Goal: Task Accomplishment & Management: Use online tool/utility

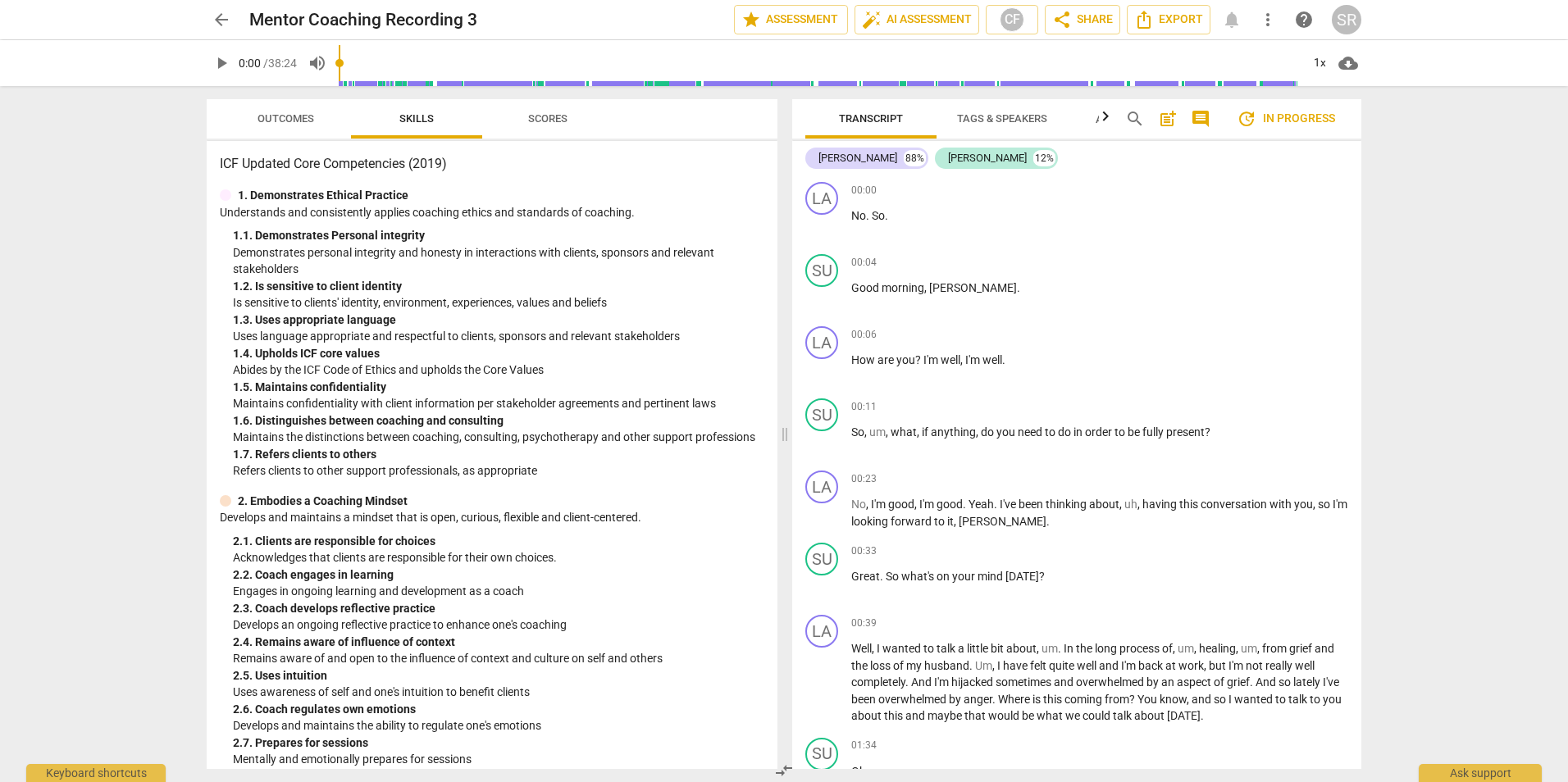
click at [354, 184] on div "ICF Updated Core Competencies (2019) 1. Demonstrates Ethical Practice Understan…" at bounding box center [492, 455] width 571 height 627
click at [226, 196] on div at bounding box center [226, 195] width 12 height 12
click at [292, 116] on span "Outcomes" at bounding box center [285, 118] width 56 height 12
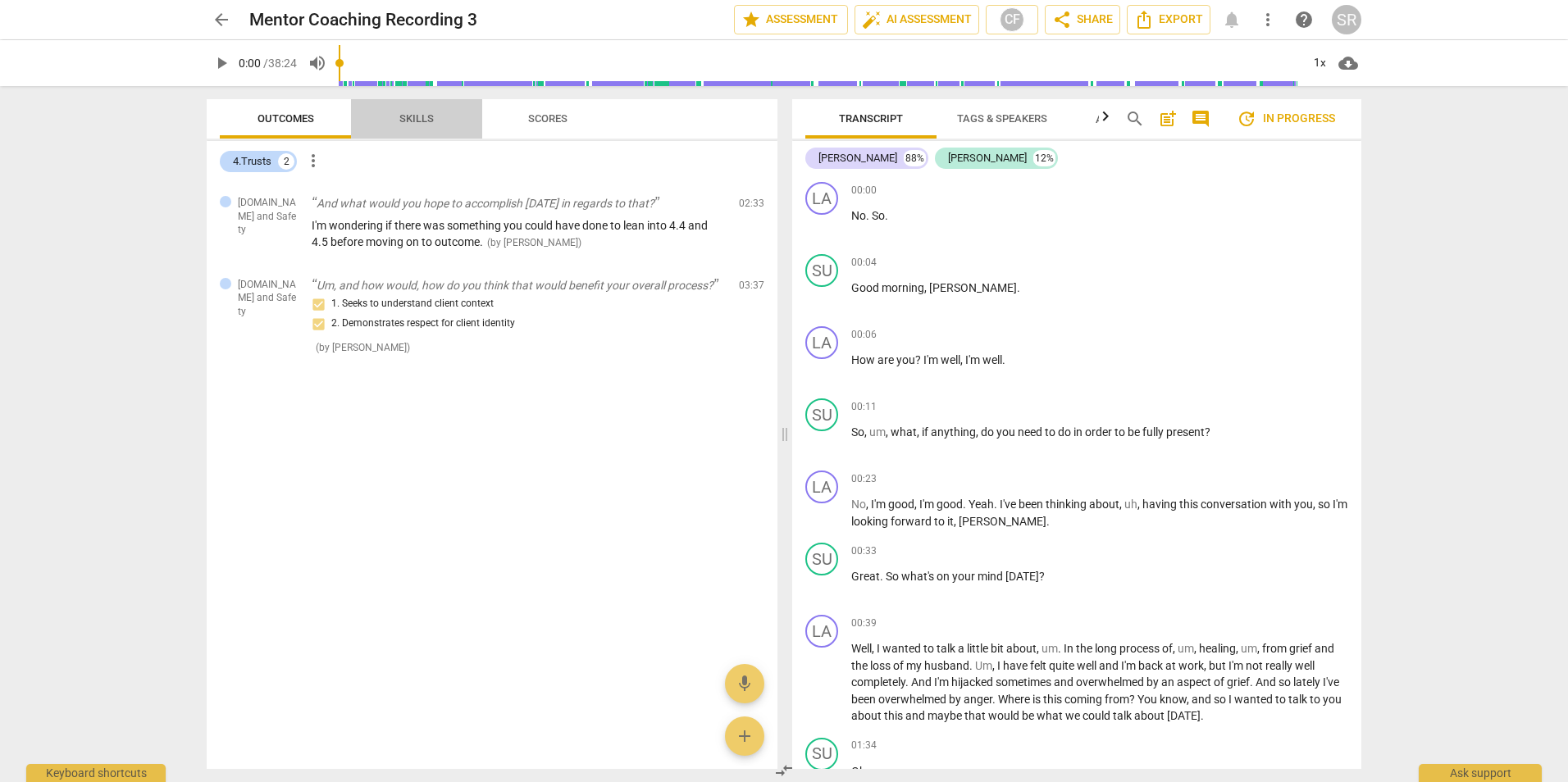
click at [414, 112] on span "Skills" at bounding box center [417, 118] width 35 height 12
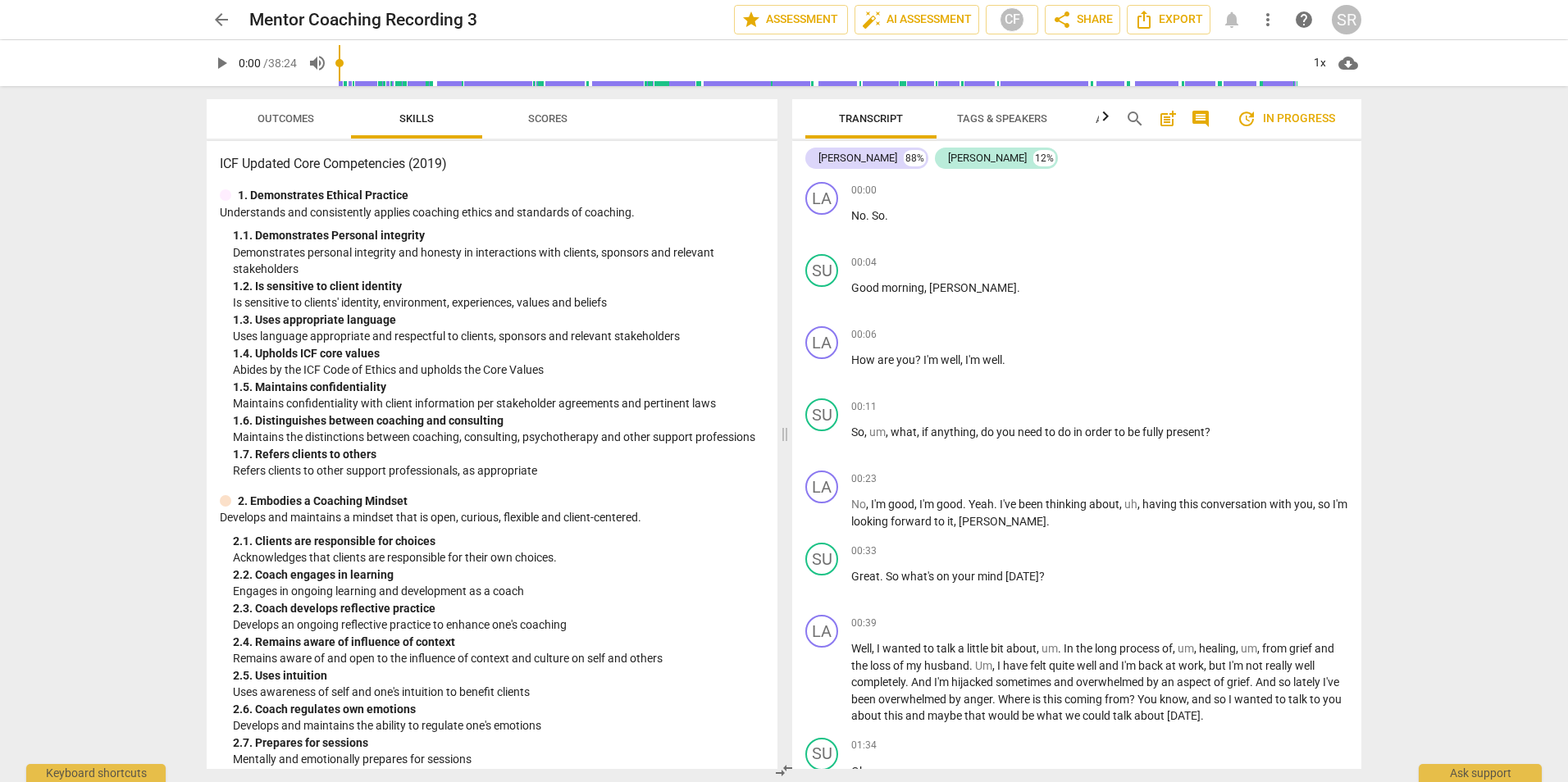
click at [651, 213] on p "Understands and consistently applies coaching ethics and standards of coaching." at bounding box center [492, 212] width 544 height 17
click at [978, 221] on p "No . So ." at bounding box center [1099, 216] width 497 height 17
drag, startPoint x: 1355, startPoint y: 189, endPoint x: 1353, endPoint y: 204, distance: 15.1
click at [1353, 204] on div "LA play_arrow pause 00:00 + Add competency keyboard_arrow_right No . So ." at bounding box center [1077, 211] width 569 height 72
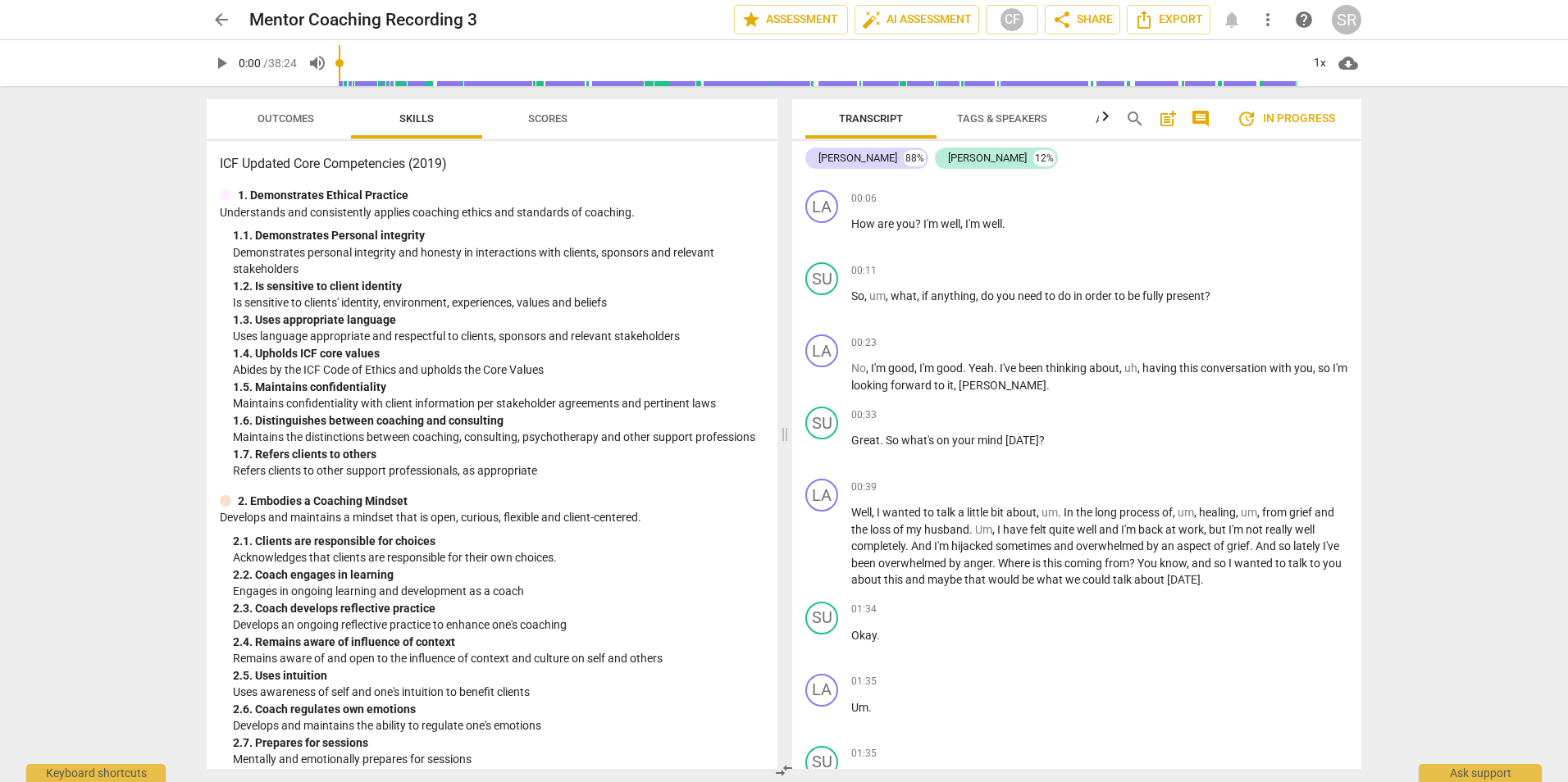
scroll to position [165, 0]
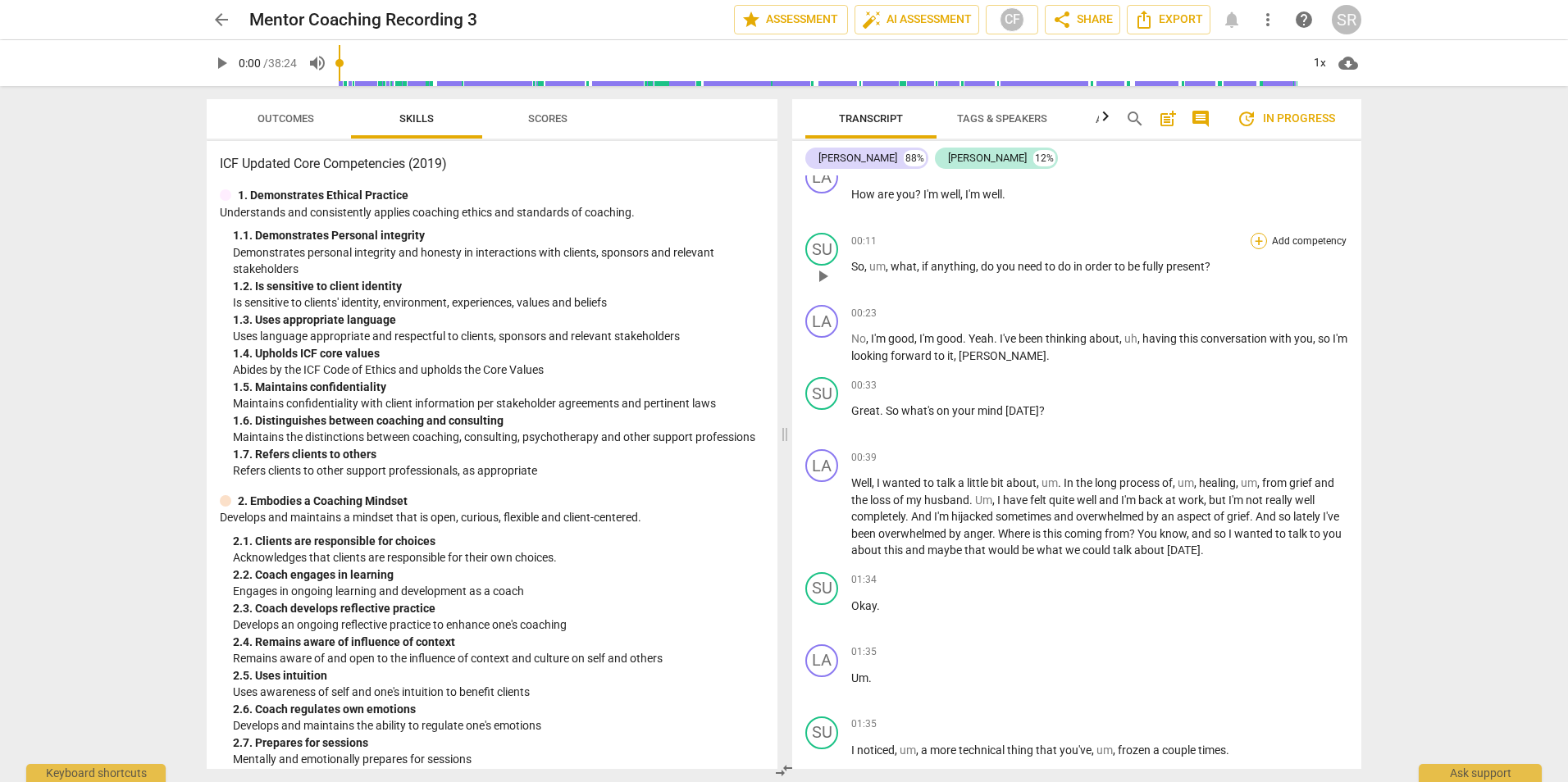
click at [1253, 242] on div "+" at bounding box center [1259, 241] width 17 height 17
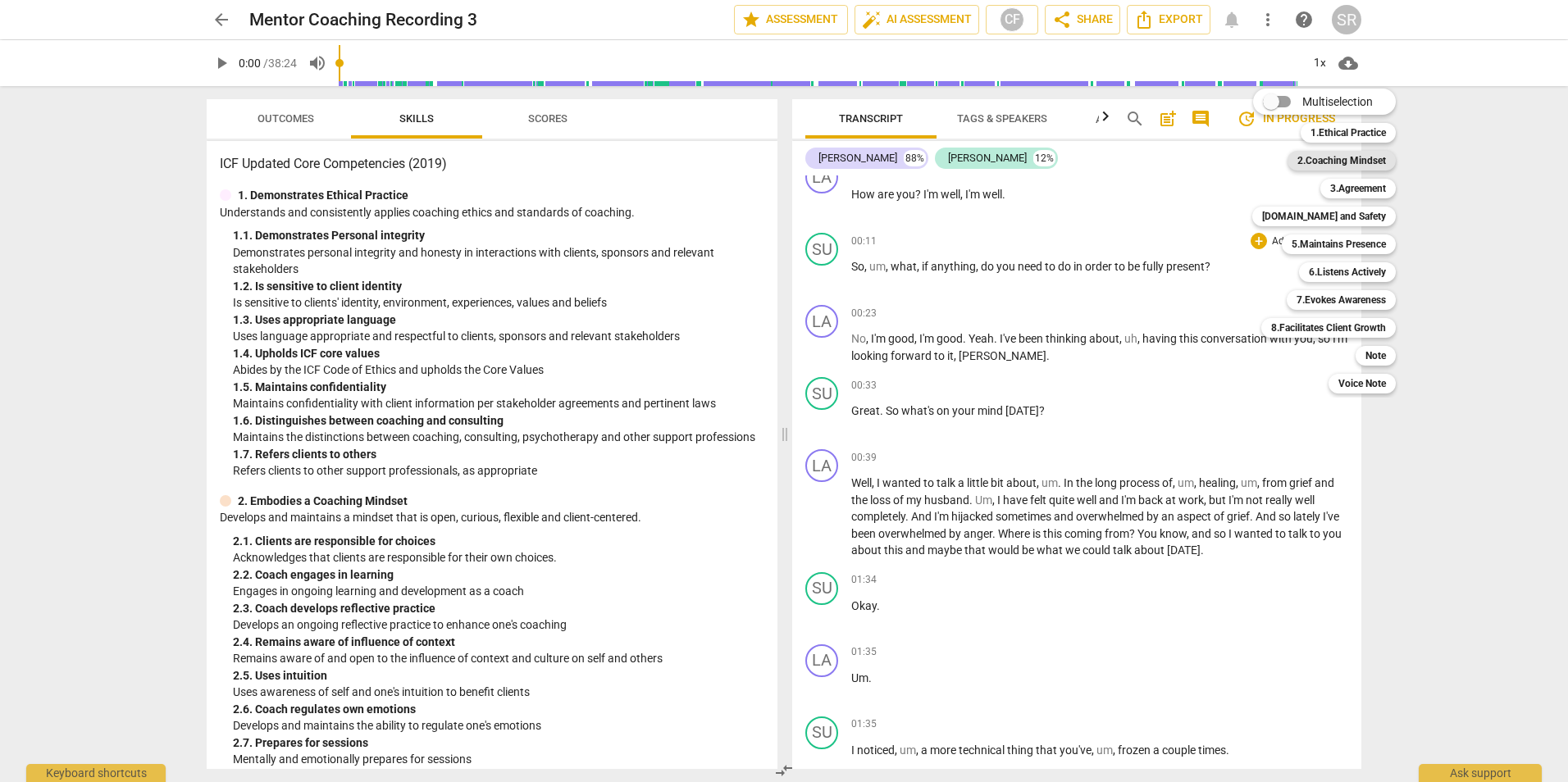
click at [1317, 162] on b "2.Coaching Mindset" at bounding box center [1341, 160] width 88 height 20
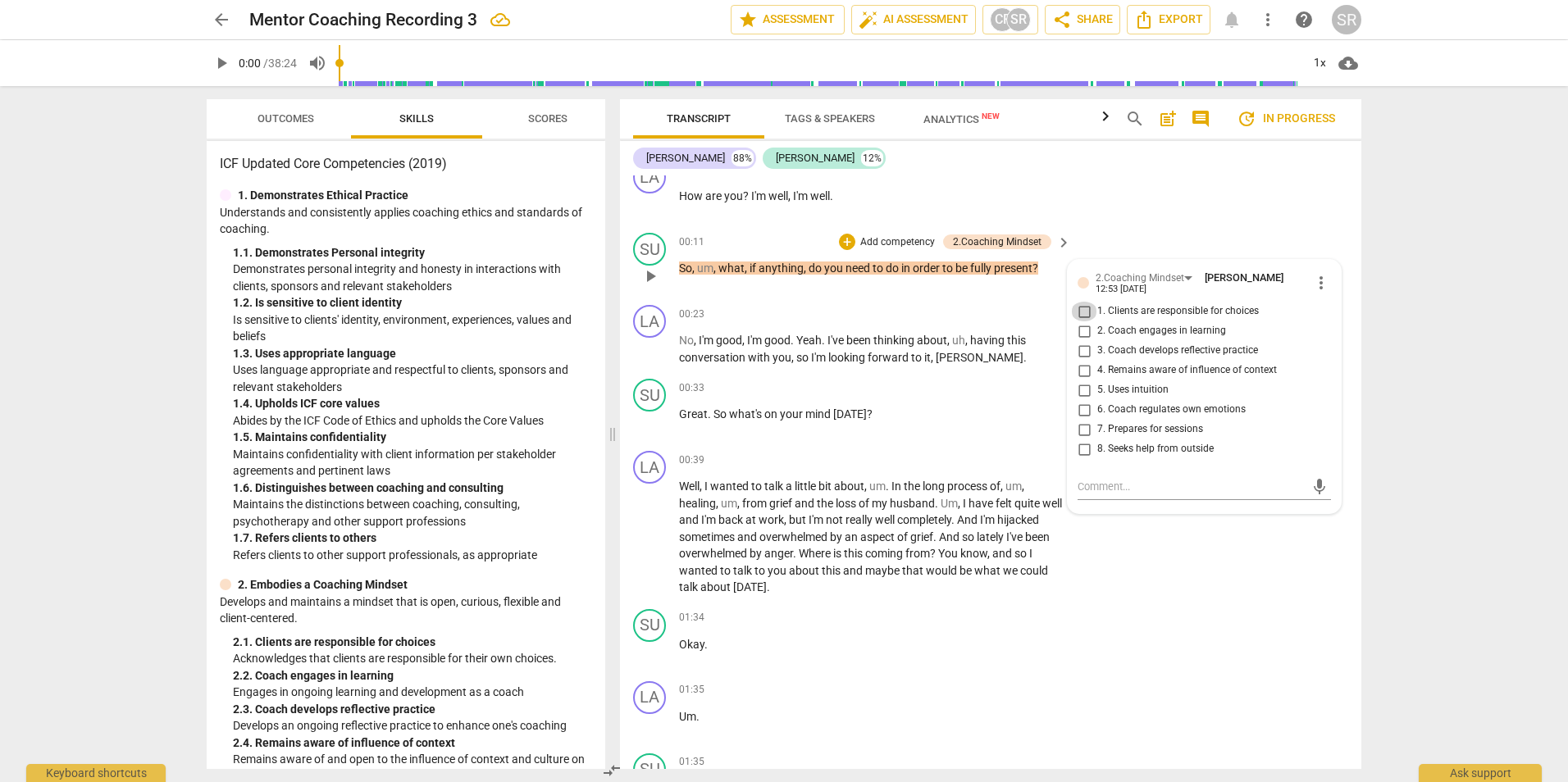
click at [1078, 308] on input "1. Clients are responsible for choices" at bounding box center [1084, 312] width 26 height 20
checkbox input "true"
click at [1511, 231] on div "arrow_back Mentor Coaching Recording 3 edit star Assessment auto_fix_high AI As…" at bounding box center [784, 391] width 1568 height 782
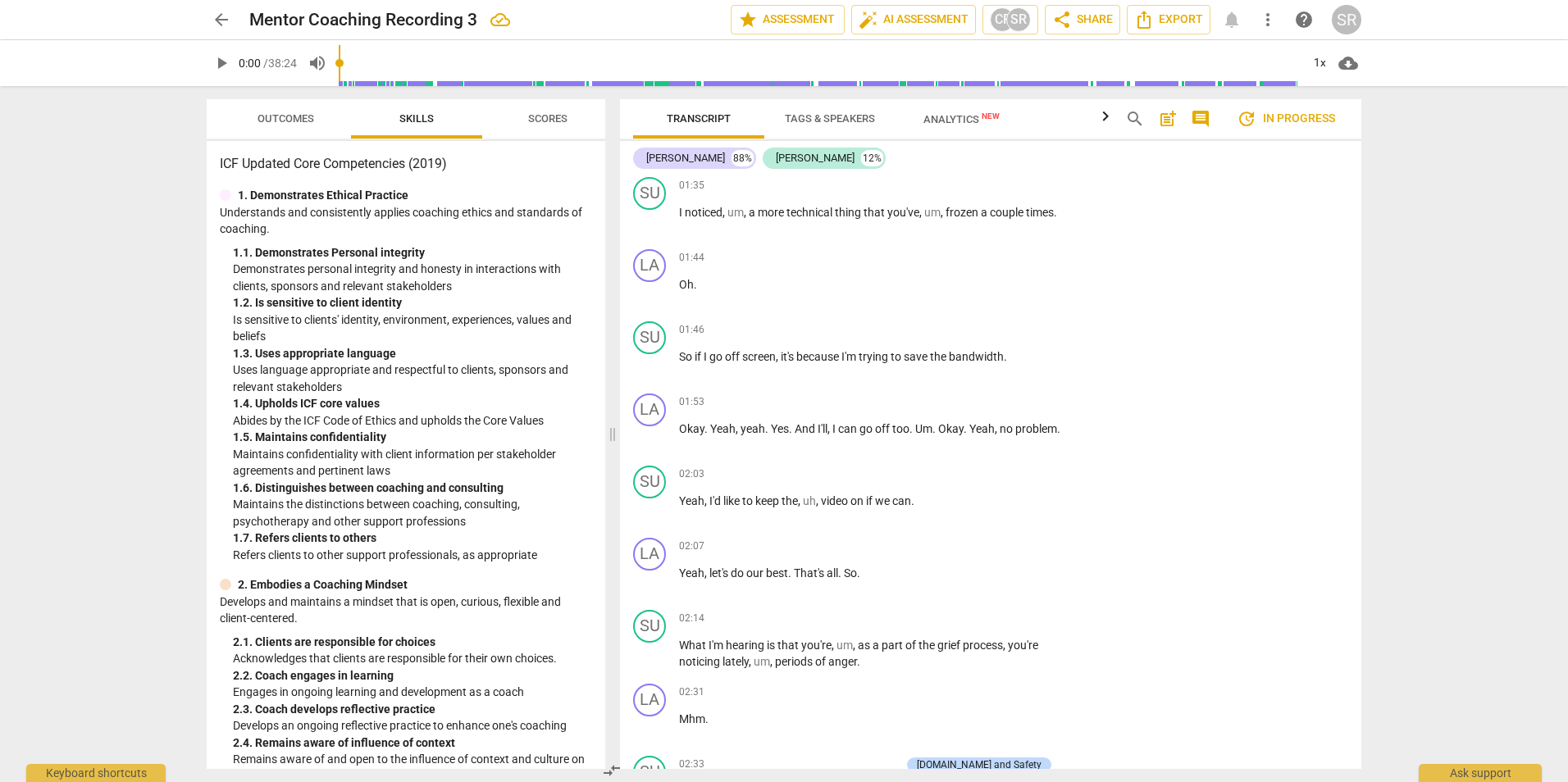
scroll to position [818, 0]
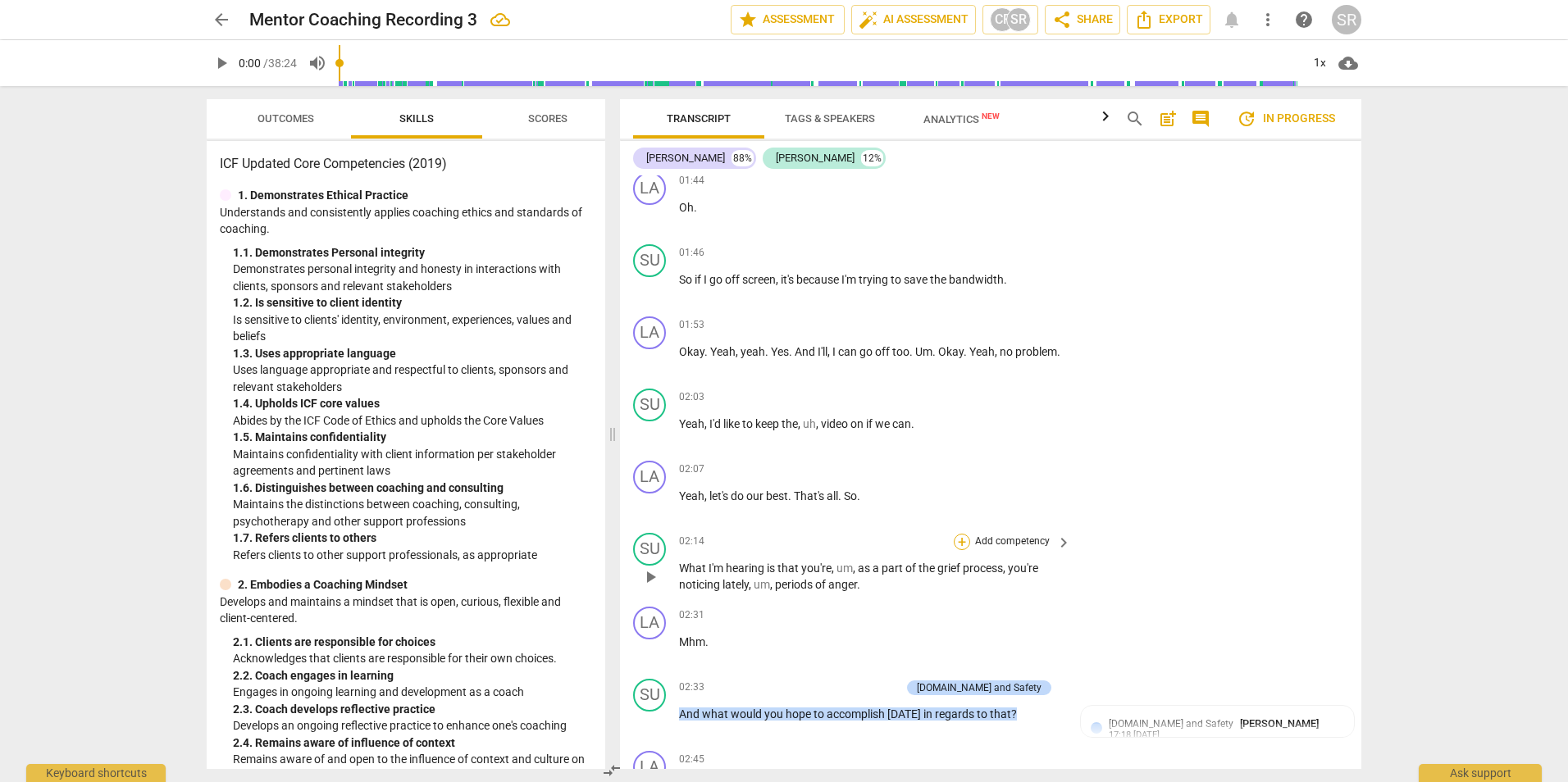
click at [958, 546] on div "+" at bounding box center [962, 541] width 17 height 17
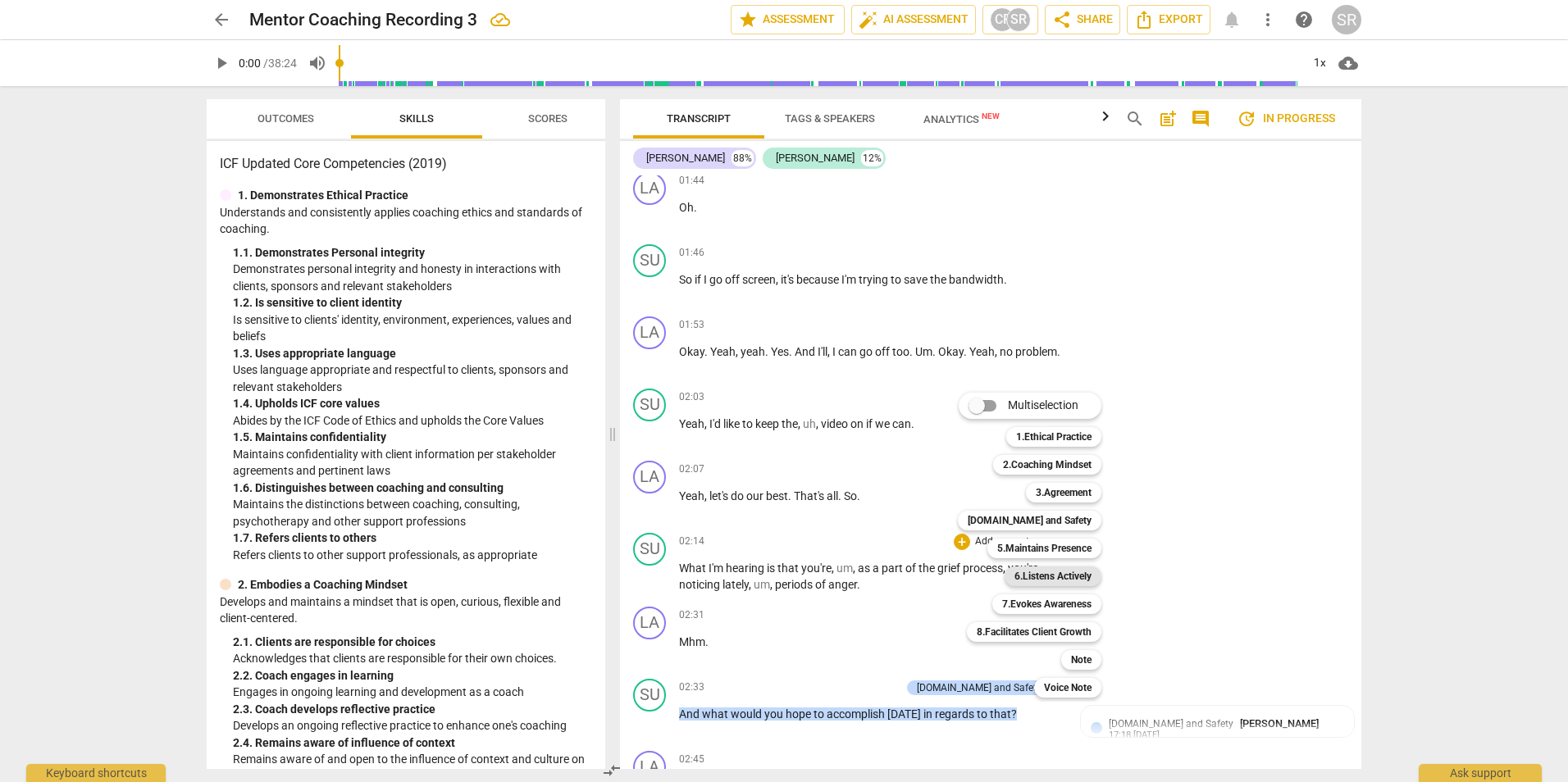
click at [1026, 575] on b "6.Listens Actively" at bounding box center [1052, 576] width 77 height 20
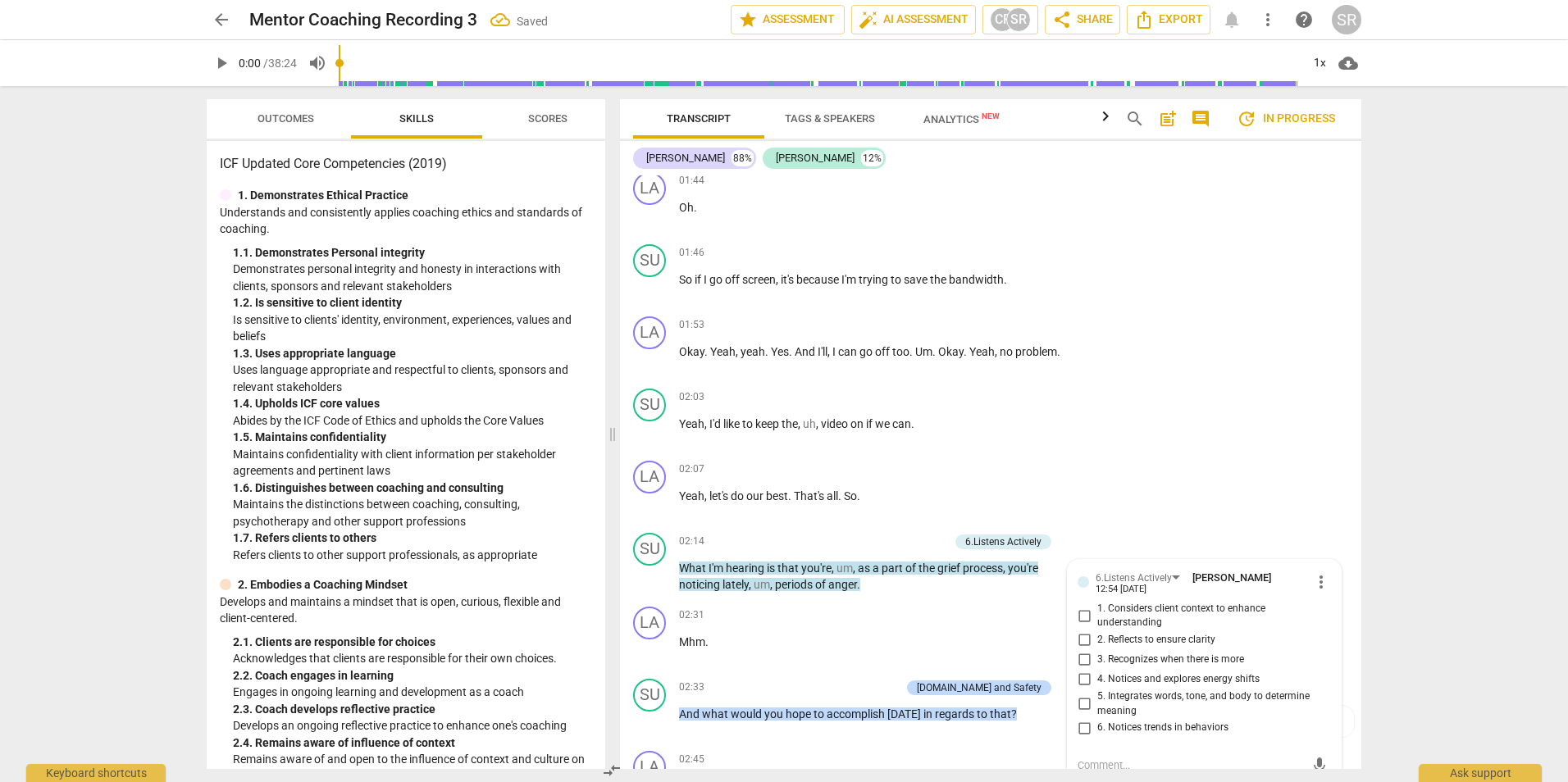
scroll to position [825, 0]
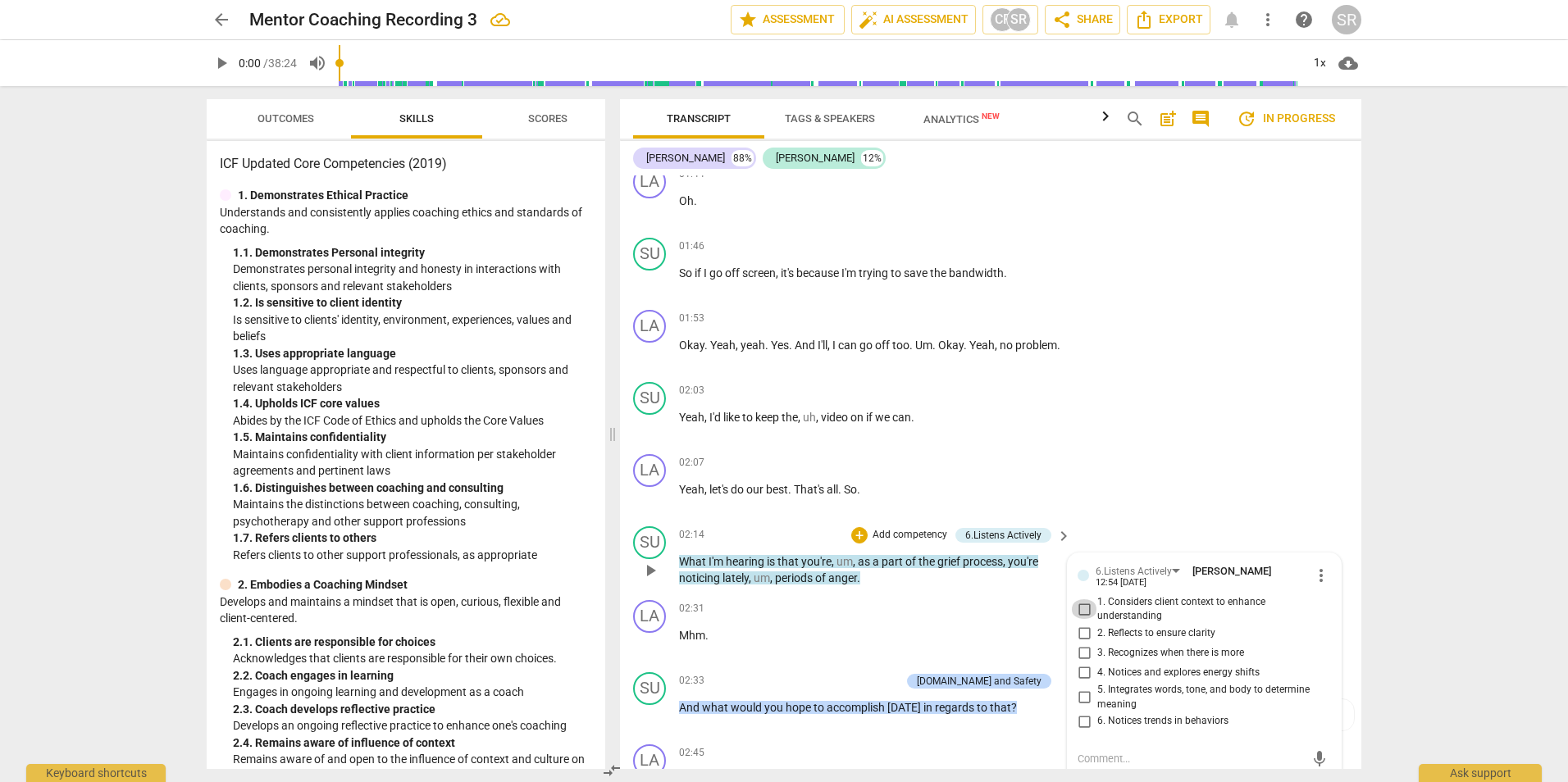
click at [1080, 614] on input "1. Considers client context to enhance understanding" at bounding box center [1084, 609] width 26 height 20
checkbox input "true"
click at [1079, 639] on input "2. Reflects to ensure clarity" at bounding box center [1084, 634] width 26 height 20
checkbox input "true"
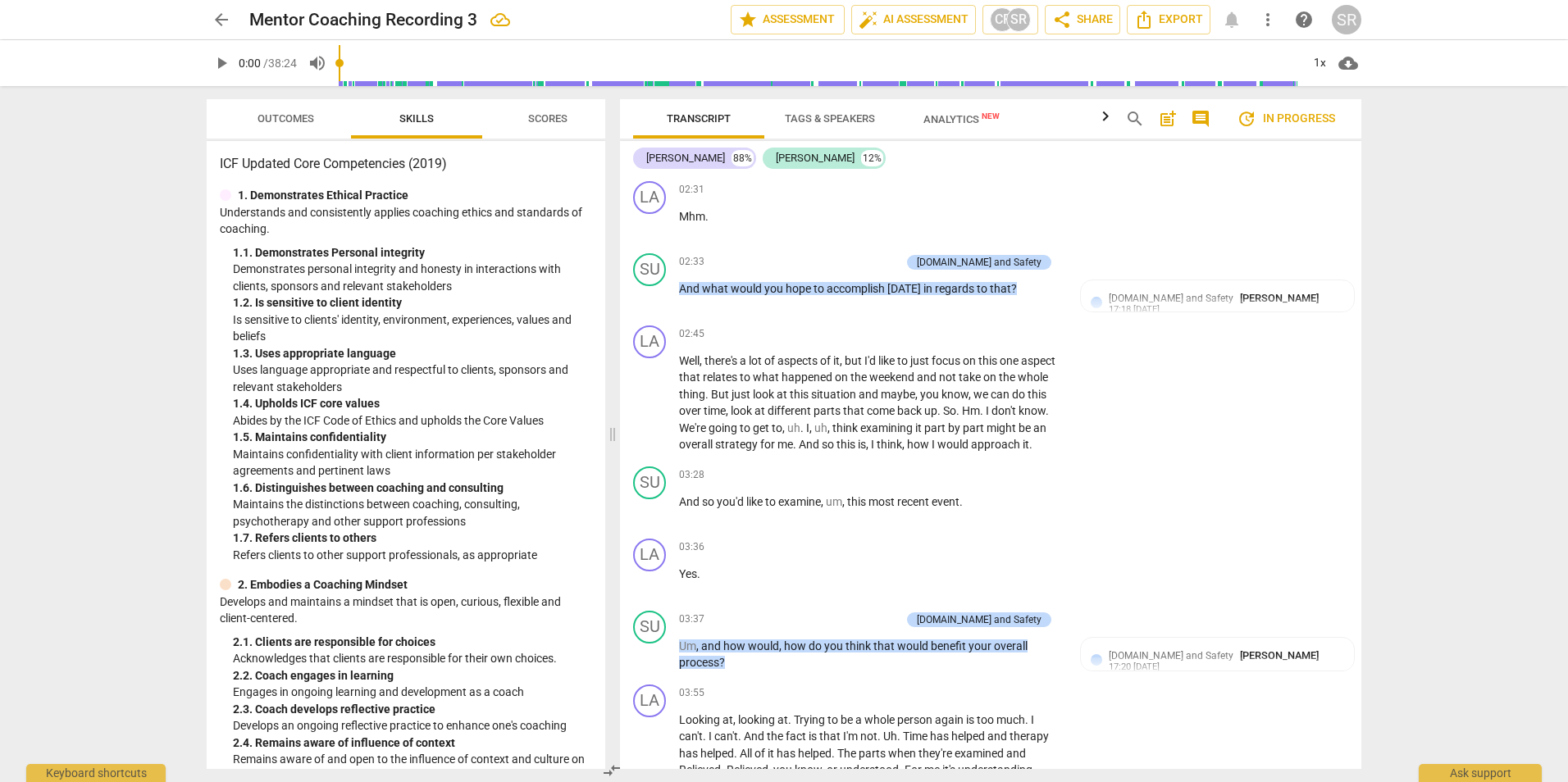
scroll to position [1255, 0]
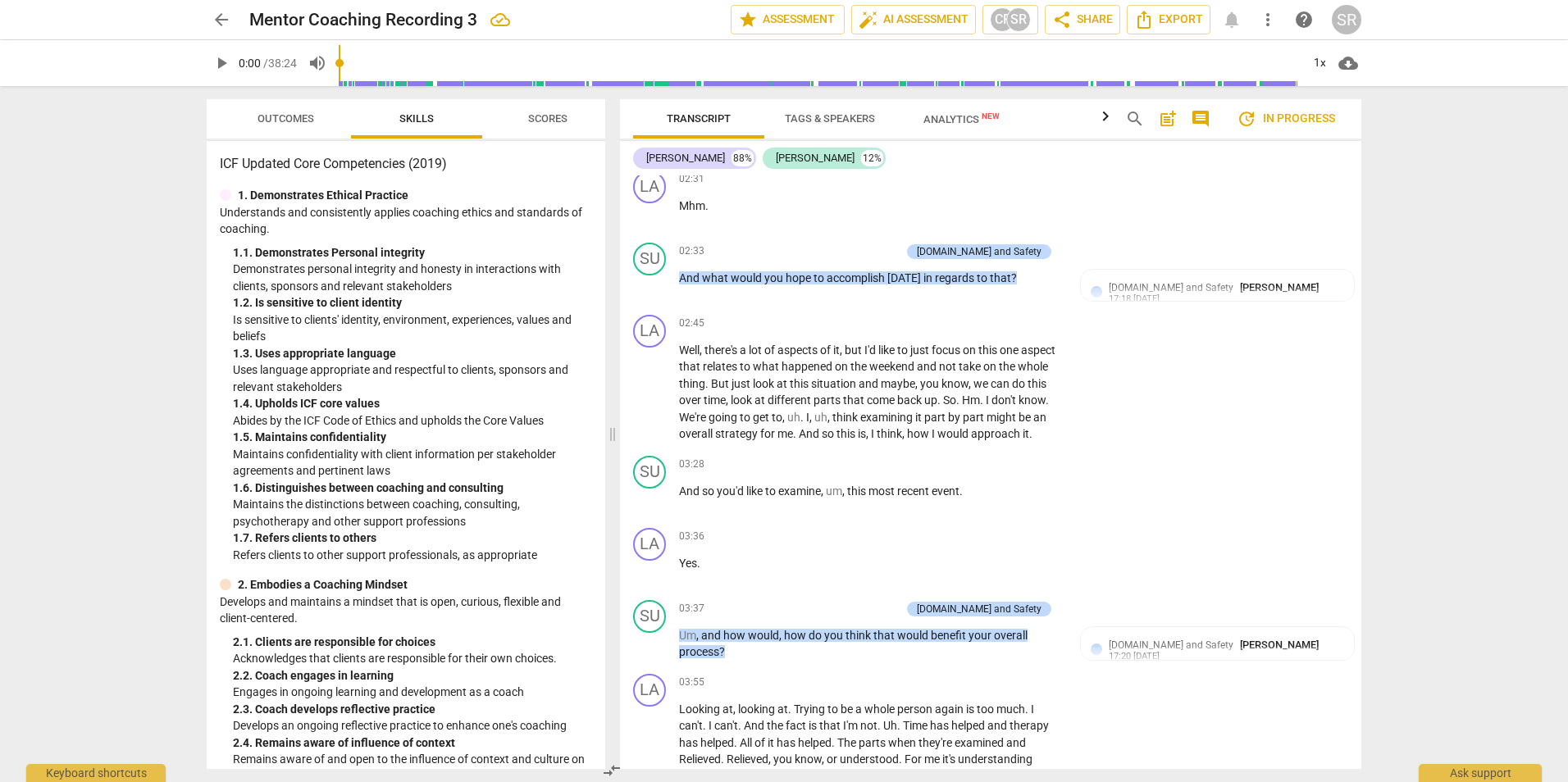
click at [1519, 288] on div "arrow_back Mentor Coaching Recording 3 edit star Assessment auto_fix_high AI As…" at bounding box center [784, 391] width 1568 height 782
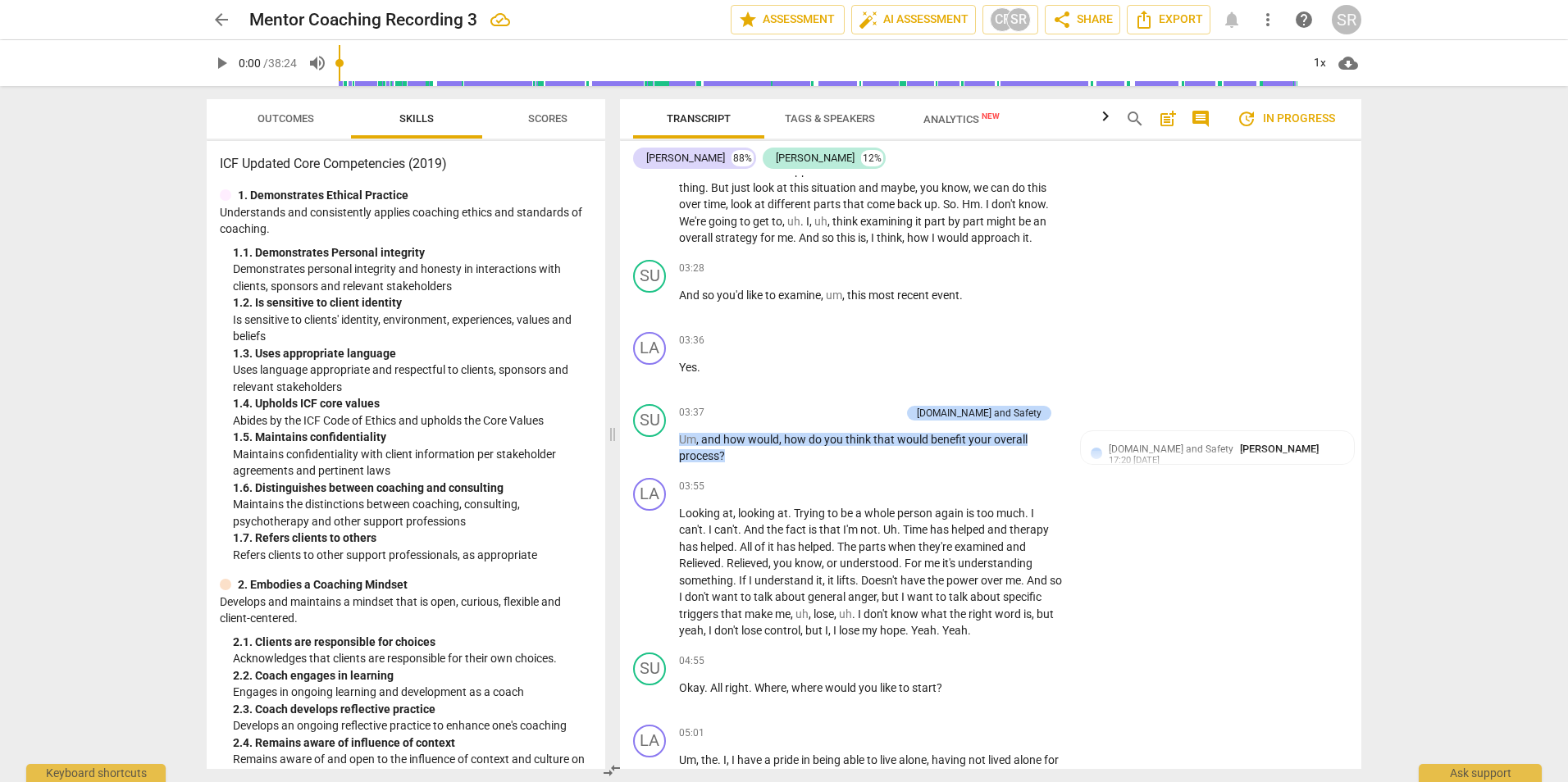
scroll to position [1528, 0]
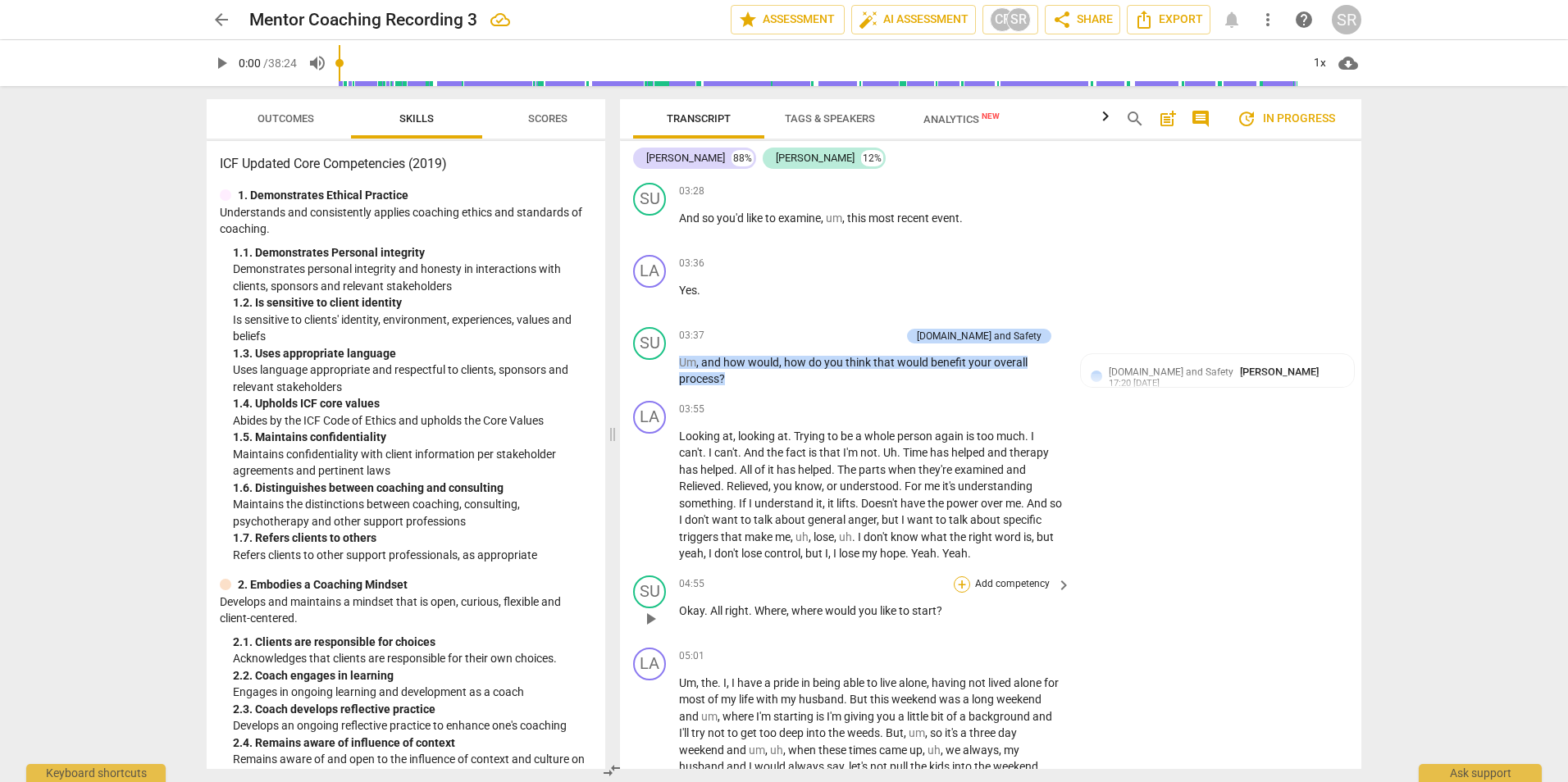
click at [957, 593] on div "+" at bounding box center [962, 584] width 17 height 17
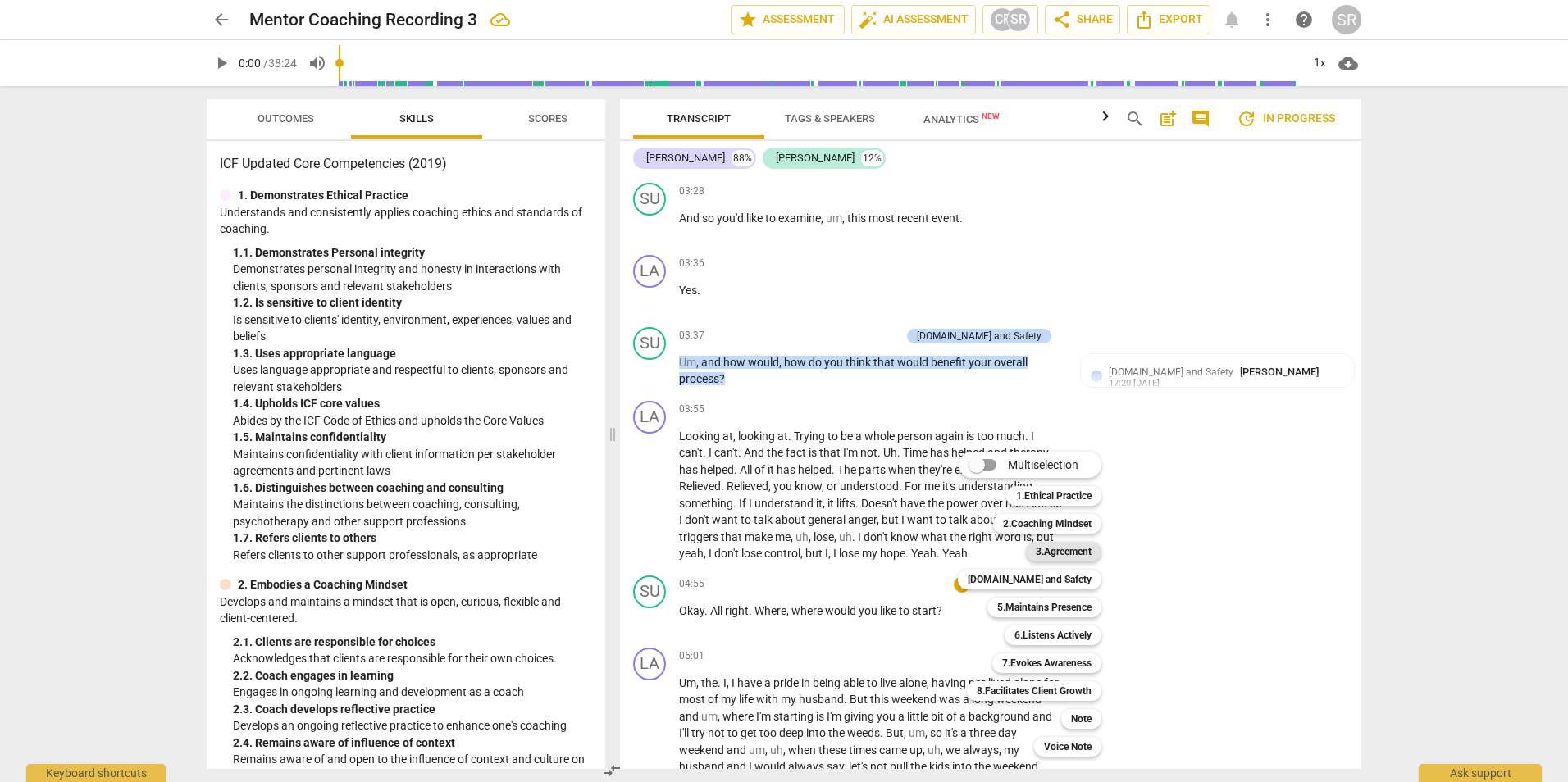
click at [1054, 546] on b "3.Agreement" at bounding box center [1063, 551] width 55 height 20
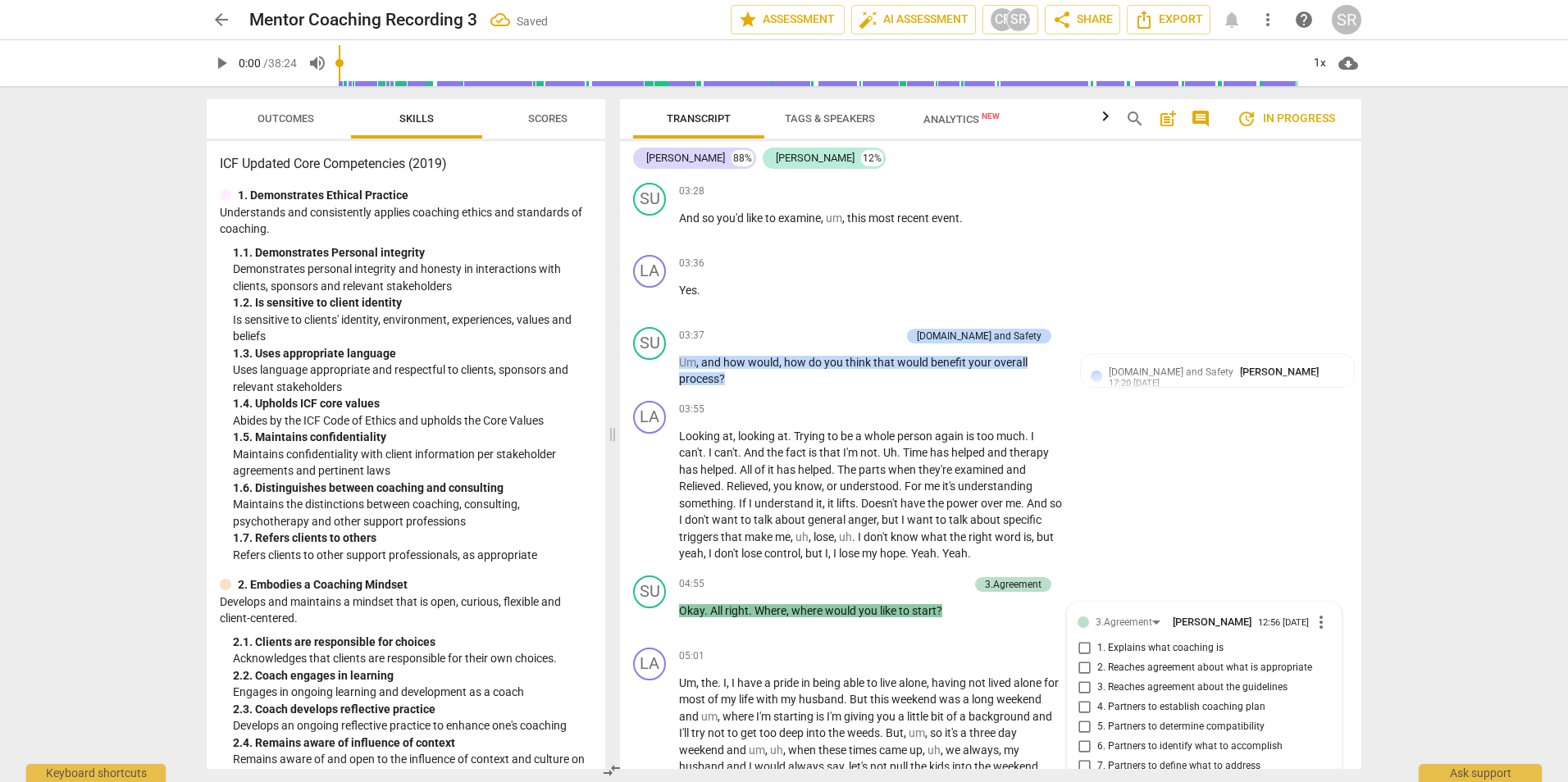
scroll to position [1958, 0]
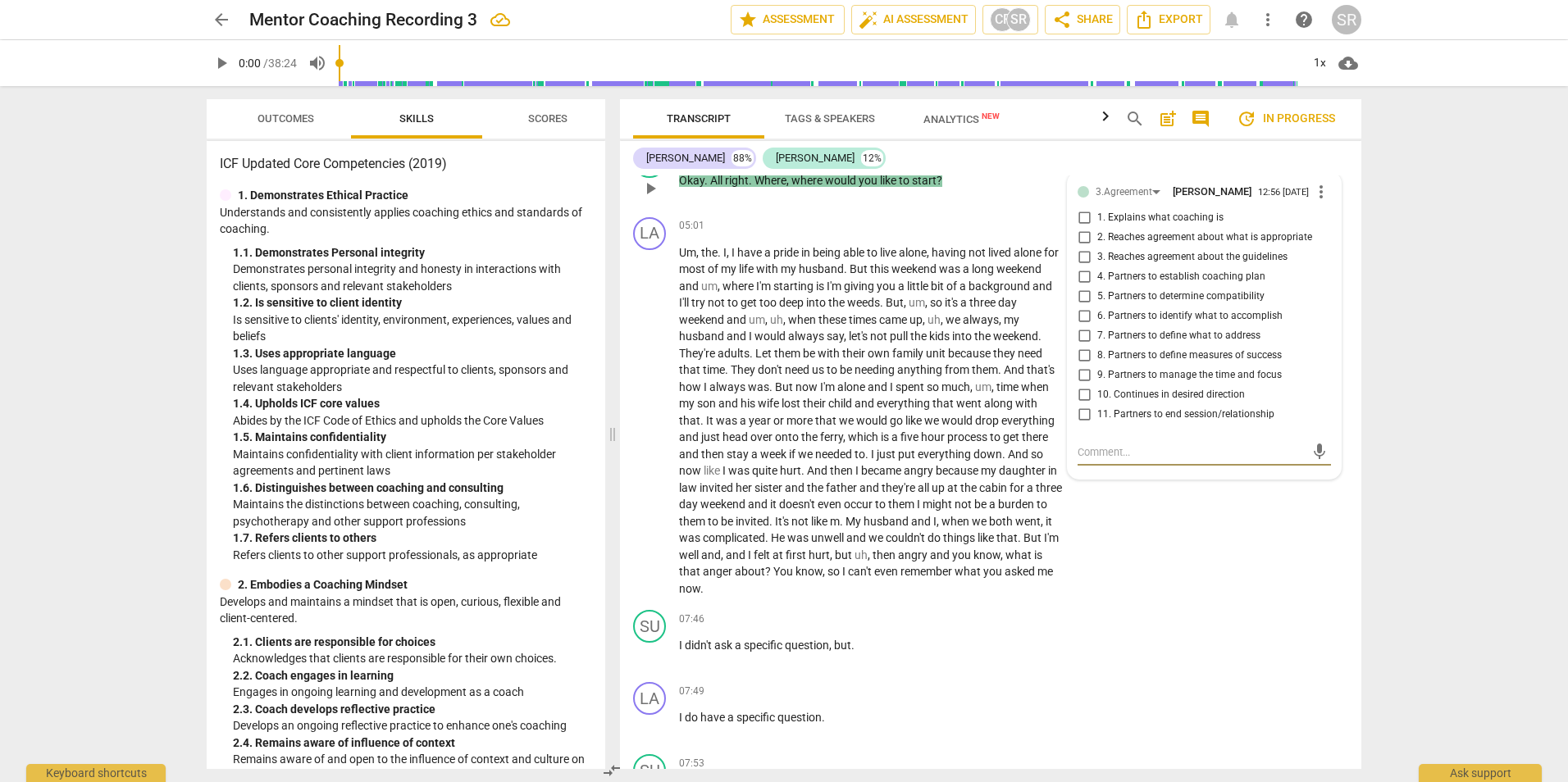
click at [1079, 287] on input "4. Partners to establish coaching plan" at bounding box center [1084, 277] width 26 height 20
checkbox input "true"
click at [1081, 327] on input "6. Partners to identify what to accomplish" at bounding box center [1084, 317] width 26 height 20
checkbox input "true"
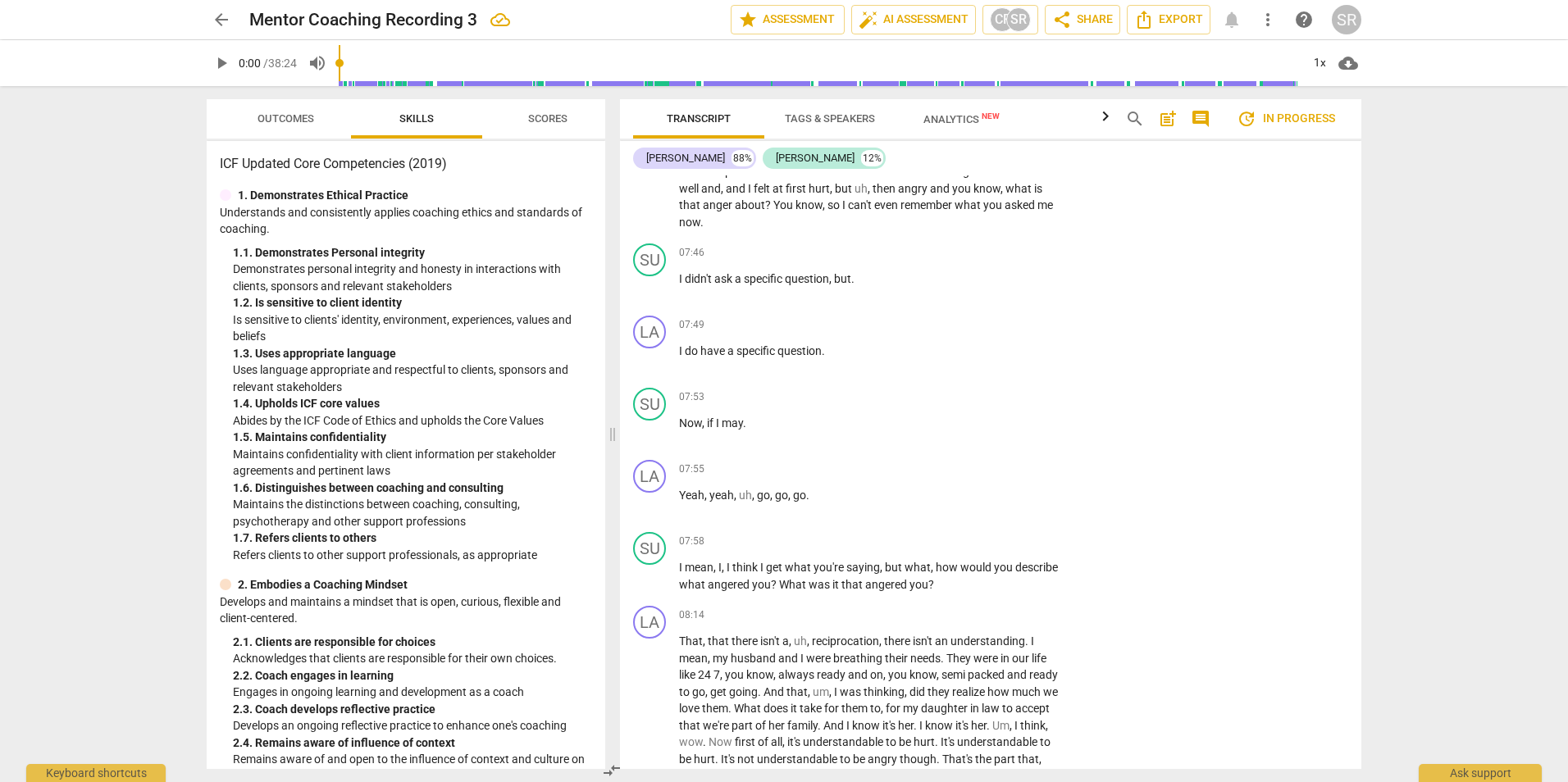
scroll to position [2389, 0]
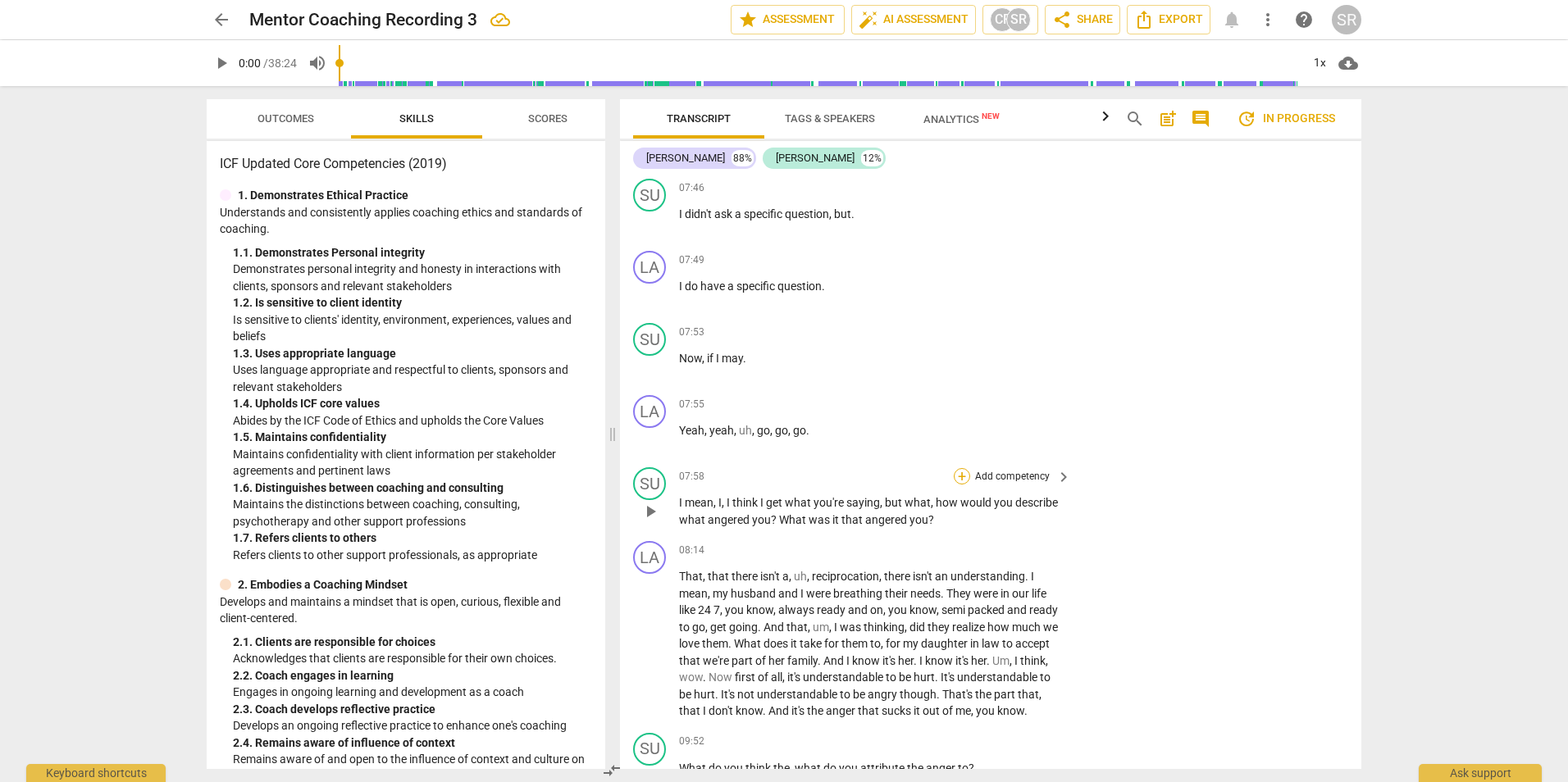
click at [960, 484] on div "+" at bounding box center [962, 476] width 17 height 17
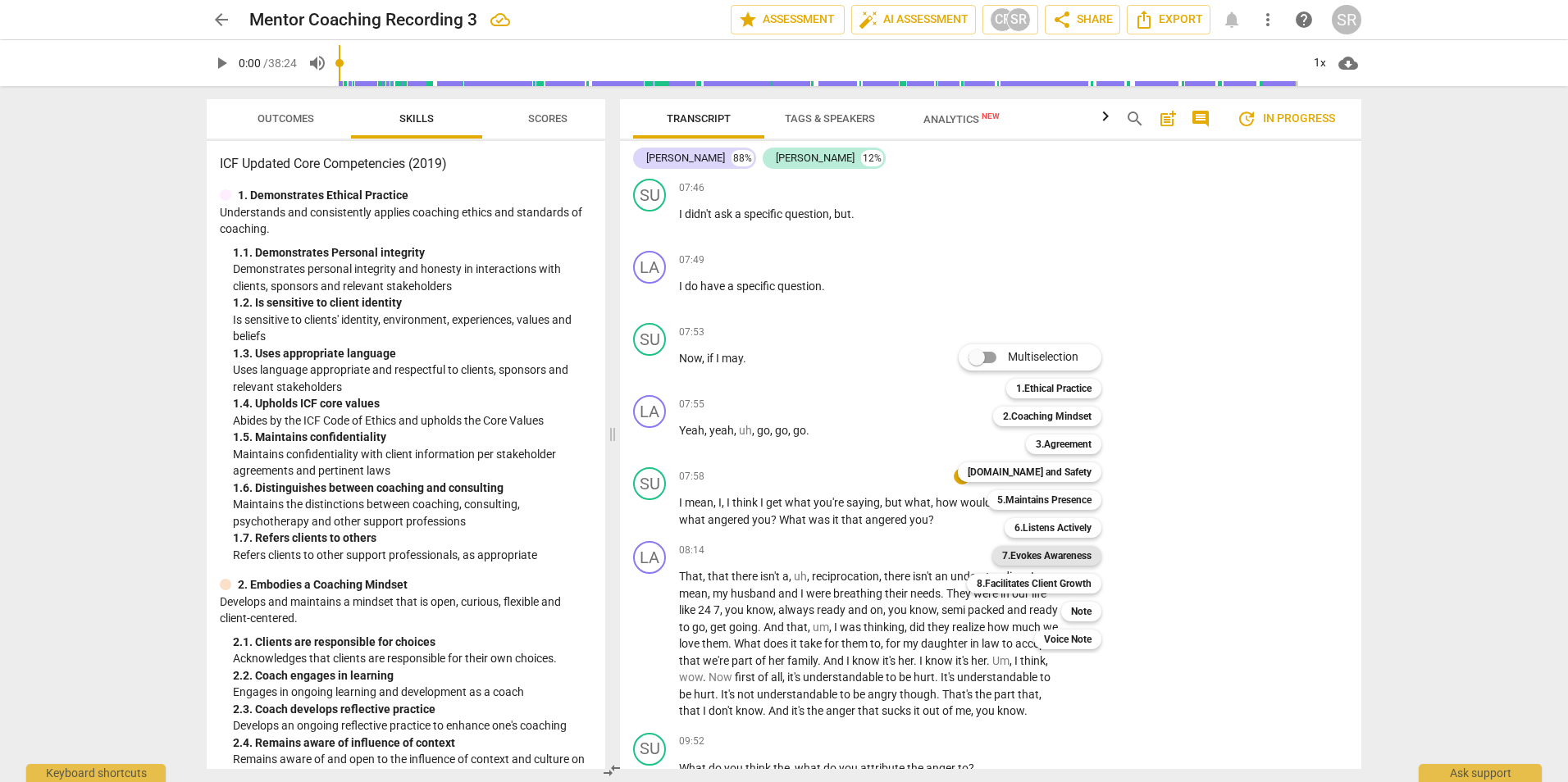
click at [1059, 558] on b "7.Evokes Awareness" at bounding box center [1047, 556] width 89 height 20
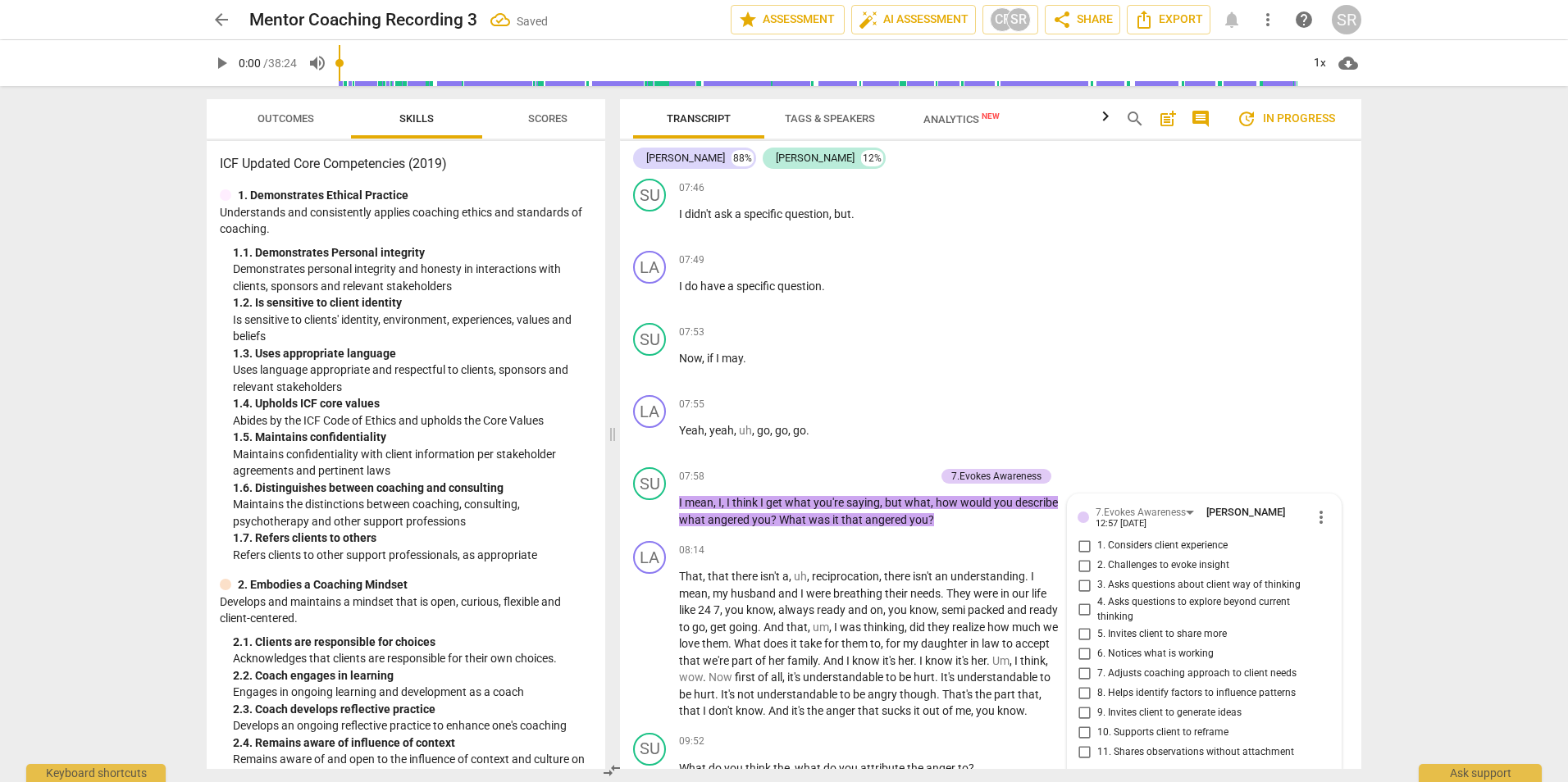
scroll to position [2726, 0]
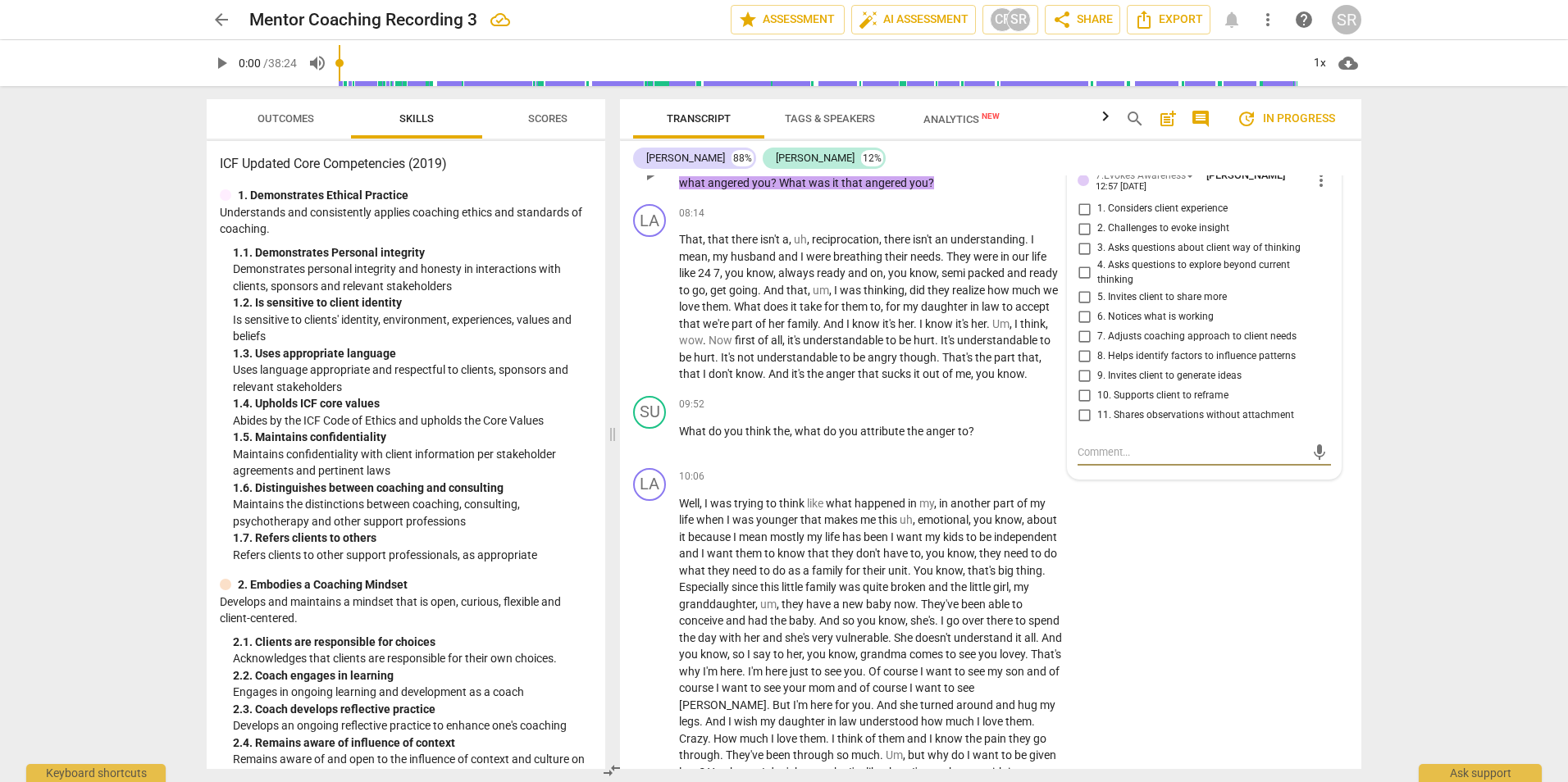
click at [1080, 258] on input "3. Asks questions about client way of thinking" at bounding box center [1084, 249] width 26 height 20
checkbox input "true"
click at [1083, 307] on input "5. Invites client to share more" at bounding box center [1084, 297] width 26 height 20
checkbox input "true"
click at [1241, 580] on div "LA play_arrow pause 10:06 + Add competency keyboard_arrow_right Well , I was tr…" at bounding box center [991, 624] width 741 height 327
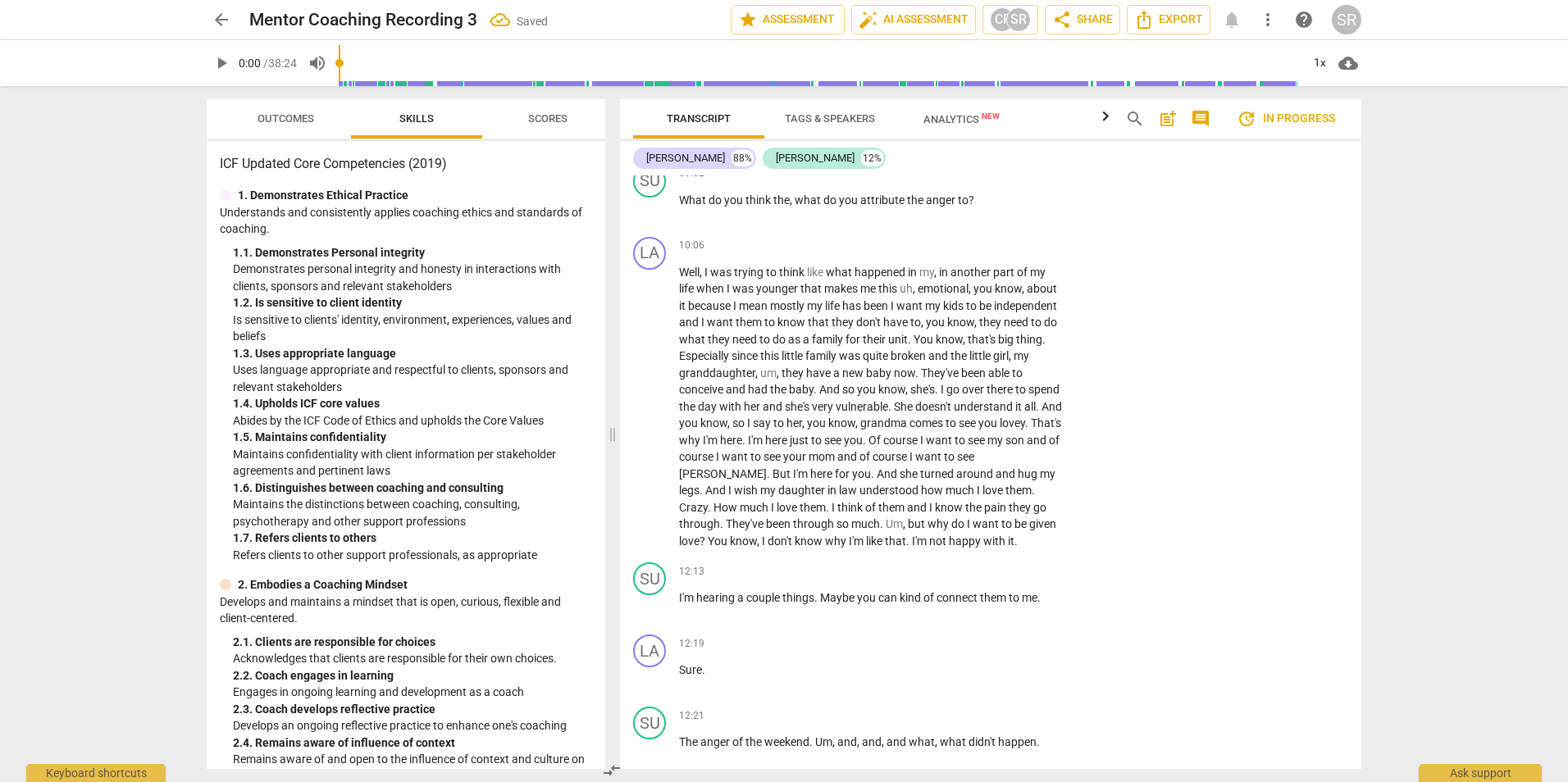
scroll to position [2979, 0]
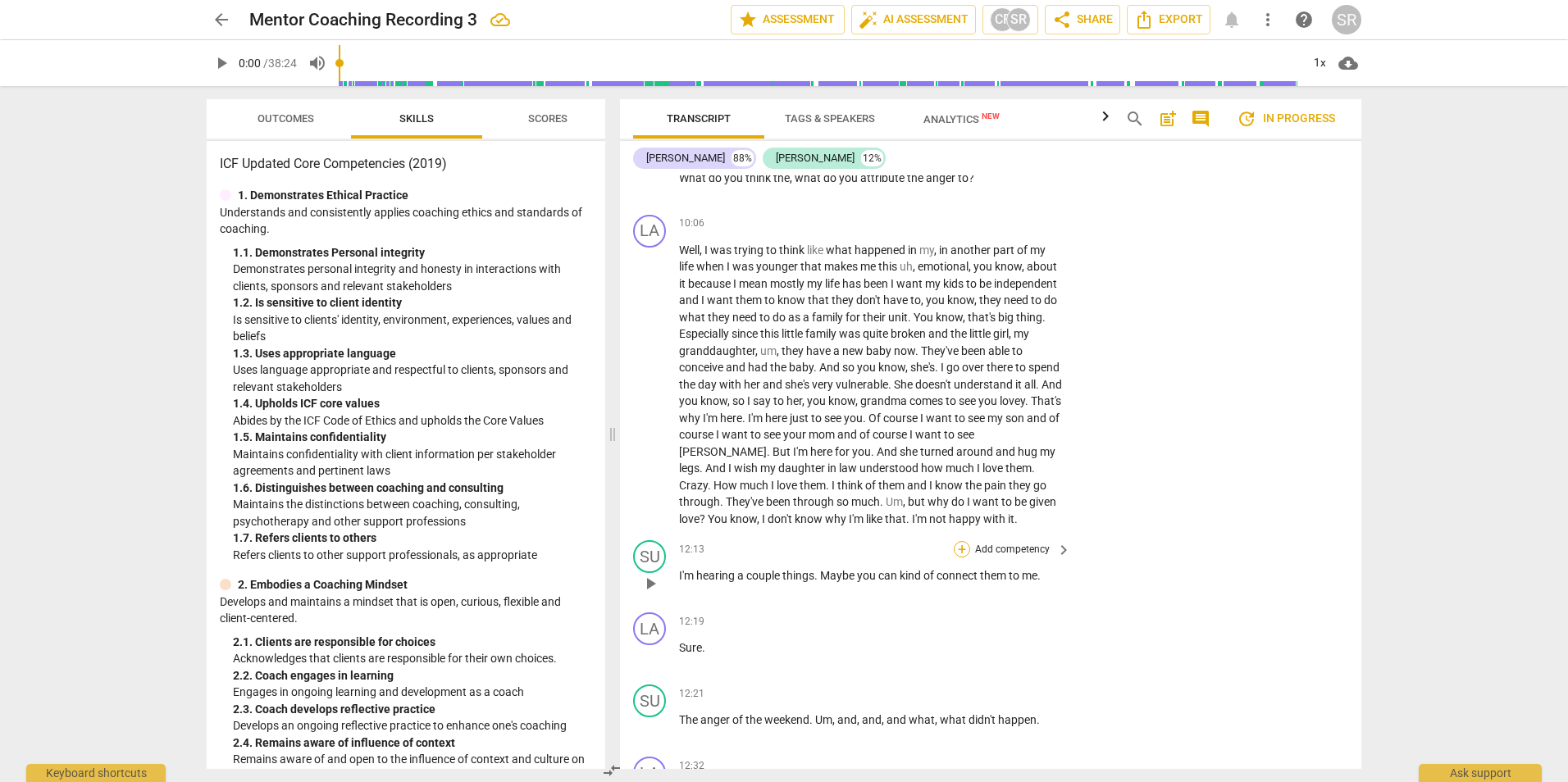
click at [958, 557] on div "+" at bounding box center [962, 549] width 17 height 17
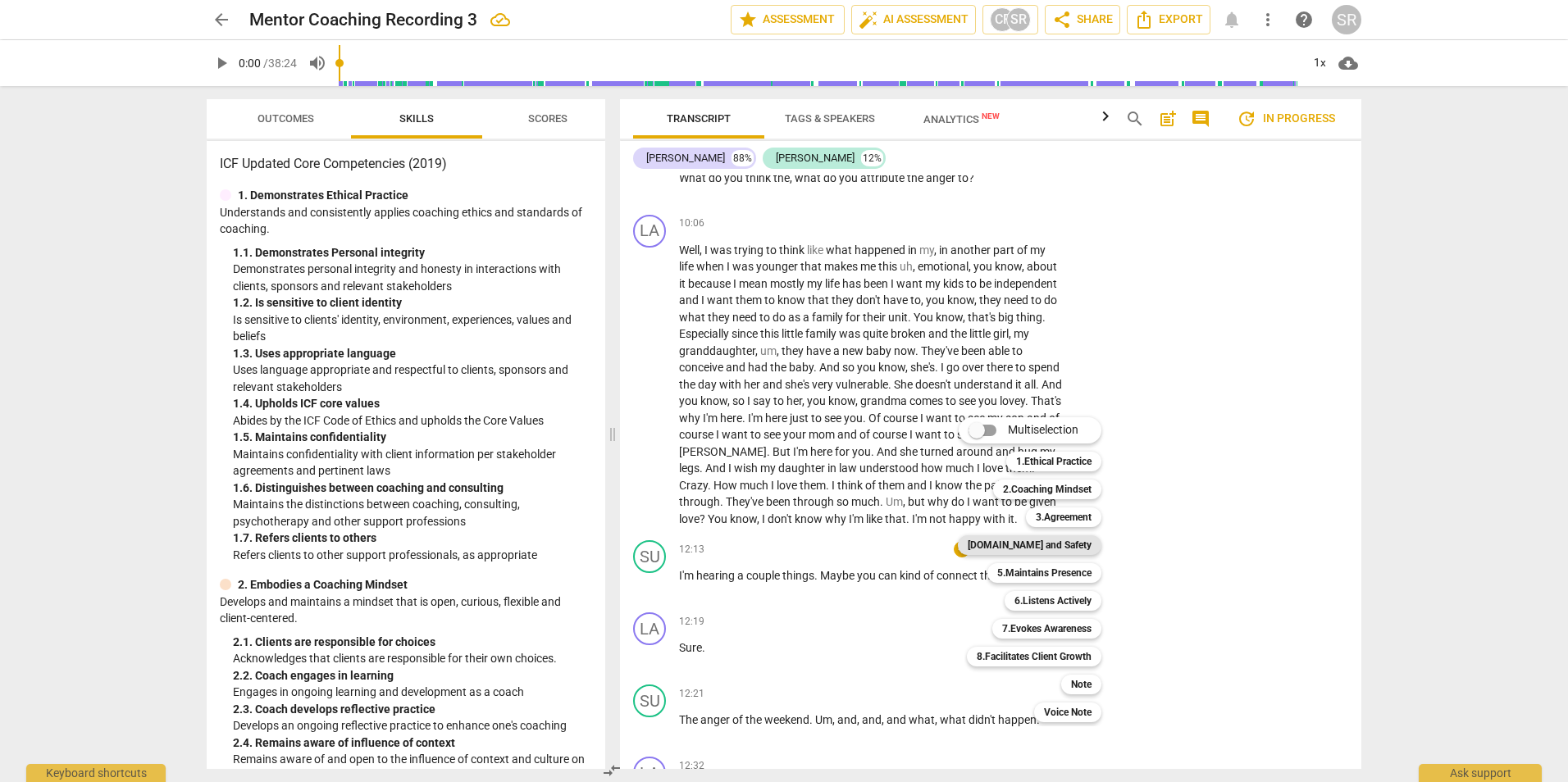
click at [1069, 539] on b "[DOMAIN_NAME] and Safety" at bounding box center [1030, 545] width 124 height 20
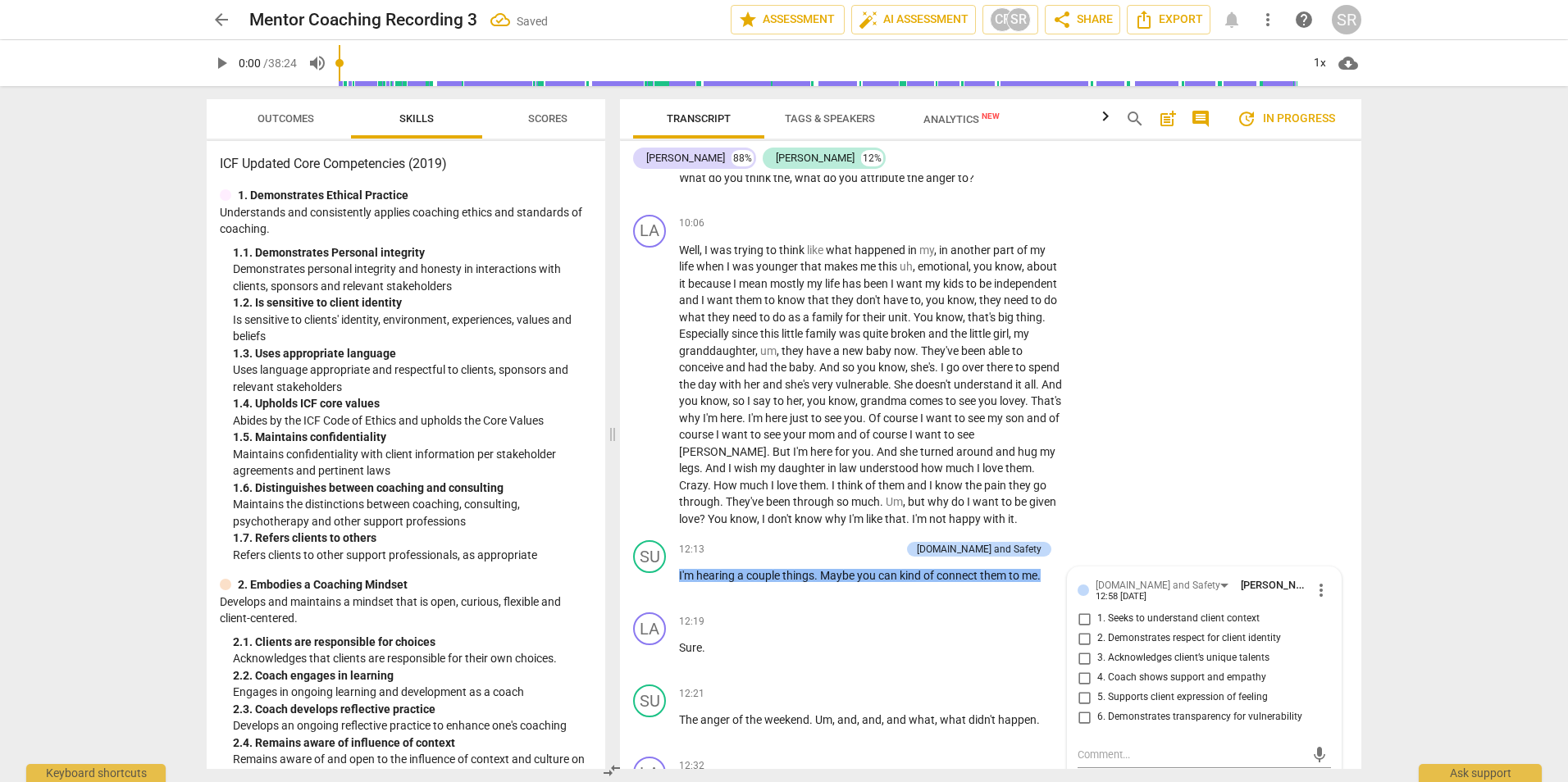
scroll to position [2992, 0]
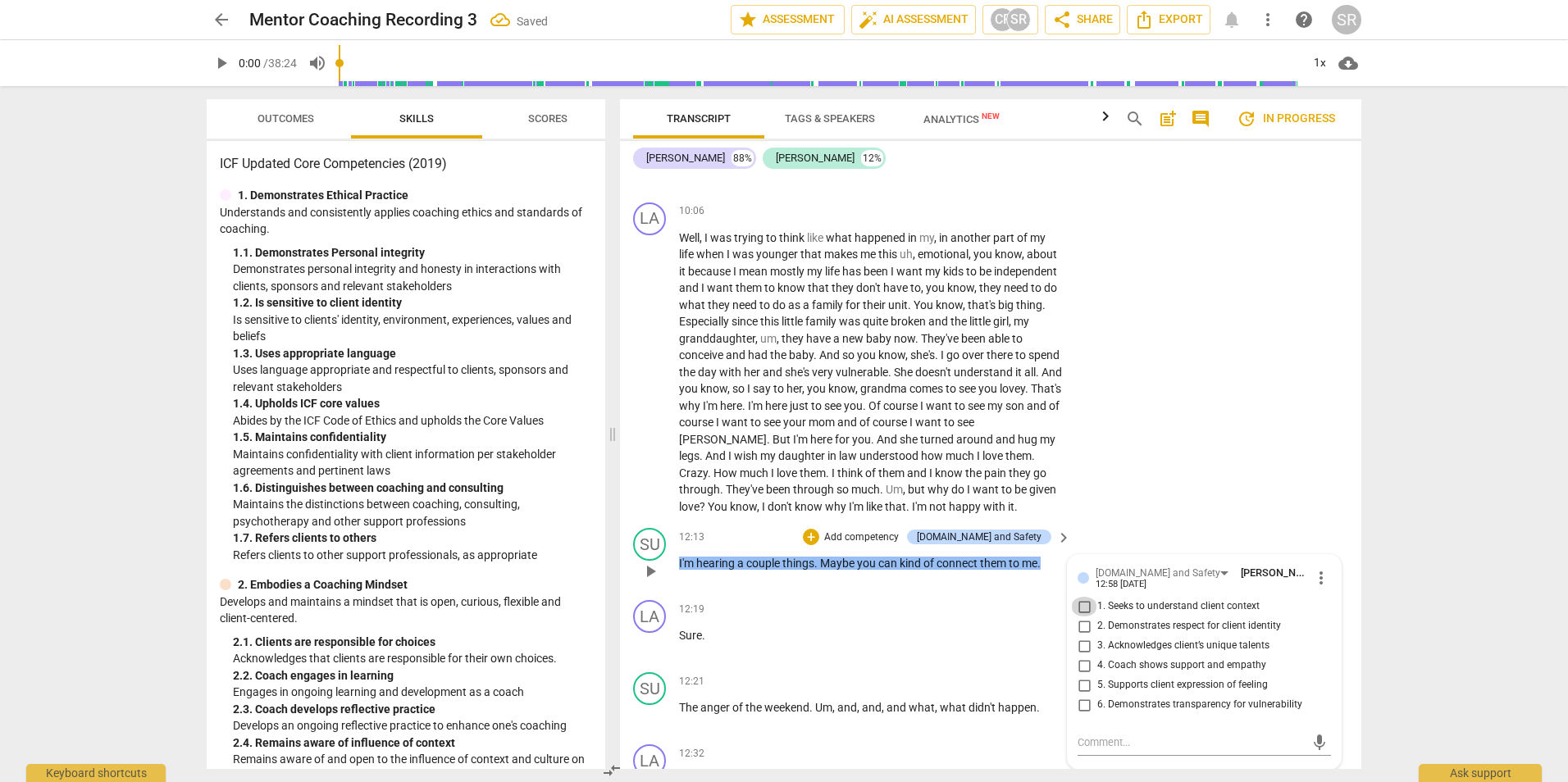
click at [1082, 617] on input "1. Seeks to understand client context" at bounding box center [1084, 607] width 26 height 20
checkbox input "true"
click at [1081, 636] on input "2. Demonstrates respect for client identity" at bounding box center [1084, 627] width 26 height 20
checkbox input "true"
click at [1080, 695] on input "5. Supports client expression of feeling" at bounding box center [1084, 685] width 26 height 20
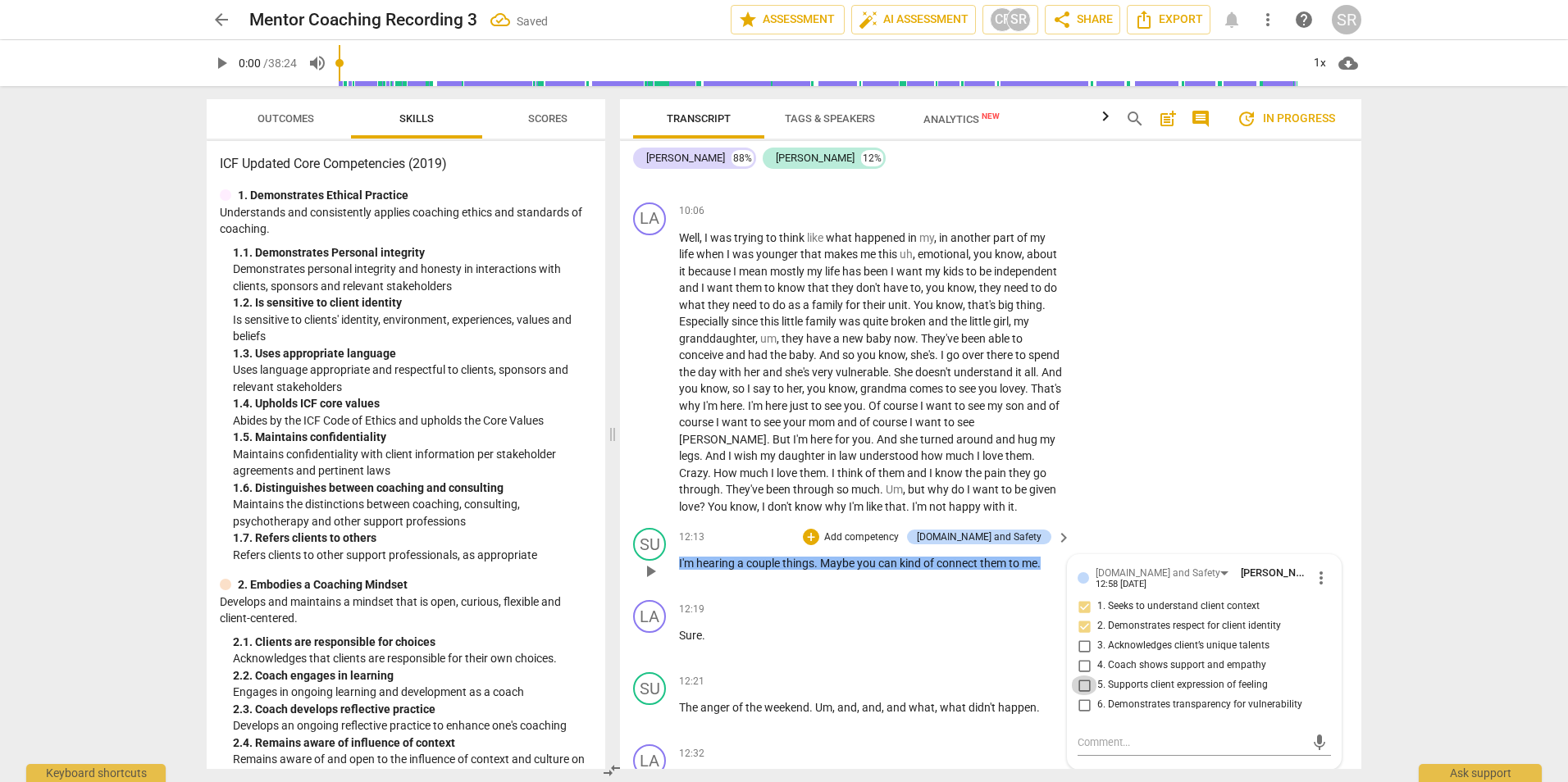
checkbox input "true"
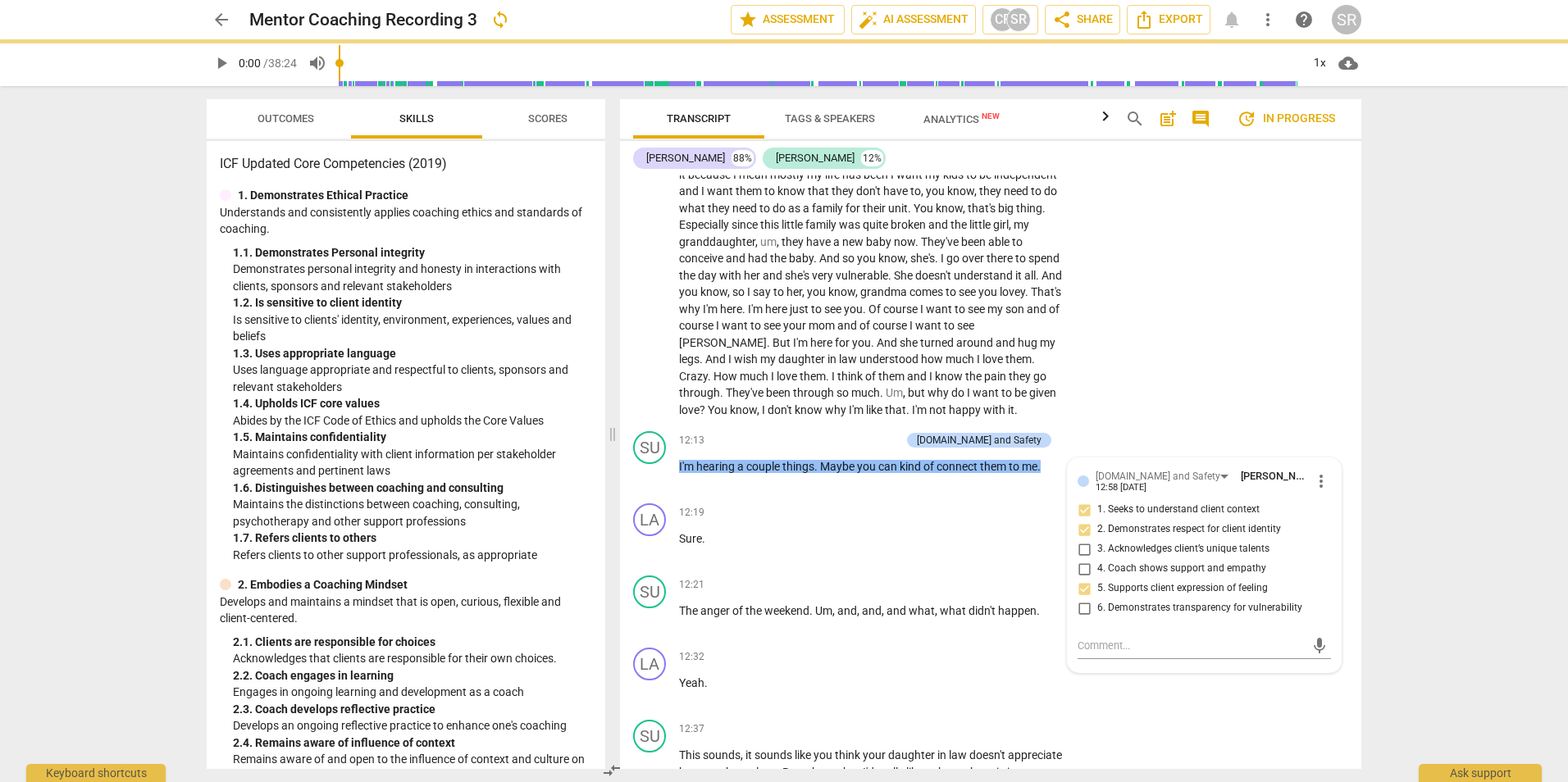
scroll to position [3208, 0]
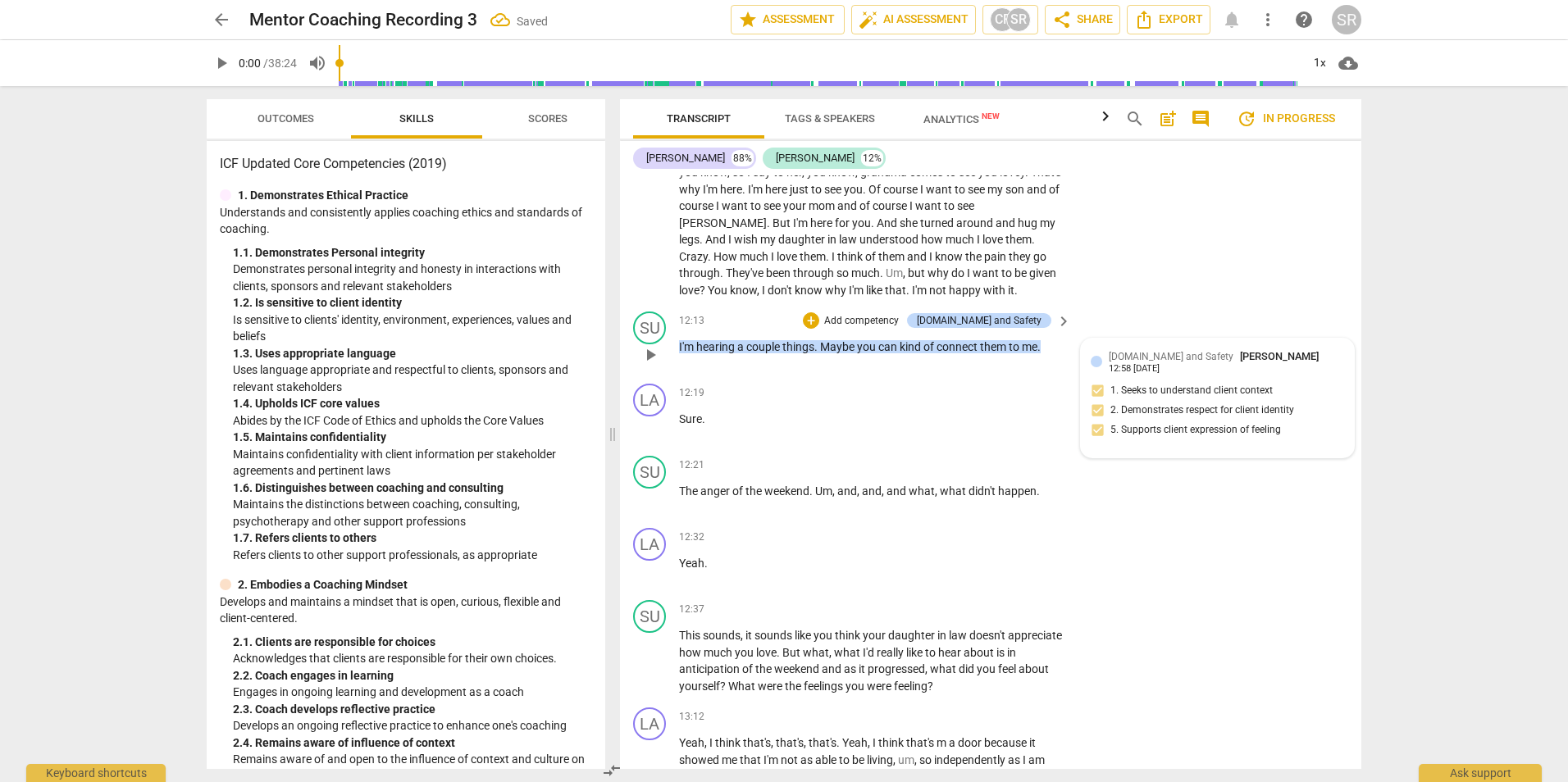
click at [1096, 367] on div at bounding box center [1097, 361] width 12 height 12
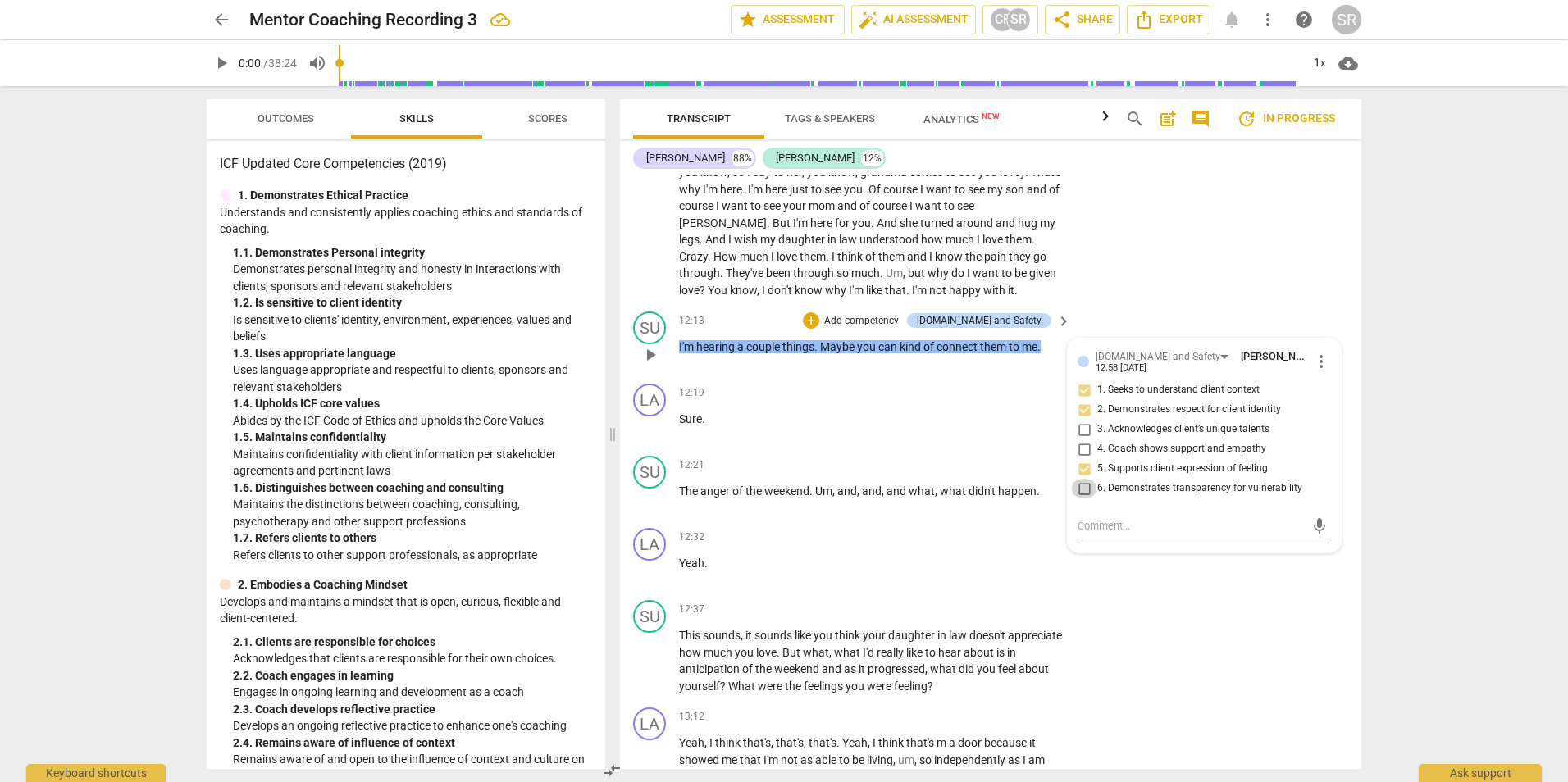
click at [1083, 498] on input "6. Demonstrates transparency for vulnerability" at bounding box center [1084, 489] width 26 height 20
checkbox input "true"
click at [882, 572] on div "12:32 + Add competency keyboard_arrow_right Yeah ." at bounding box center [876, 557] width 394 height 59
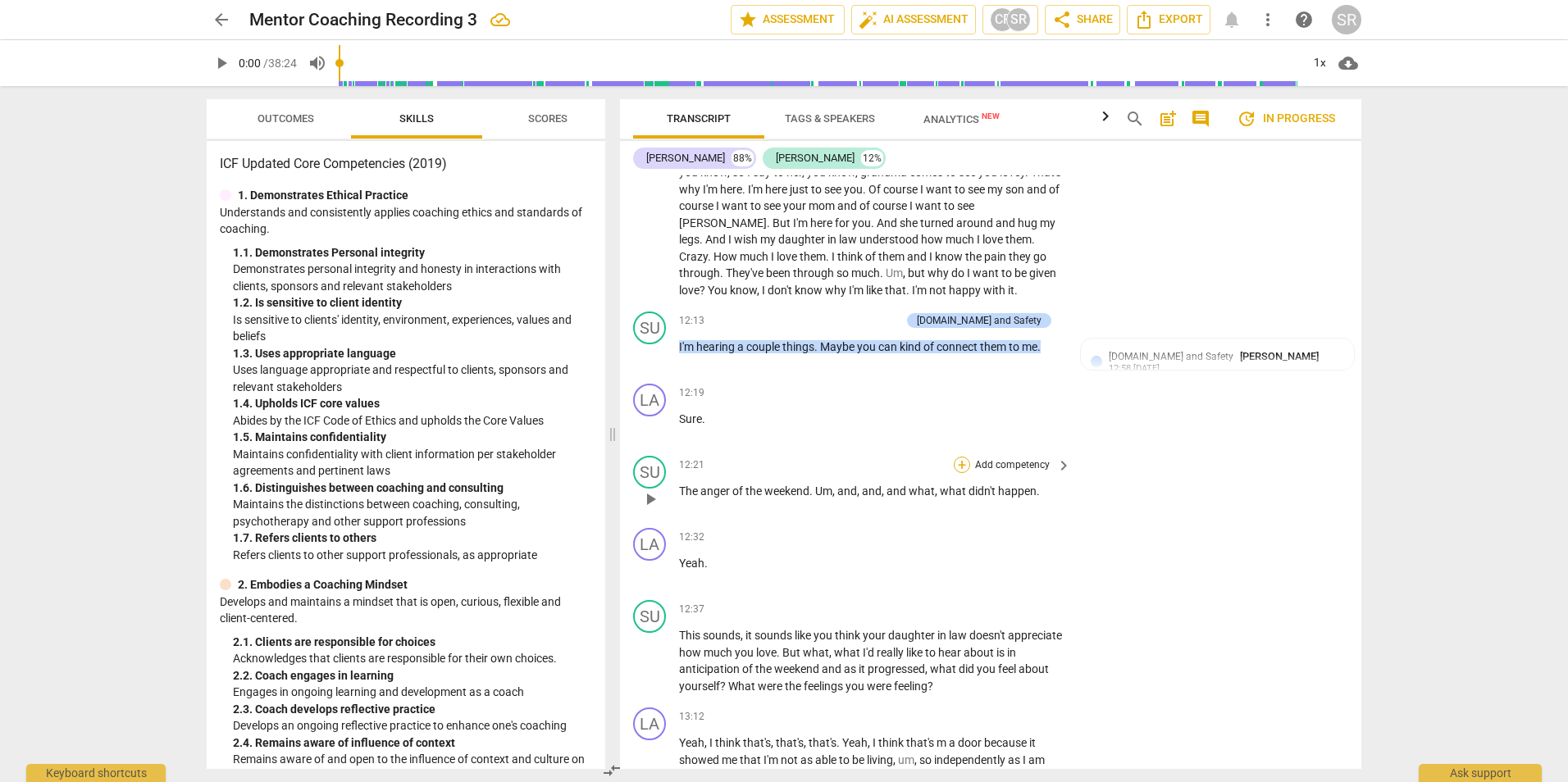
click at [966, 473] on div "+" at bounding box center [962, 465] width 17 height 17
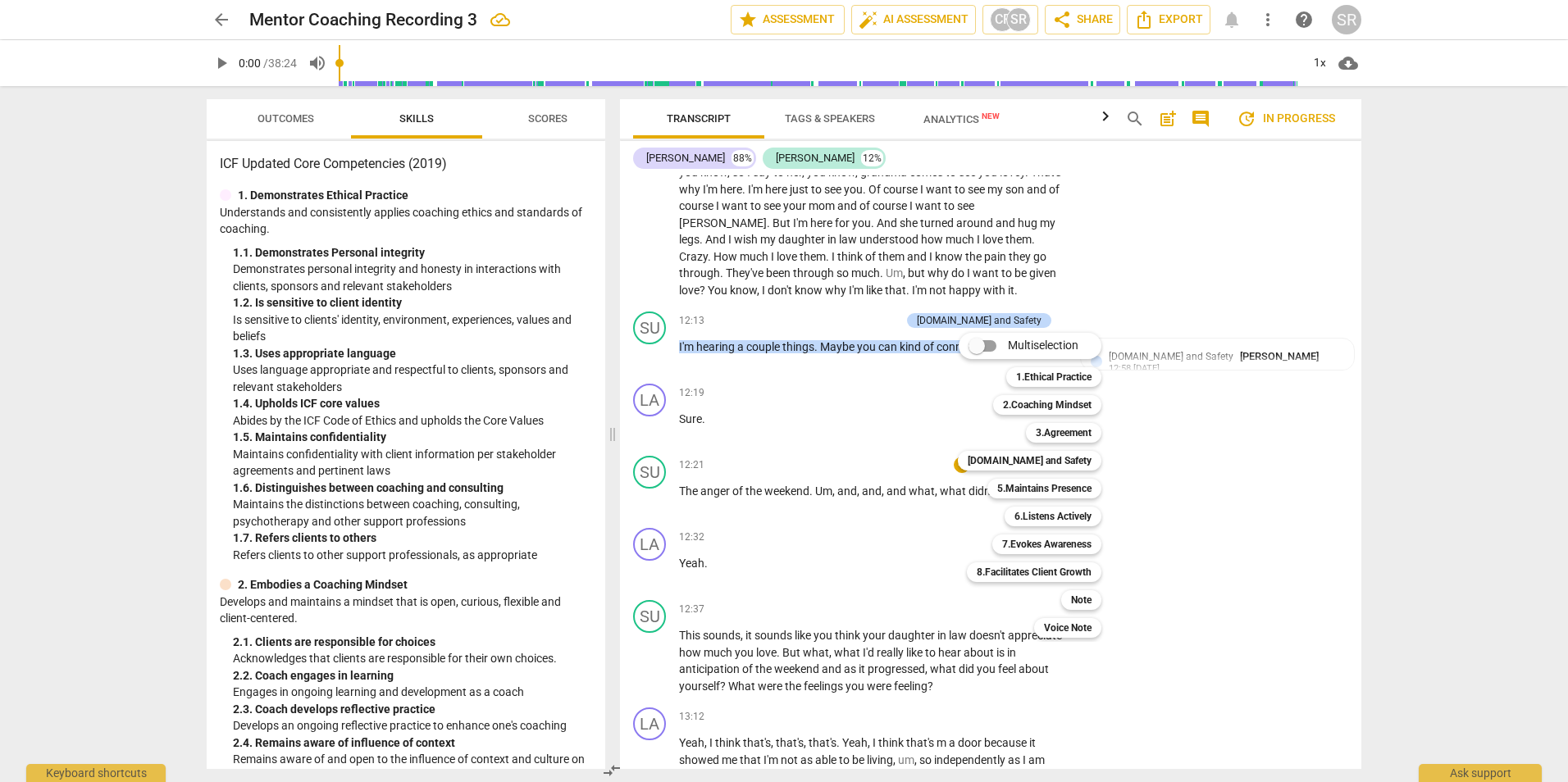
drag, startPoint x: 1360, startPoint y: 434, endPoint x: 1355, endPoint y: 460, distance: 26.5
click at [1355, 460] on div at bounding box center [784, 391] width 1568 height 782
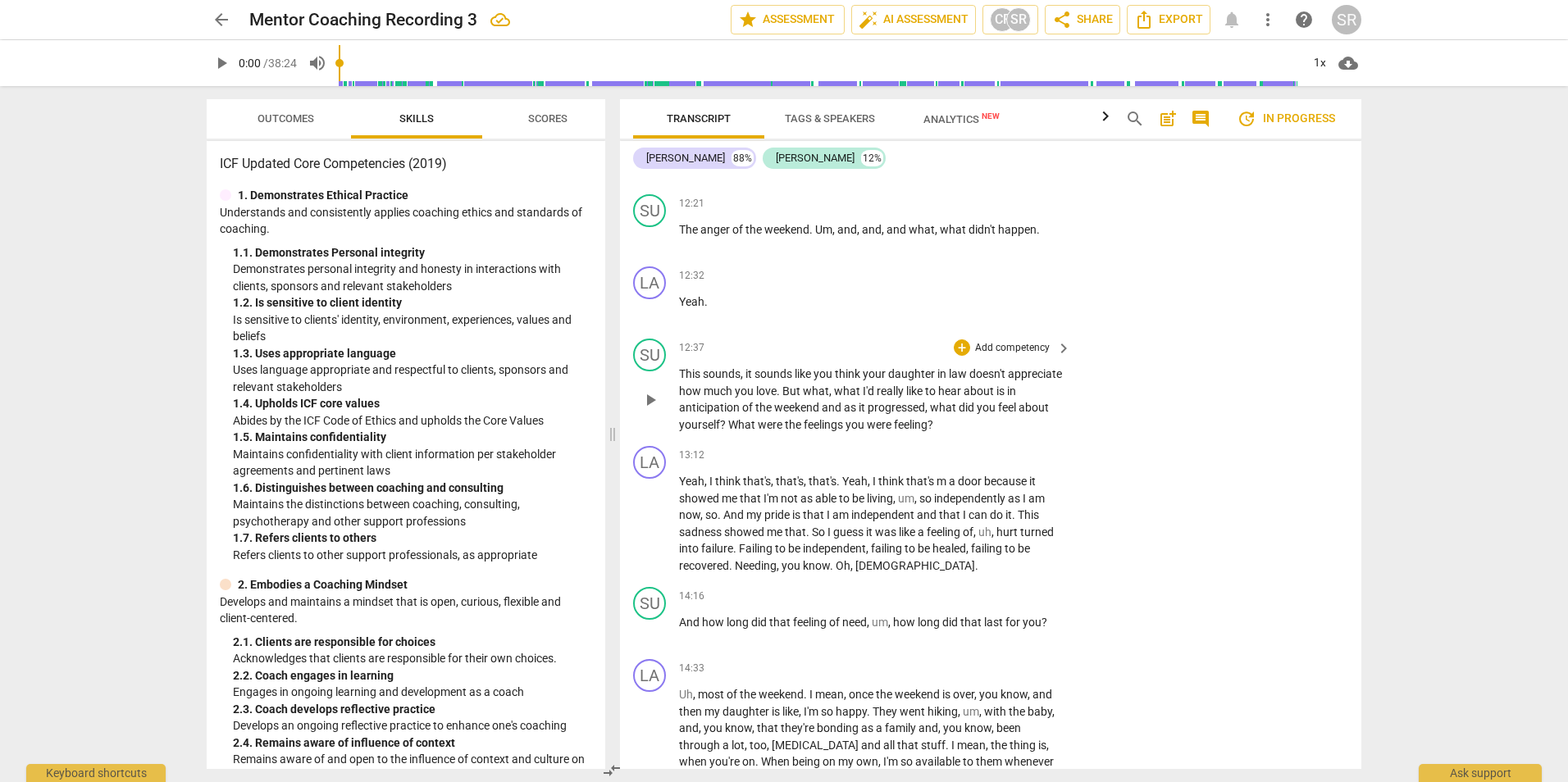
scroll to position [3470, 0]
click at [957, 355] on div "+" at bounding box center [962, 346] width 17 height 17
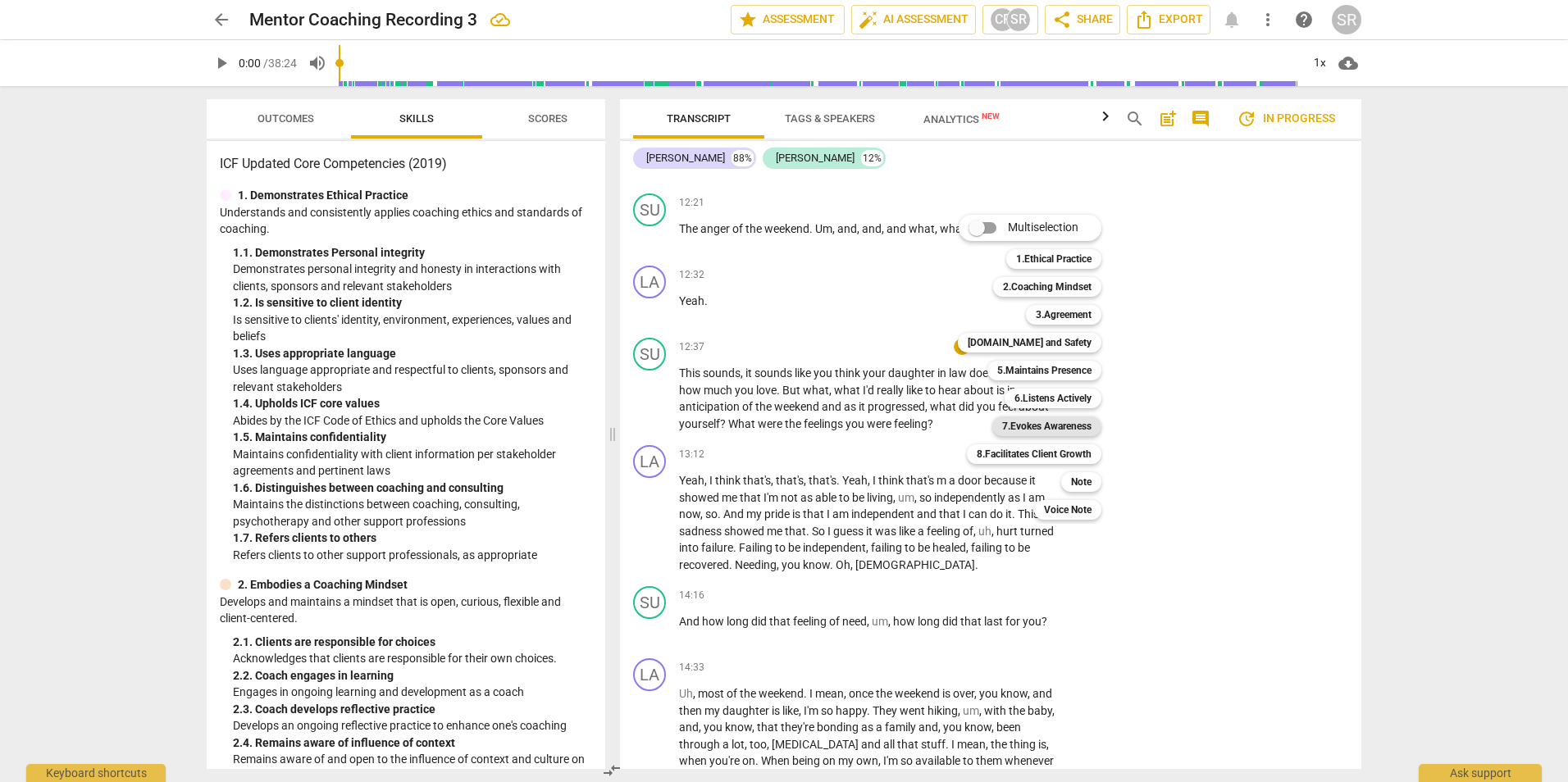
click at [1073, 420] on b "7.Evokes Awareness" at bounding box center [1047, 427] width 89 height 20
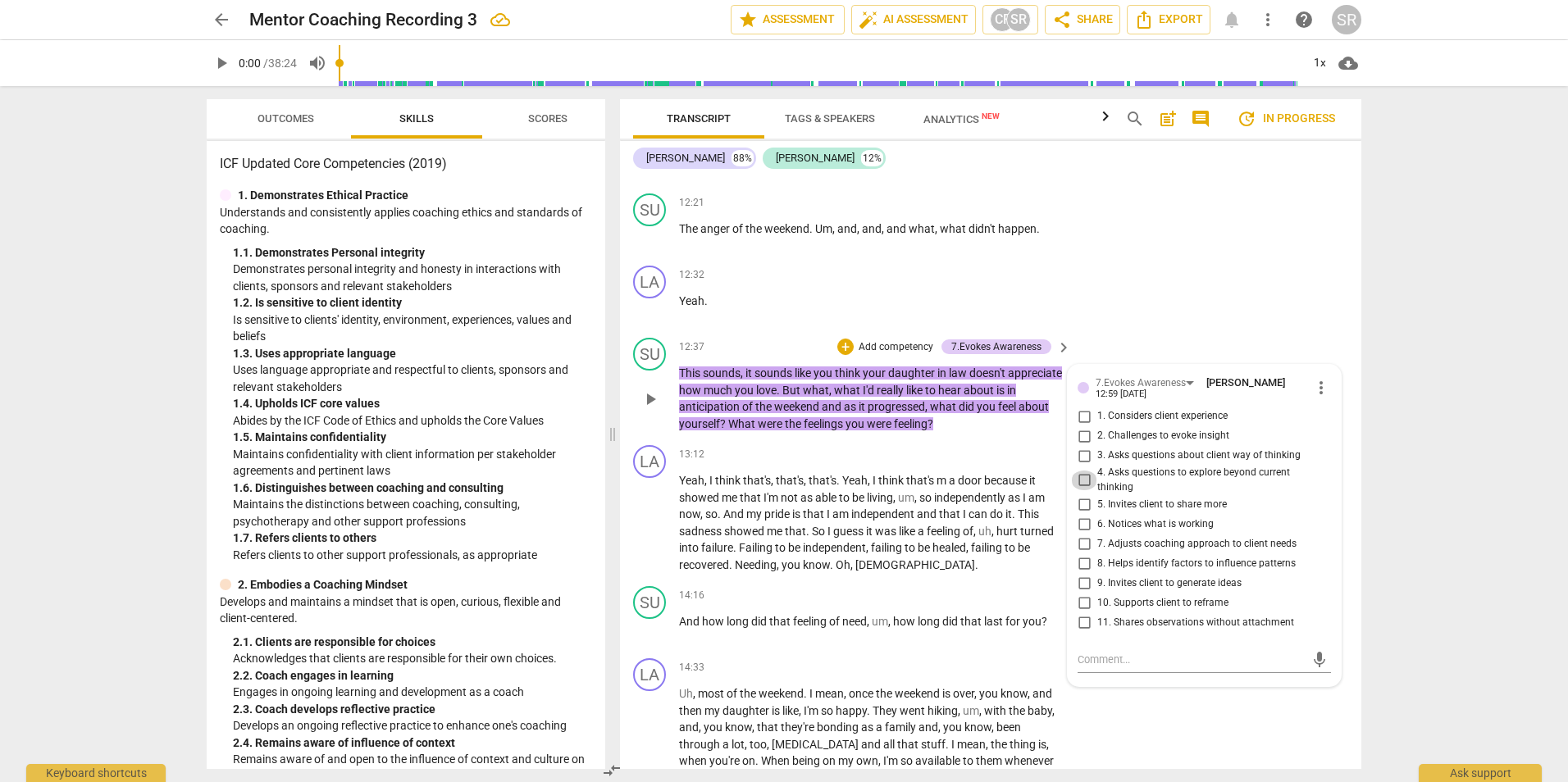
click at [1083, 490] on input "4. Asks questions to explore beyond current thinking" at bounding box center [1084, 480] width 26 height 20
checkbox input "true"
click at [1084, 514] on input "5. Invites client to share more" at bounding box center [1084, 504] width 26 height 20
checkbox input "true"
click at [1083, 593] on input "9. Invites client to generate ideas" at bounding box center [1084, 583] width 26 height 20
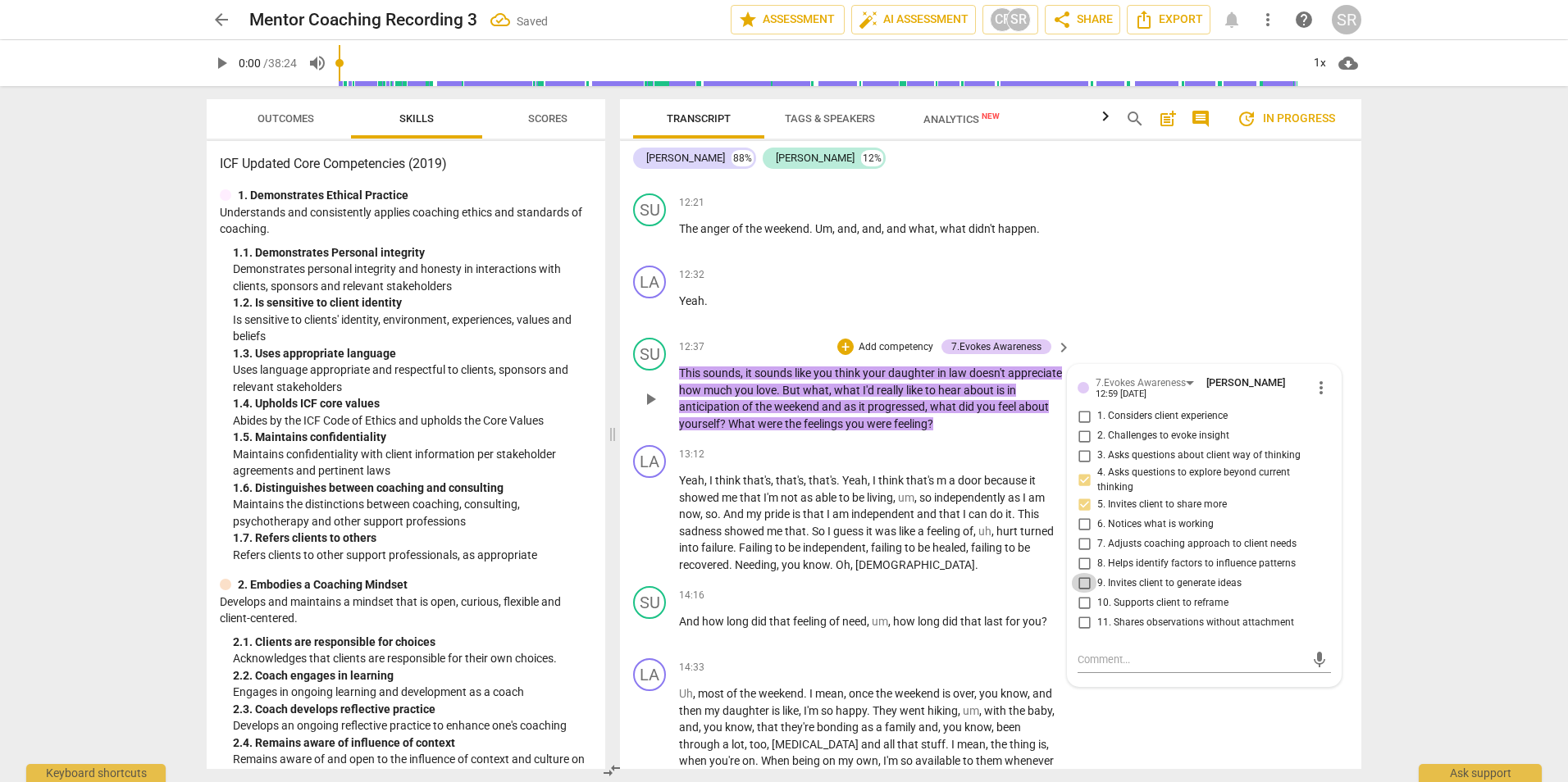
checkbox input "true"
click at [1226, 319] on div "LA play_arrow pause 12:32 + Add competency keyboard_arrow_right Yeah ." at bounding box center [991, 294] width 741 height 72
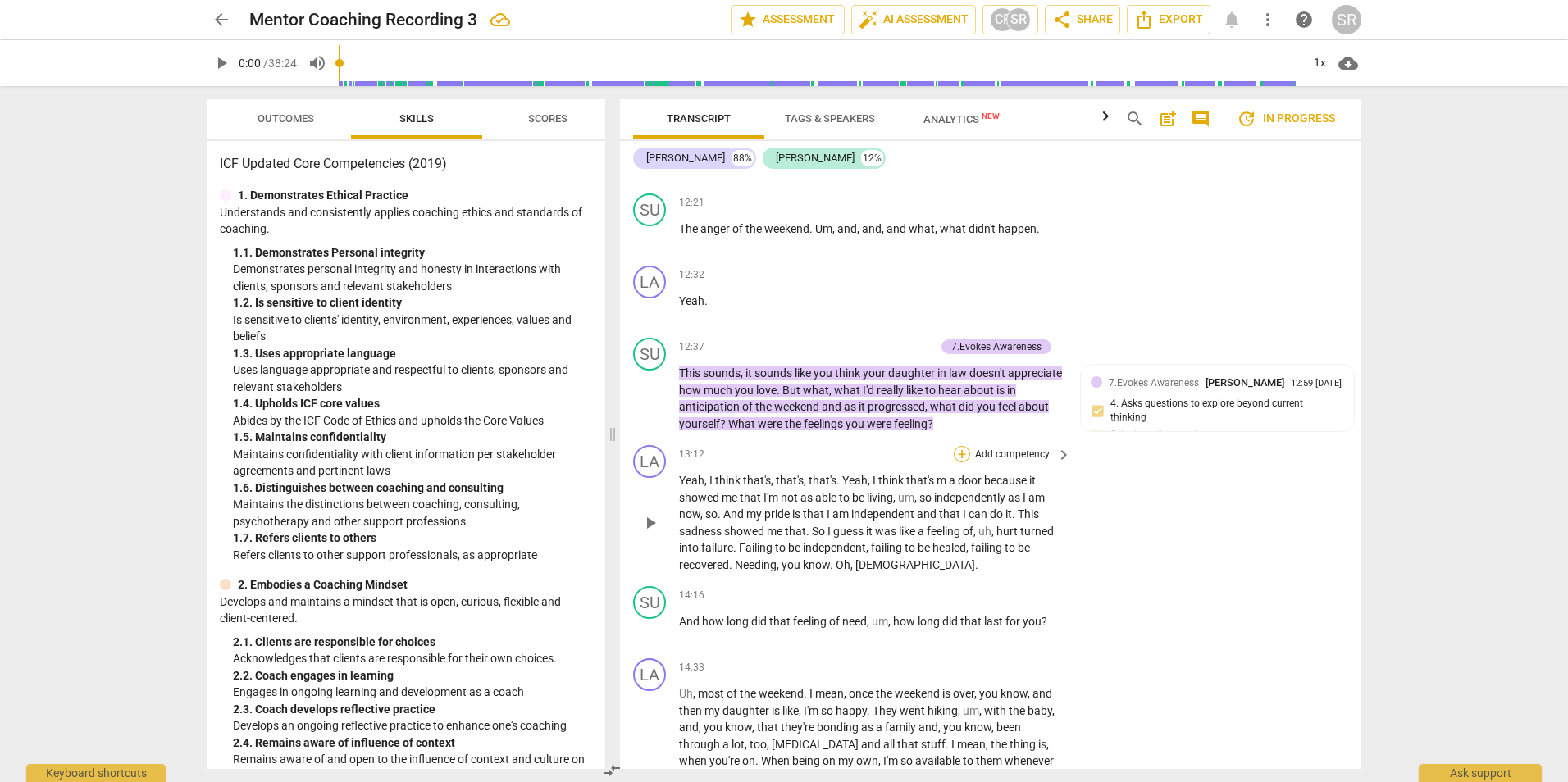
click at [965, 462] on div "+" at bounding box center [962, 454] width 17 height 17
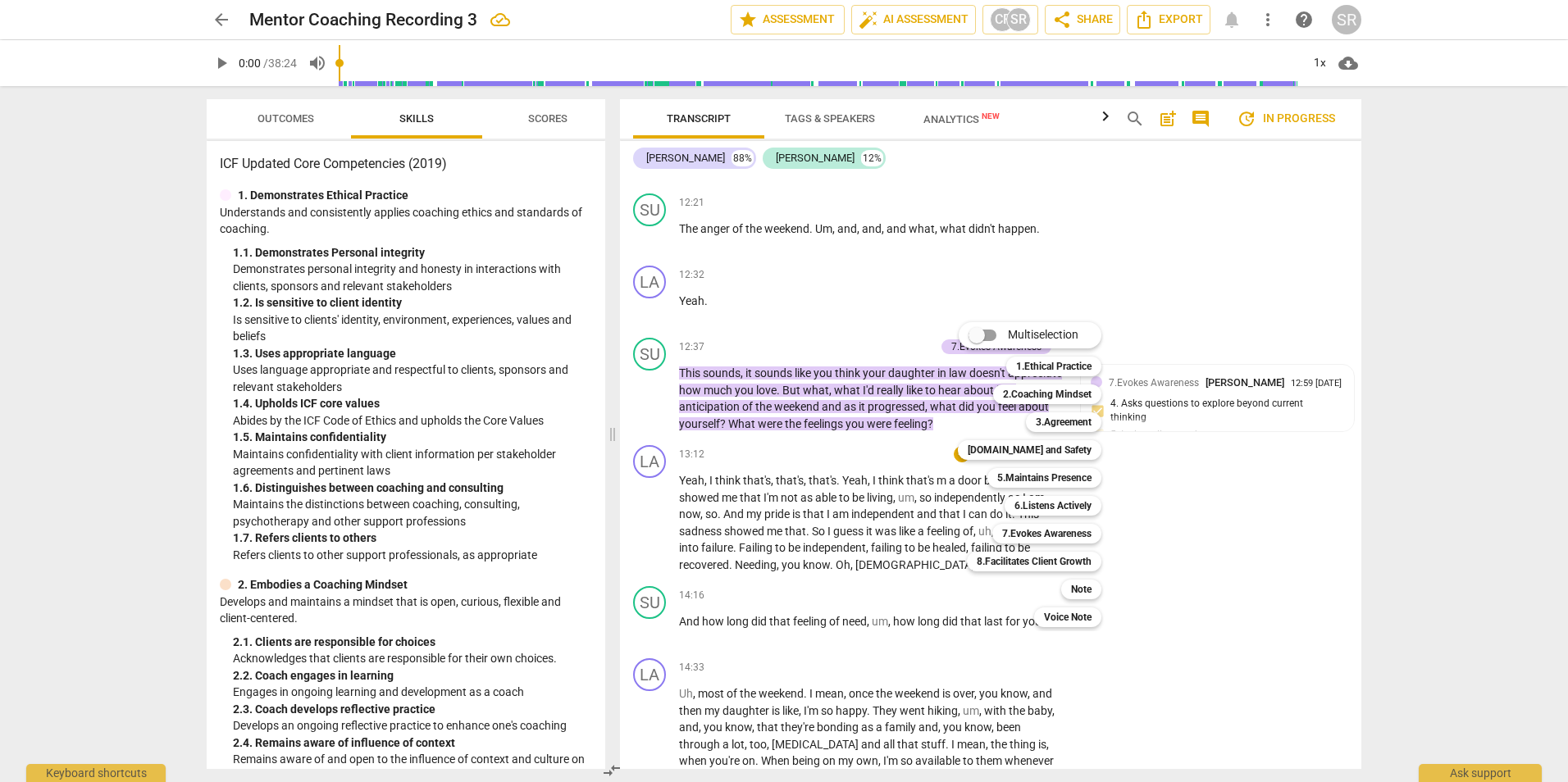
click at [1207, 526] on div at bounding box center [784, 391] width 1568 height 782
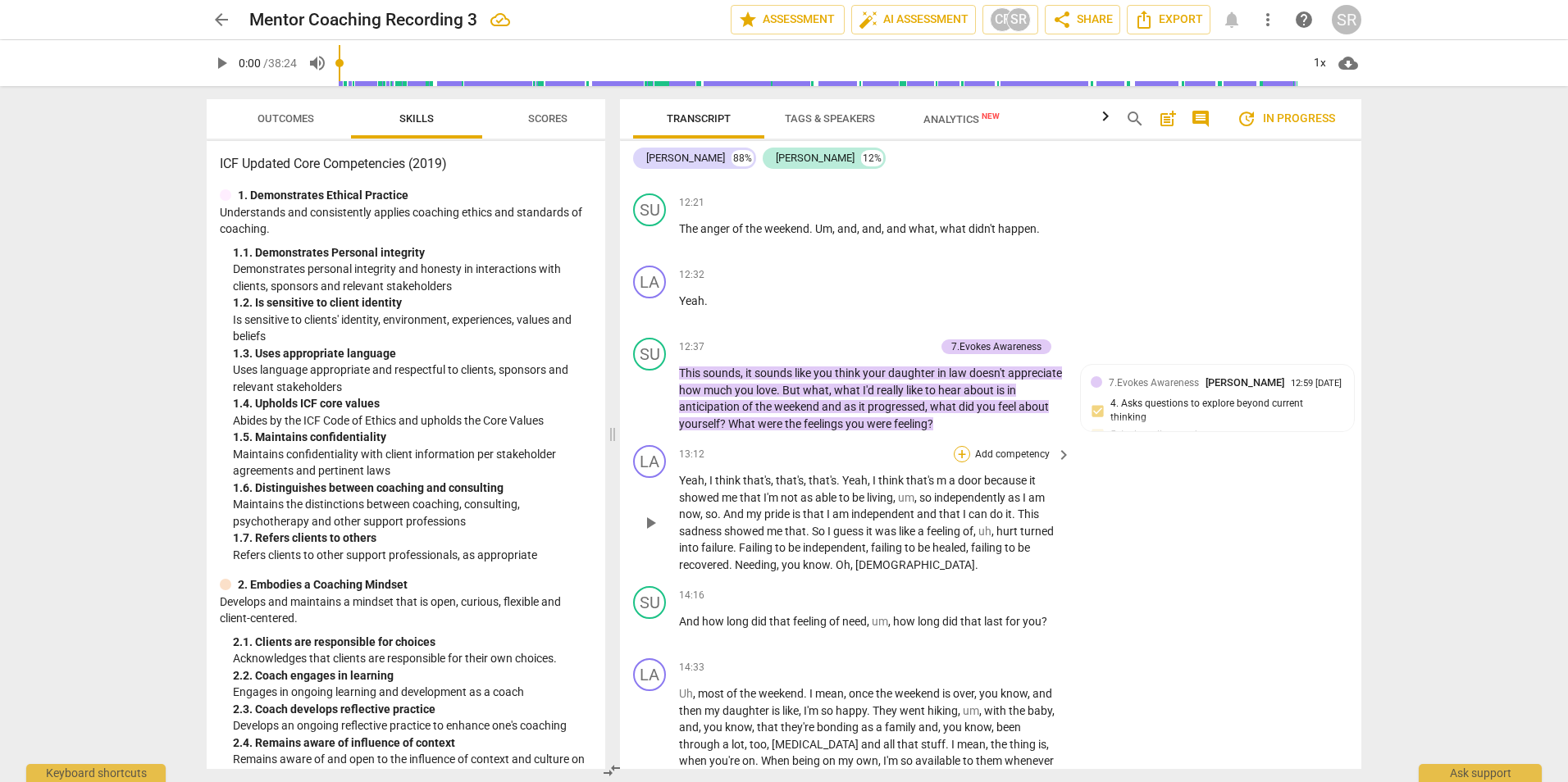
click at [960, 462] on div "+" at bounding box center [962, 454] width 17 height 17
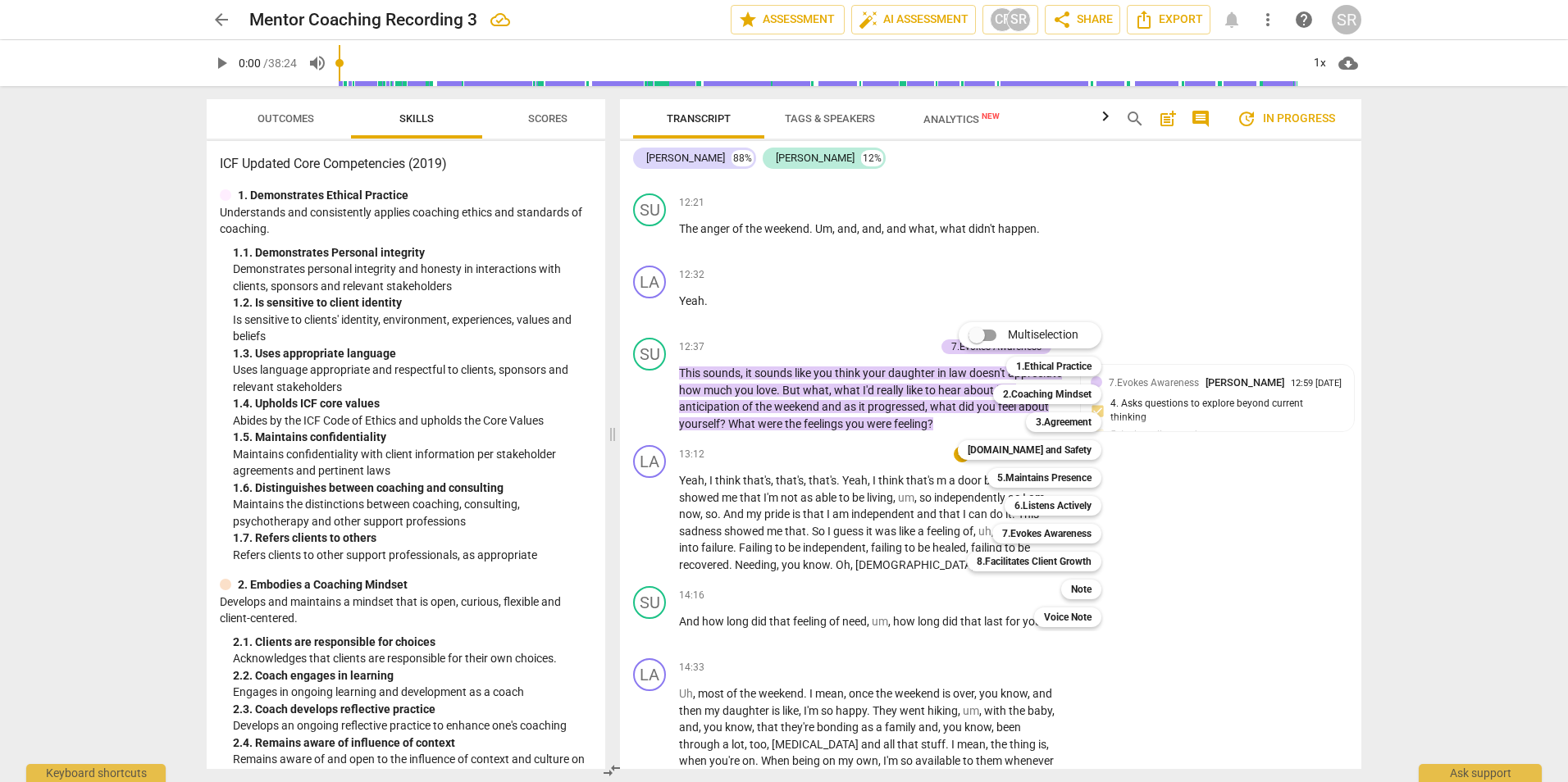
click at [1063, 641] on div at bounding box center [784, 391] width 1568 height 782
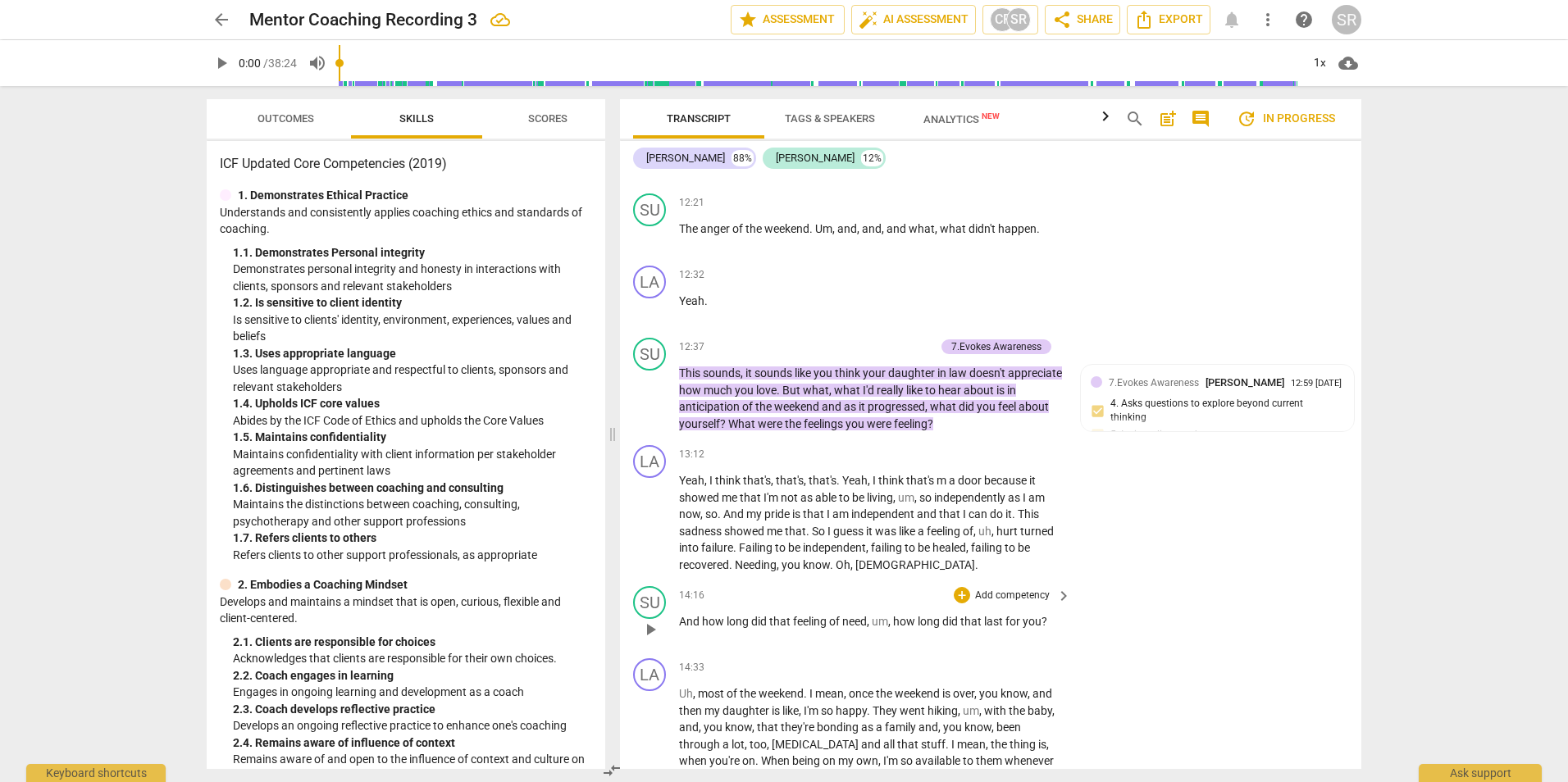
click at [1059, 630] on p "And how long did that feeling of need , um , how long did that last for you ?" at bounding box center [871, 622] width 384 height 17
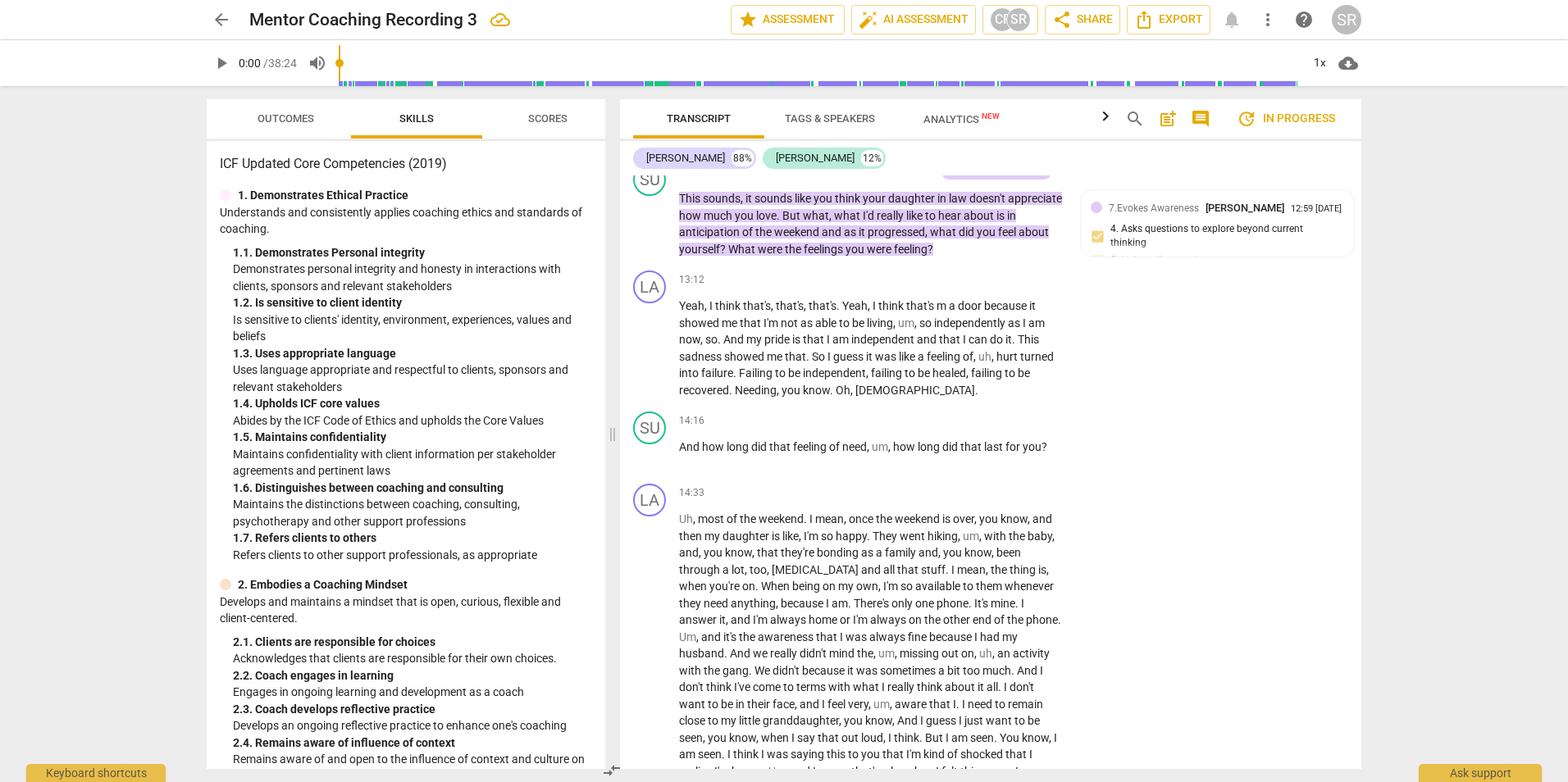
scroll to position [3731, 0]
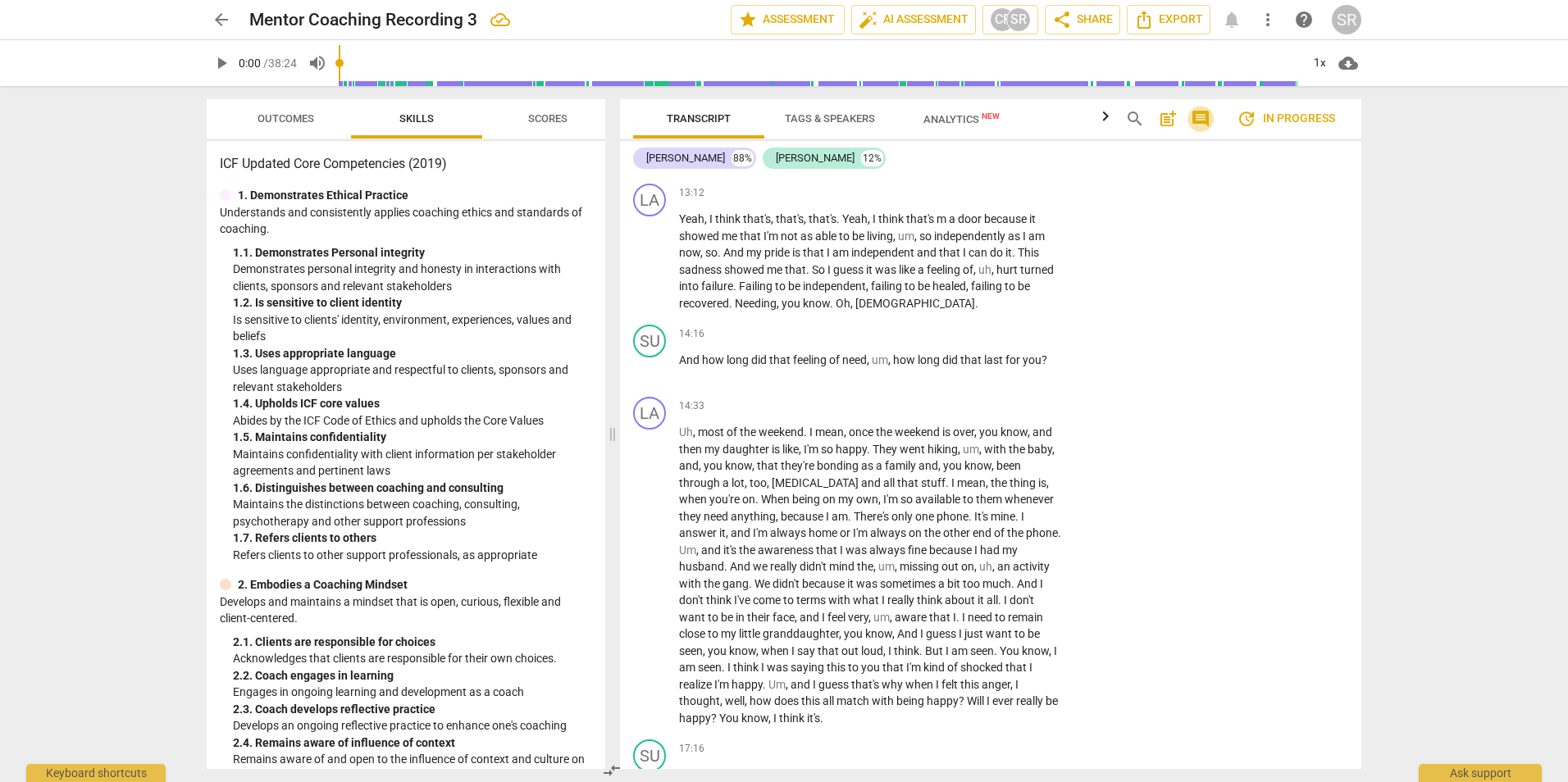
click at [1203, 122] on span "comment" at bounding box center [1201, 119] width 20 height 20
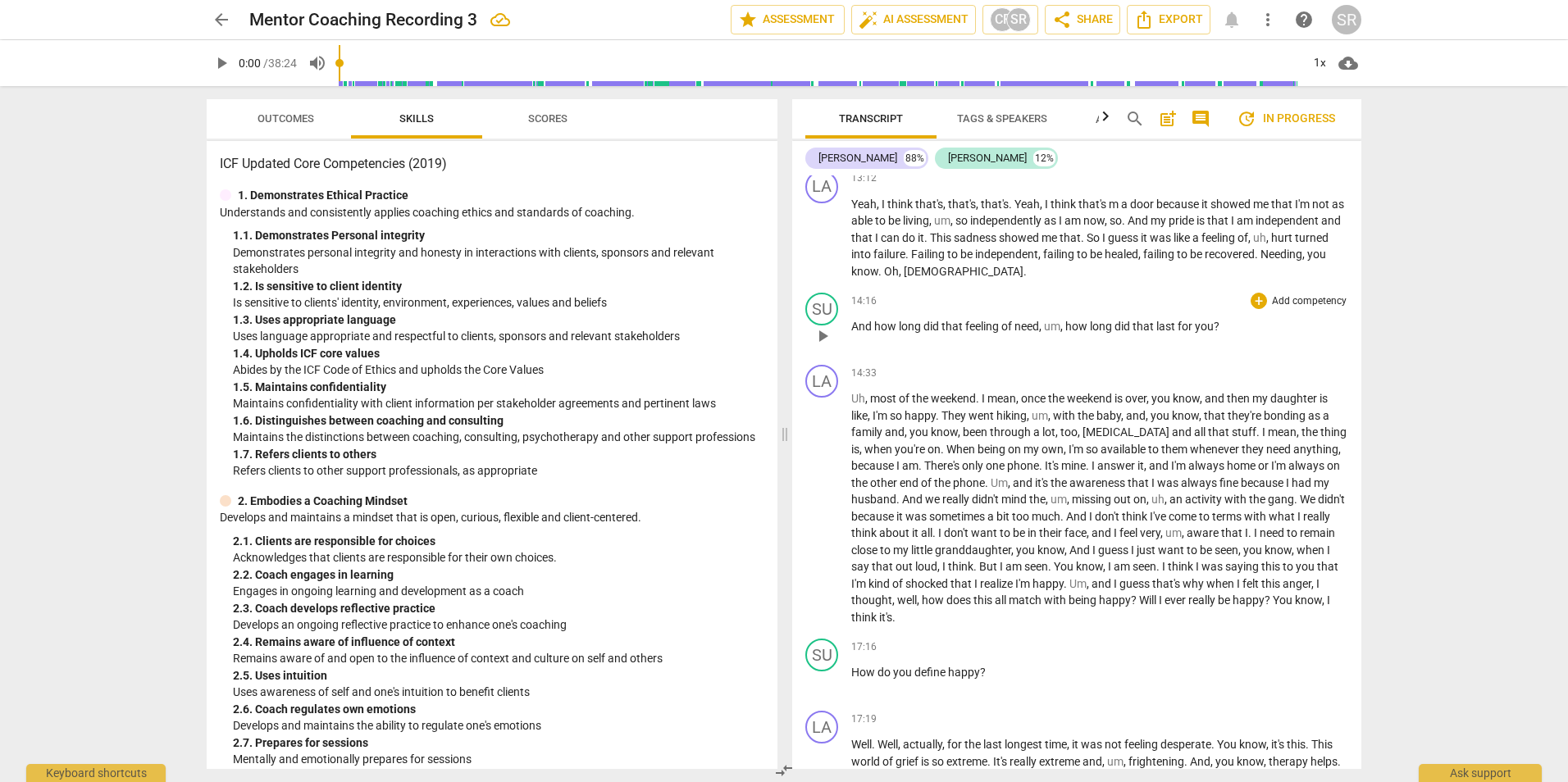
click at [1251, 336] on p "And how long did that feeling of need , um , how long did that last for you ?" at bounding box center [1099, 327] width 497 height 17
click at [1252, 309] on div "+" at bounding box center [1259, 301] width 17 height 17
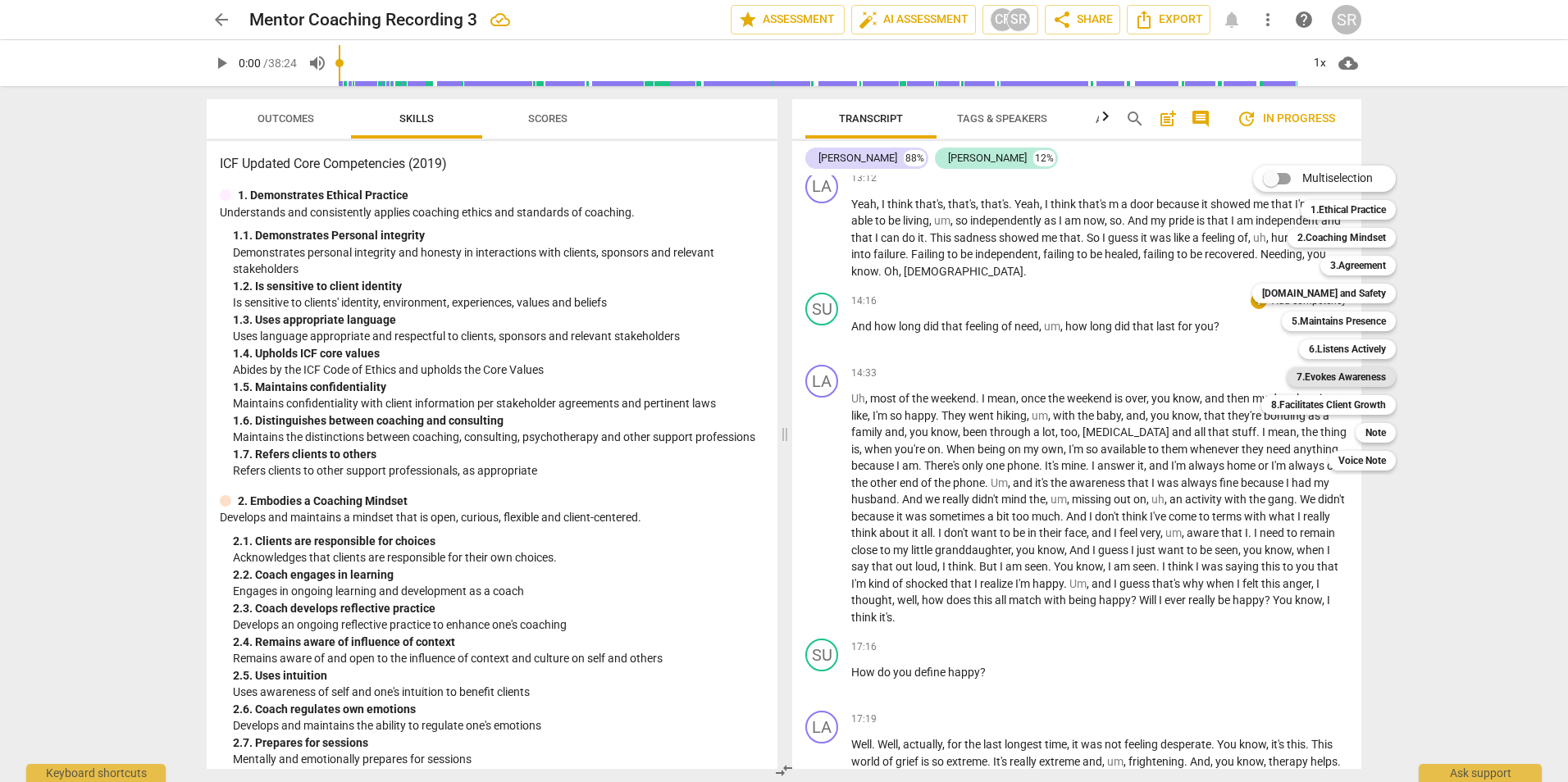
click at [1331, 371] on b "7.Evokes Awareness" at bounding box center [1341, 377] width 89 height 20
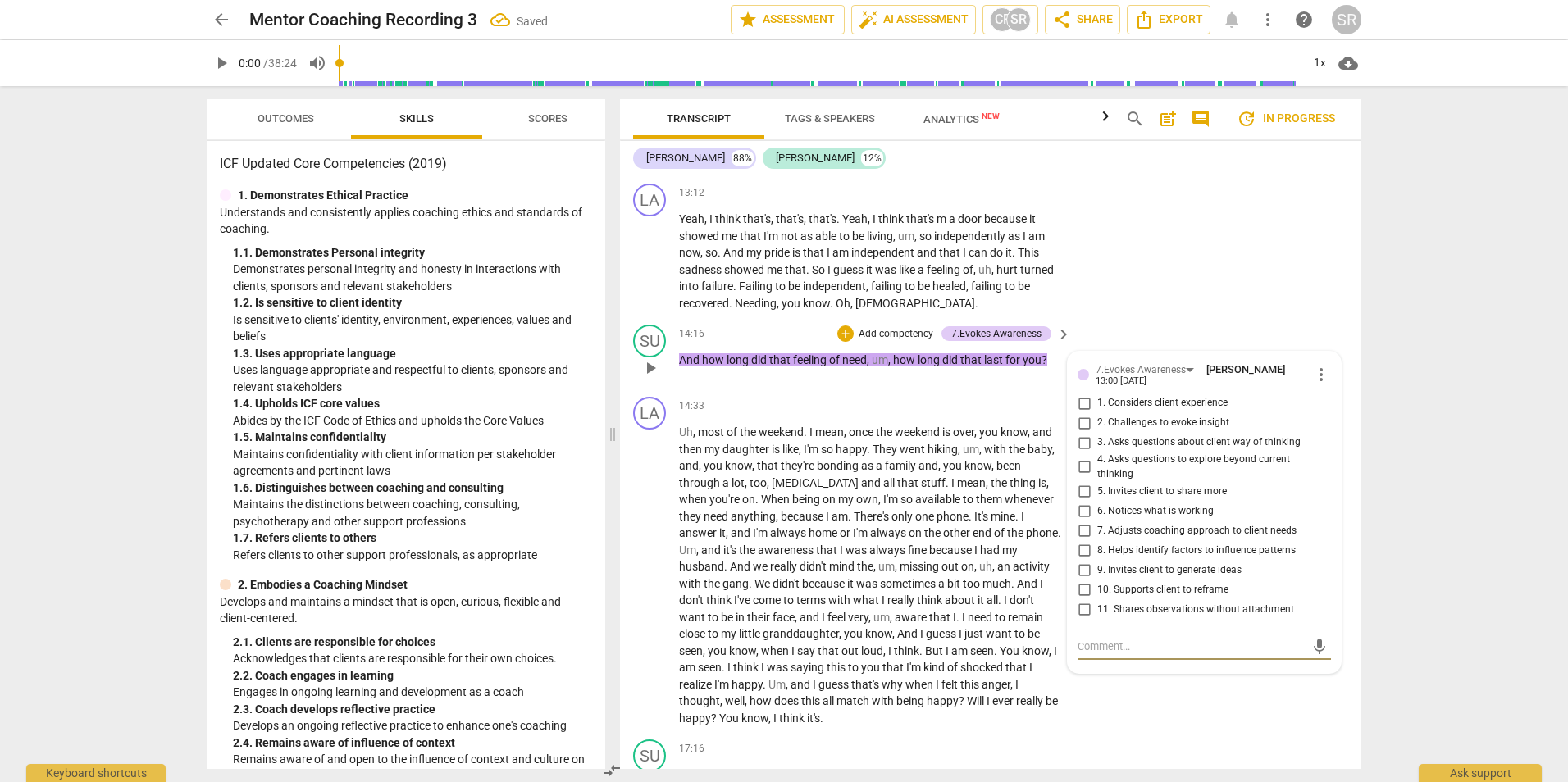
click at [1078, 654] on textarea at bounding box center [1191, 646] width 227 height 16
type textarea "I"
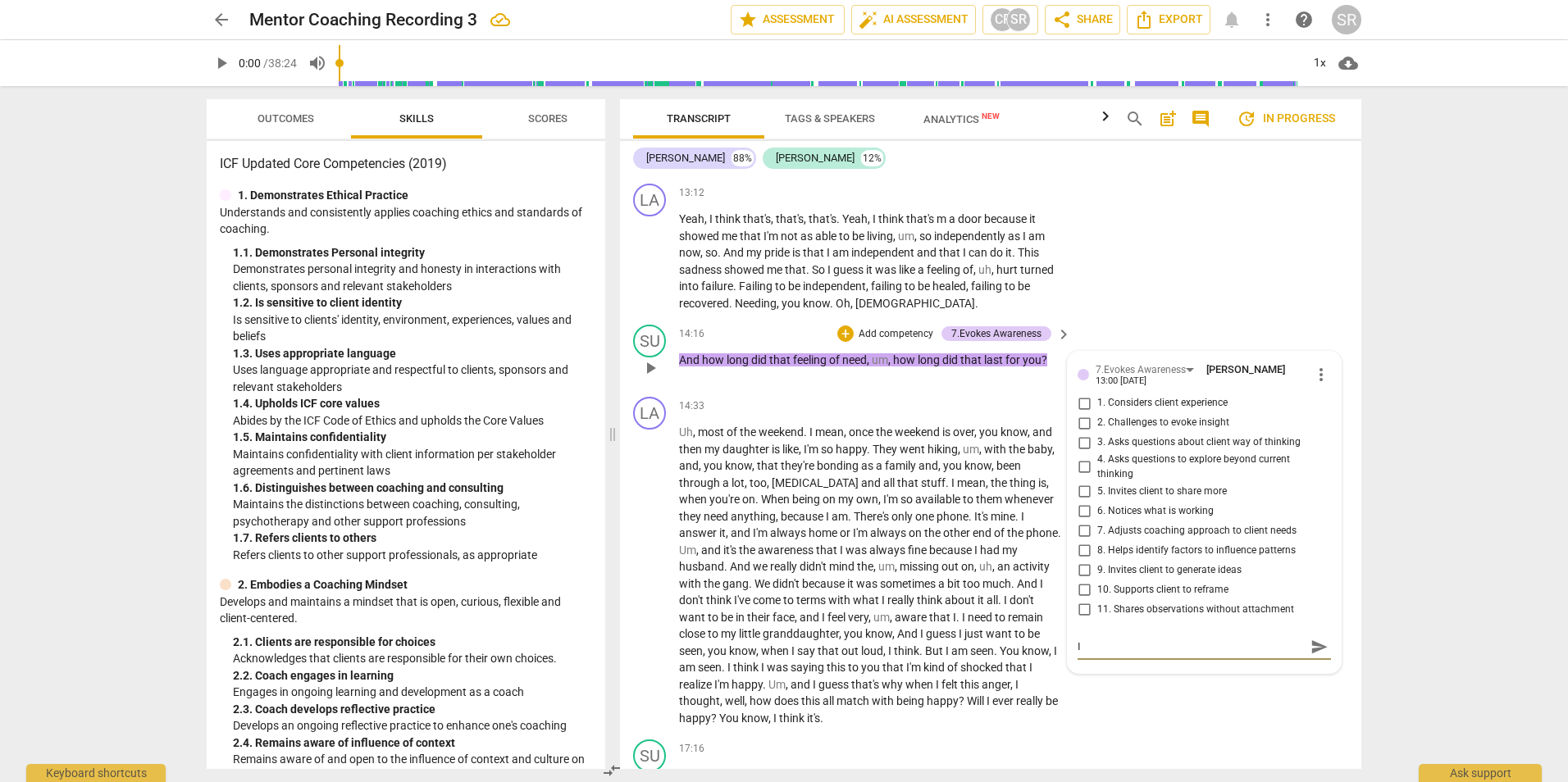
type textarea "I"
type textarea "A"
type textarea "As"
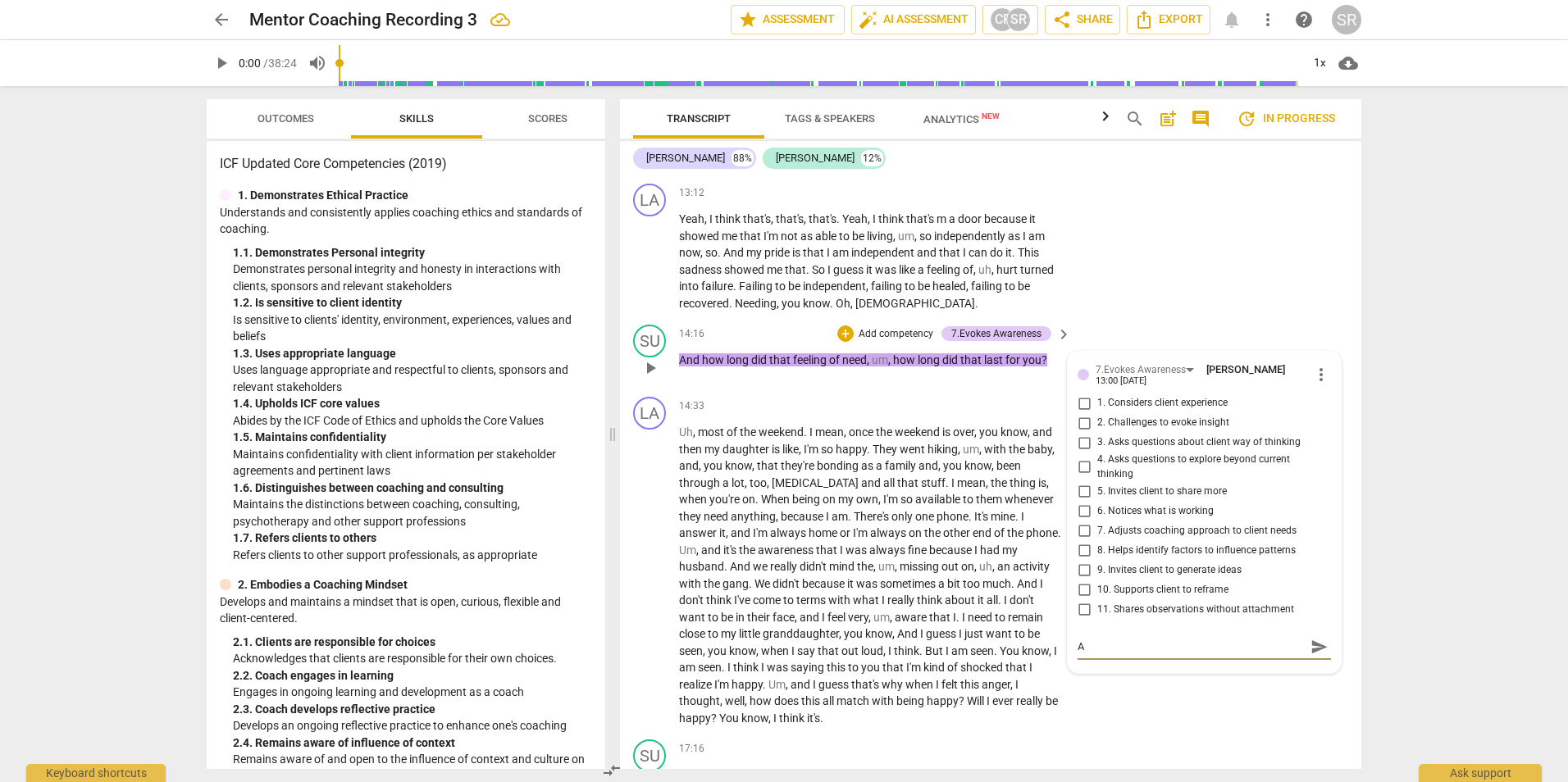
type textarea "As"
type textarea "As s"
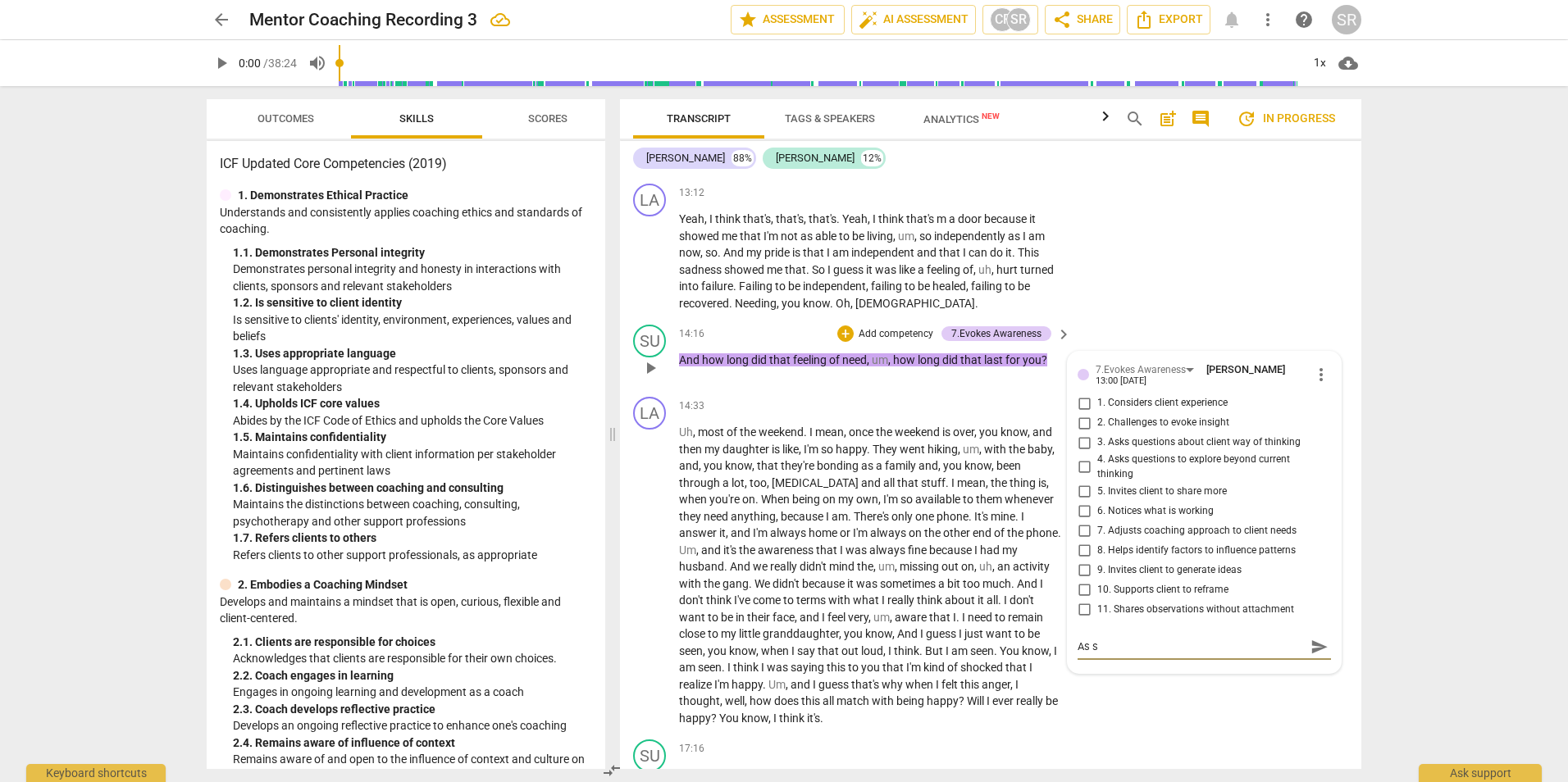
type textarea "As so"
type textarea "As soo"
type textarea "As soon"
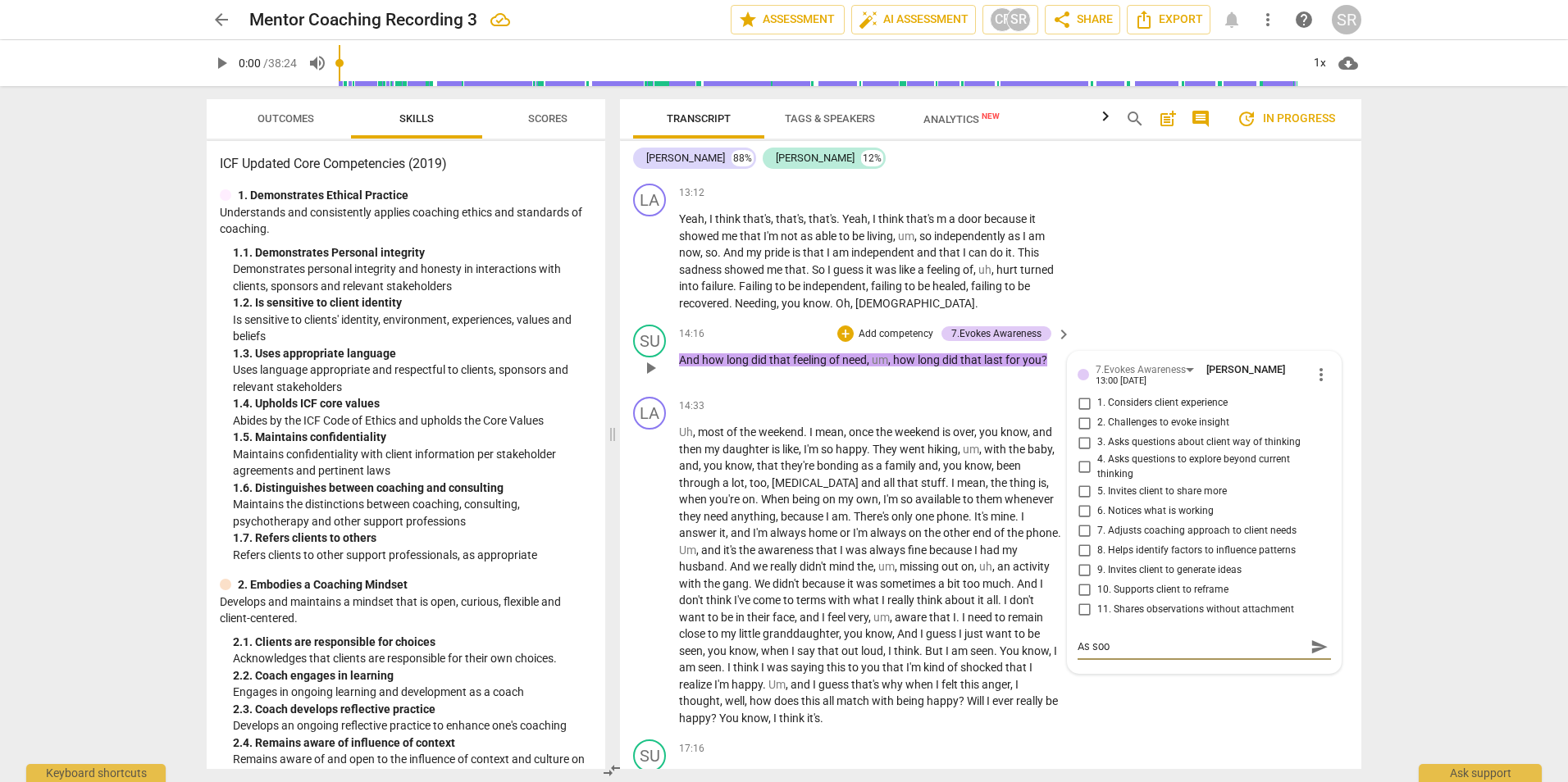
type textarea "As soon"
type textarea "As soon a"
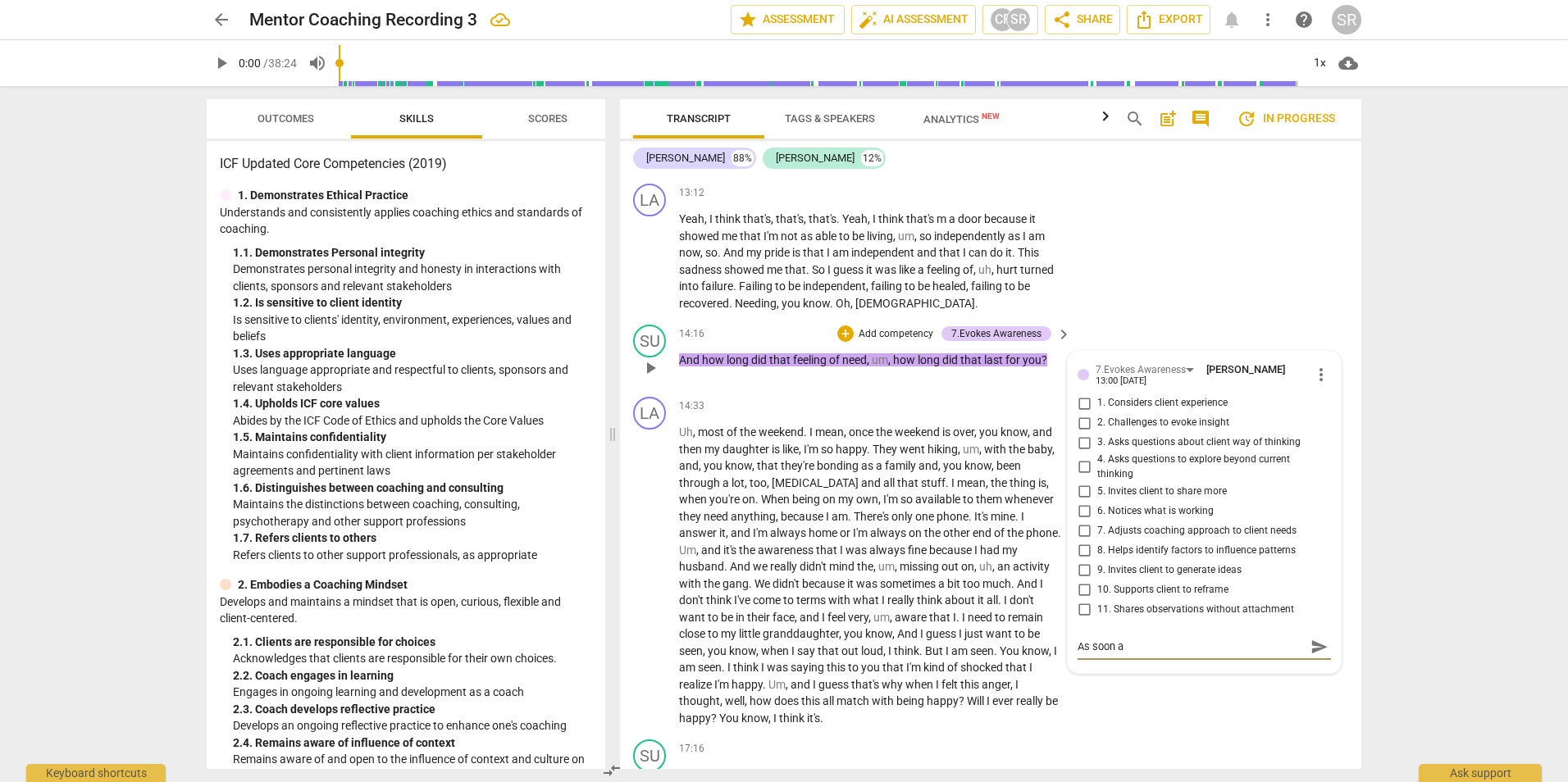
type textarea "As soon as"
type textarea "As soon as I"
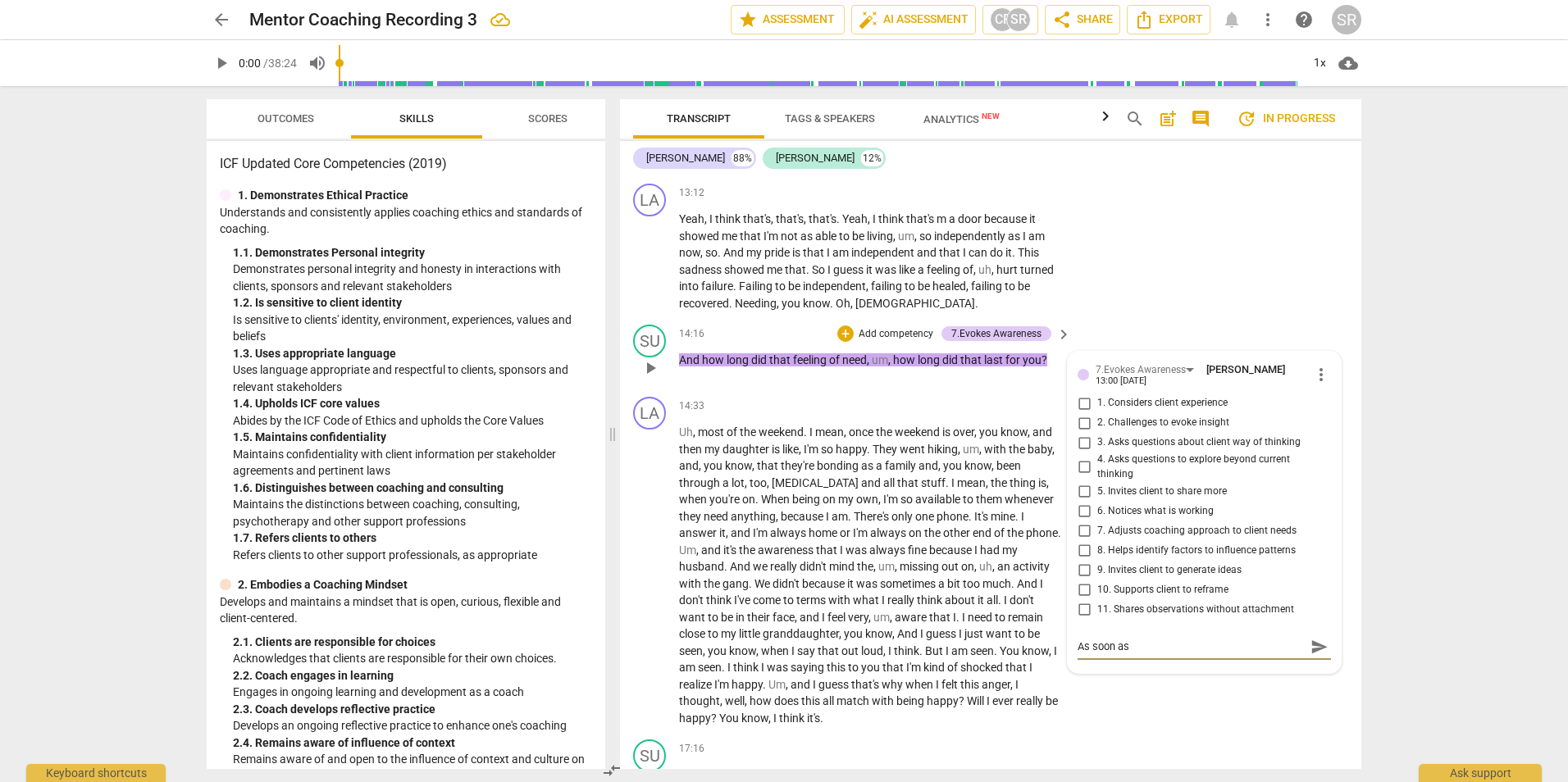
type textarea "As soon as I"
type textarea "As soon as I a"
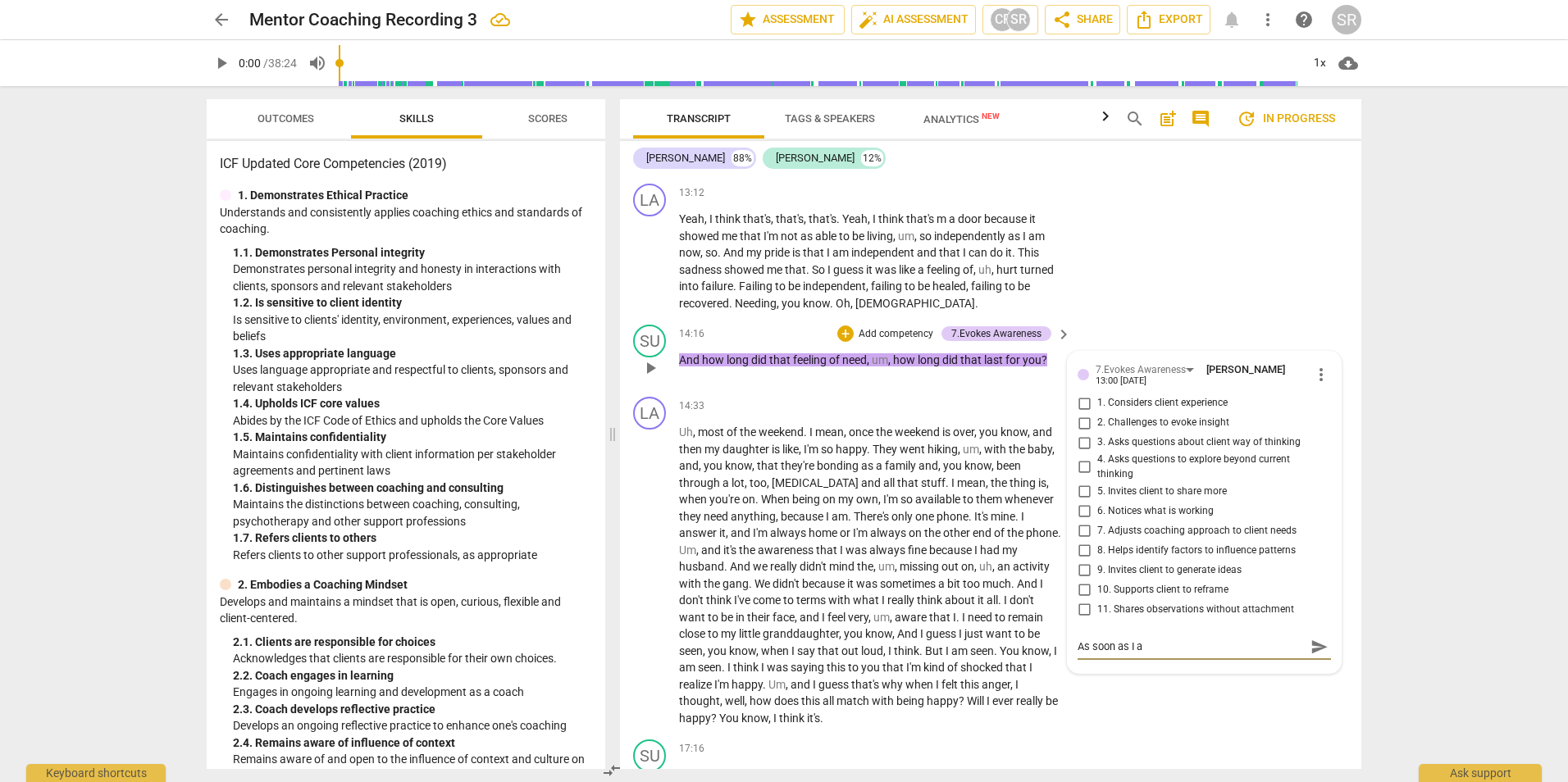
type textarea "As soon as I as"
type textarea "As soon as I ask"
type textarea "As soon as I aske"
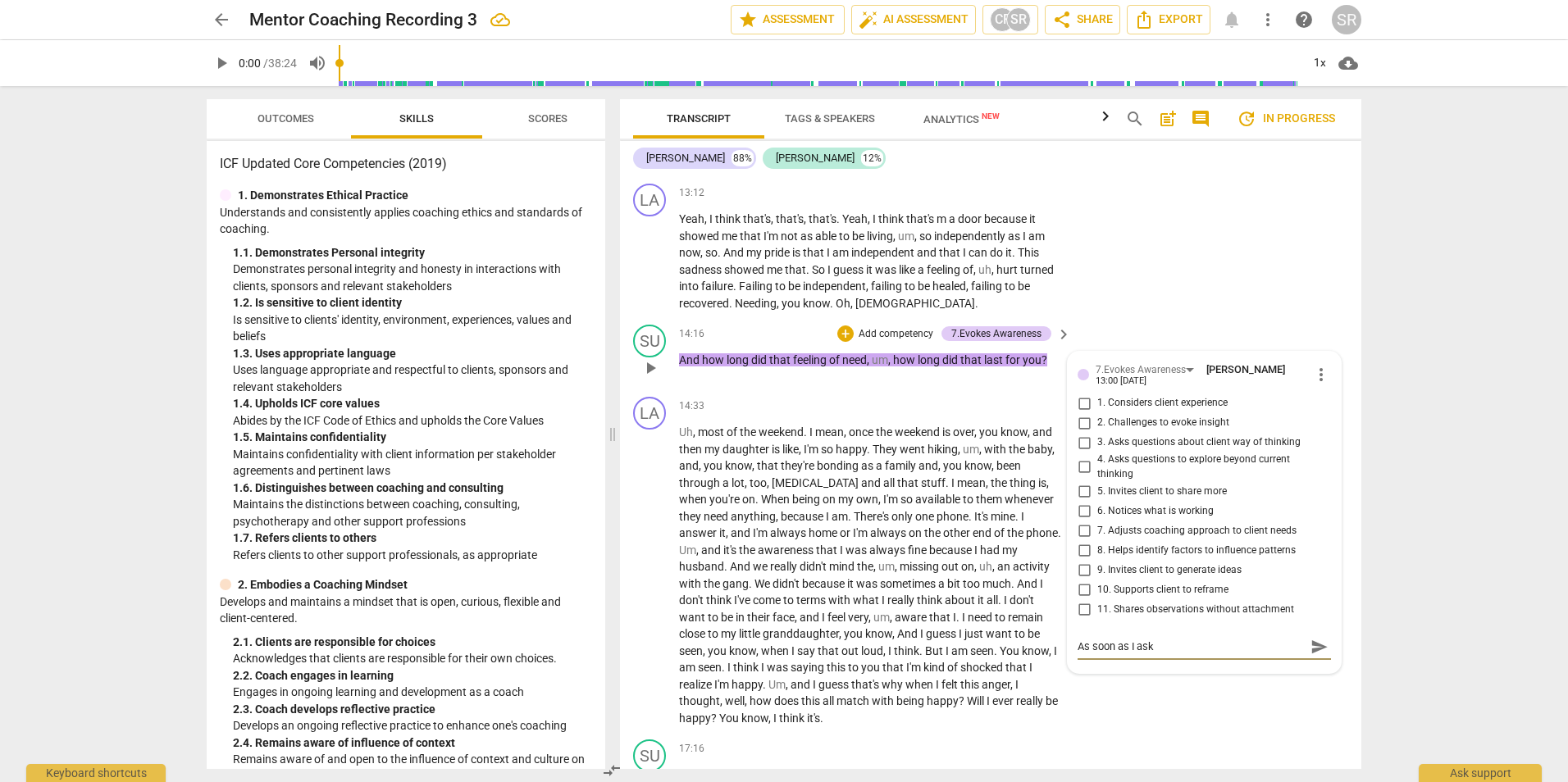
type textarea "As soon as I aske"
type textarea "As soon as I asked"
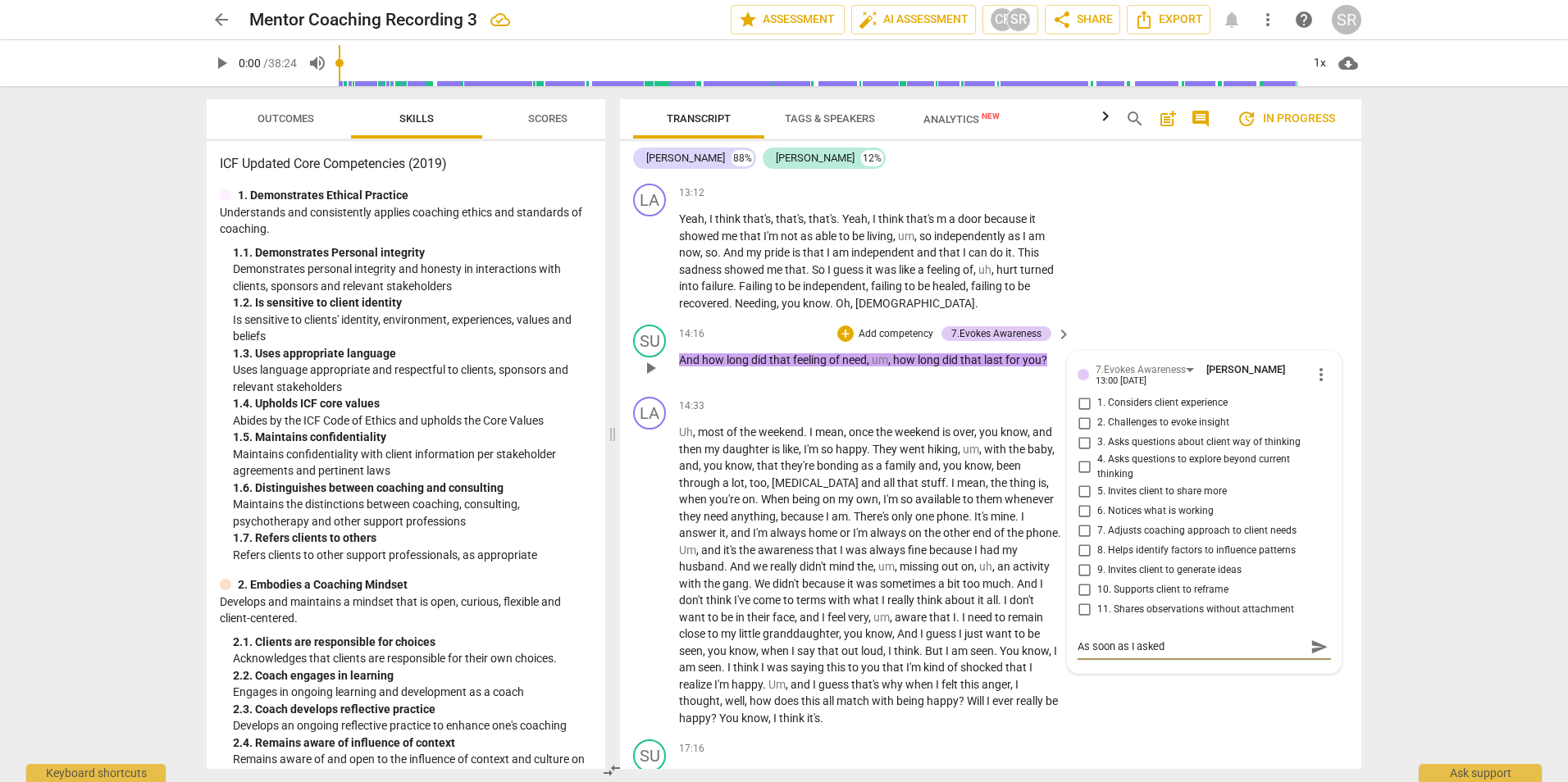
type textarea "As soon as I asked t"
type textarea "As soon as I asked th"
type textarea "As soon as I asked the"
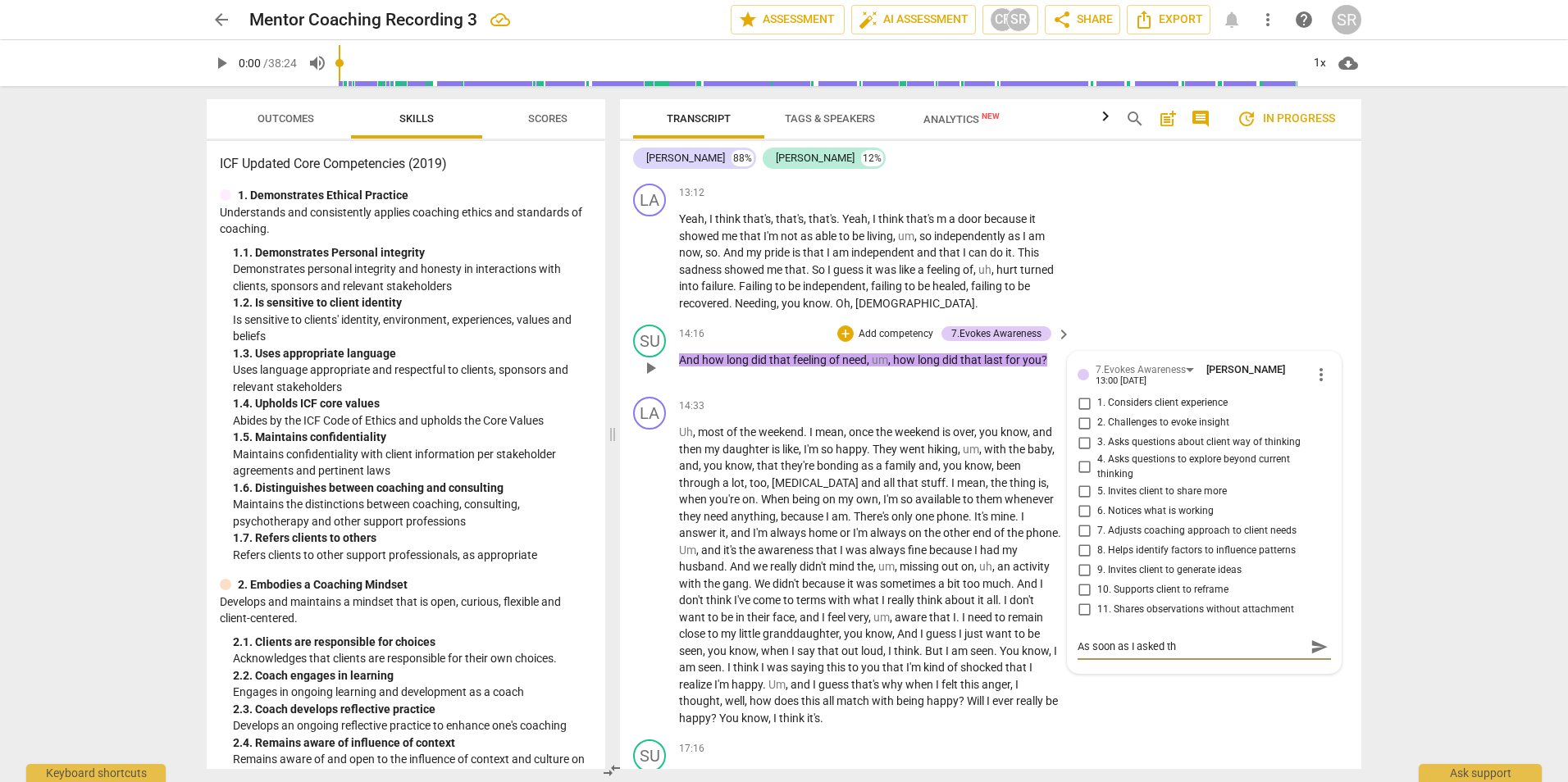
type textarea "As soon as I asked the"
type textarea "As soon as I asked the q"
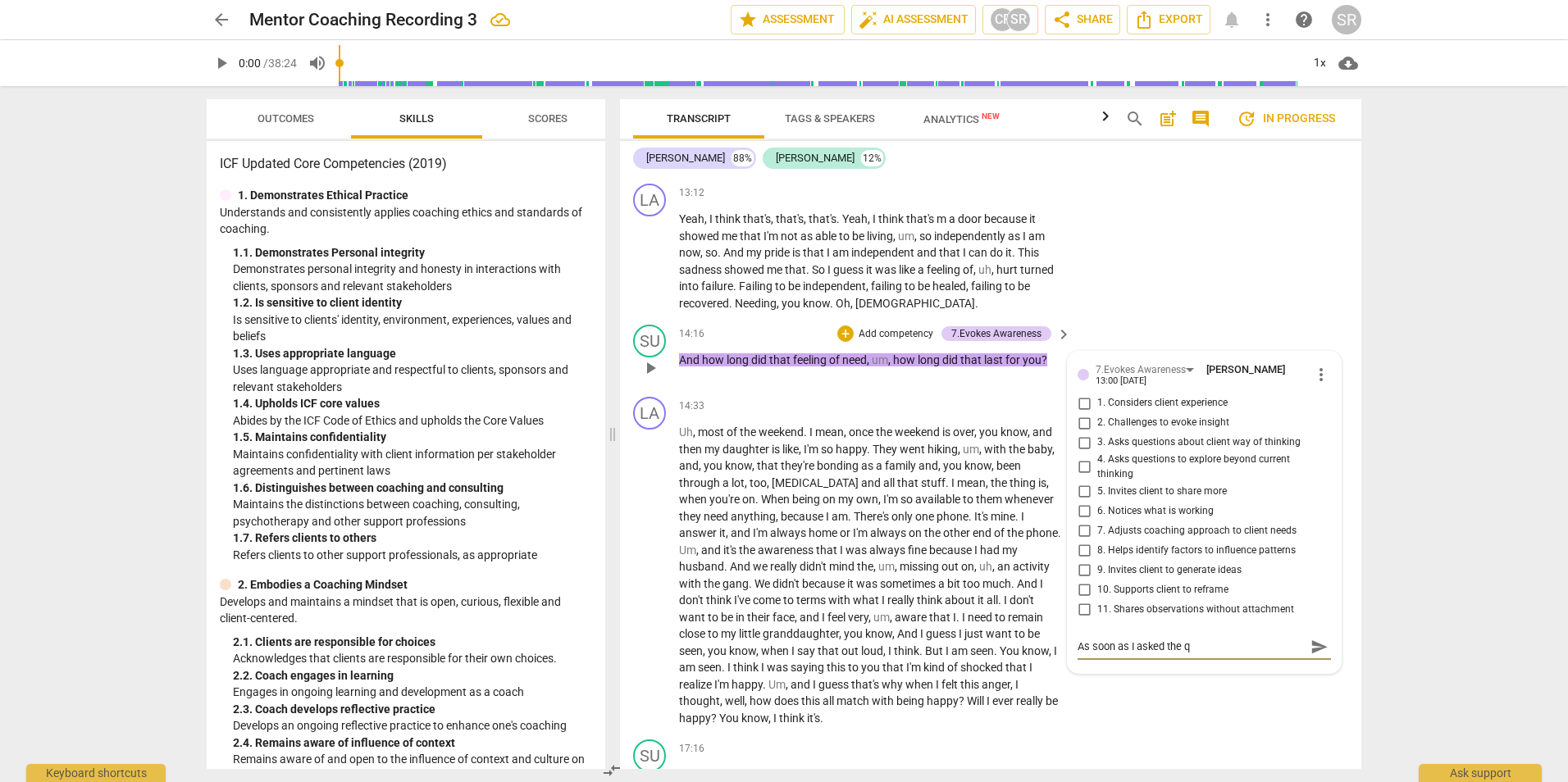
type textarea "As soon as I asked the qu"
type textarea "As soon as I asked the que"
type textarea "As soon as I asked the ques"
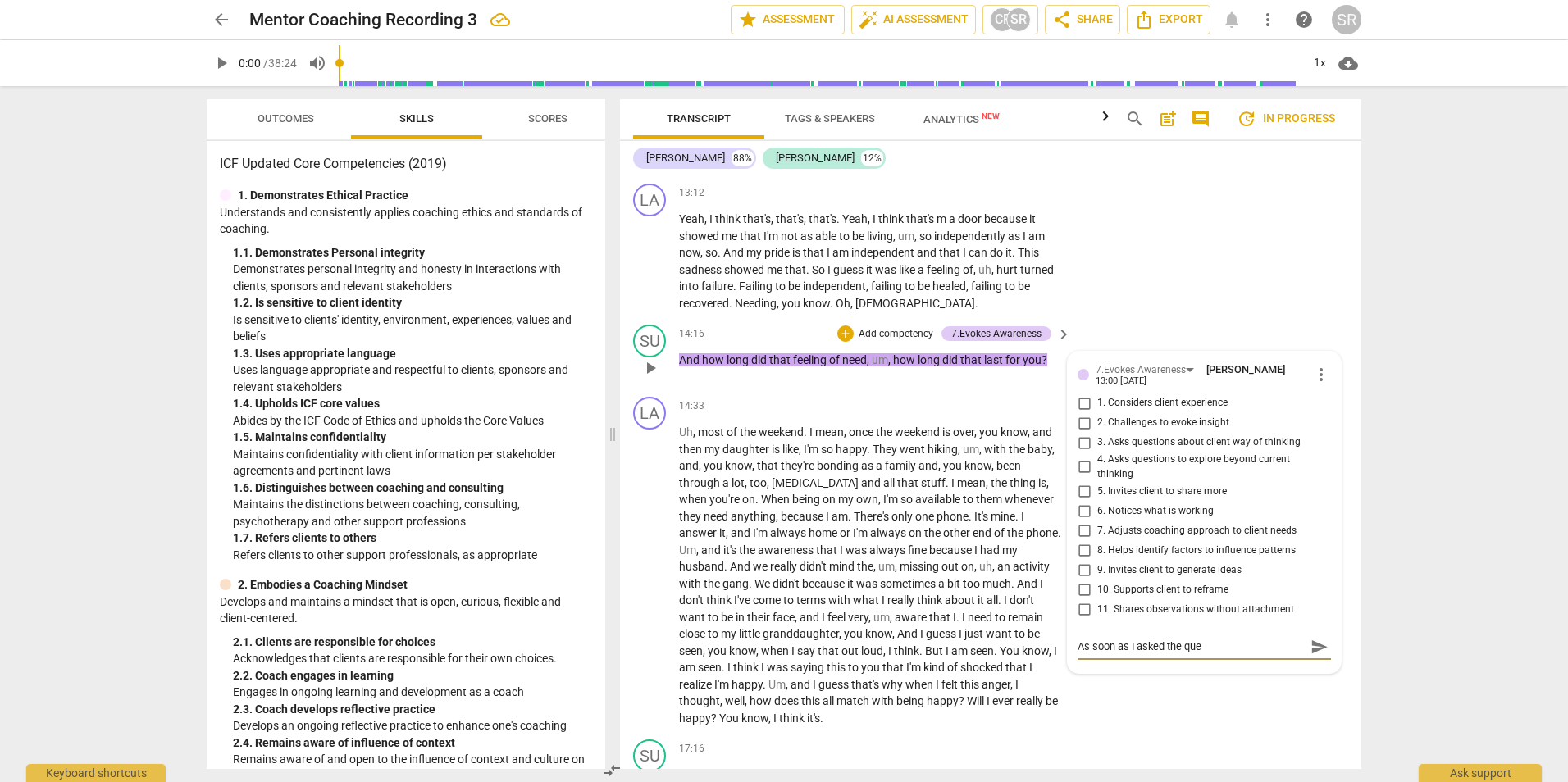
type textarea "As soon as I asked the ques"
type textarea "As soon as I asked the quest"
type textarea "As soon as I asked the questi"
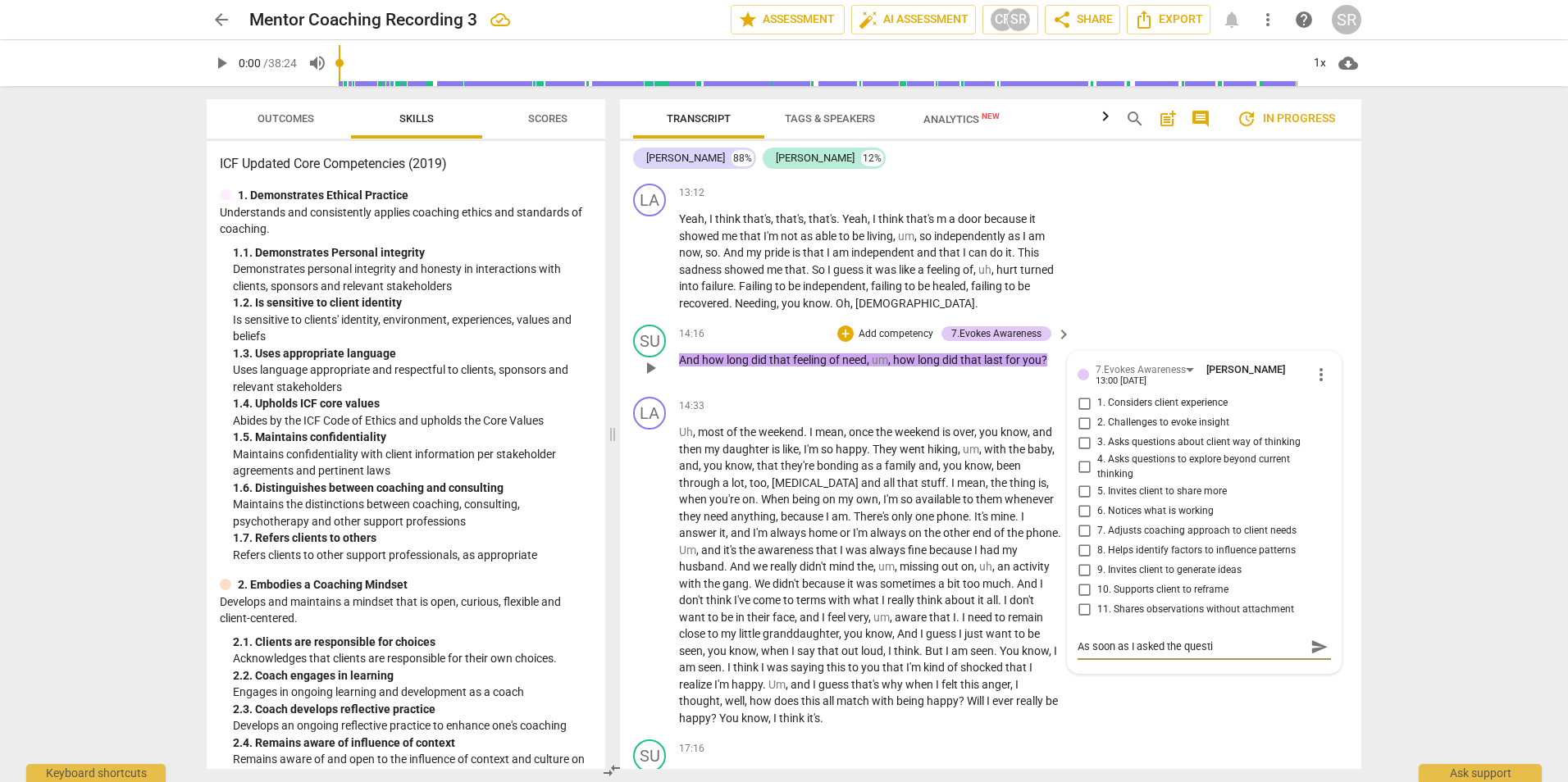
type textarea "As soon as I asked the questio"
type textarea "As soon as I asked the question"
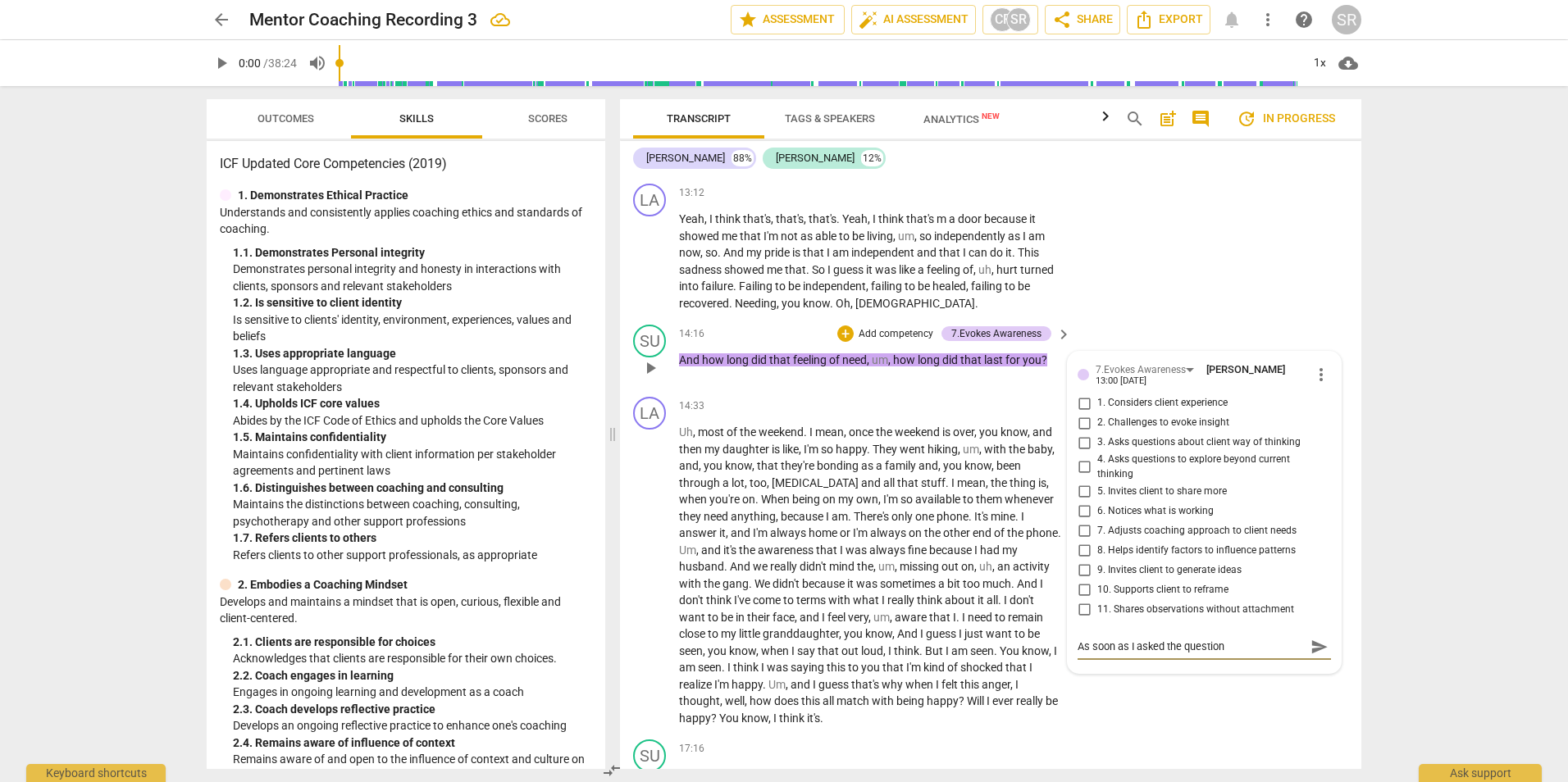
type textarea "As soon as I asked the question"
type textarea "As soon as I asked the question I"
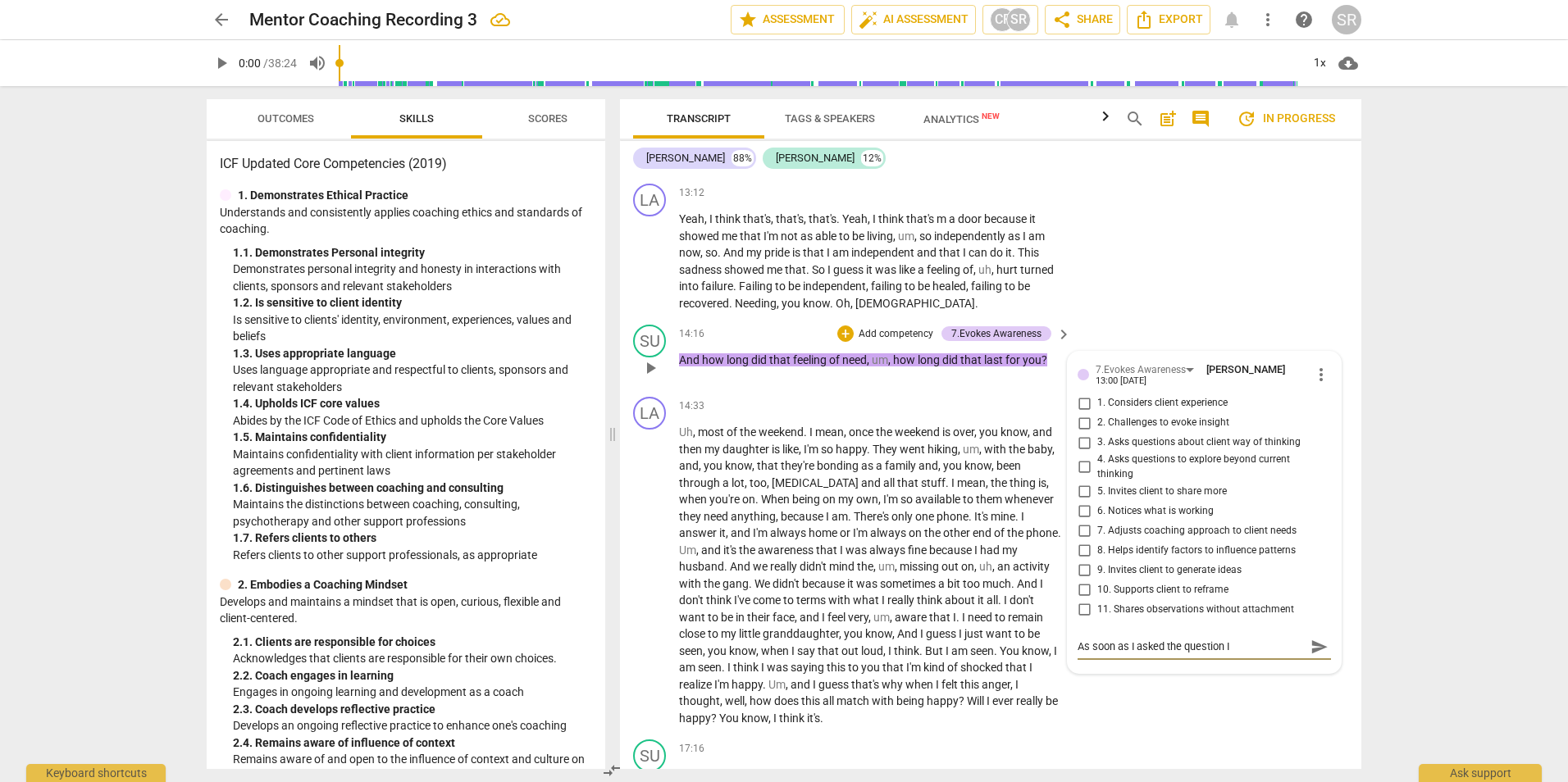
type textarea "As soon as I asked the question I r"
type textarea "As soon as I asked the question I re"
type textarea "As soon as I asked the question I reg"
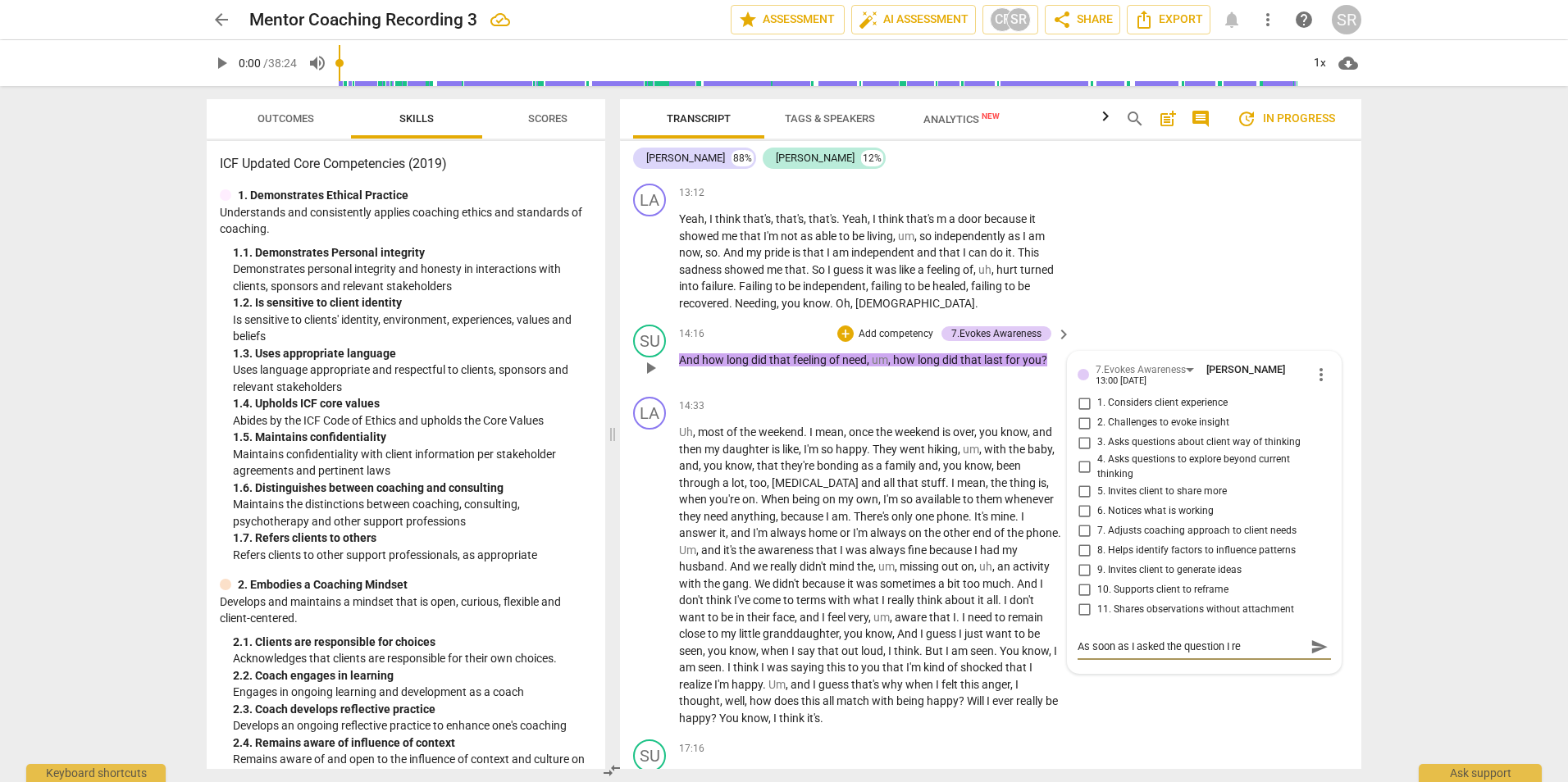
type textarea "As soon as I asked the question I reg"
type textarea "As soon as I asked the question I regr"
type textarea "As soon as I asked the question I regre"
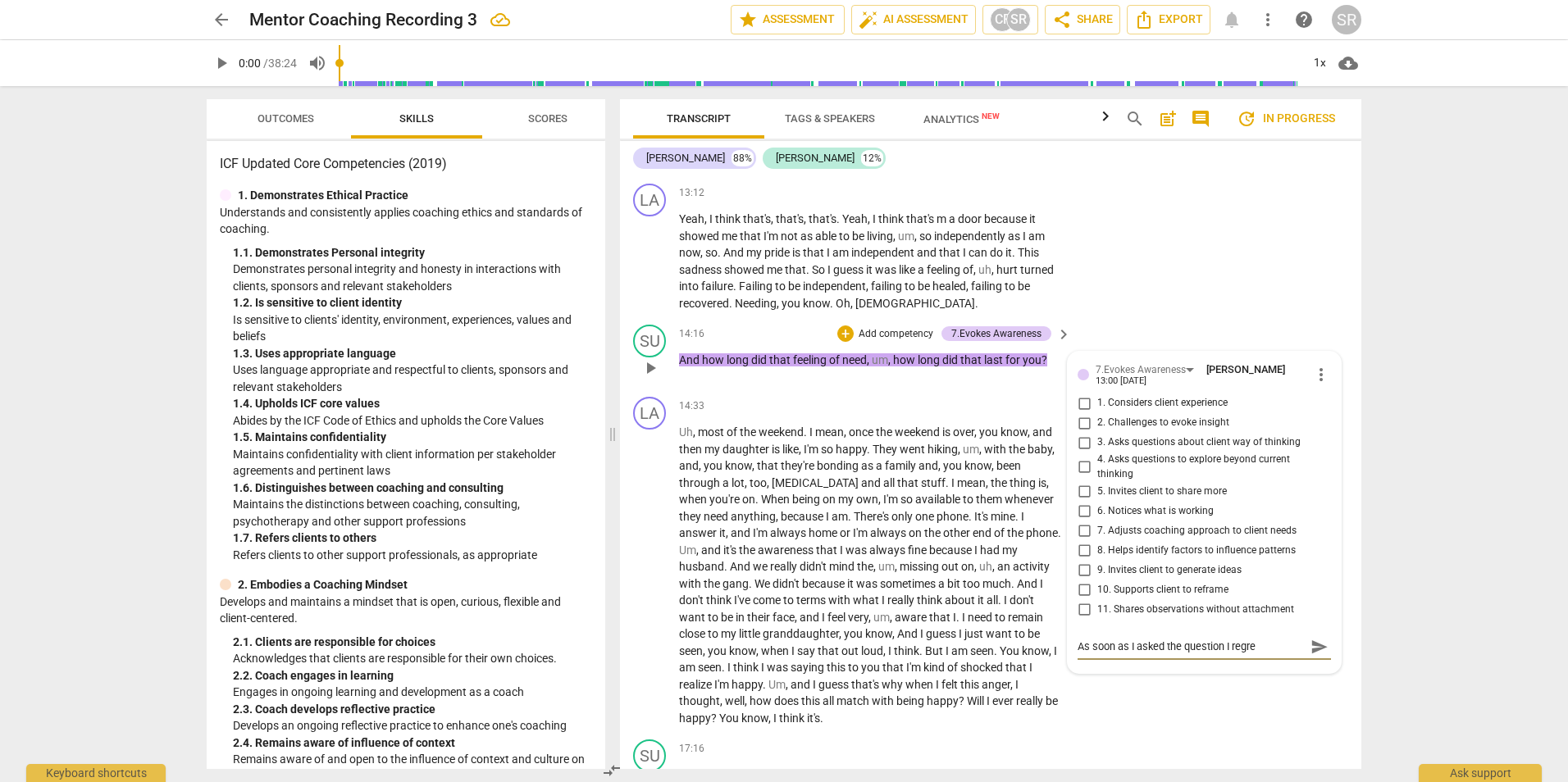
type textarea "As soon as I asked the question I regret"
type textarea "As soon as I asked the question I regrett"
type textarea "As soon as I asked the question I regrette"
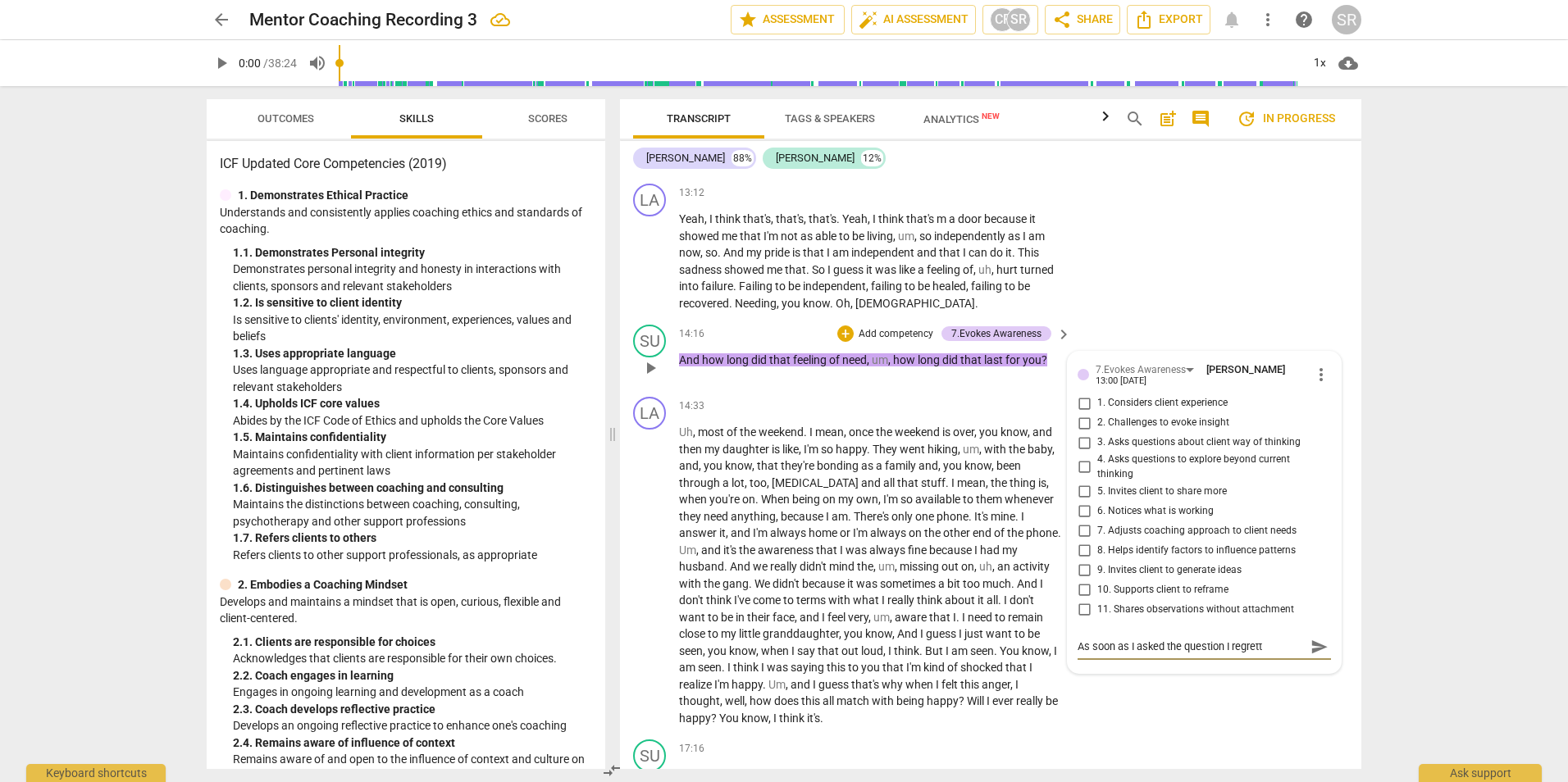
type textarea "As soon as I asked the question I regrette"
type textarea "As soon as I asked the question I regretted"
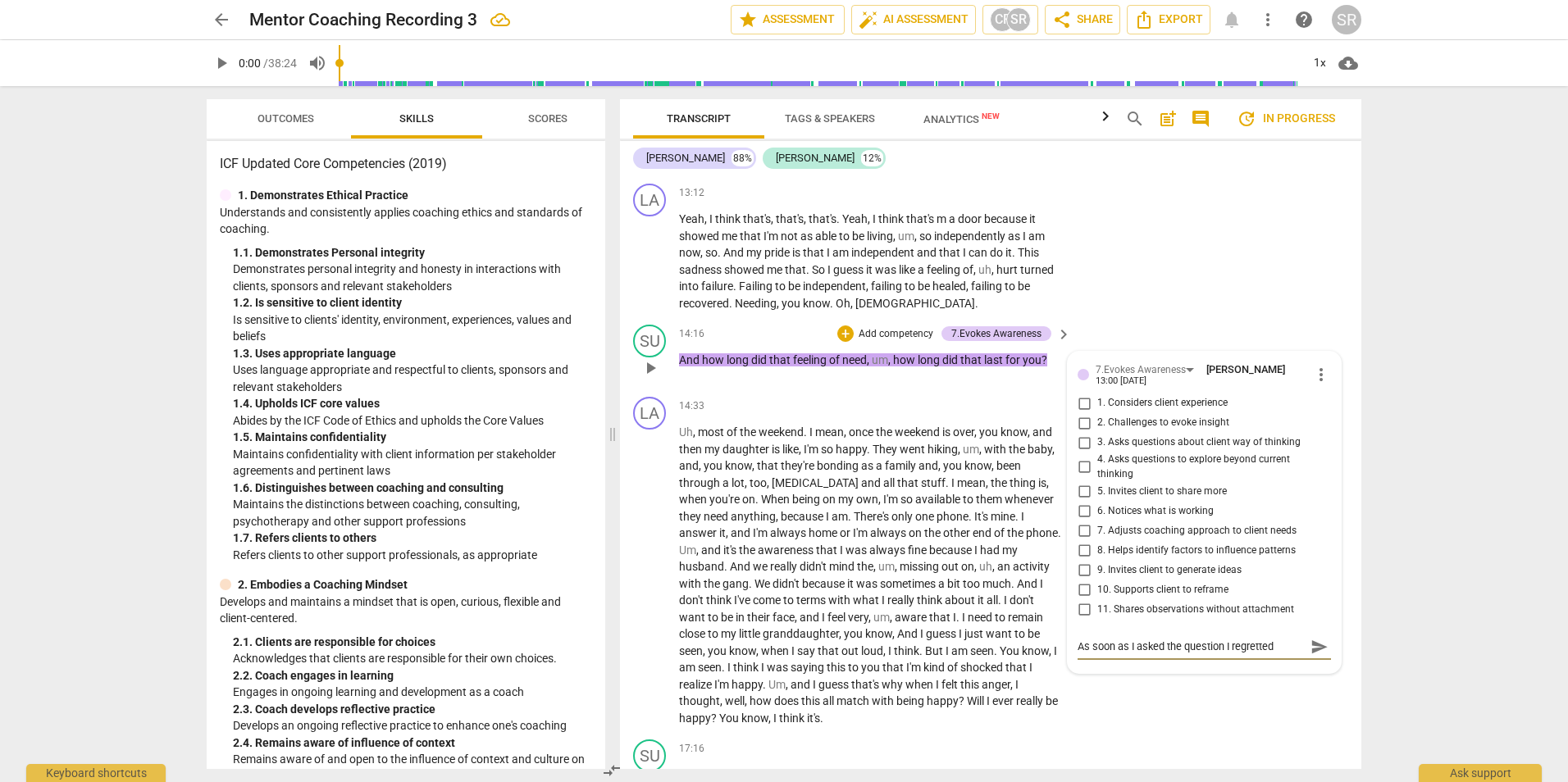
type textarea "As soon as I asked the question I regretted i"
type textarea "As soon as I asked the question I regretted it"
type textarea "As soon as I asked the question I regretted it."
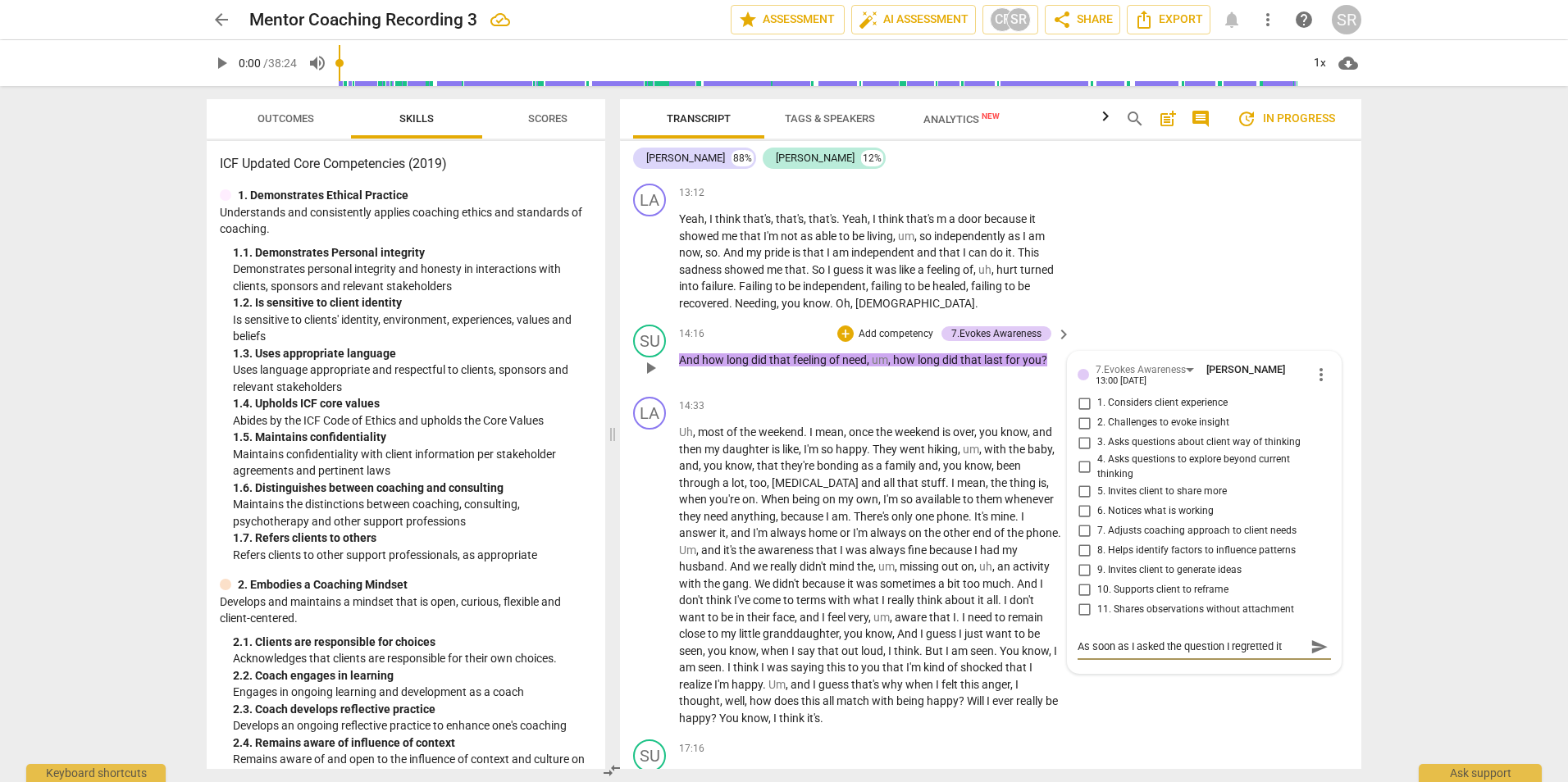
type textarea "As soon as I asked the question I regretted it."
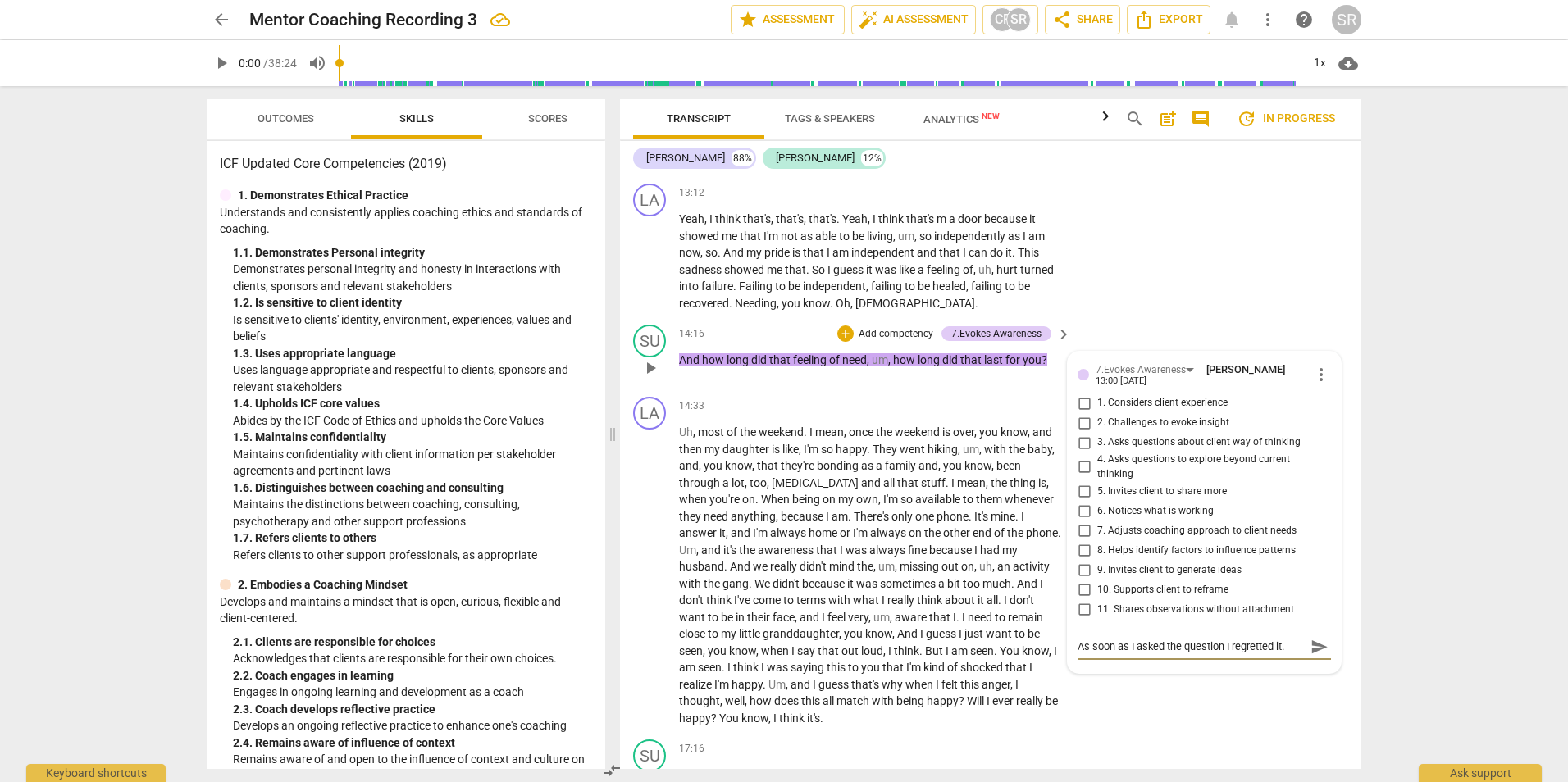
type textarea "As soon as I asked the question I regretted it. W"
type textarea "As soon as I asked the question I regretted it. Wh"
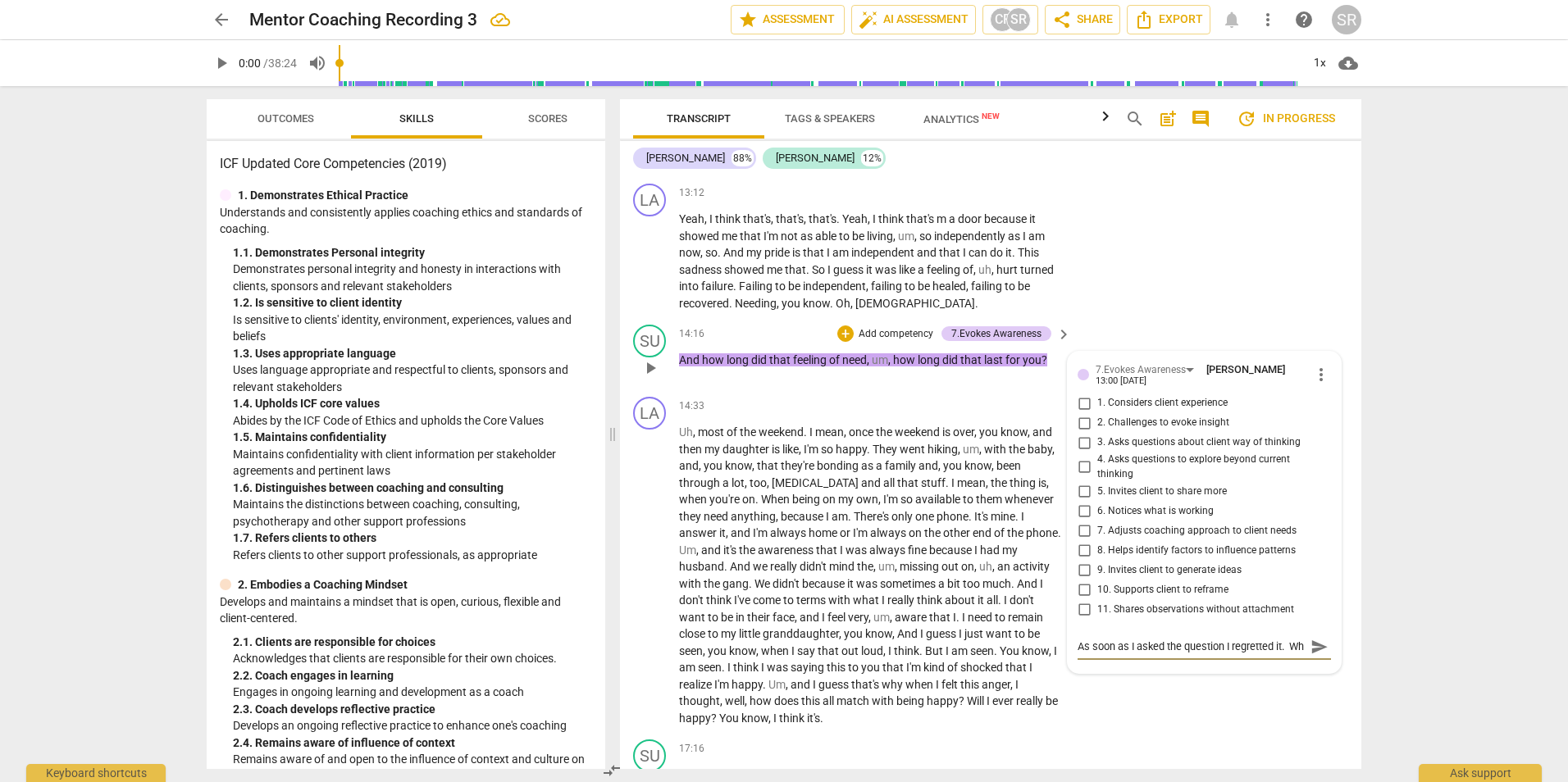
type textarea "As soon as I asked the question I regretted it. Wha"
type textarea "As soon as I asked the question I regretted it. What"
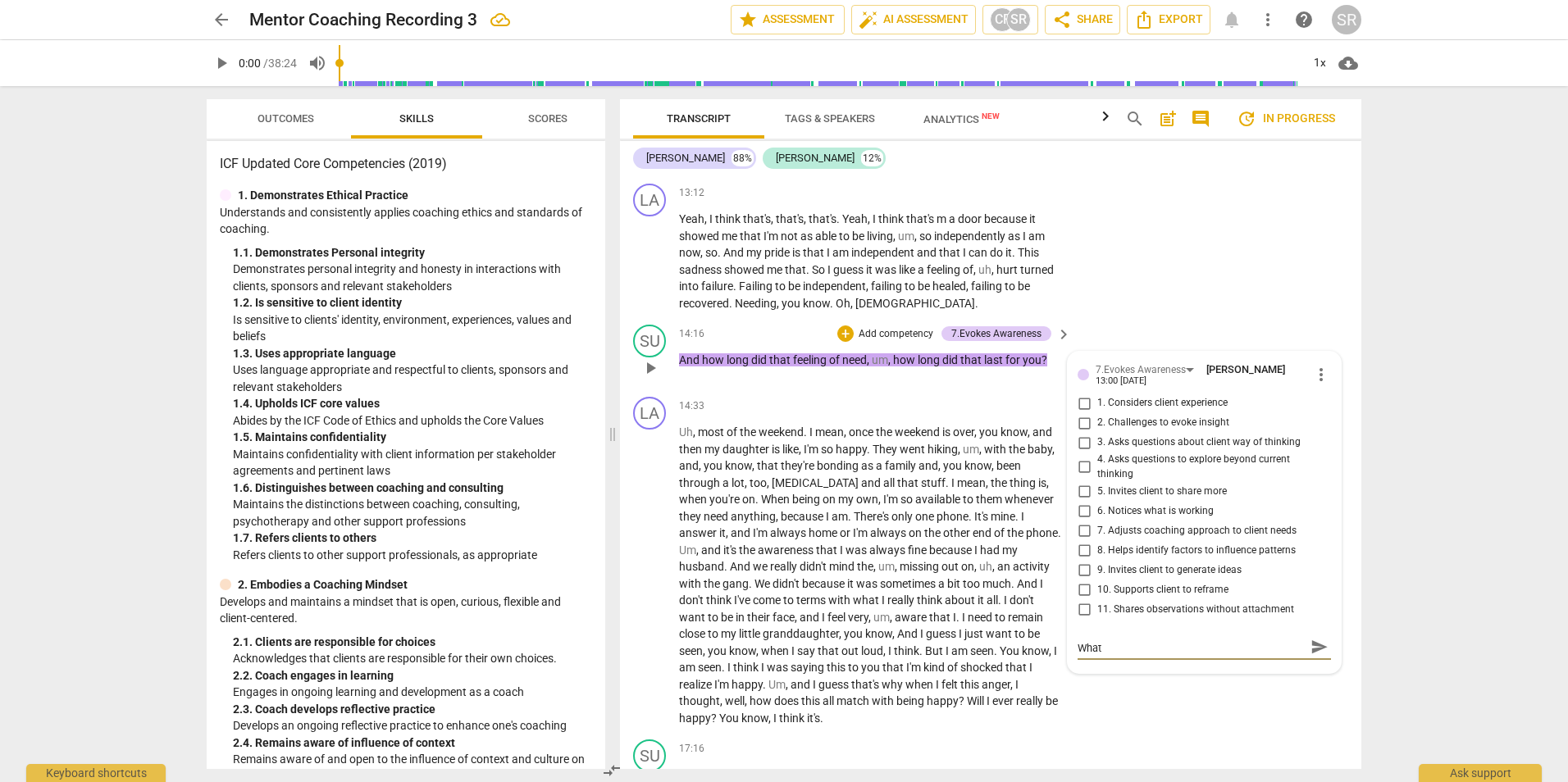
type textarea "As soon as I asked the question I regretted it. What"
type textarea "As soon as I asked the question I regretted it. What I"
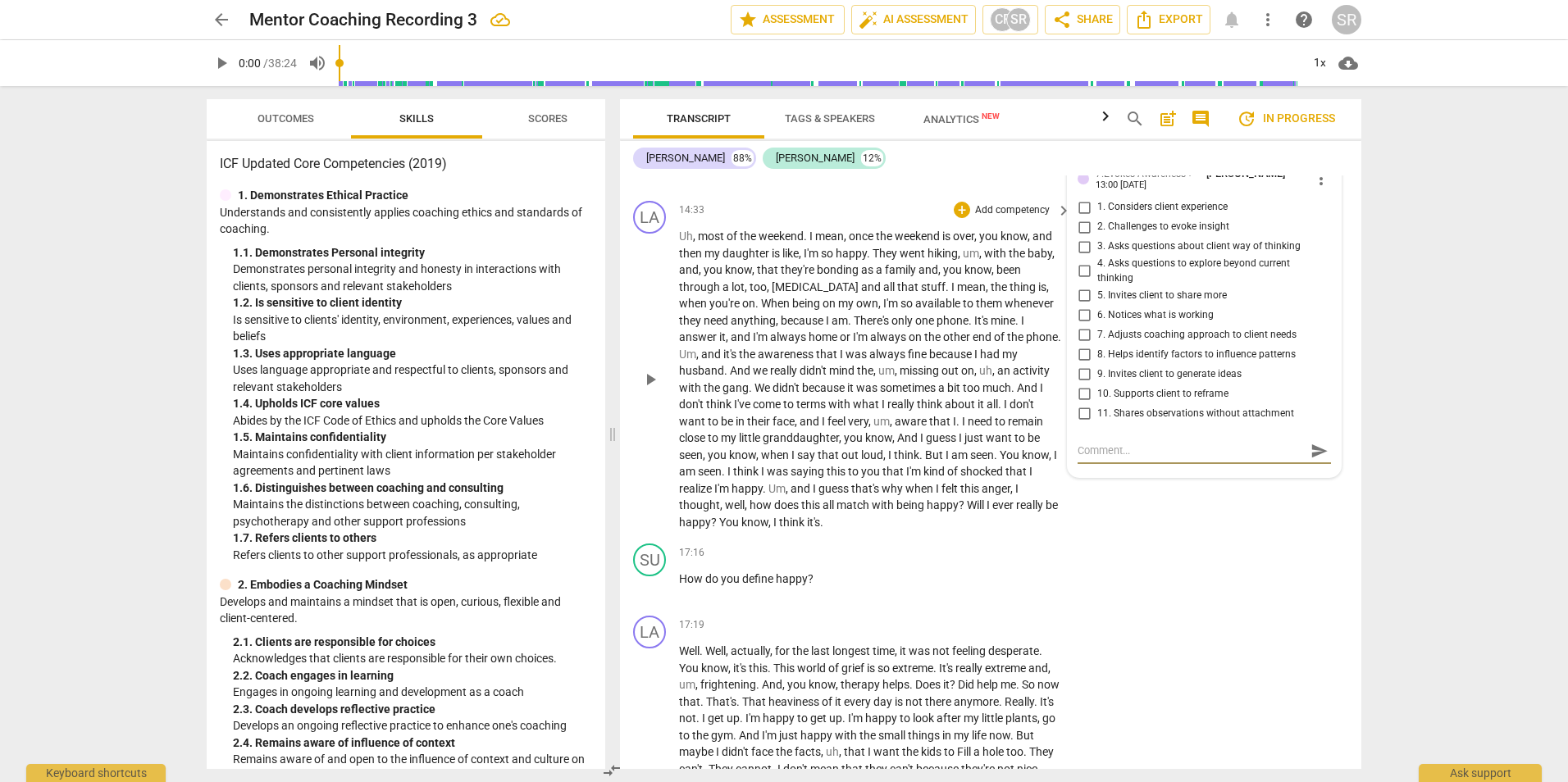
scroll to position [0, 0]
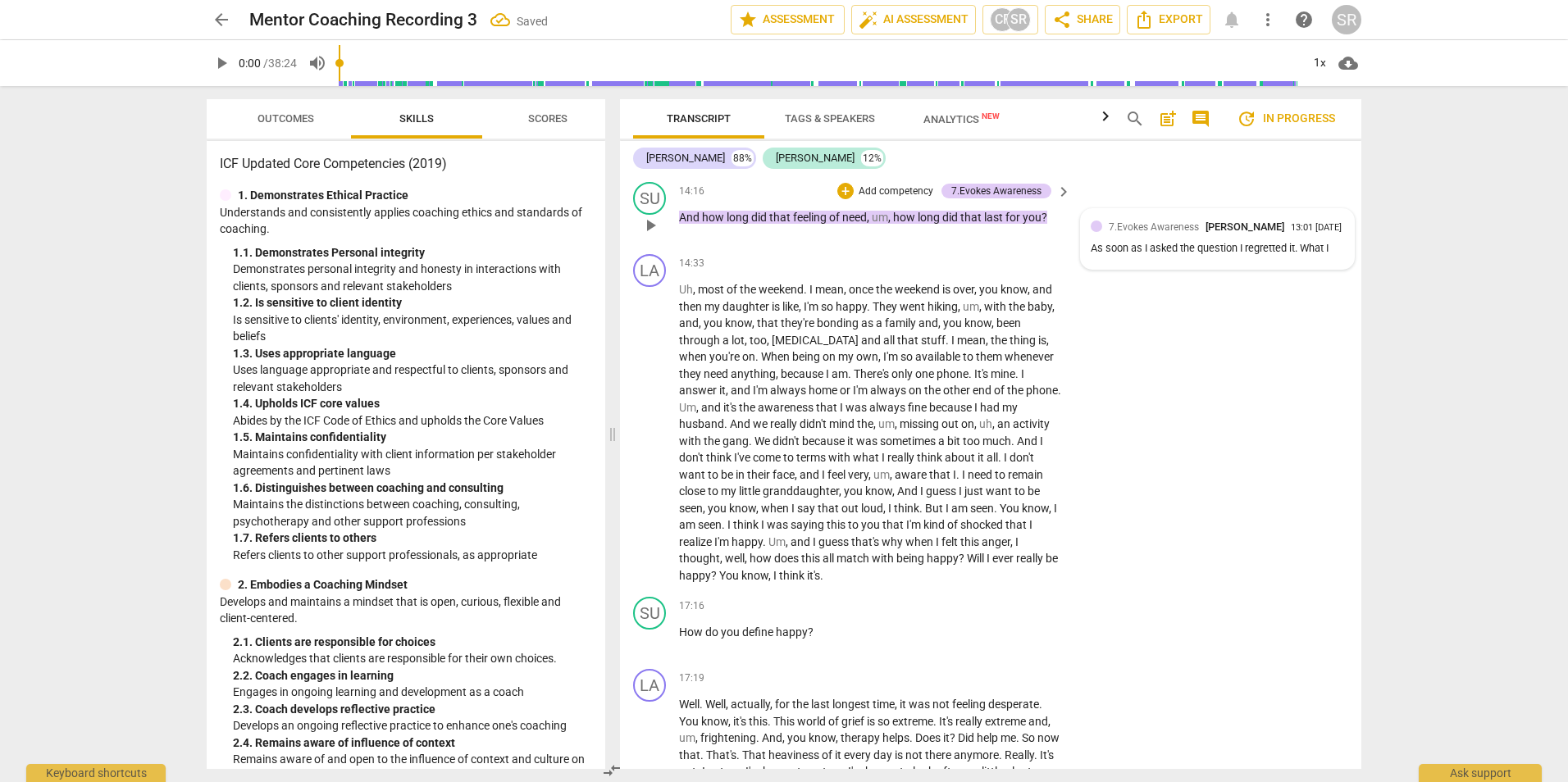
click at [1148, 259] on div "7.Evokes Awareness Susan Roti 13:01 08-18-2025 As soon as I asked the question …" at bounding box center [1217, 239] width 253 height 41
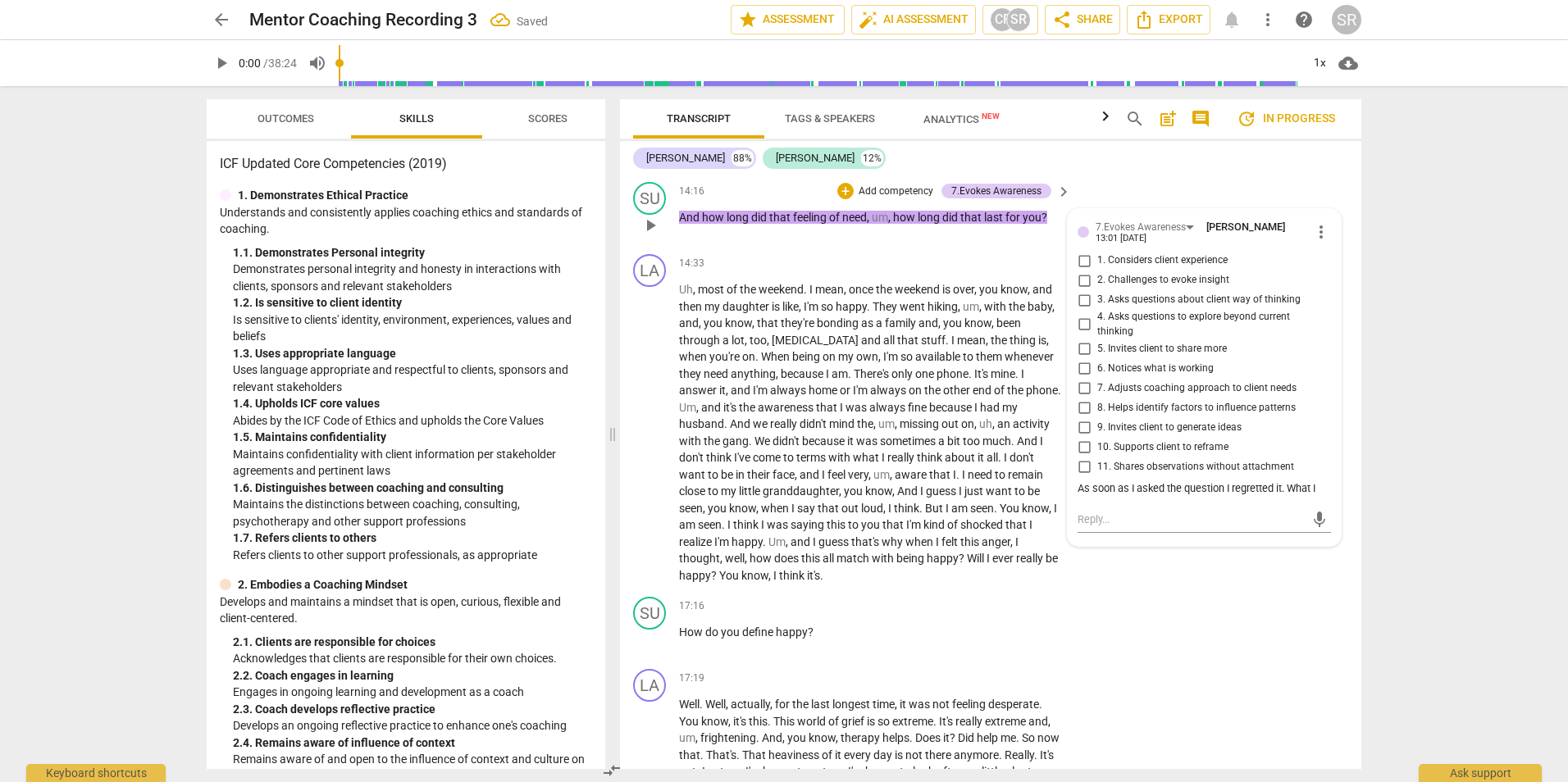
click at [1146, 244] on div "13:01 [DATE]" at bounding box center [1121, 239] width 50 height 11
click at [1078, 527] on textarea at bounding box center [1191, 519] width 227 height 16
type textarea "w"
type textarea "wi"
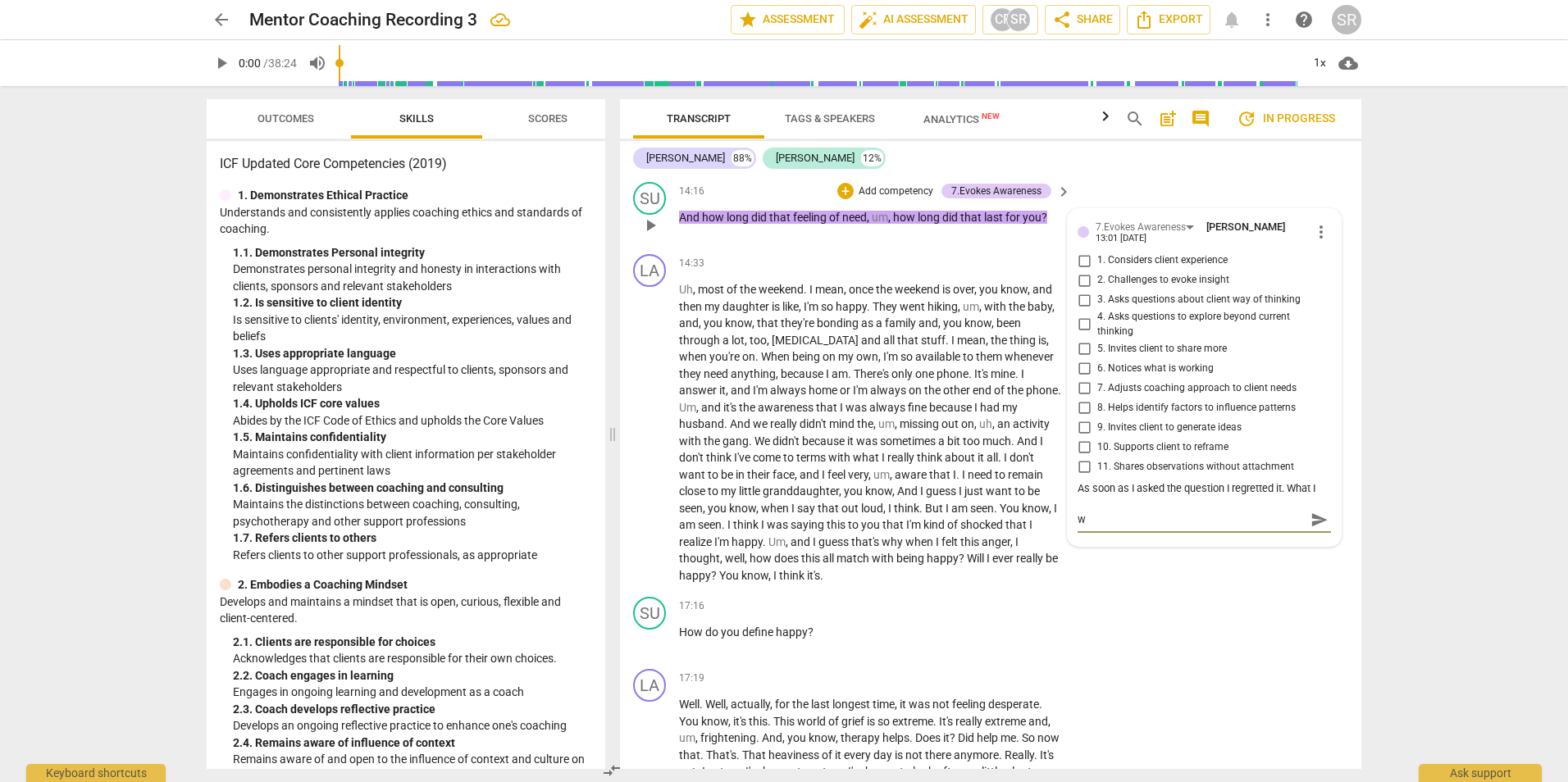
type textarea "wi"
type textarea "wis"
type textarea "wish"
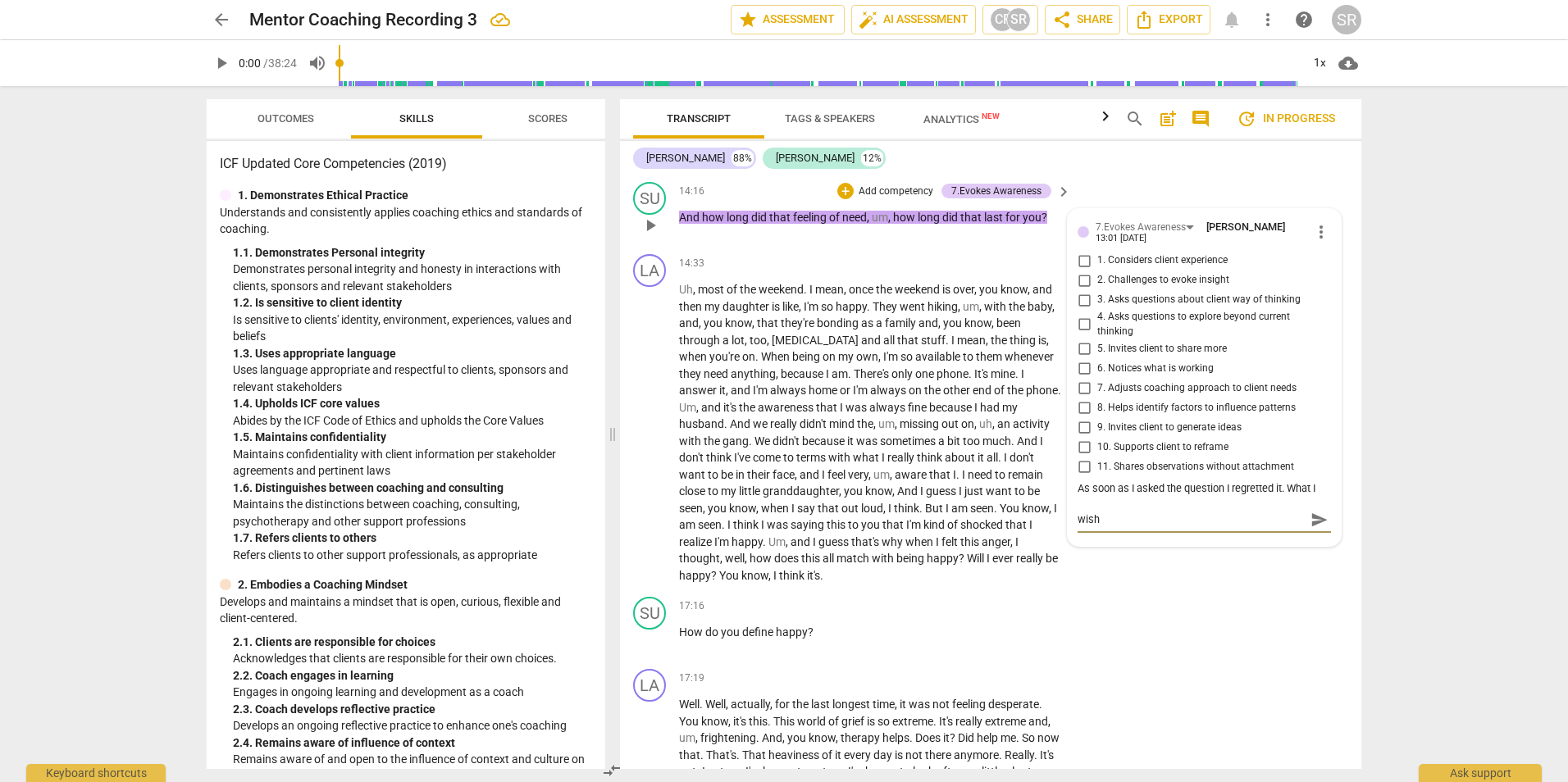
type textarea "wish I"
type textarea "wish I h"
type textarea "wish I ha"
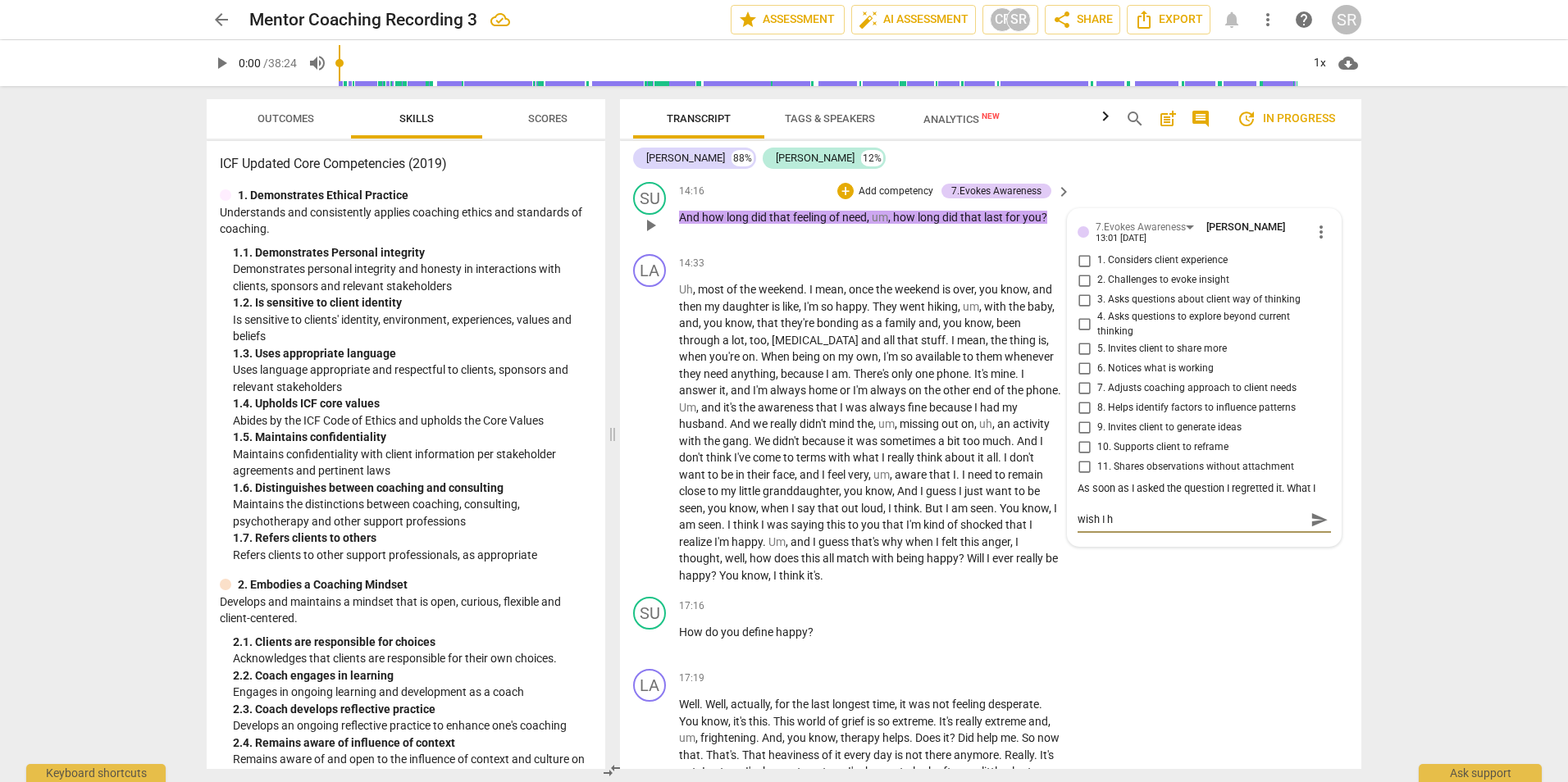
type textarea "wish I ha"
type textarea "wish I hav"
type textarea "wish I have"
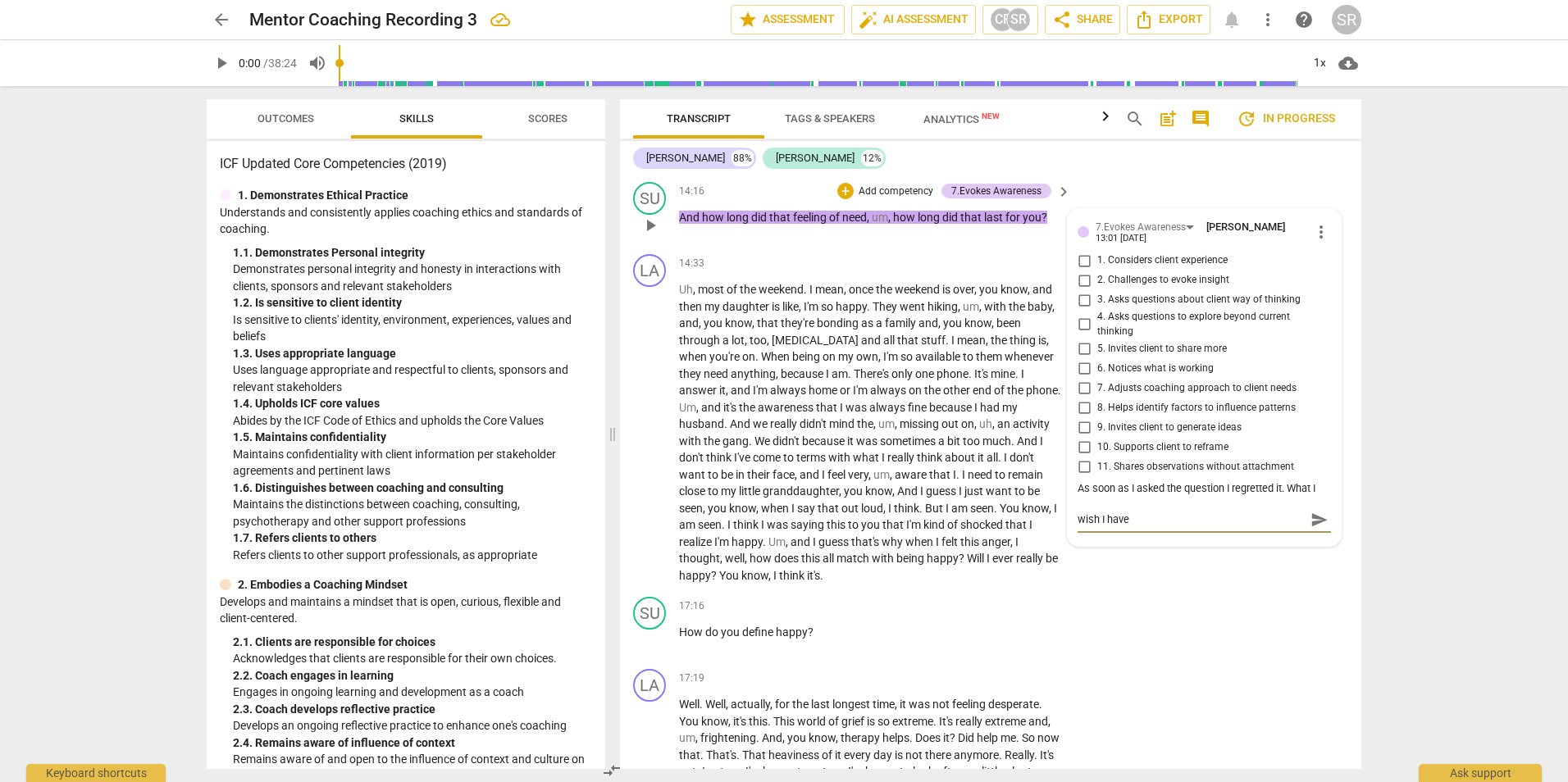
type textarea "wish I hav"
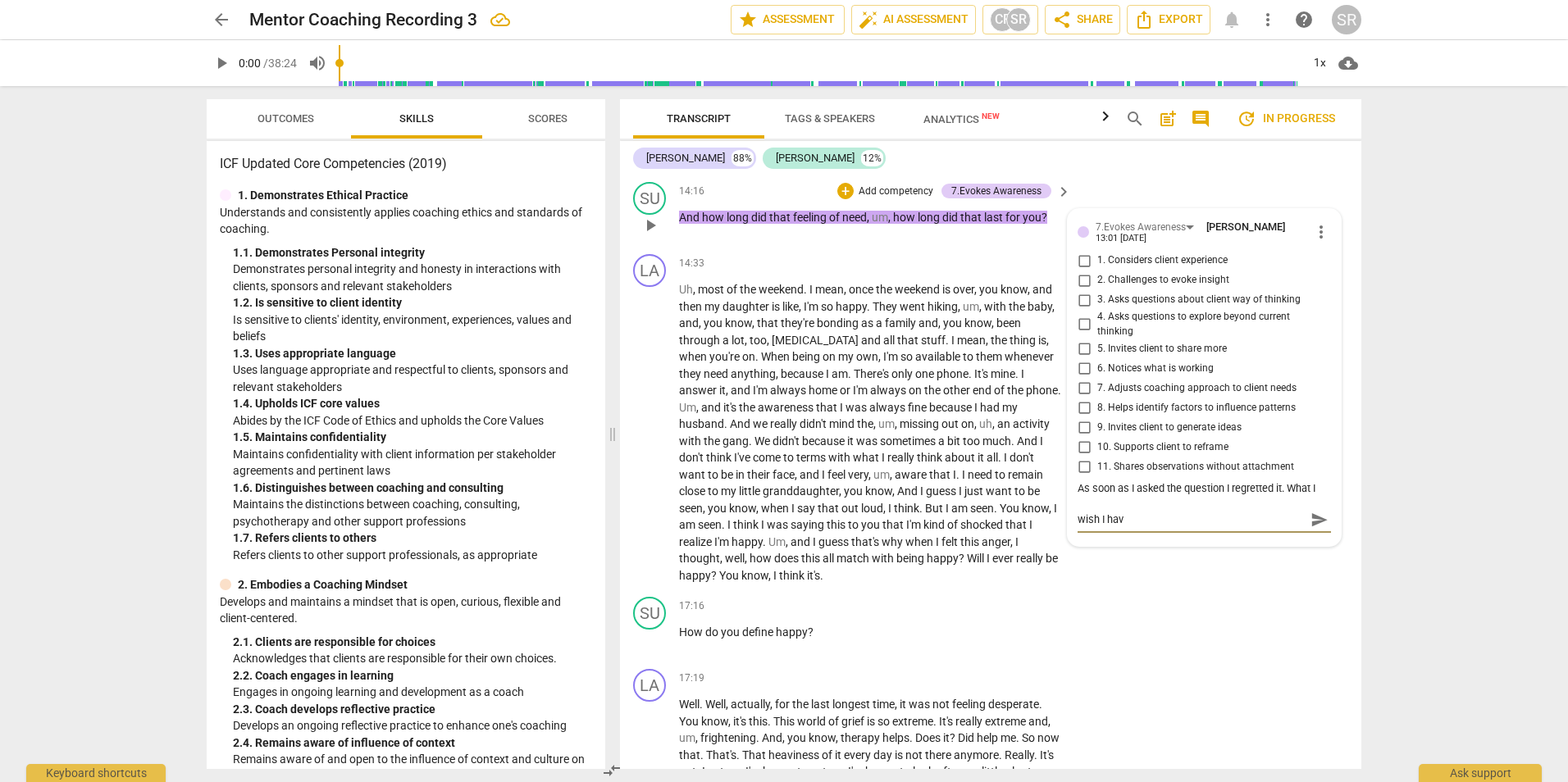
type textarea "wish I hav"
type textarea "wish I ha"
type textarea "wish I had"
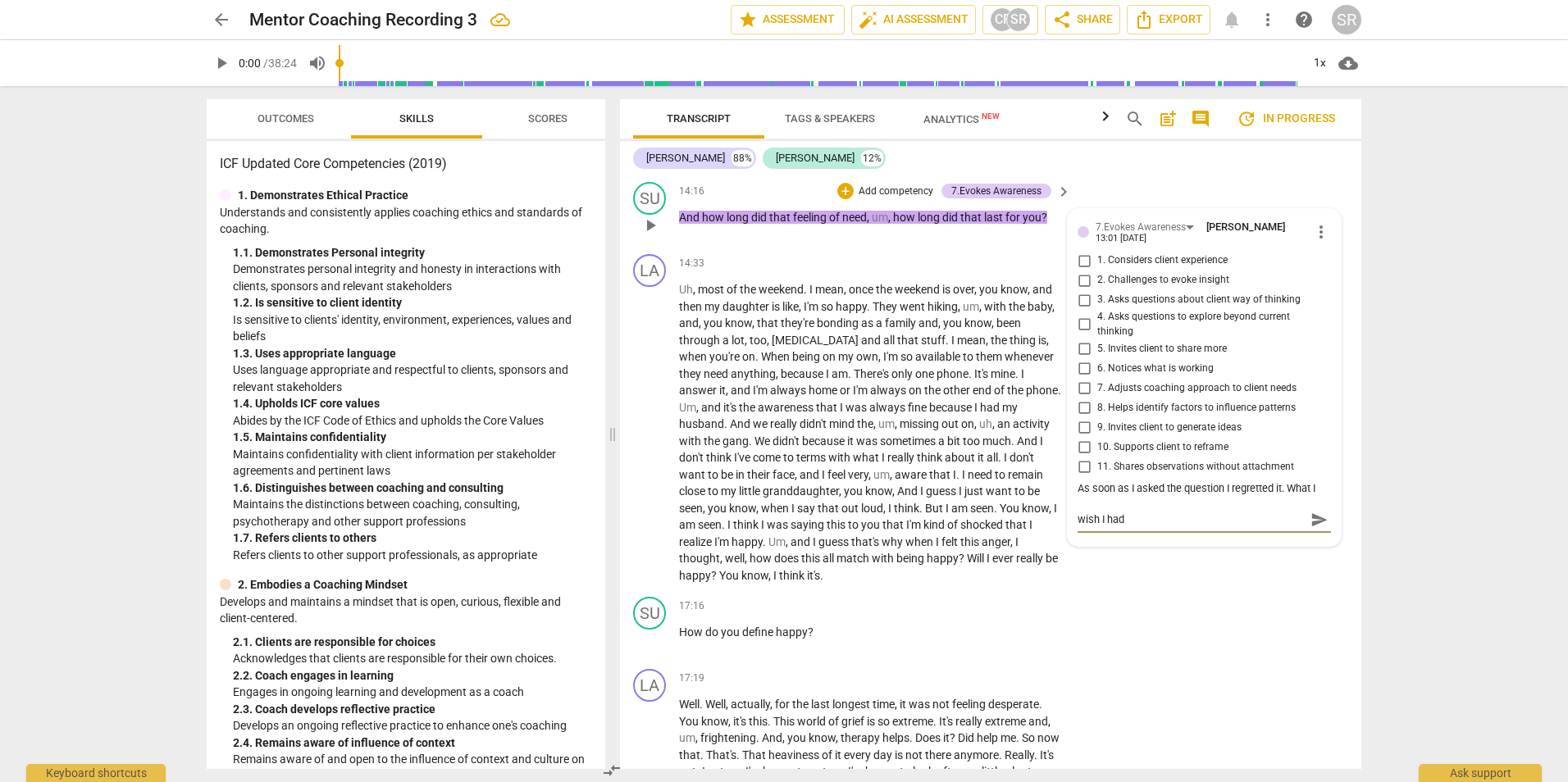
type textarea "wish I had"
type textarea "wish I had a"
type textarea "wish I had as"
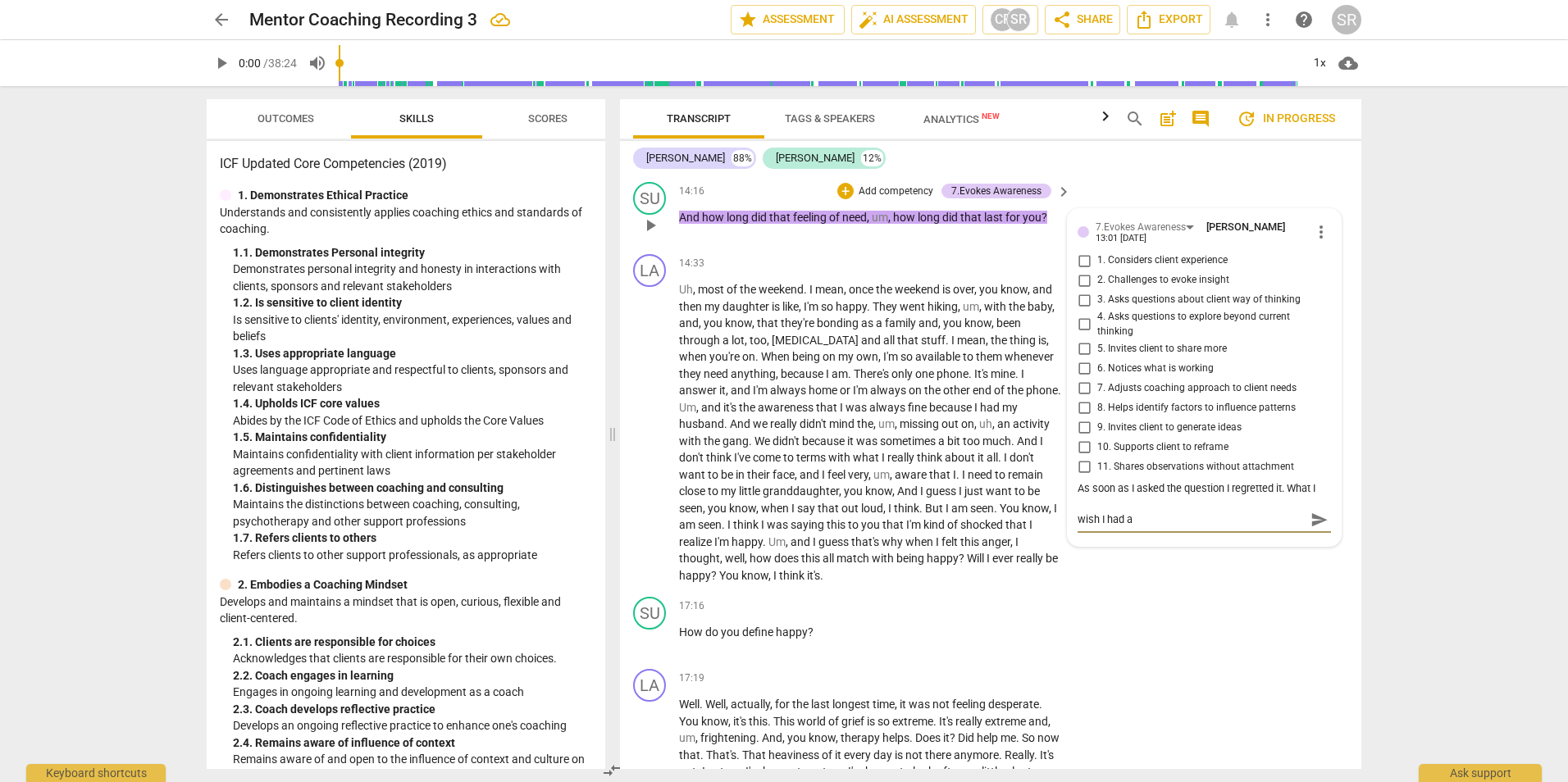
type textarea "wish I had as"
type textarea "wish I had ask"
type textarea "wish I had aske"
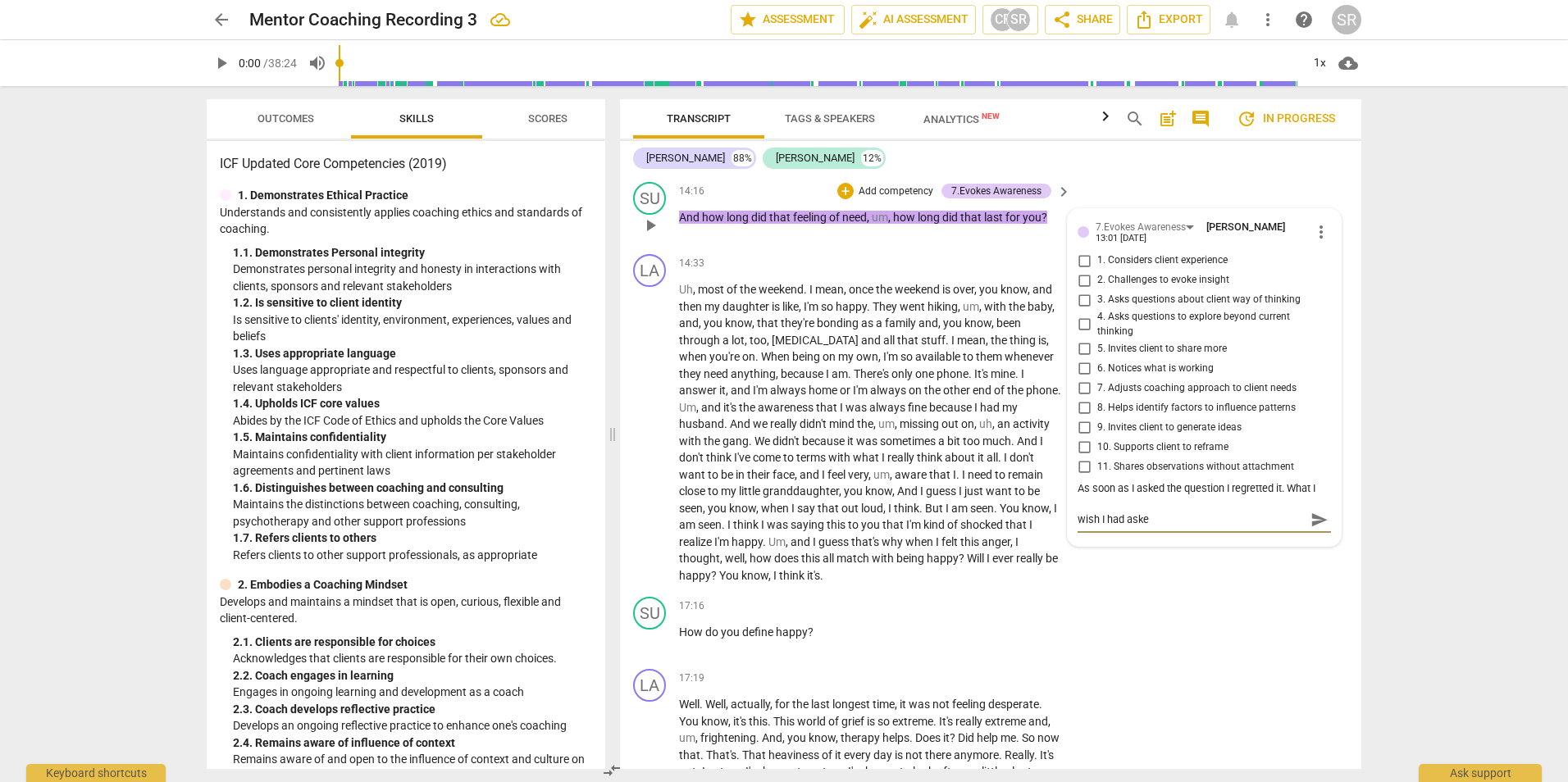
type textarea "wish I had asked"
type textarea "wish I had asked w"
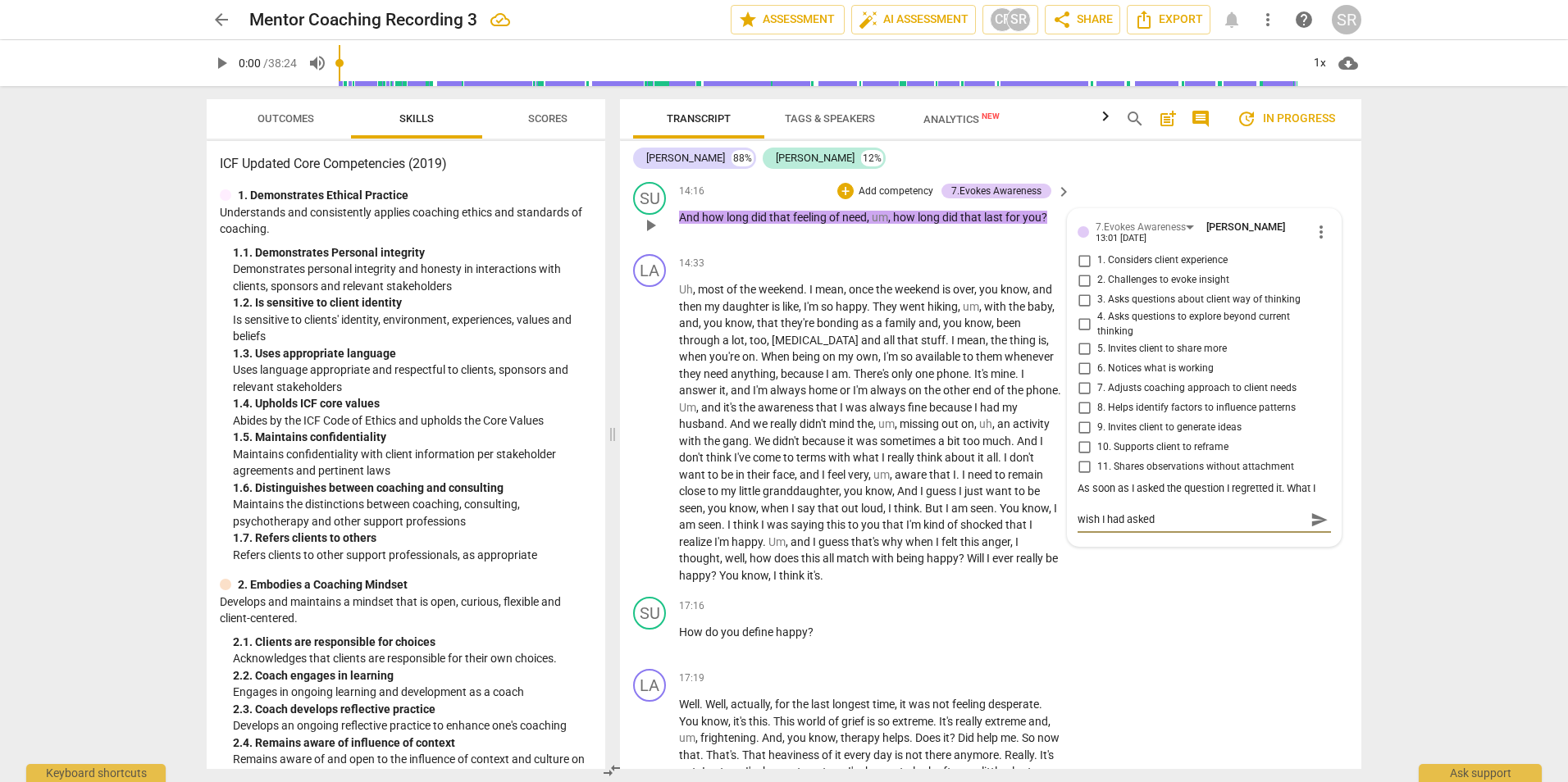
type textarea "wish I had asked w"
type textarea "wish I had asked wa"
type textarea "wish I had asked was"
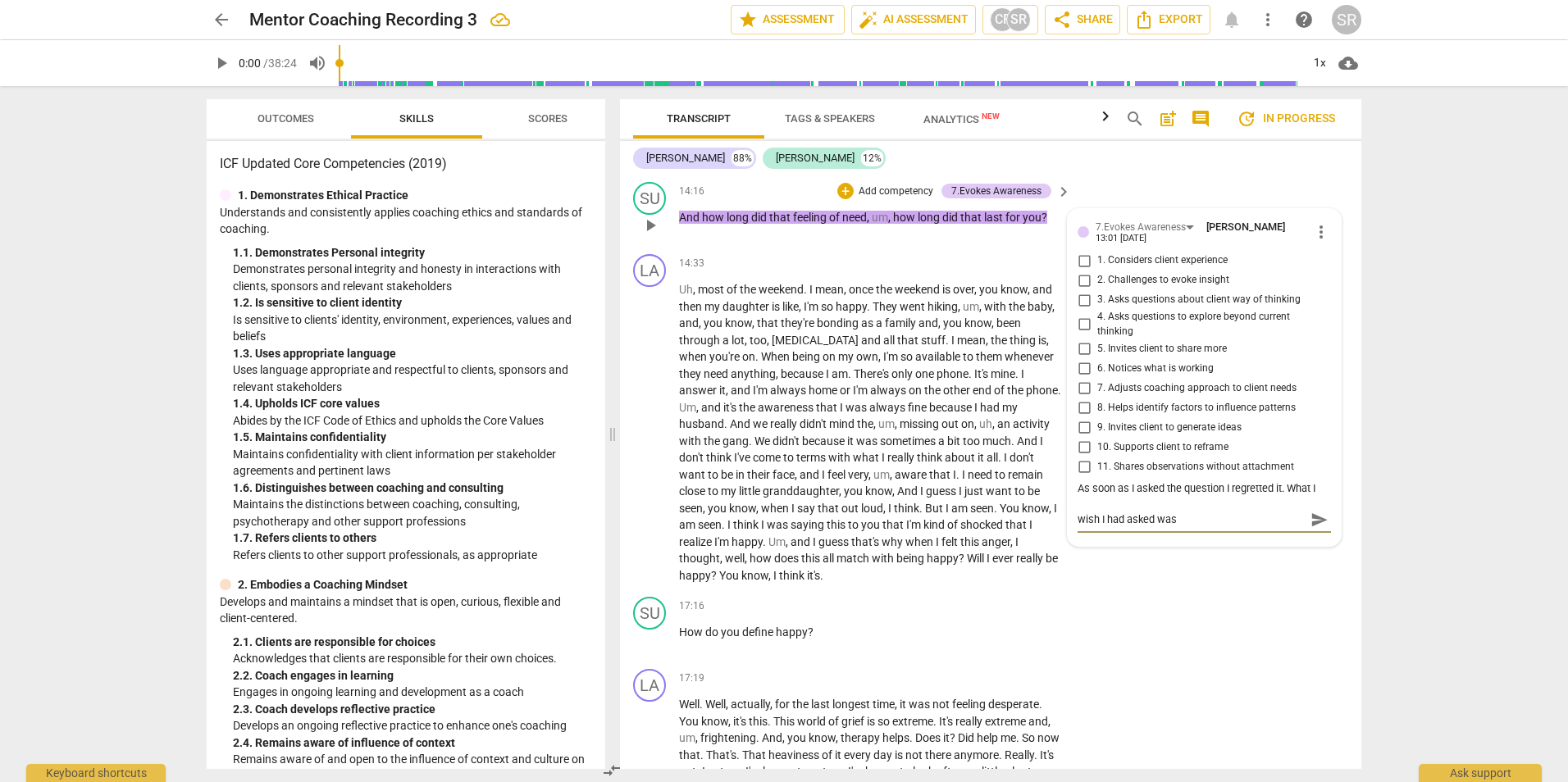
type textarea "wish I had asked was"
type textarea "wish I had asked wa"
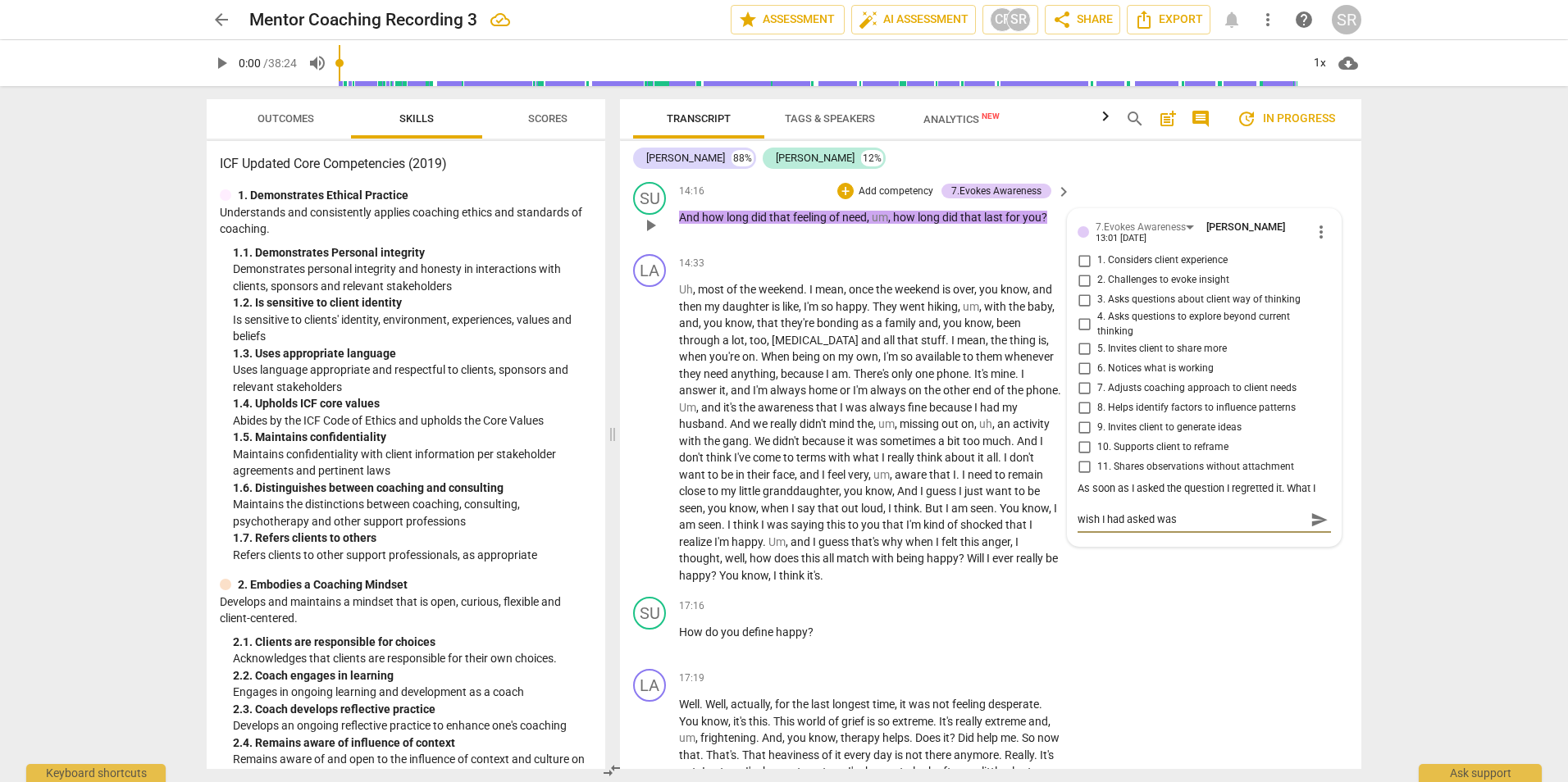
type textarea "wish I had asked wa"
type textarea "wish I had asked w"
type textarea "wish I had asked"
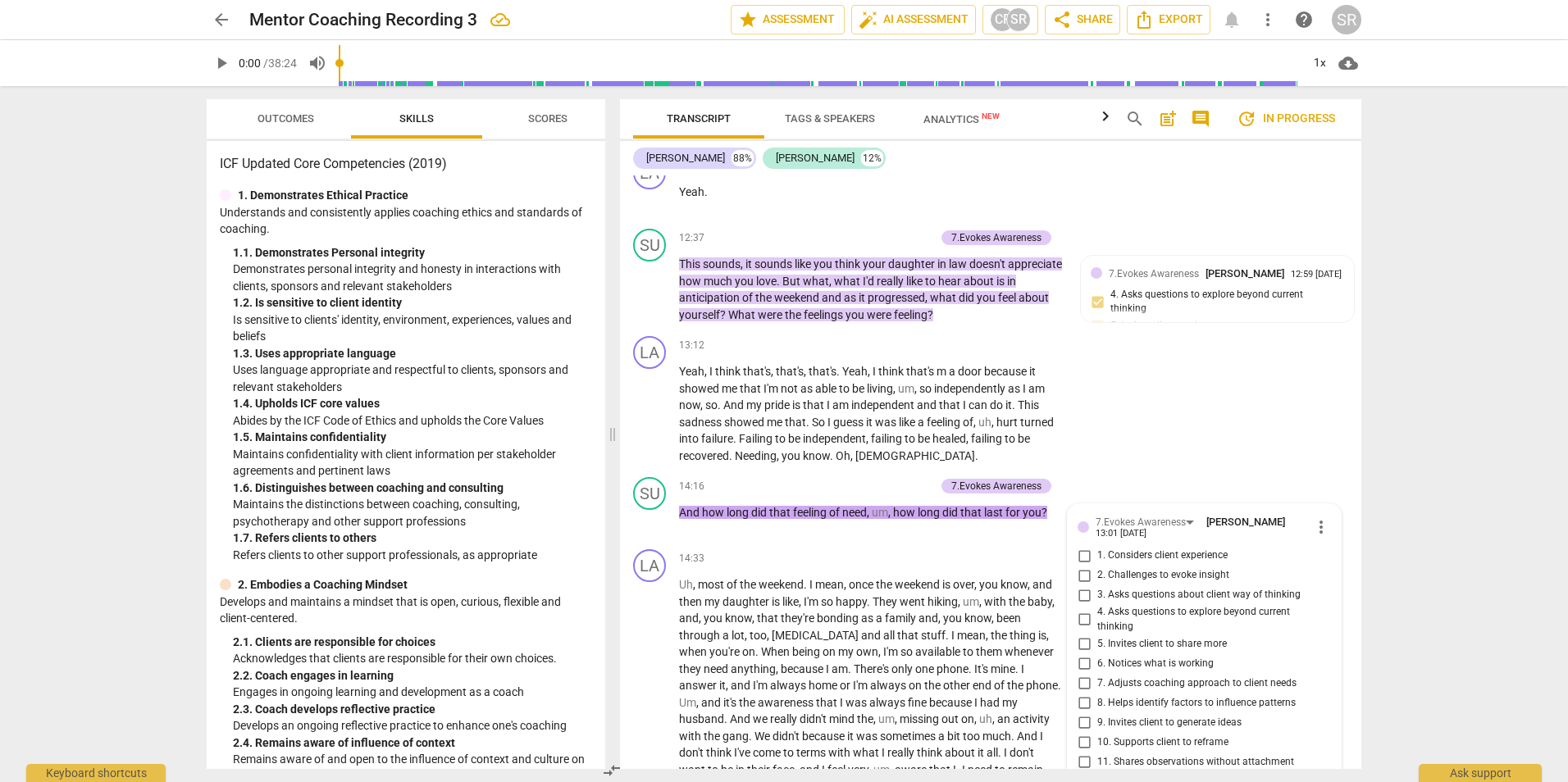
scroll to position [3569, 0]
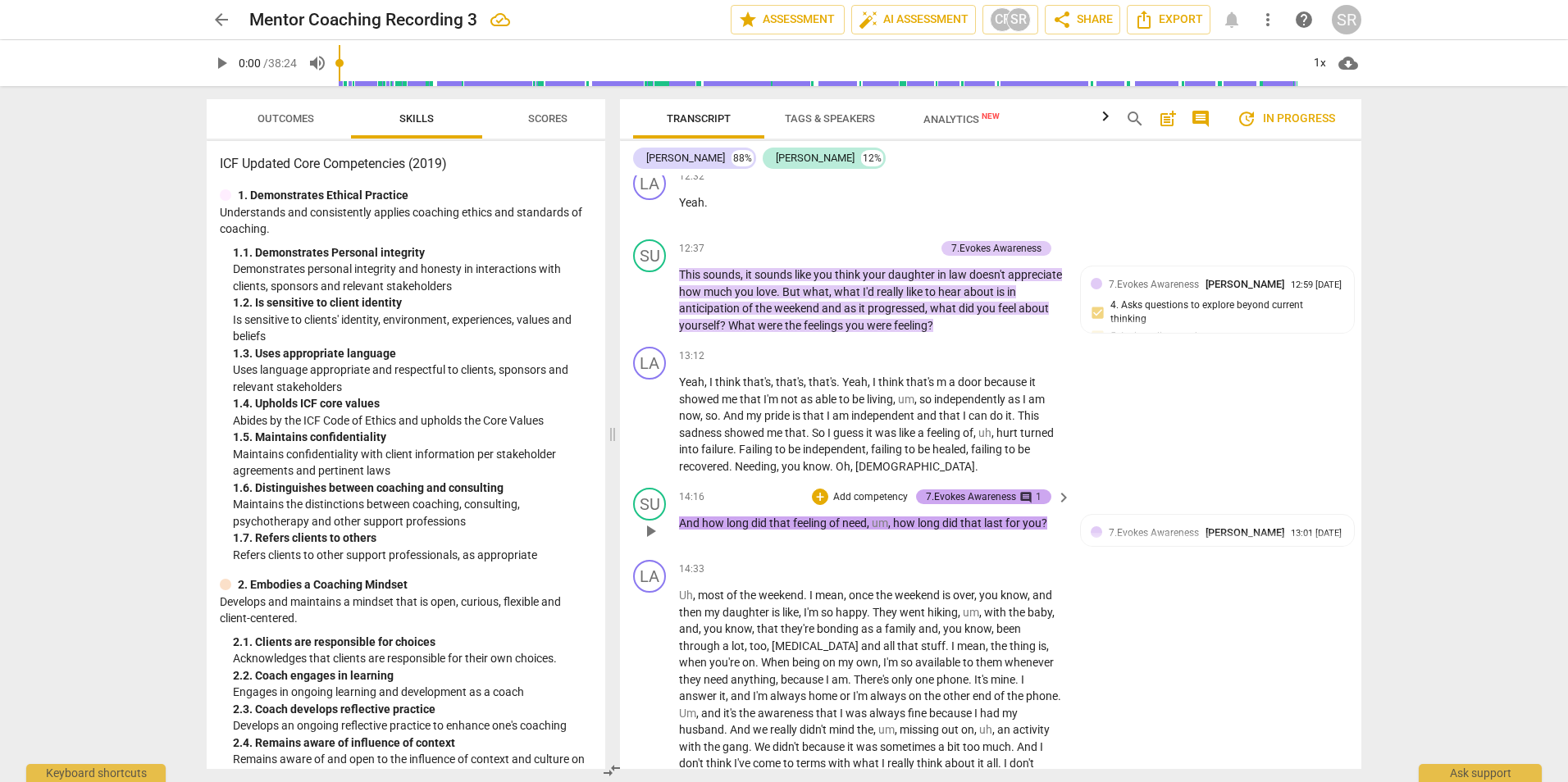
click at [987, 504] on div "7.Evokes Awareness" at bounding box center [970, 497] width 90 height 15
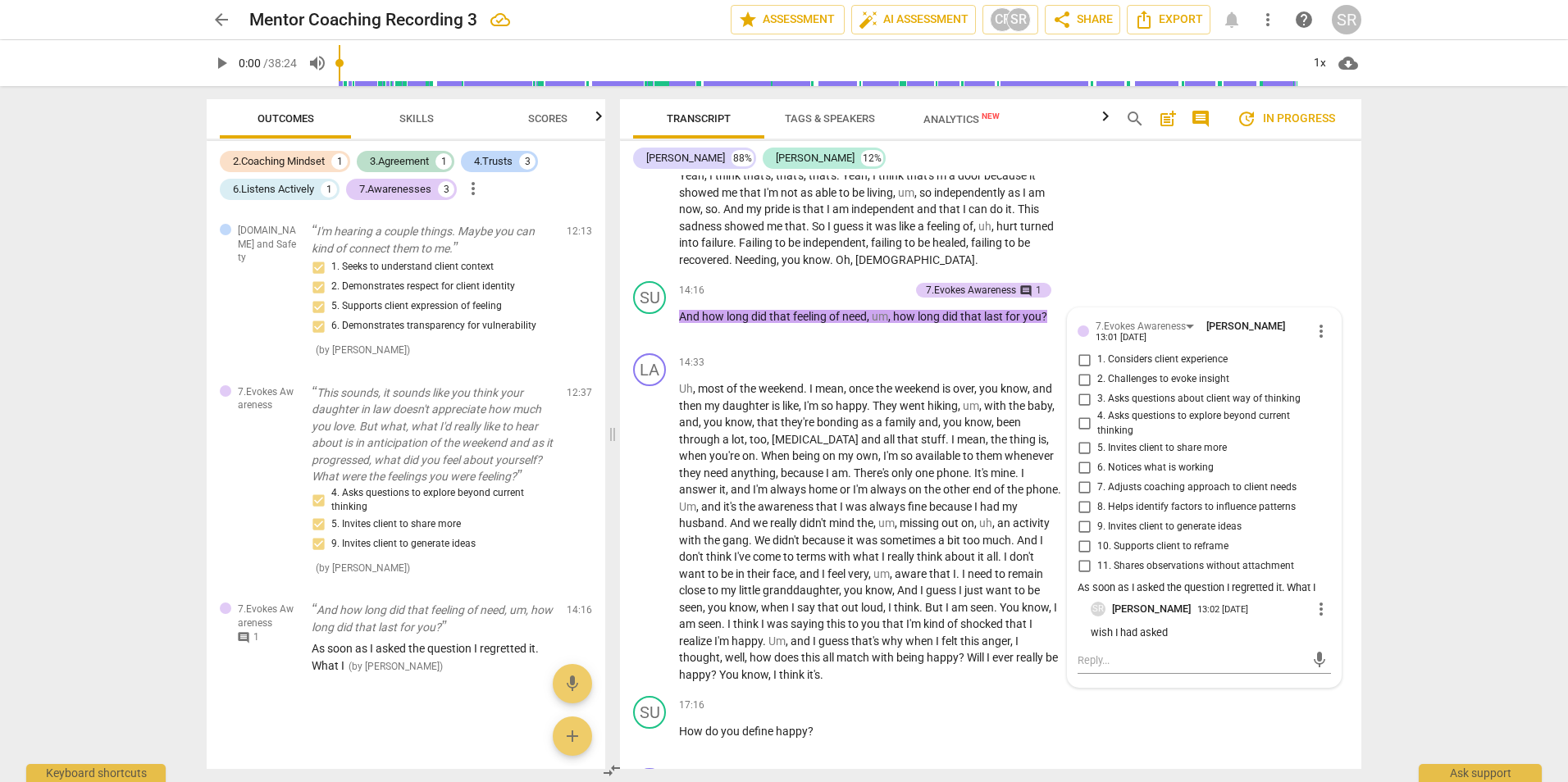
scroll to position [3830, 0]
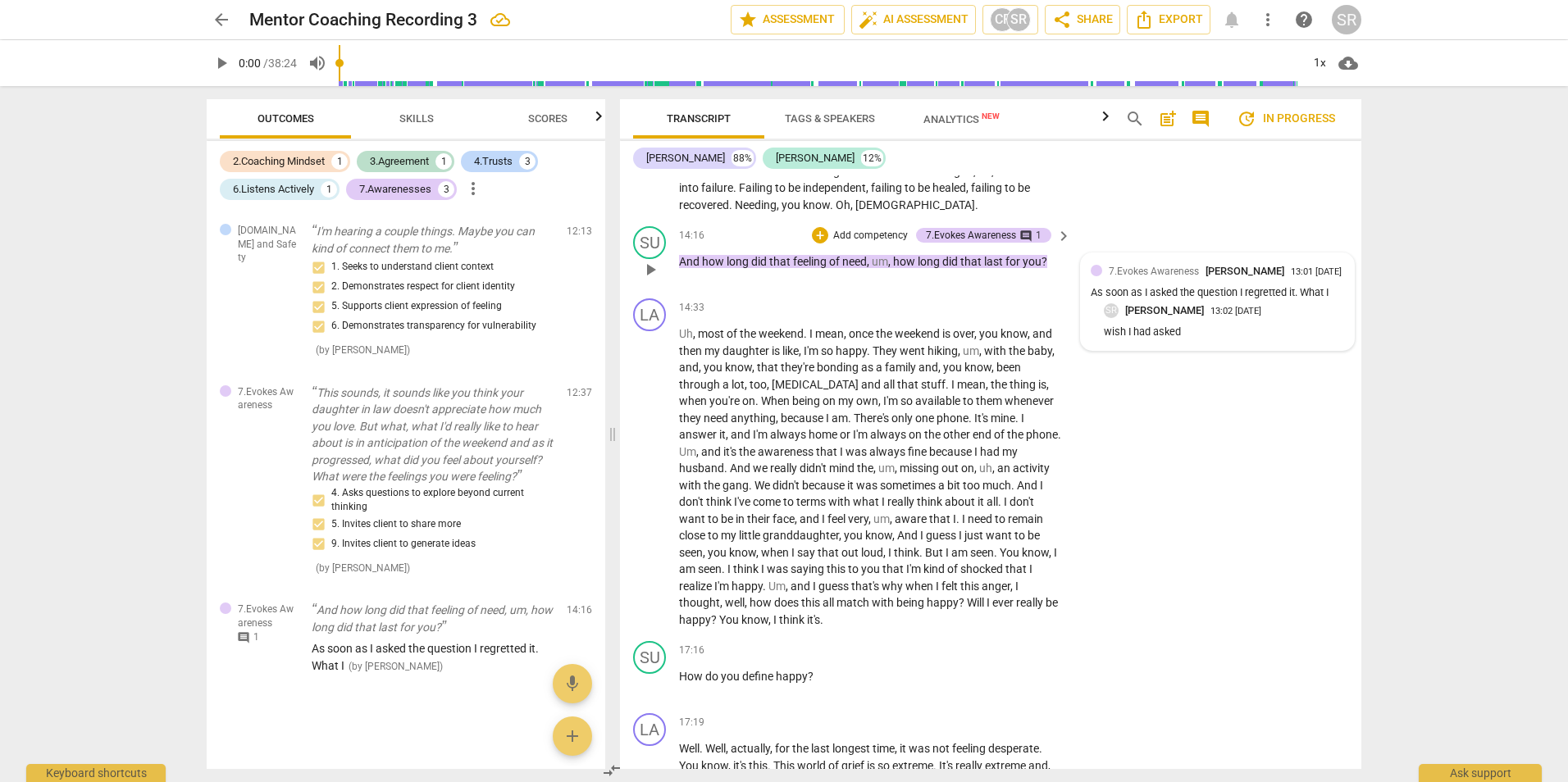
click at [1140, 277] on span "7.Evokes Awareness" at bounding box center [1153, 271] width 90 height 12
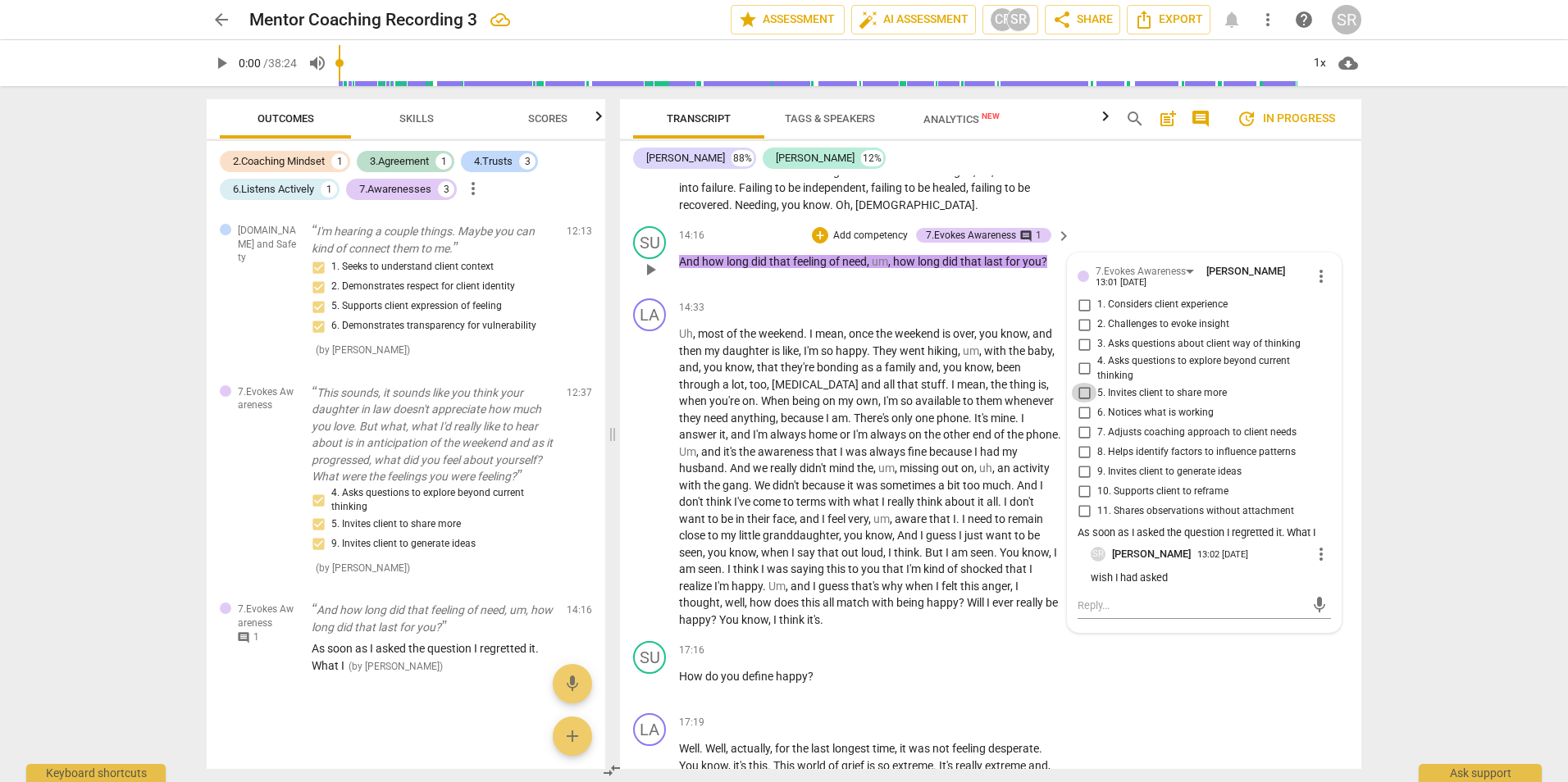
click at [1083, 403] on input "5. Invites client to share more" at bounding box center [1084, 393] width 26 height 20
checkbox input "true"
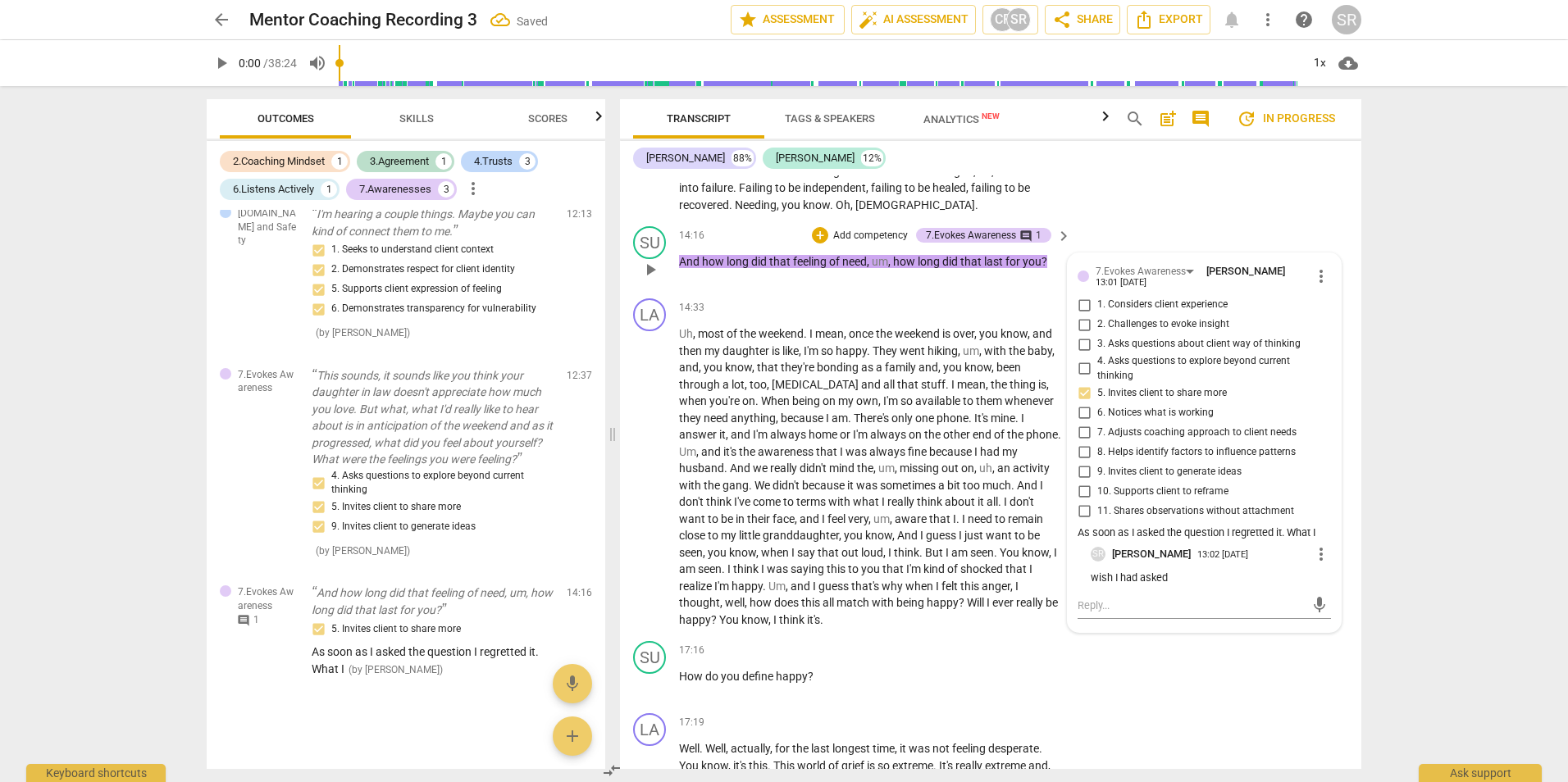
click at [1165, 586] on p "wish I had asked" at bounding box center [1211, 578] width 240 height 16
click at [1158, 586] on p "wish I had asked" at bounding box center [1211, 578] width 240 height 16
click at [1163, 586] on p "wish I had asked" at bounding box center [1211, 578] width 240 height 16
click at [1314, 564] on span "more_vert" at bounding box center [1321, 554] width 20 height 20
click at [1330, 568] on li "Edit" at bounding box center [1333, 575] width 56 height 31
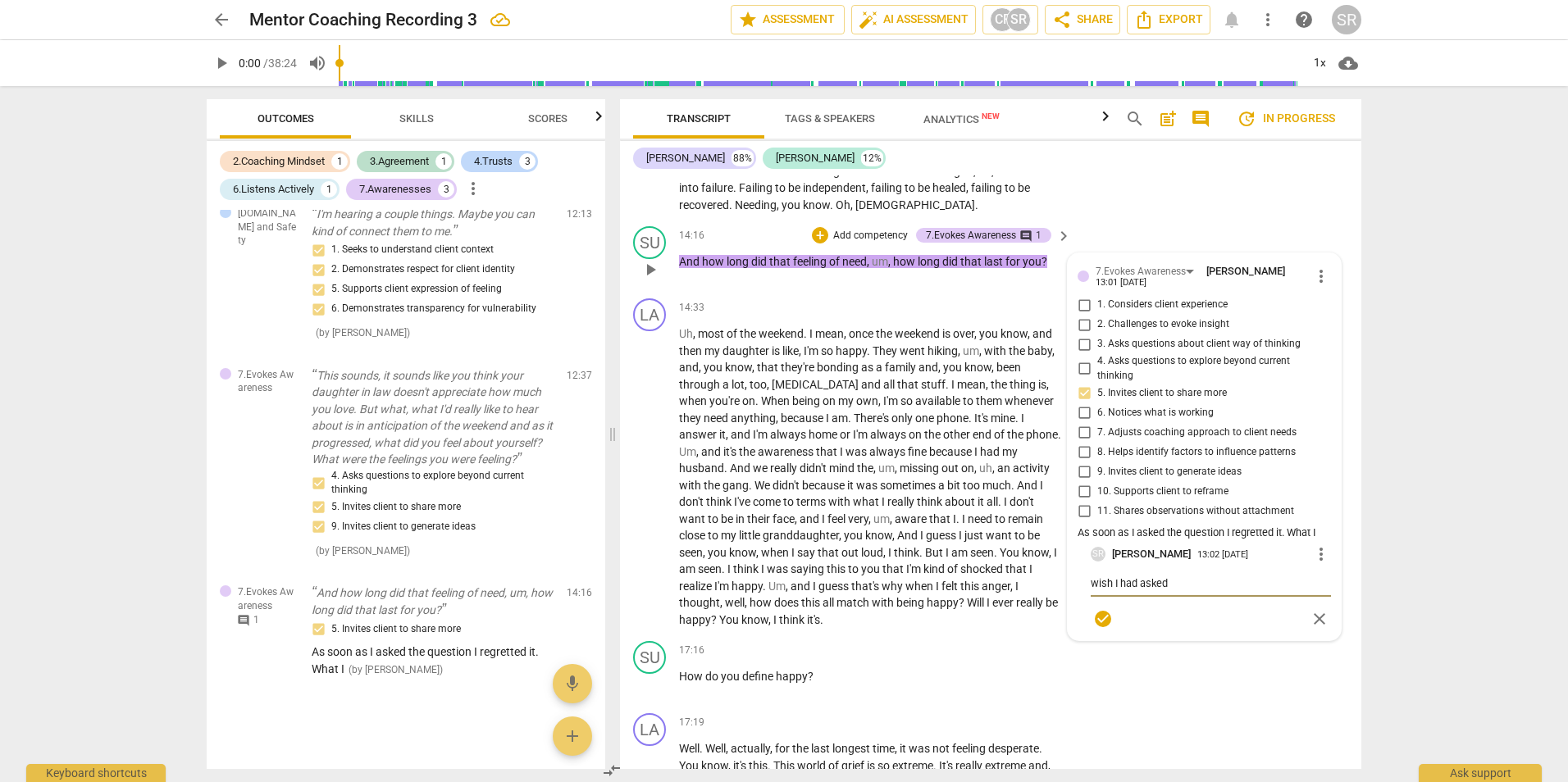
click at [1179, 591] on textarea "wish I had asked" at bounding box center [1211, 583] width 240 height 16
type textarea "wish I had asked w"
type textarea "wish I had asked wh"
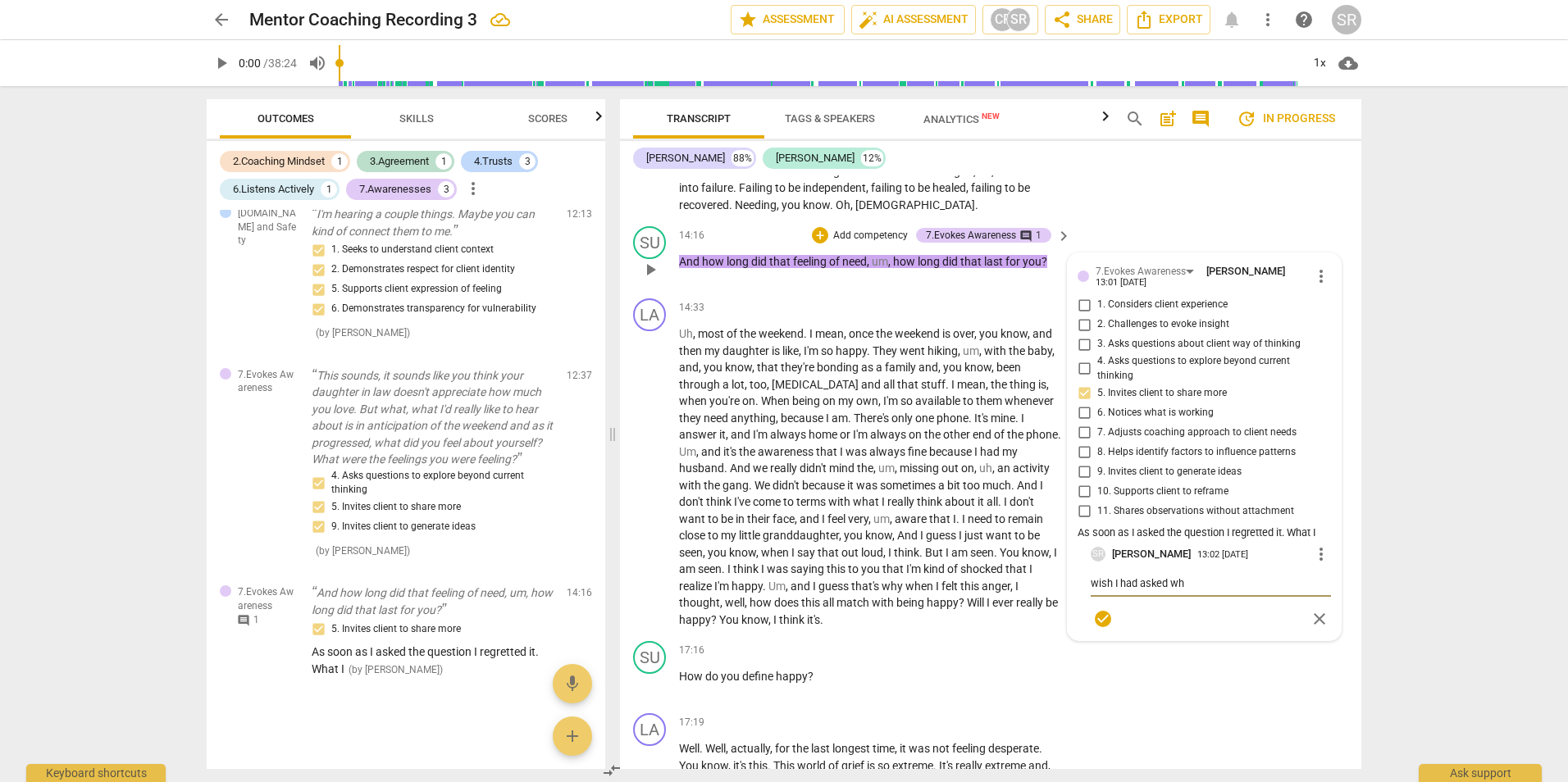
type textarea "wish I had asked wha"
type textarea "wish I had asked what"
click at [1273, 707] on div "SU play_arrow pause 17:16 + Add competency keyboard_arrow_right How do you defi…" at bounding box center [991, 670] width 741 height 72
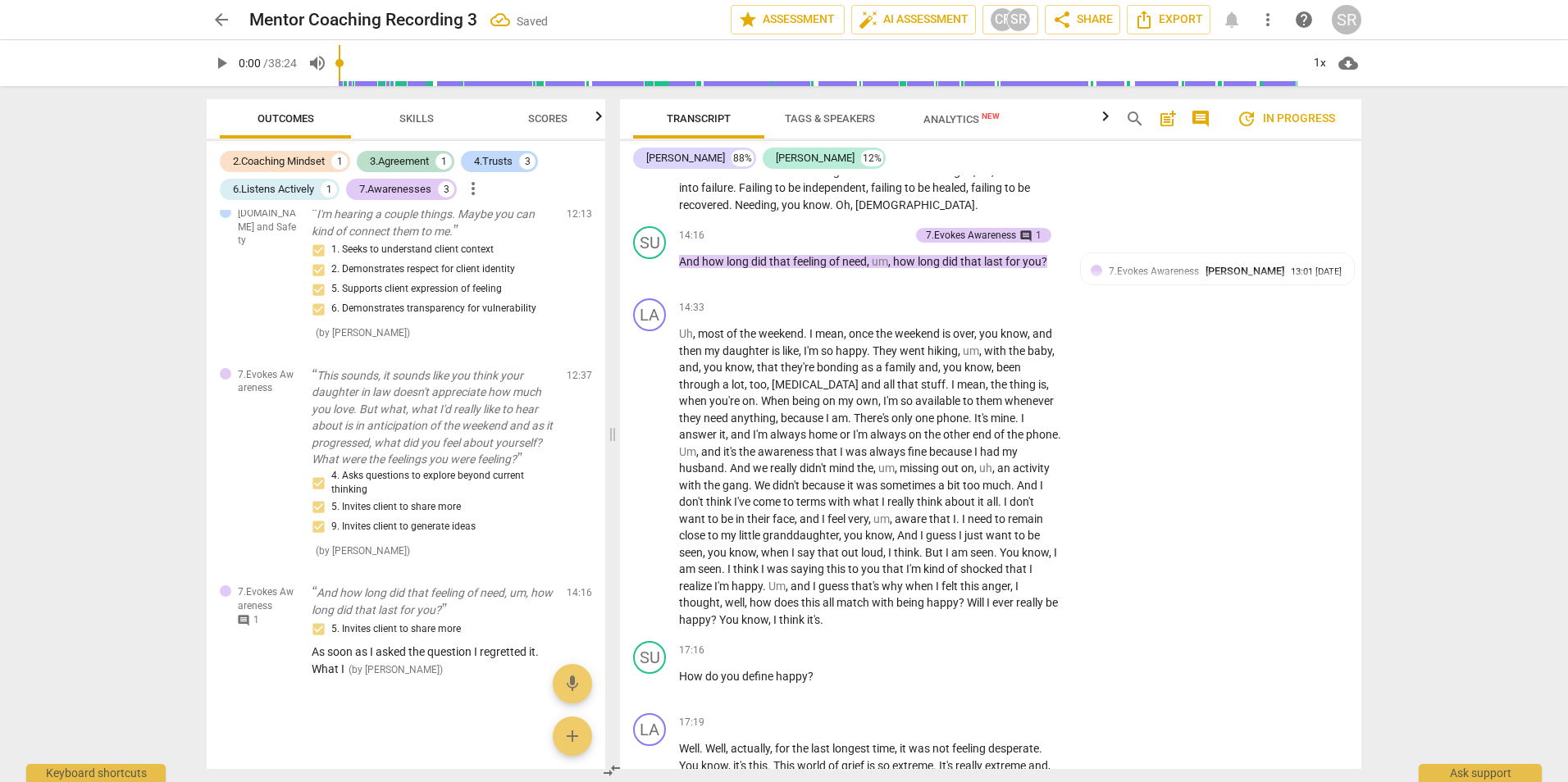
drag, startPoint x: 1354, startPoint y: 477, endPoint x: 1357, endPoint y: 491, distance: 14.3
click at [1357, 491] on div "LA play_arrow pause 00:00 + Add competency keyboard_arrow_right No . So . SU pl…" at bounding box center [991, 472] width 741 height 594
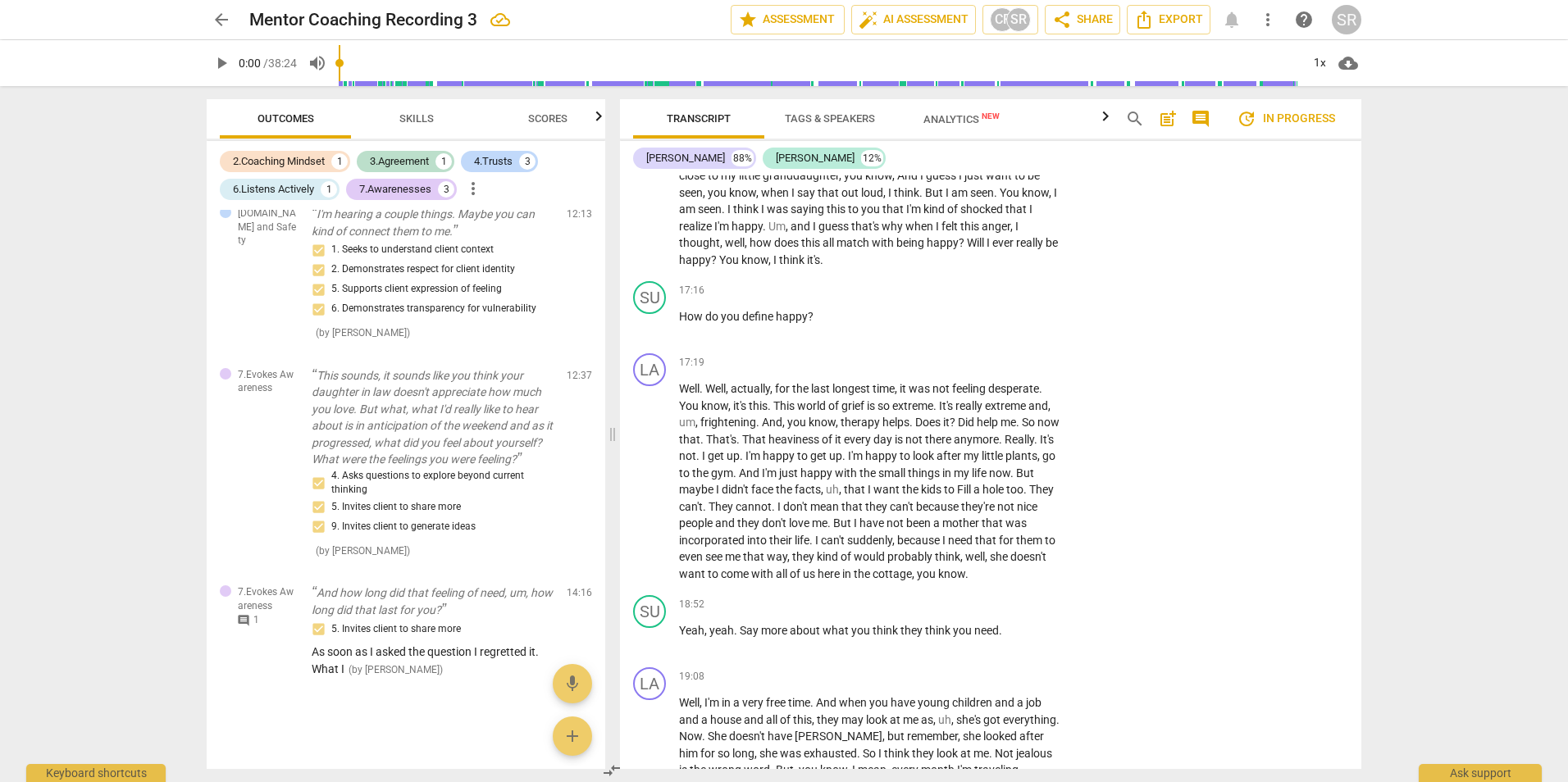
scroll to position [4222, 0]
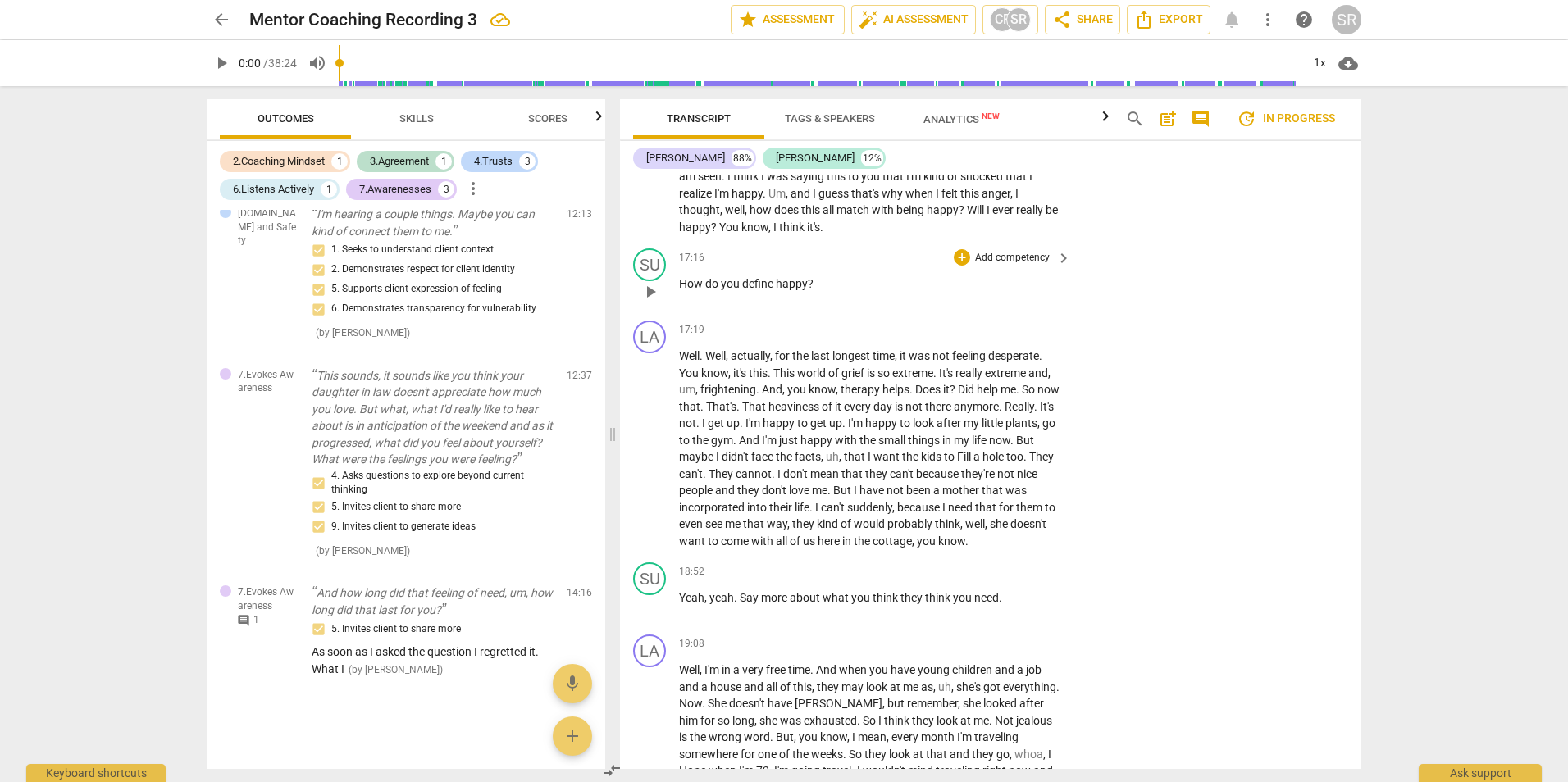
click at [815, 293] on p "How do you define happy ?" at bounding box center [871, 284] width 384 height 17
click at [954, 265] on div "+" at bounding box center [962, 257] width 17 height 17
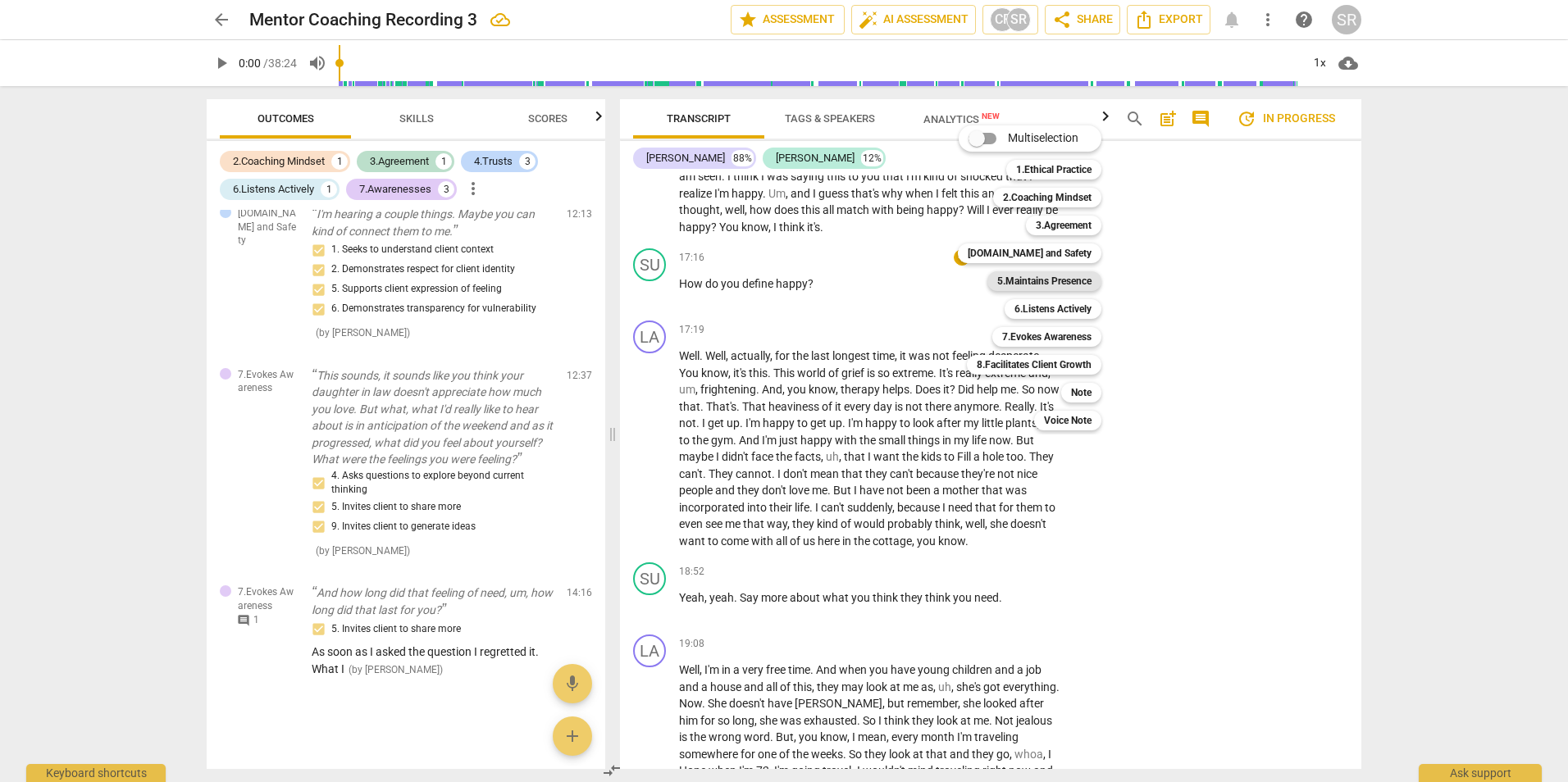
click at [1069, 273] on b "5.Maintains Presence" at bounding box center [1045, 281] width 94 height 20
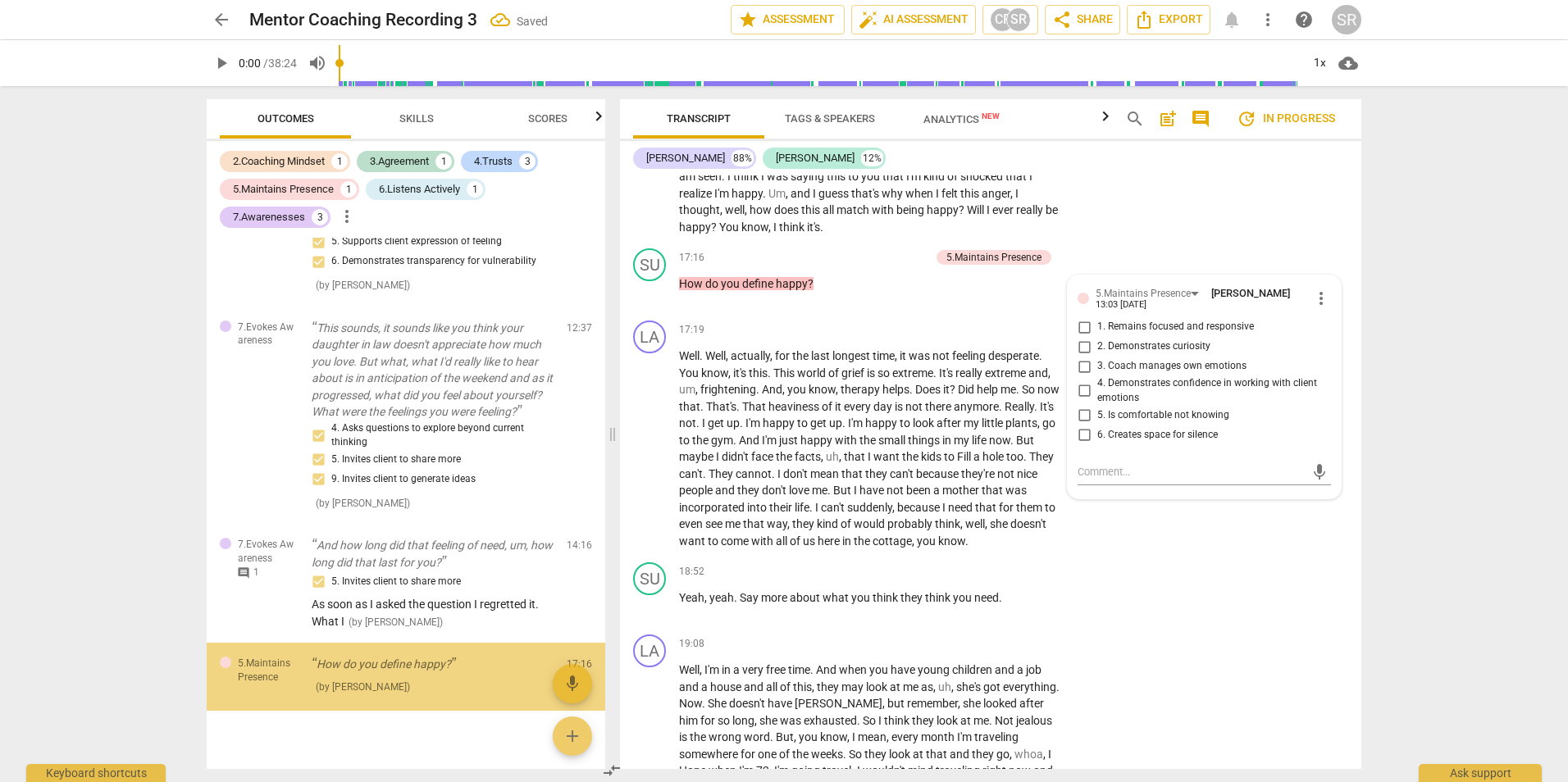
scroll to position [880, 0]
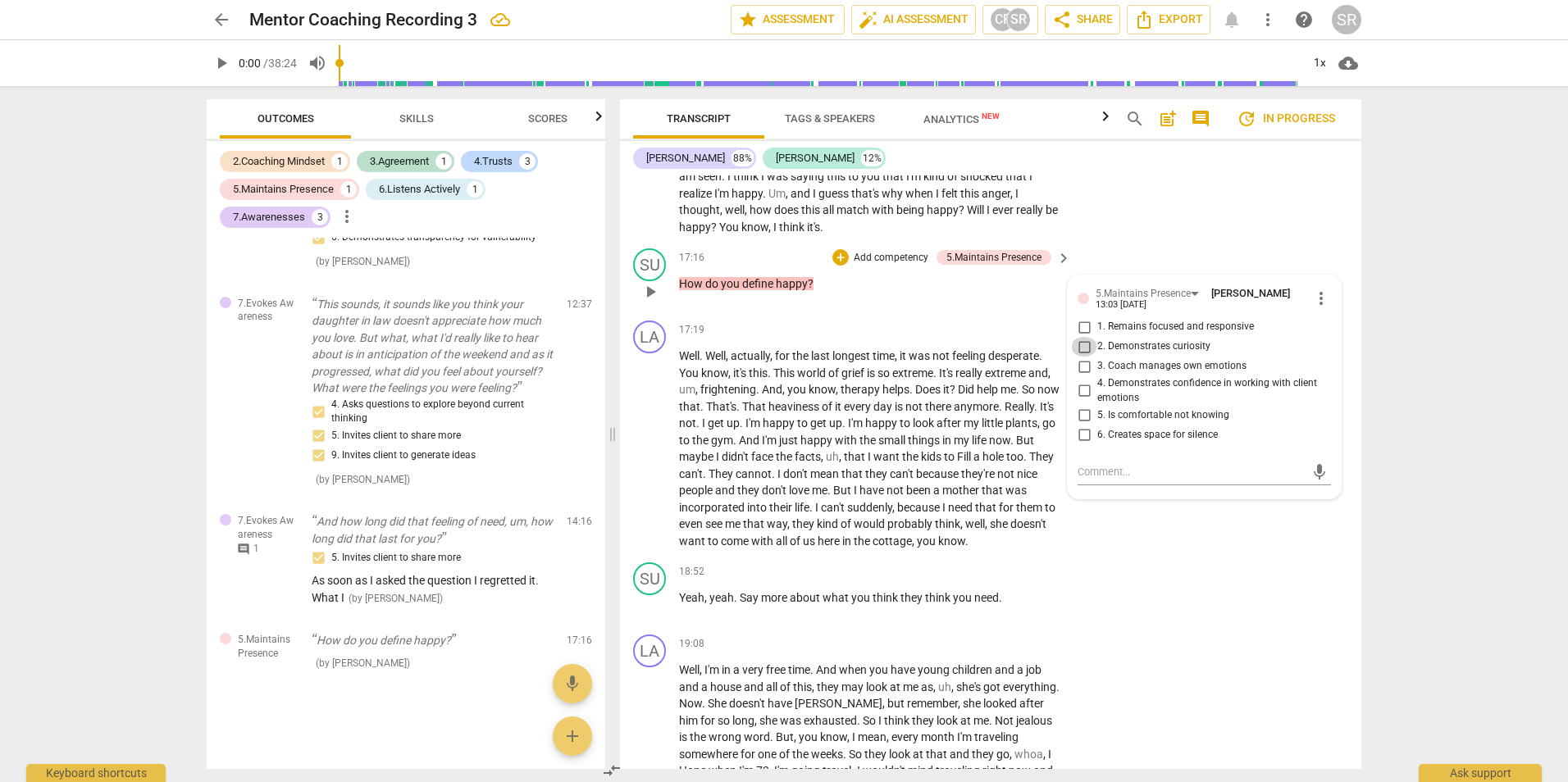
click at [1083, 356] on input "2. Demonstrates curiosity" at bounding box center [1084, 346] width 26 height 20
click at [1088, 479] on textarea at bounding box center [1191, 471] width 227 height 16
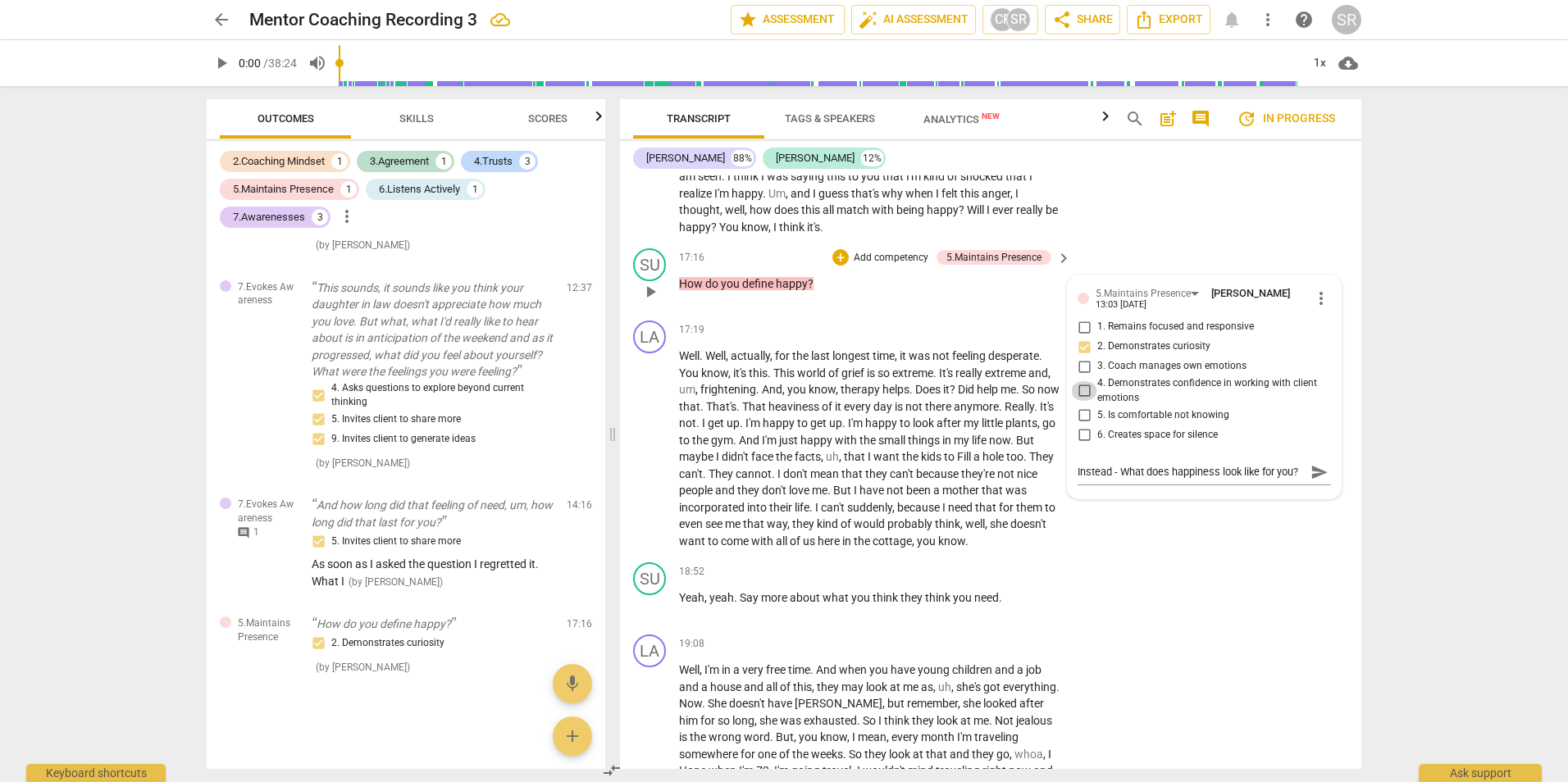
click at [1082, 401] on input "4. Demonstrates confidence in working with client emotions" at bounding box center [1084, 391] width 26 height 20
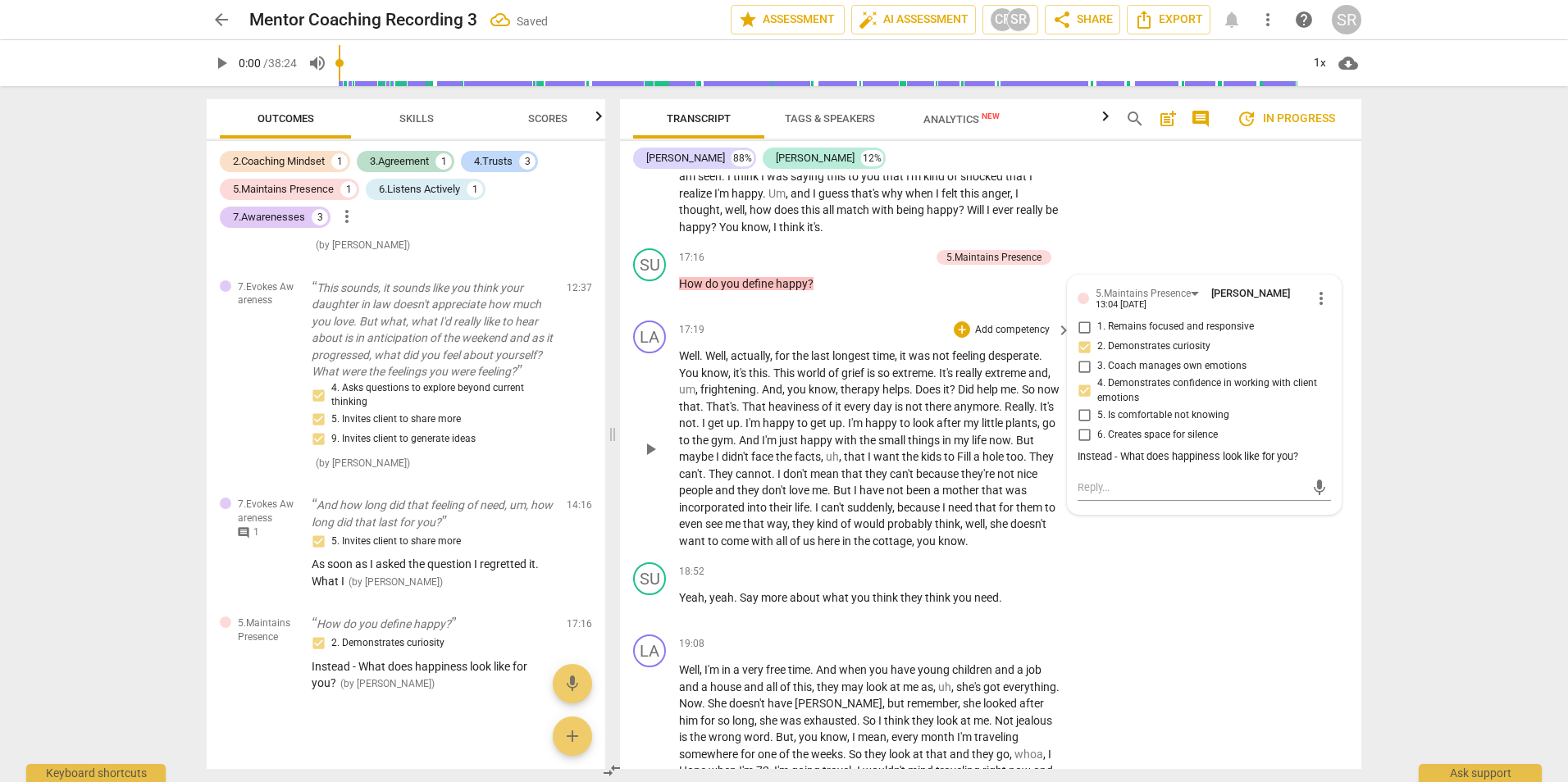
click at [1198, 556] on div "LA play_arrow pause 17:19 + Add competency keyboard_arrow_right Well . Well , a…" at bounding box center [991, 435] width 741 height 241
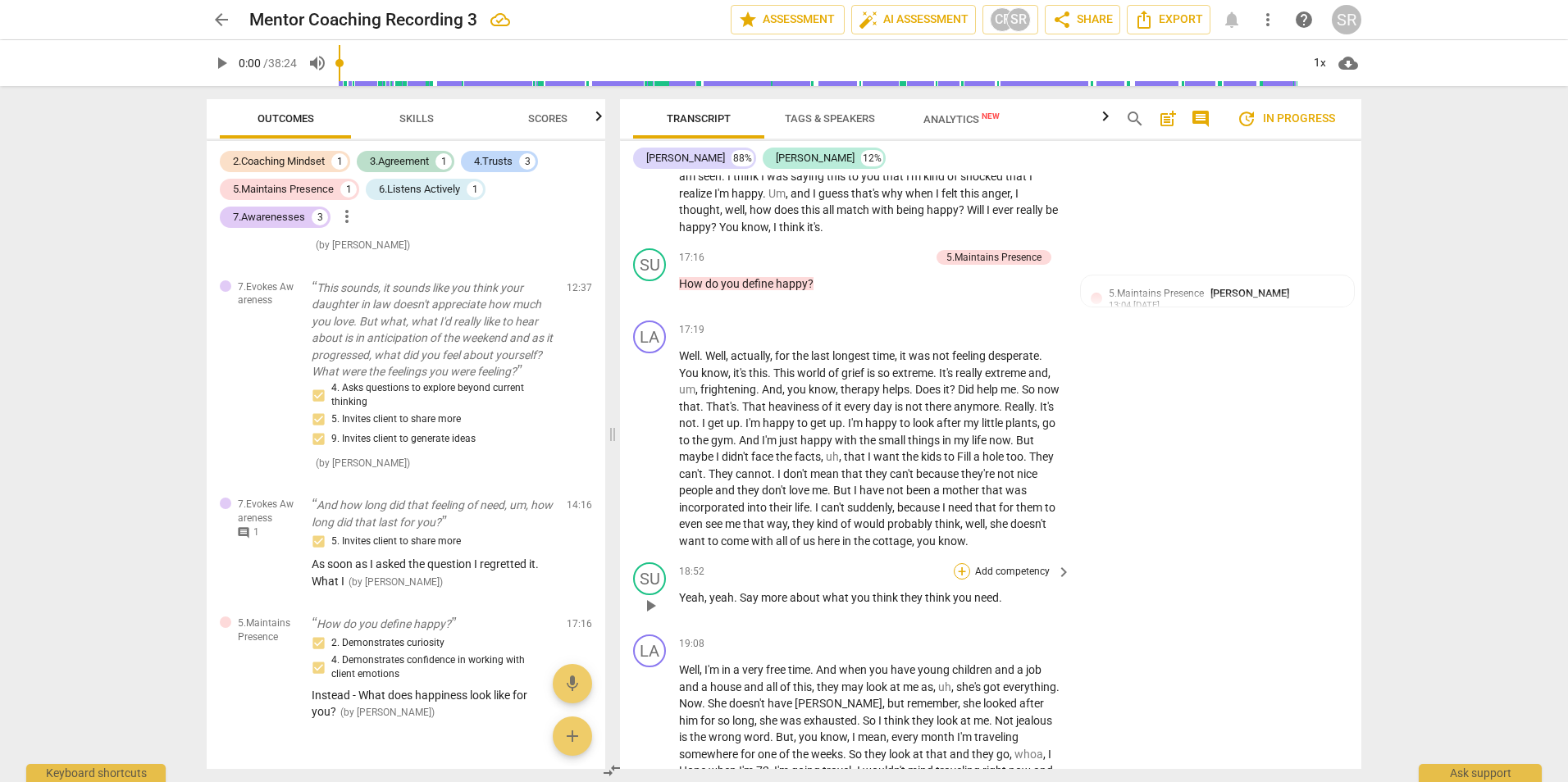
click at [965, 579] on div "+" at bounding box center [962, 571] width 17 height 17
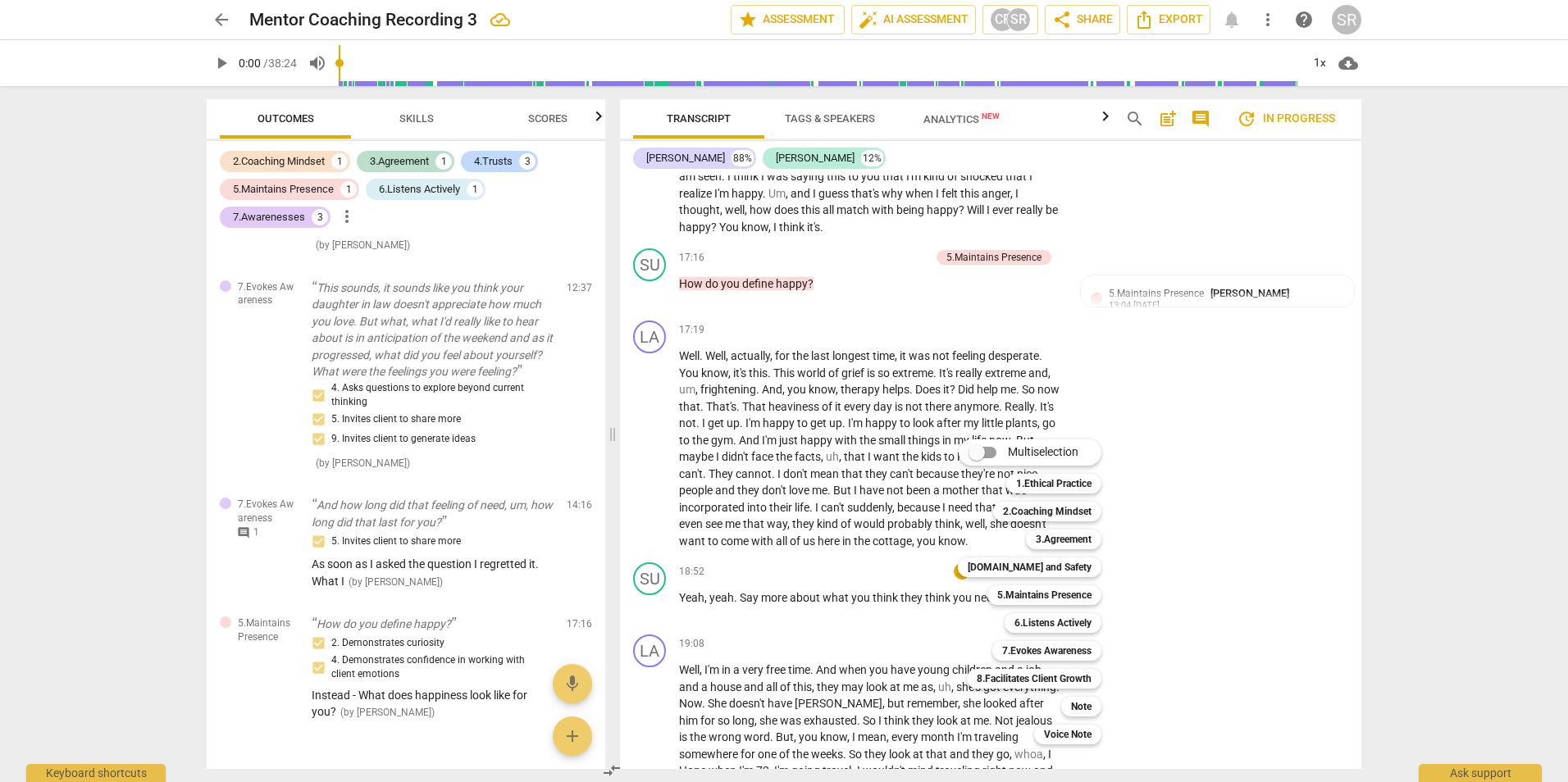
click at [1166, 444] on div at bounding box center [784, 391] width 1568 height 782
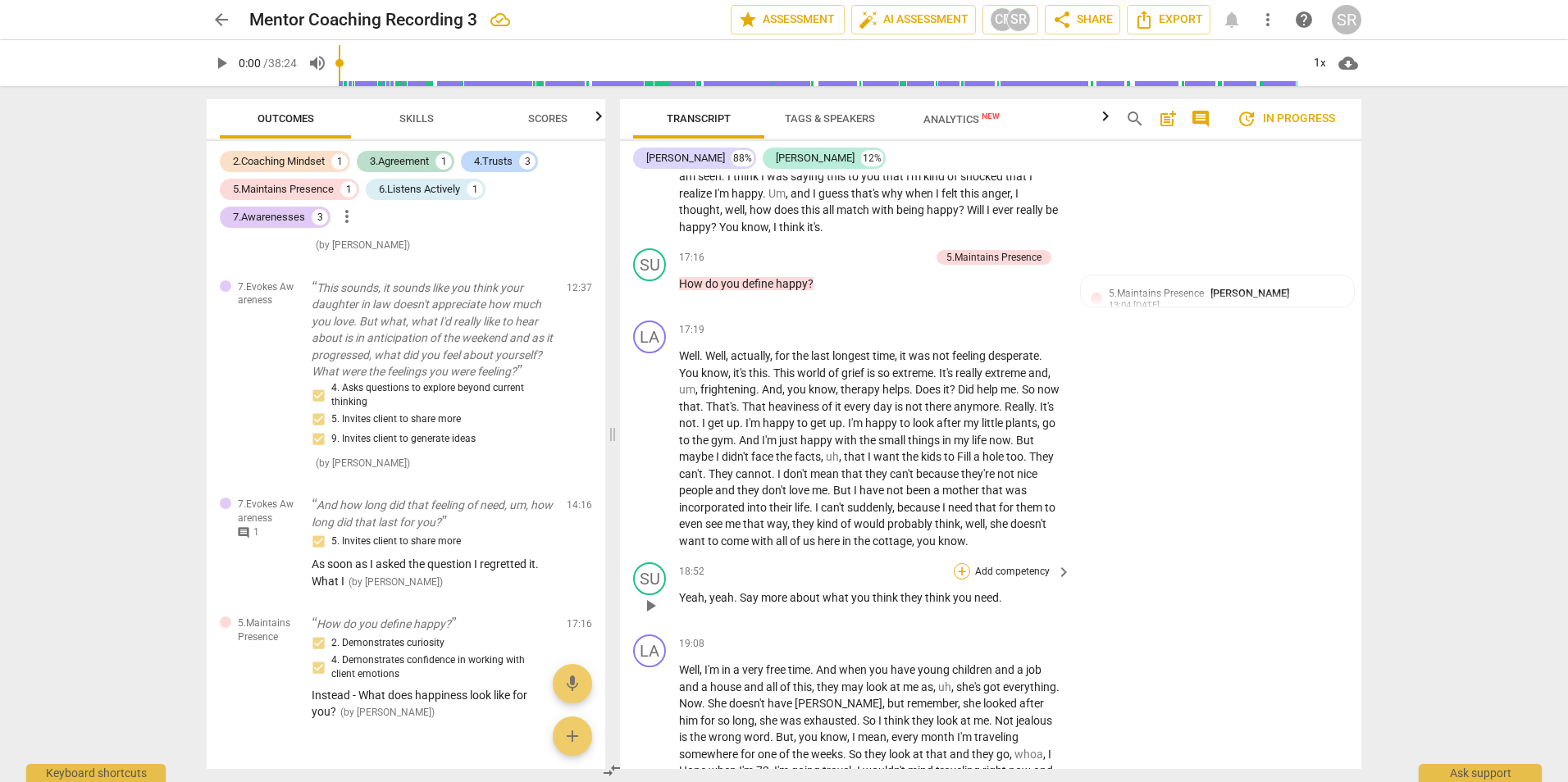
click at [965, 579] on div "+" at bounding box center [962, 571] width 17 height 17
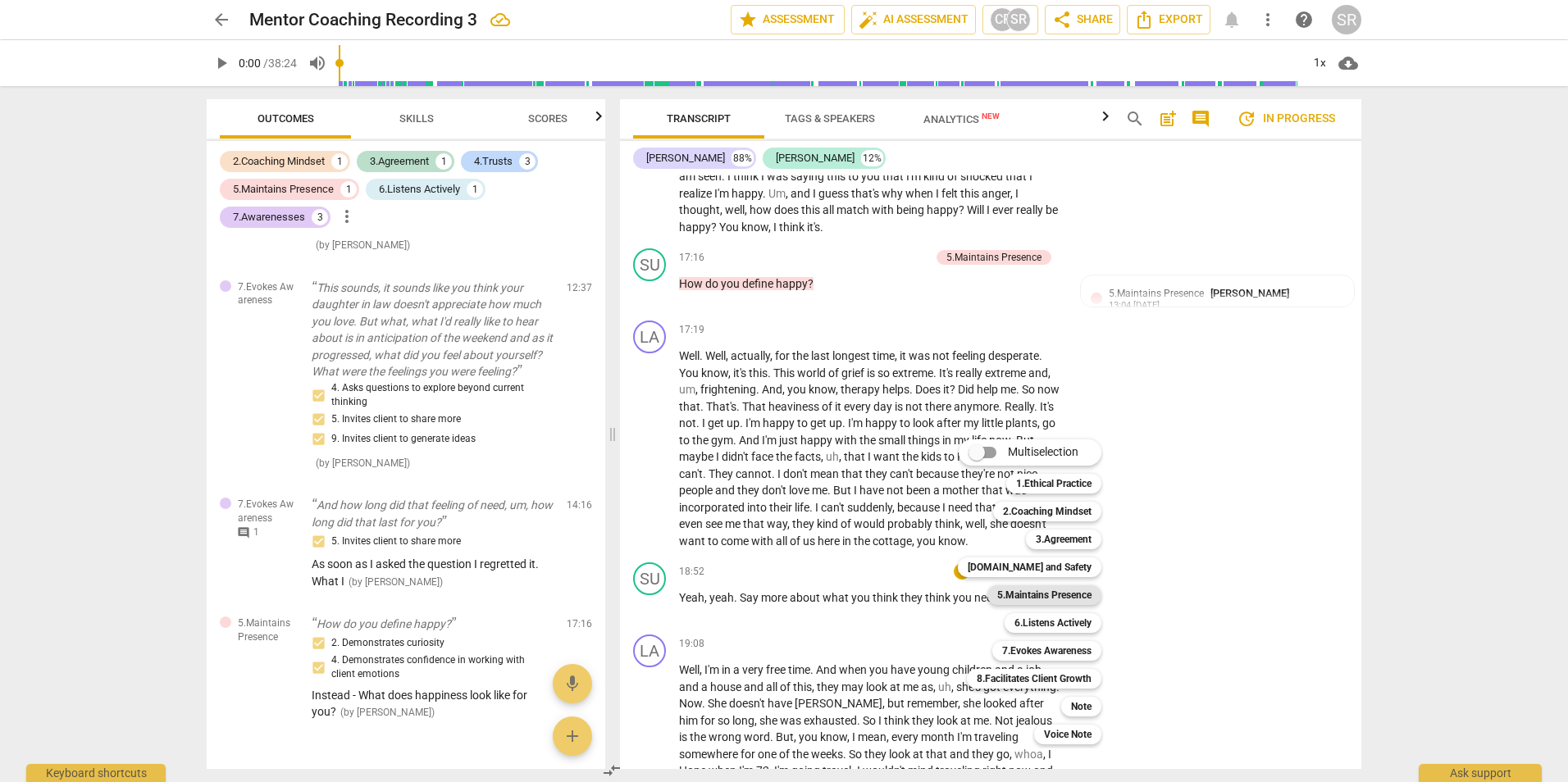
click at [1075, 591] on b "5.Maintains Presence" at bounding box center [1045, 595] width 94 height 20
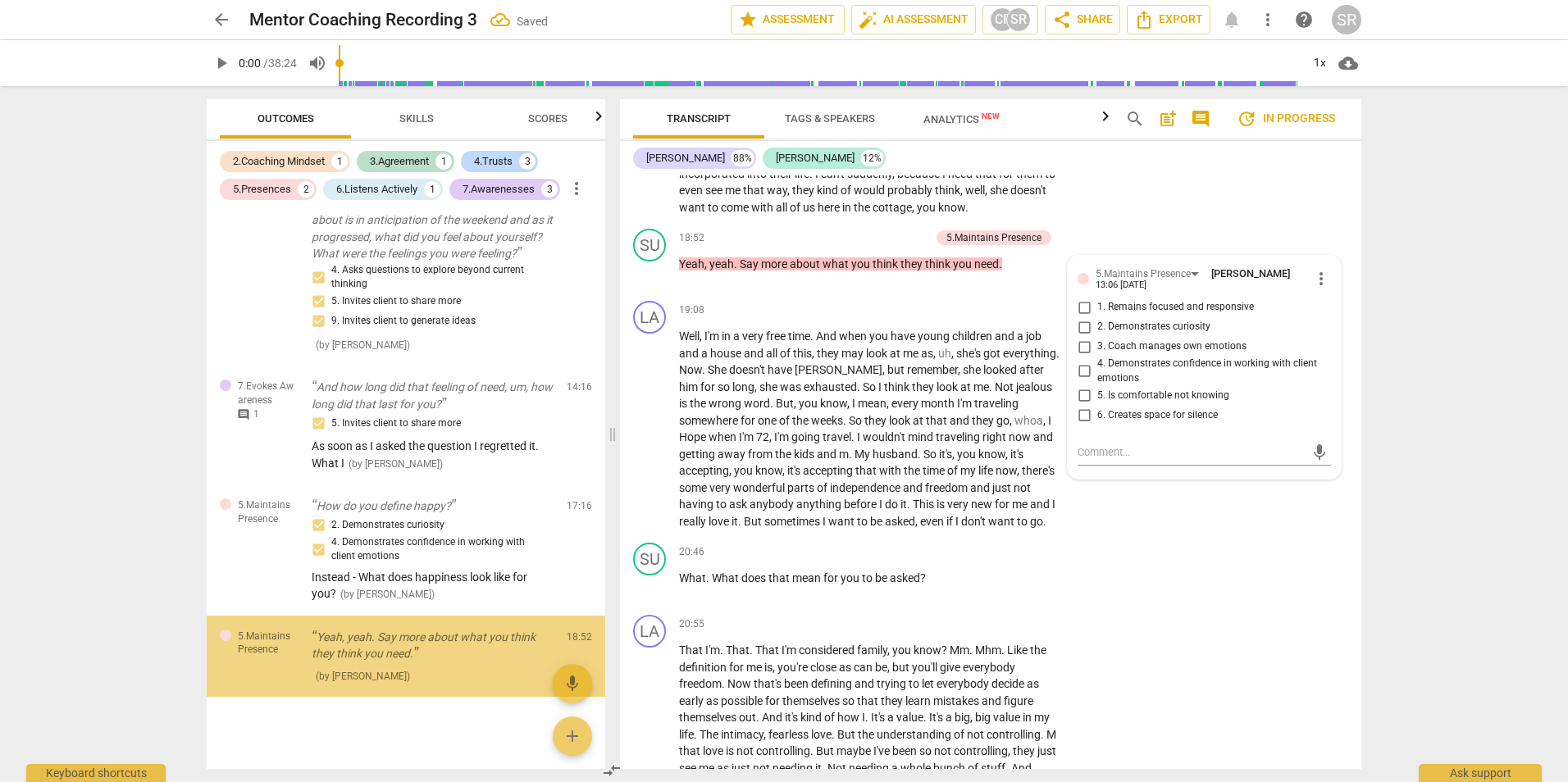
scroll to position [997, 0]
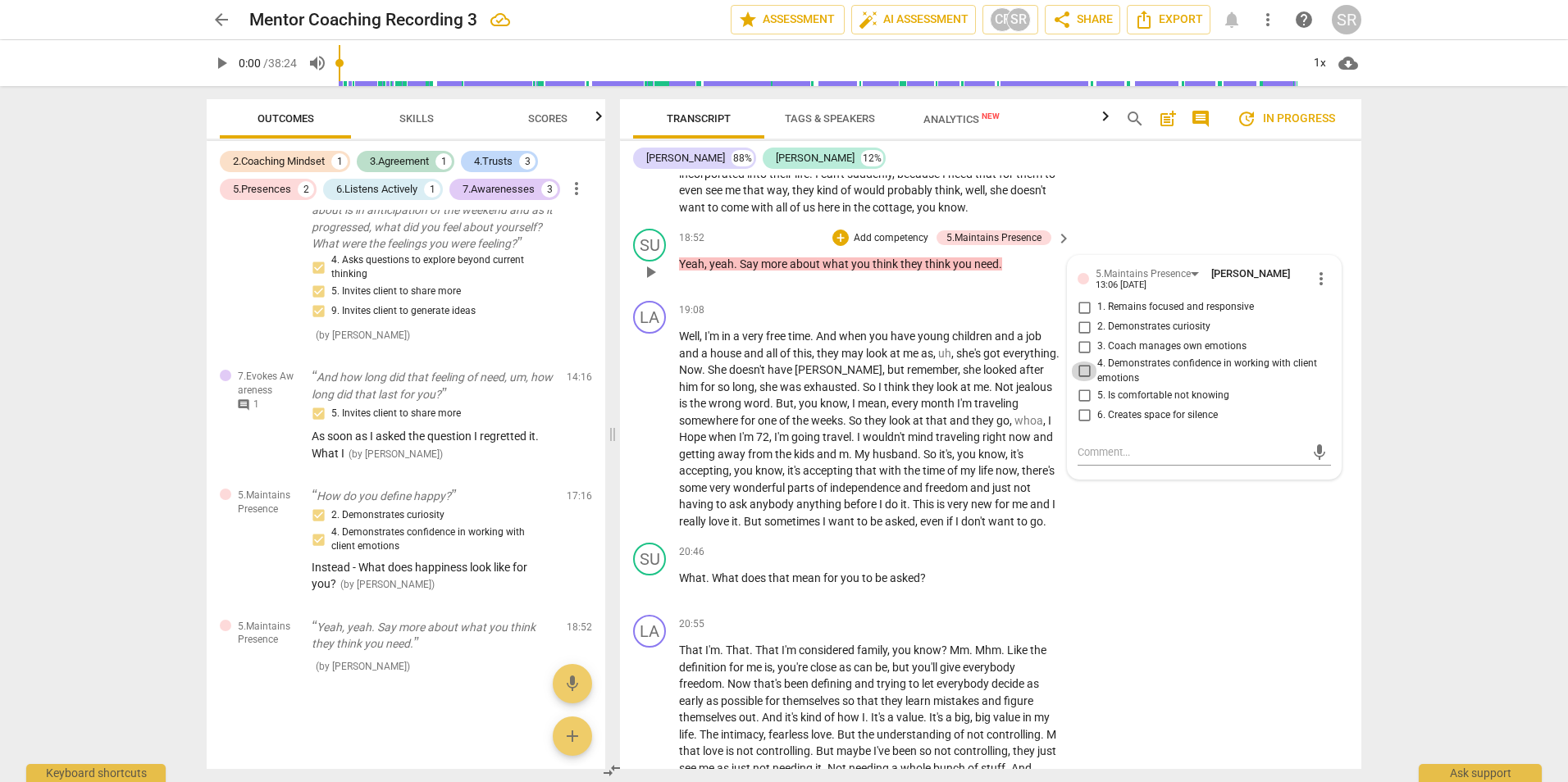
click at [1084, 381] on input "4. Demonstrates confidence in working with client emotions" at bounding box center [1084, 371] width 26 height 20
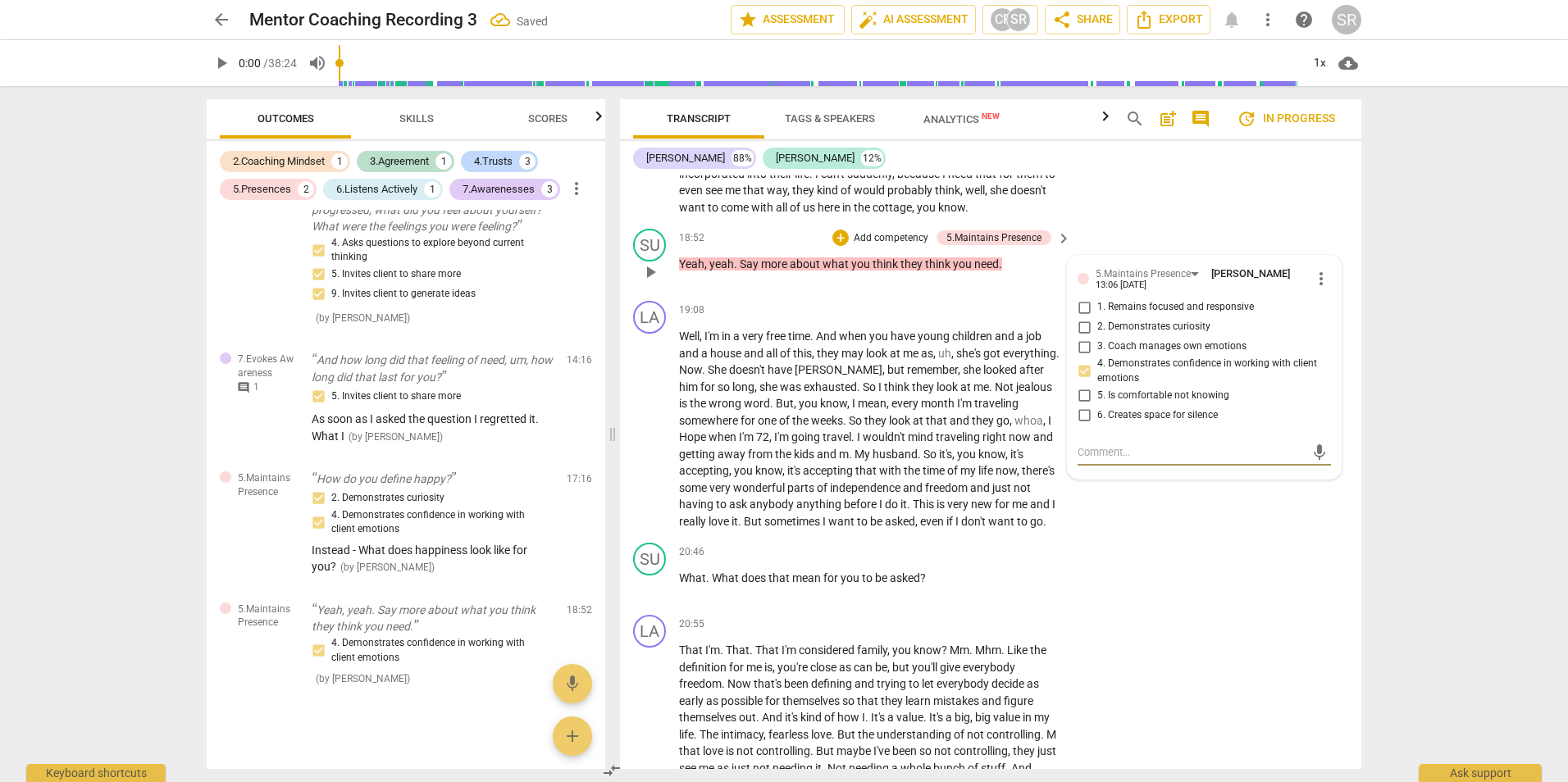
click at [1082, 460] on textarea at bounding box center [1191, 451] width 227 height 16
click at [1081, 336] on input "2. Demonstrates curiosity" at bounding box center [1084, 327] width 26 height 20
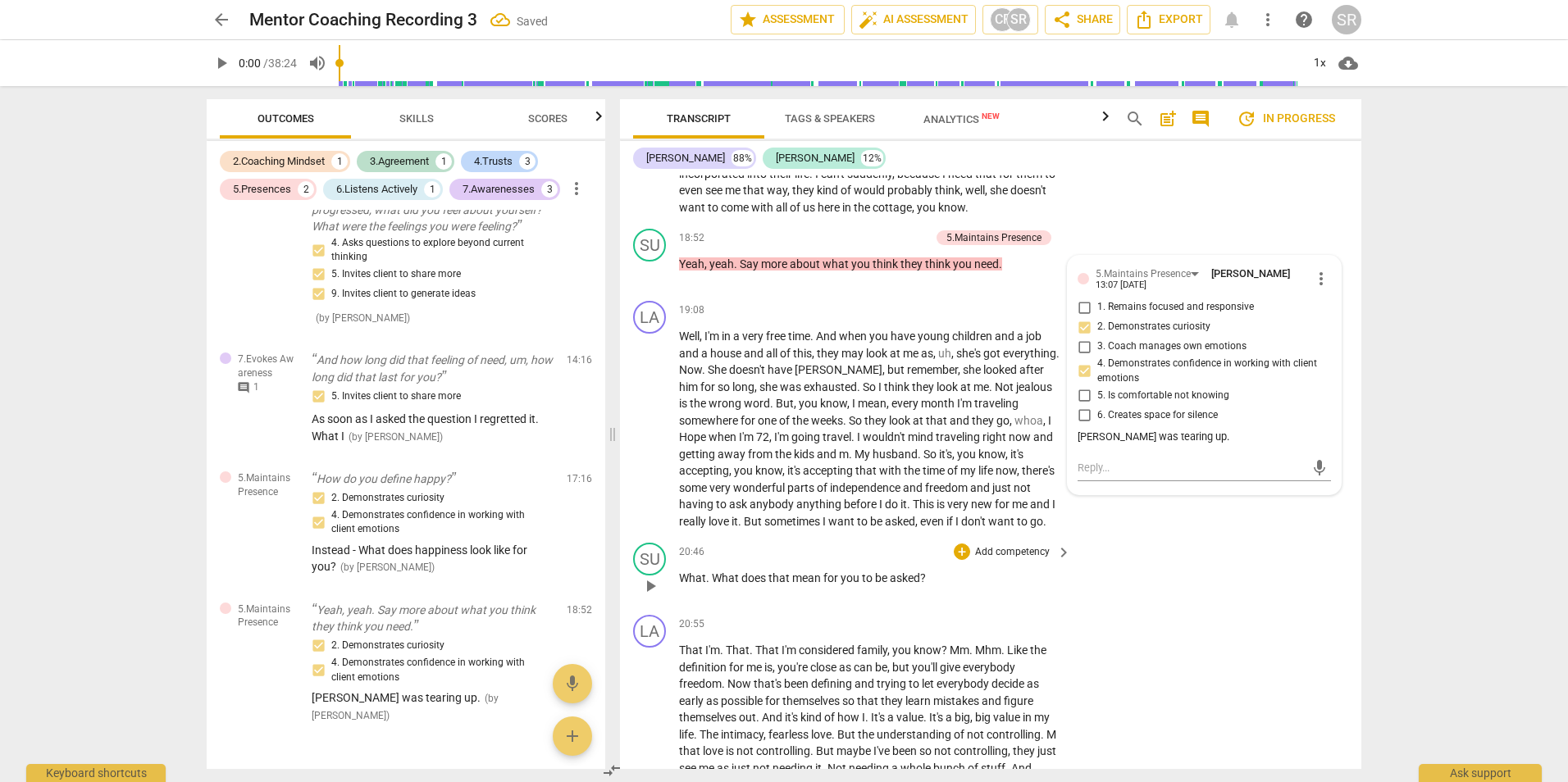
click at [1263, 589] on div "SU play_arrow pause 20:46 + Add competency keyboard_arrow_right What . What doe…" at bounding box center [991, 571] width 741 height 72
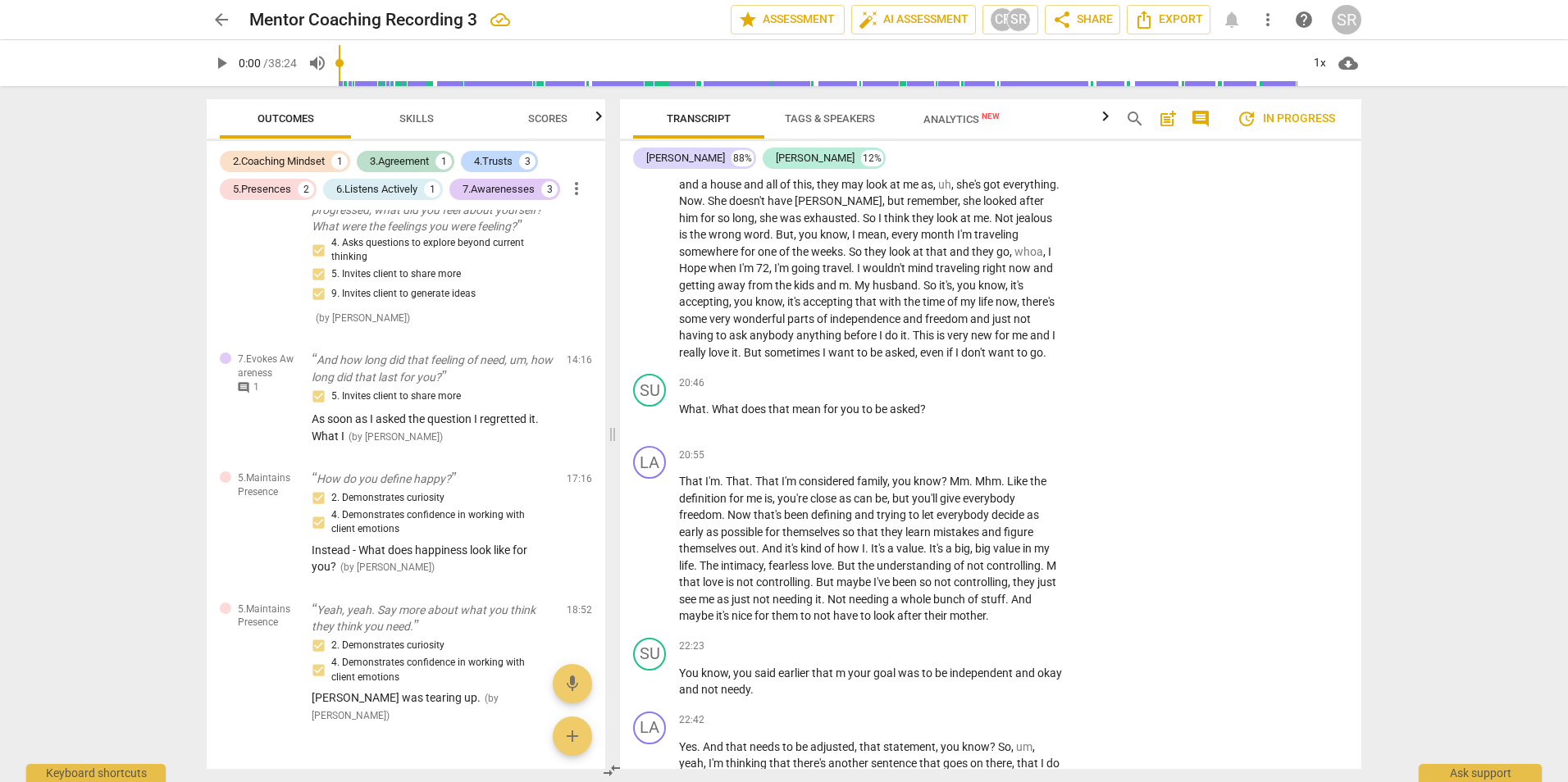
scroll to position [4747, 0]
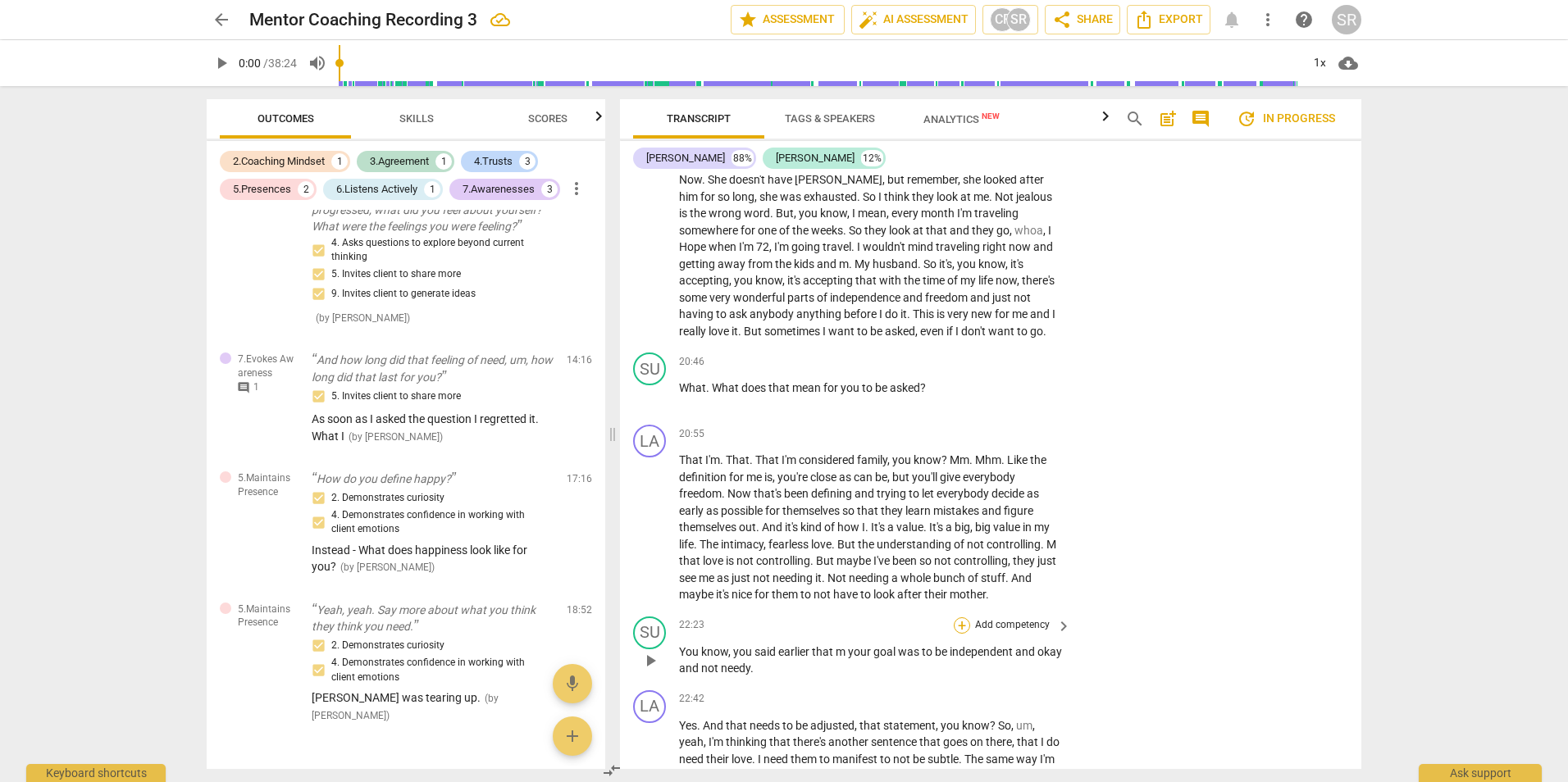
click at [958, 633] on div "+" at bounding box center [962, 626] width 17 height 17
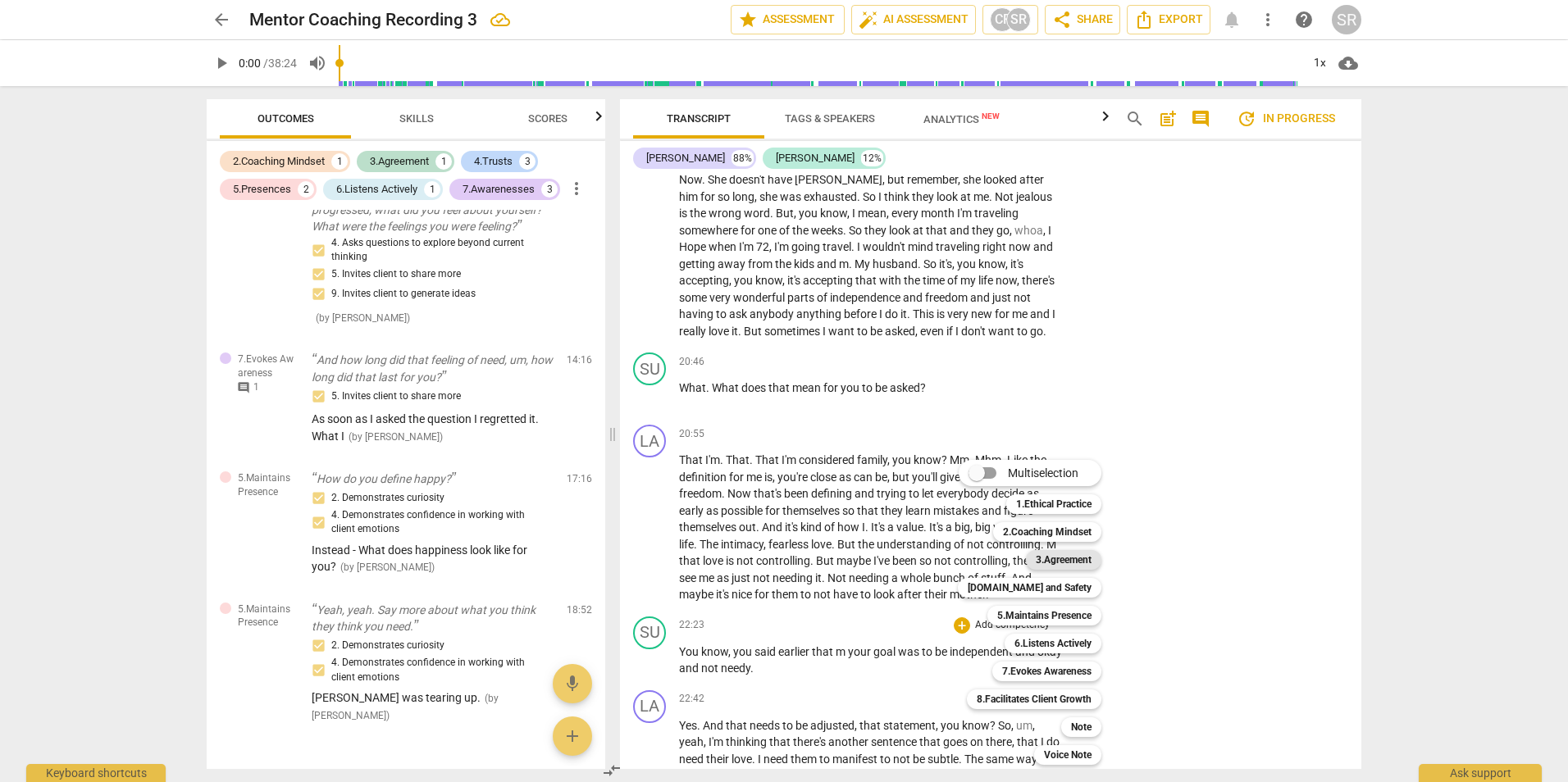
click at [1078, 558] on b "3.Agreement" at bounding box center [1063, 560] width 55 height 20
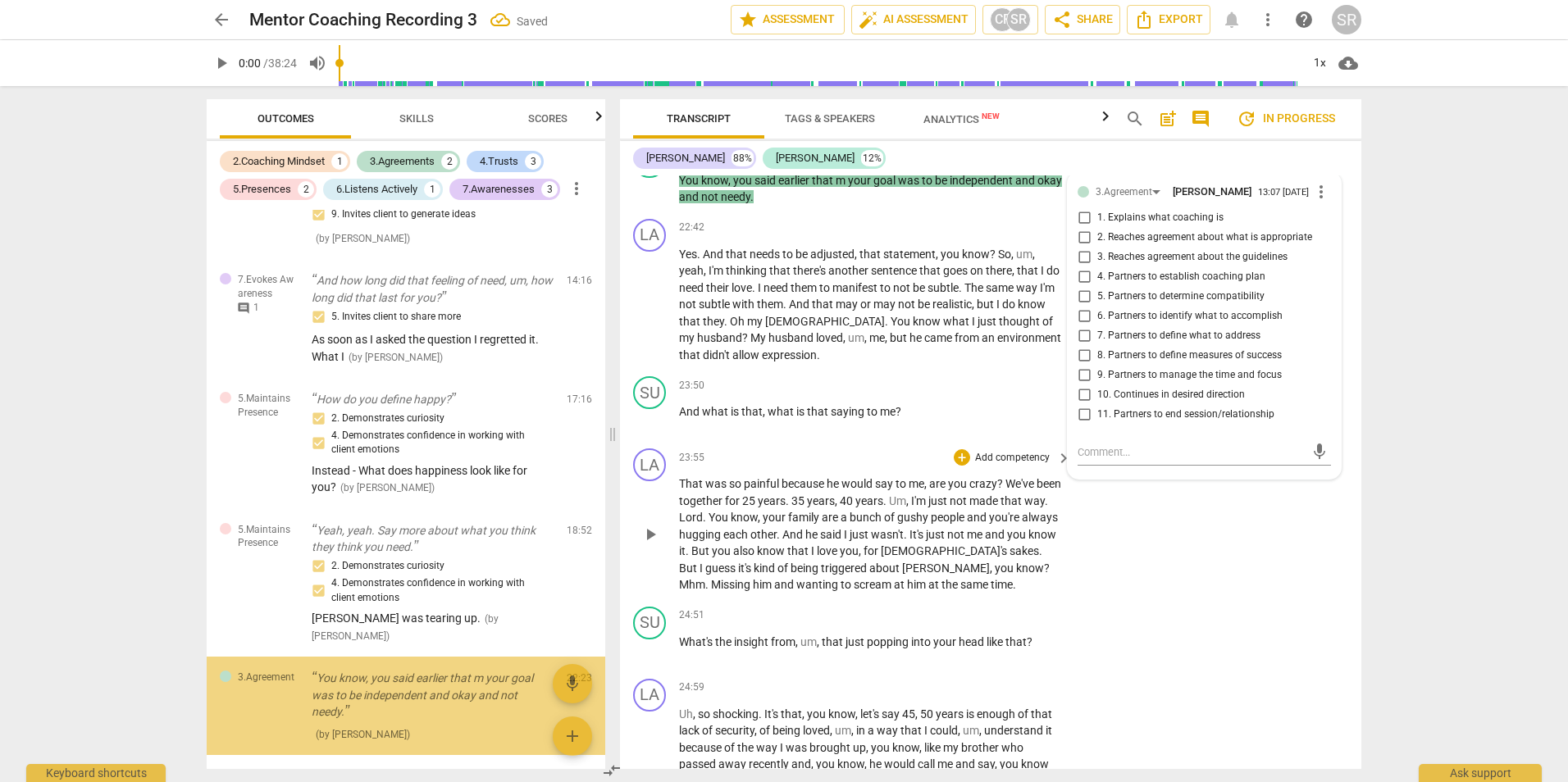
scroll to position [1144, 0]
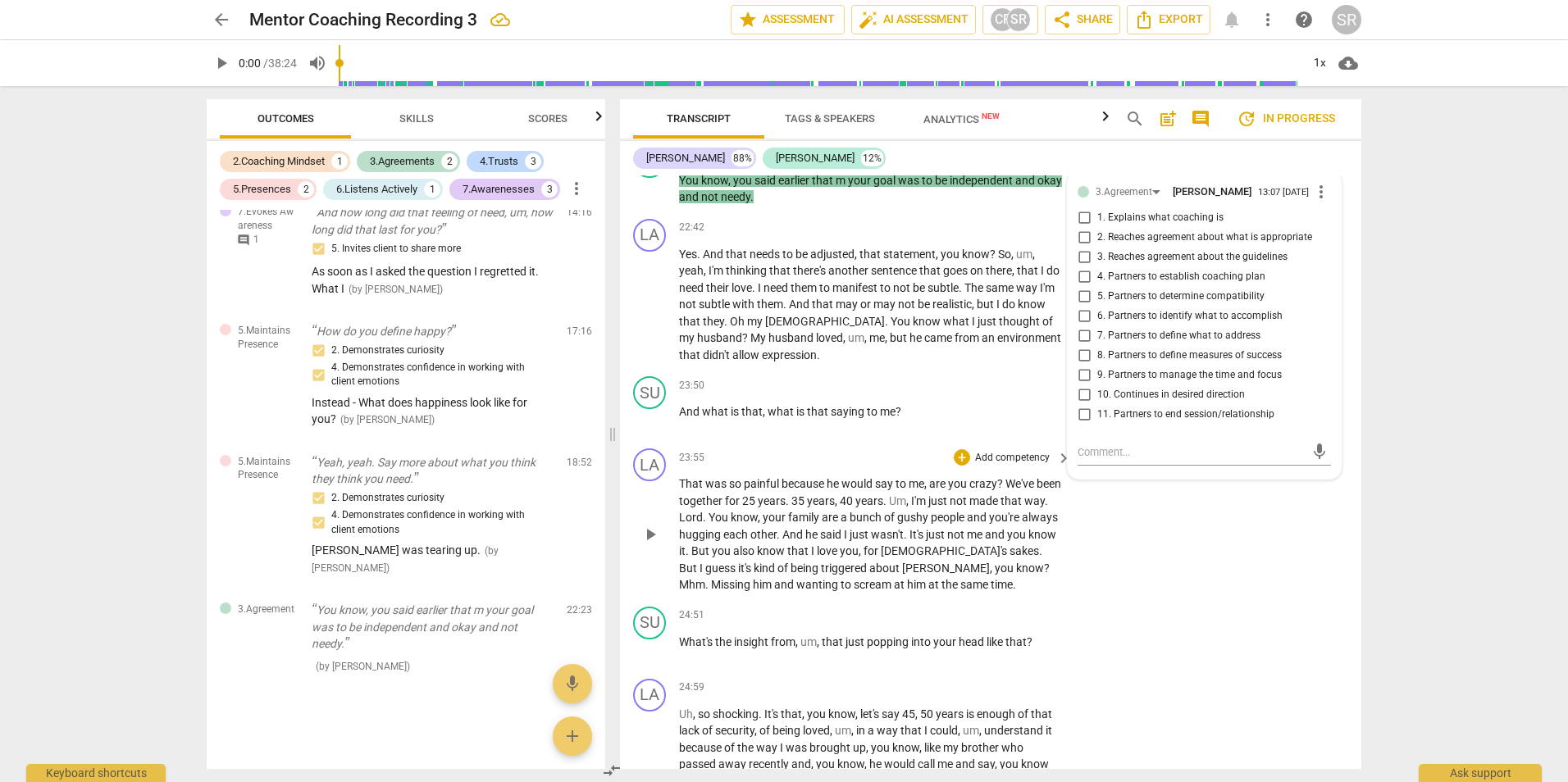
click at [1145, 589] on div "LA play_arrow pause 23:55 + Add competency keyboard_arrow_right That was so pai…" at bounding box center [991, 520] width 741 height 158
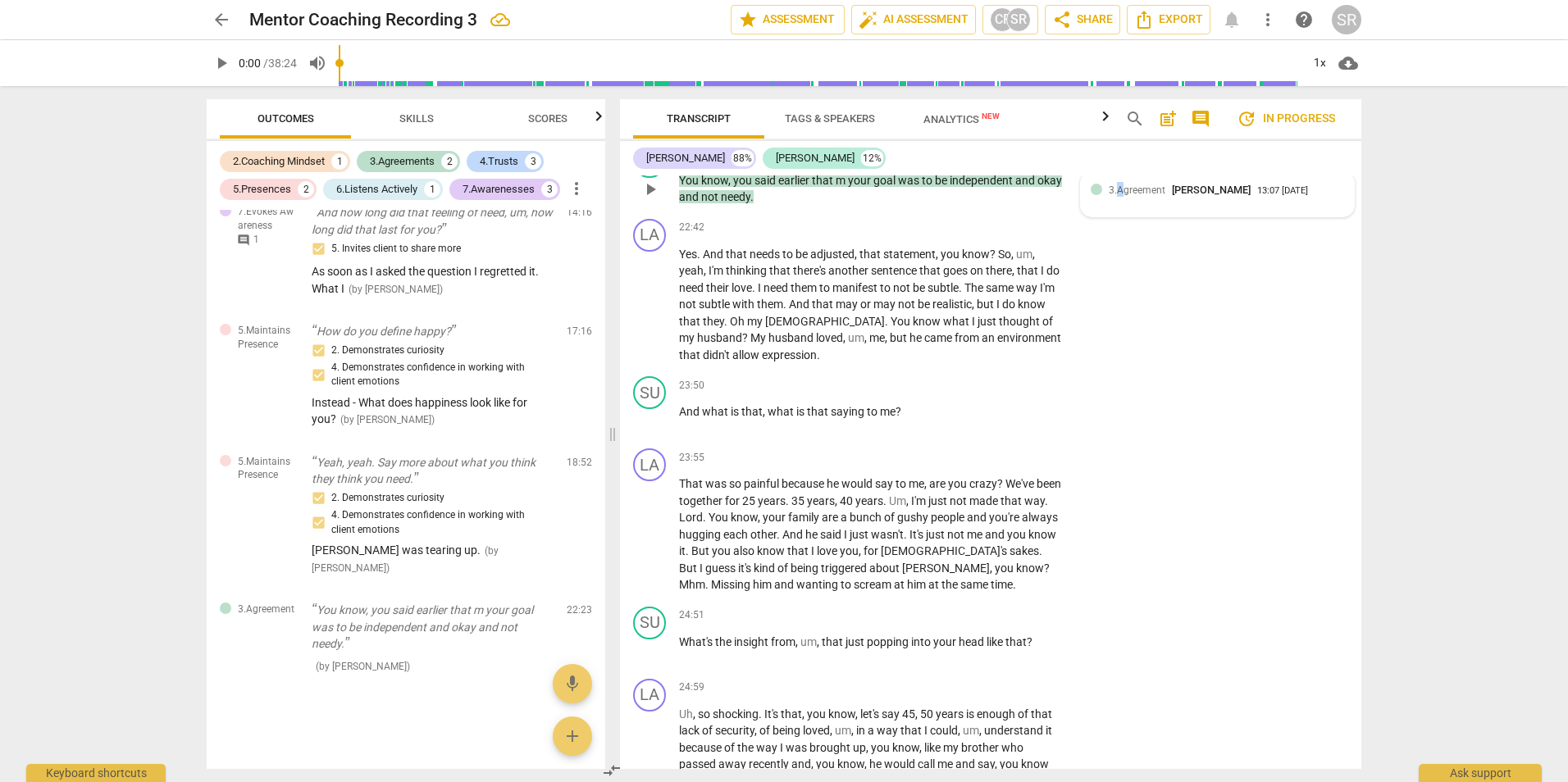
click at [1116, 196] on span "3.Agreement" at bounding box center [1136, 190] width 56 height 12
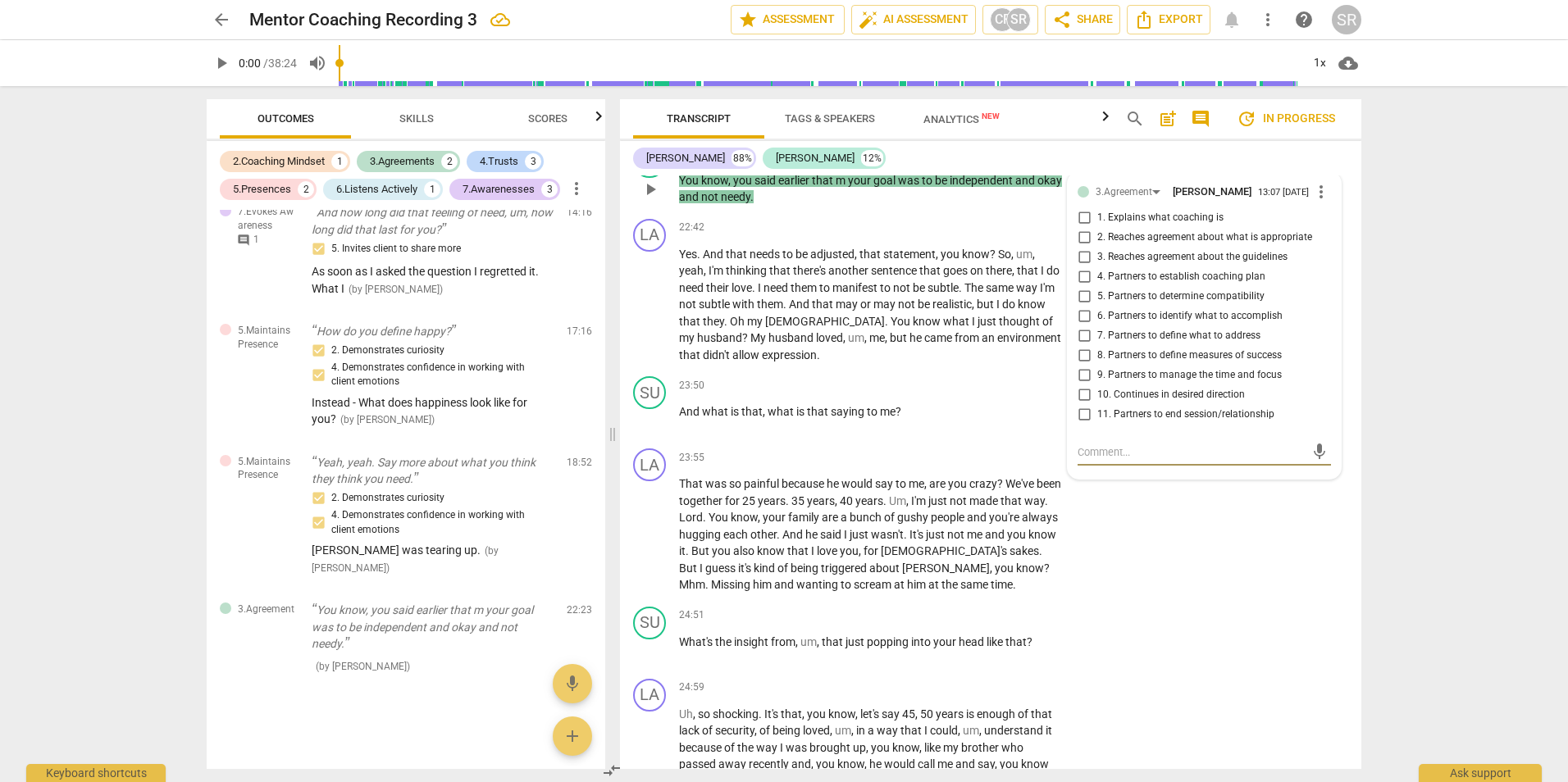
click at [1081, 460] on textarea at bounding box center [1191, 451] width 227 height 16
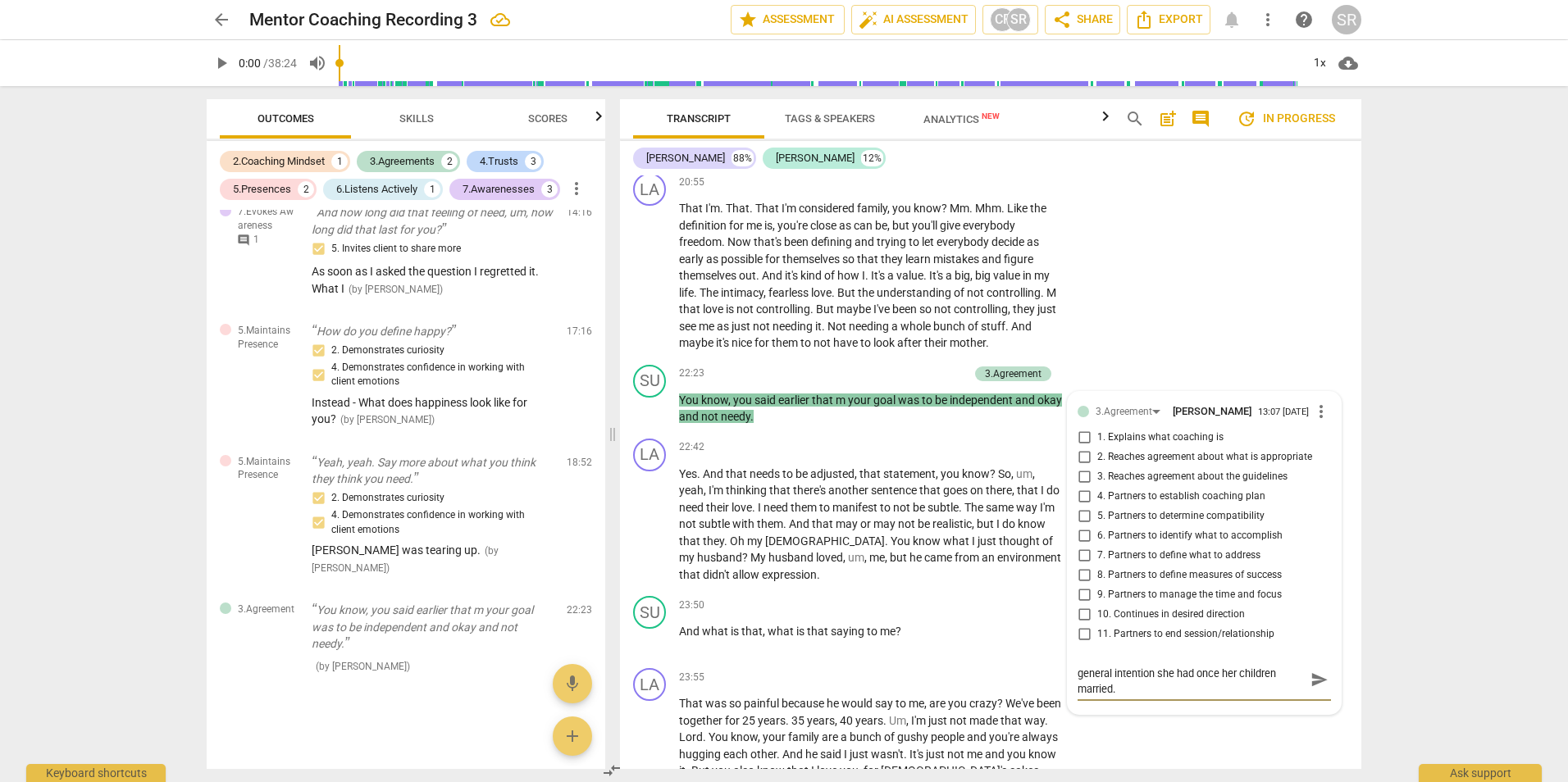
scroll to position [4953, 0]
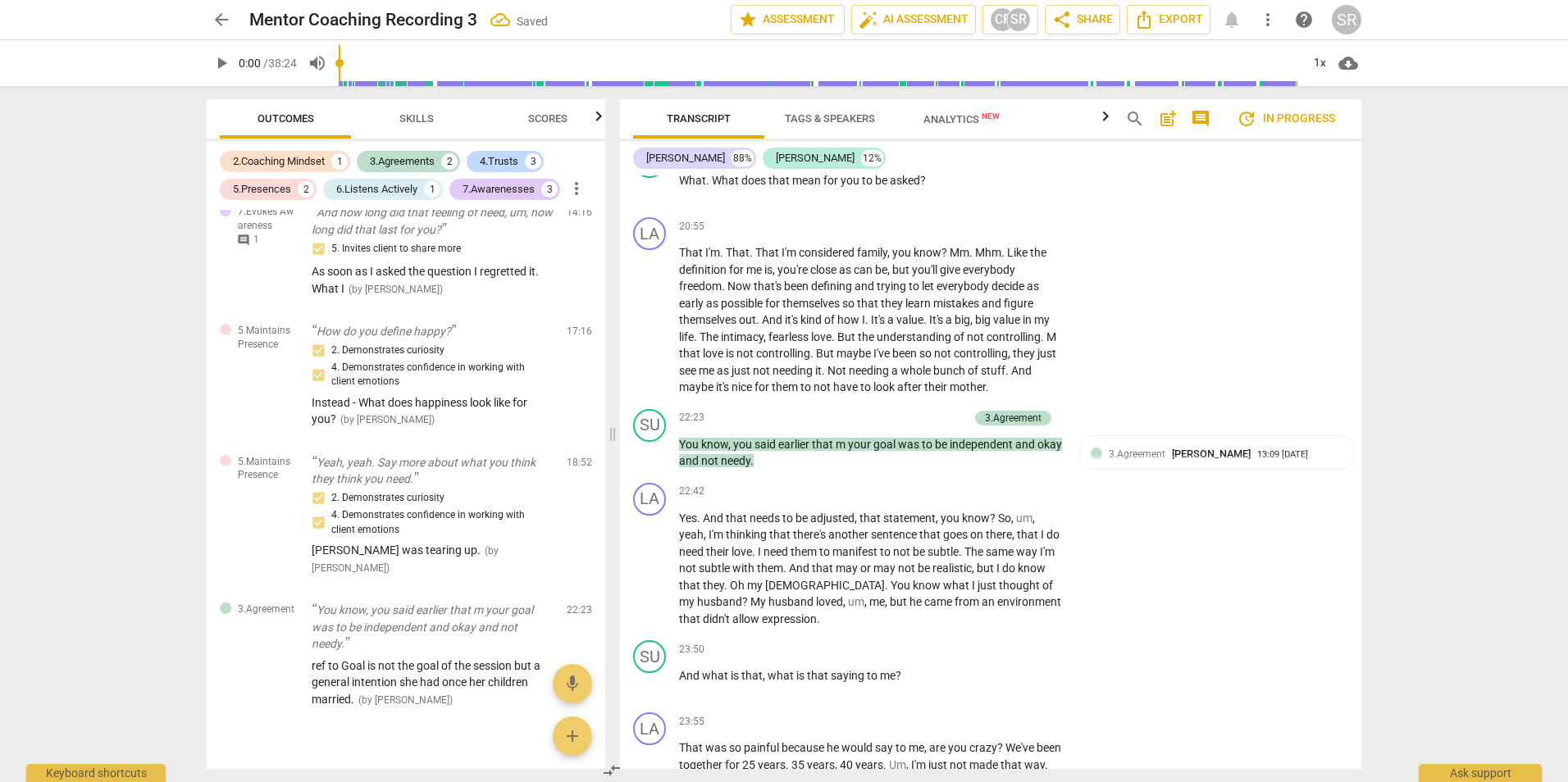
click at [1143, 461] on div "3.Agreement Susan Roti" at bounding box center [1182, 453] width 148 height 16
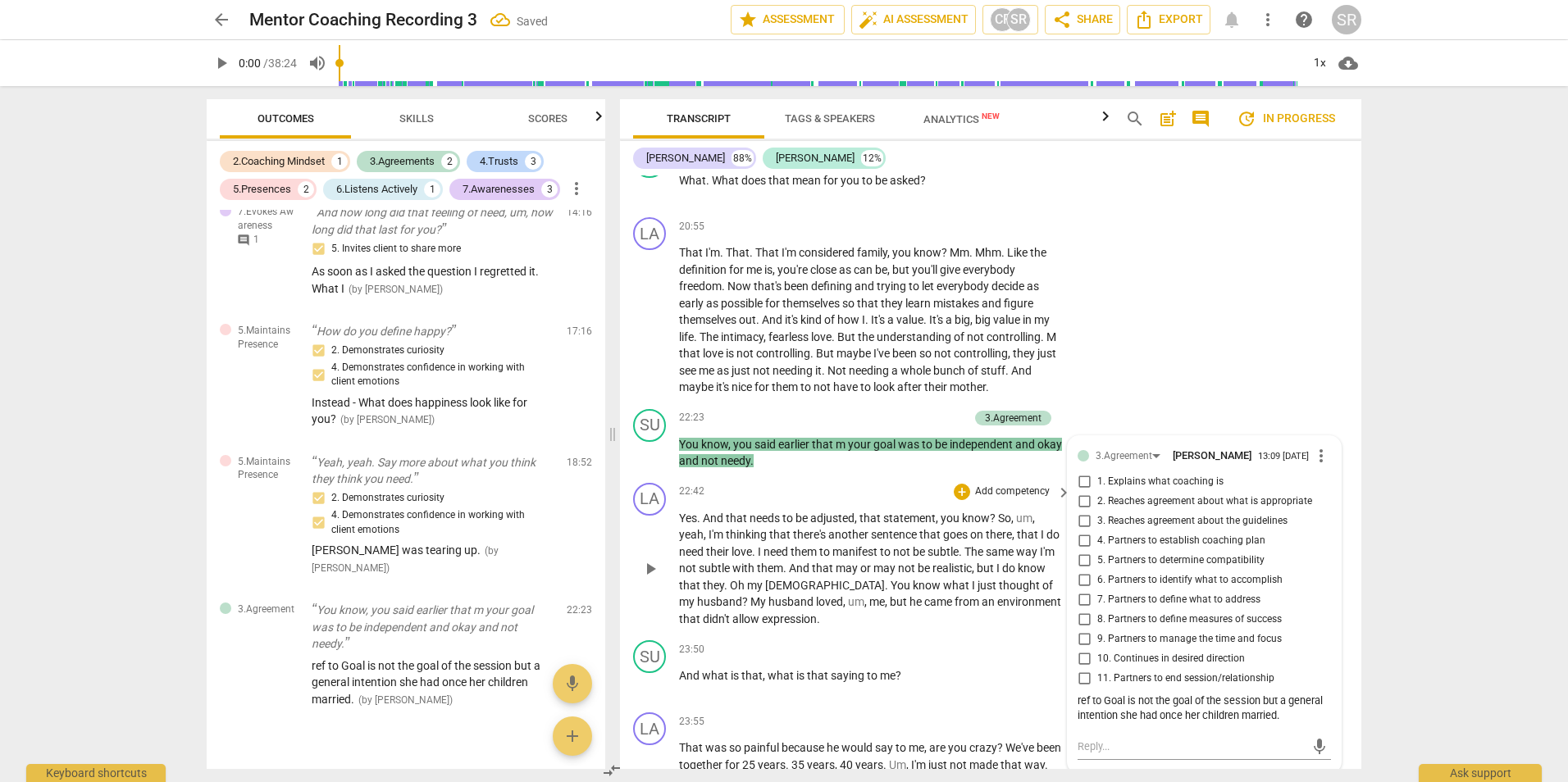
click at [845, 497] on div "LA play_arrow pause 22:42 + Add competency keyboard_arrow_right Yes . And that …" at bounding box center [991, 555] width 741 height 158
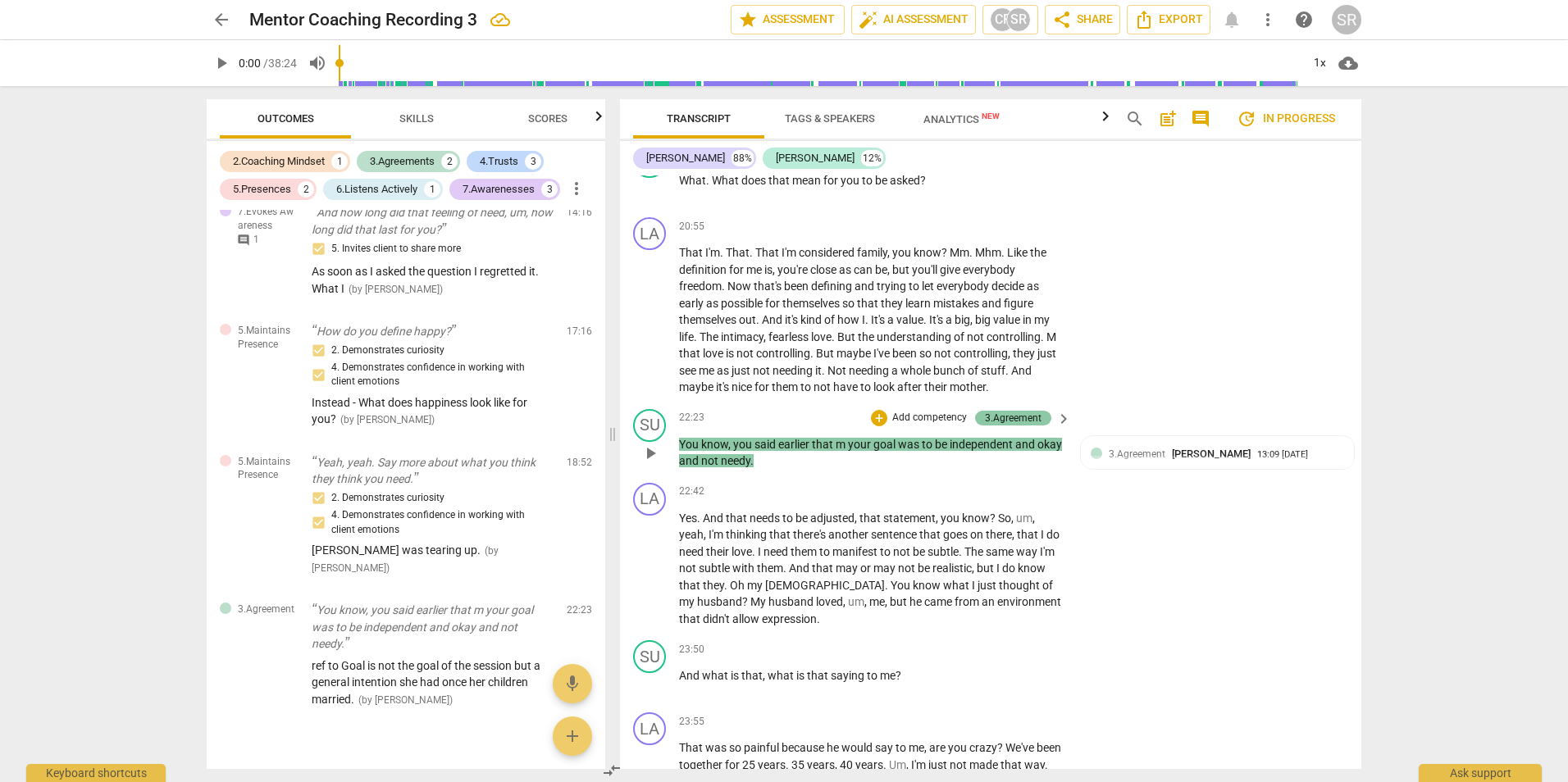
click at [1016, 426] on div "3.Agreement" at bounding box center [1013, 418] width 56 height 15
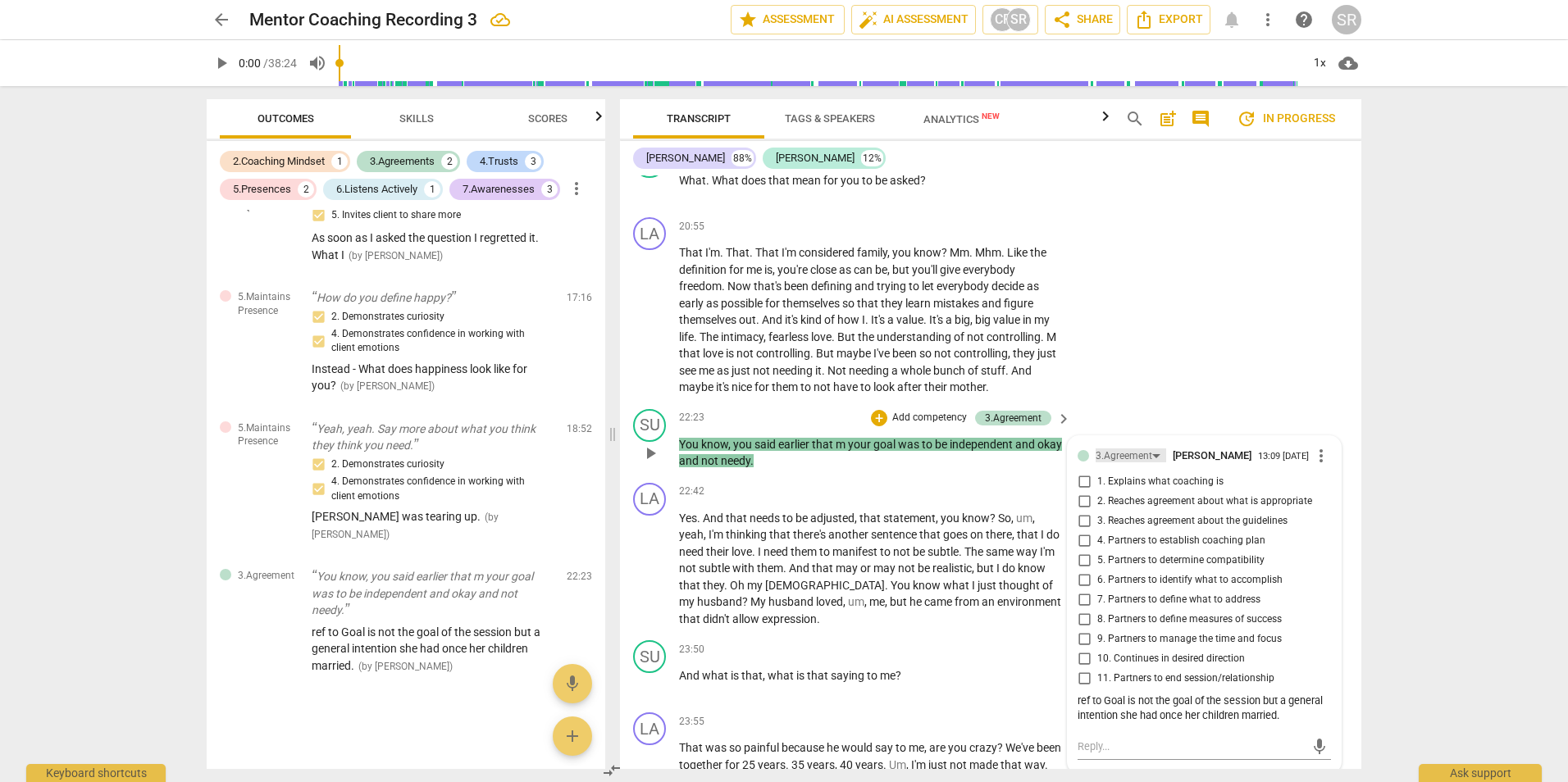
click at [1150, 462] on div "3.Agreement" at bounding box center [1131, 455] width 70 height 14
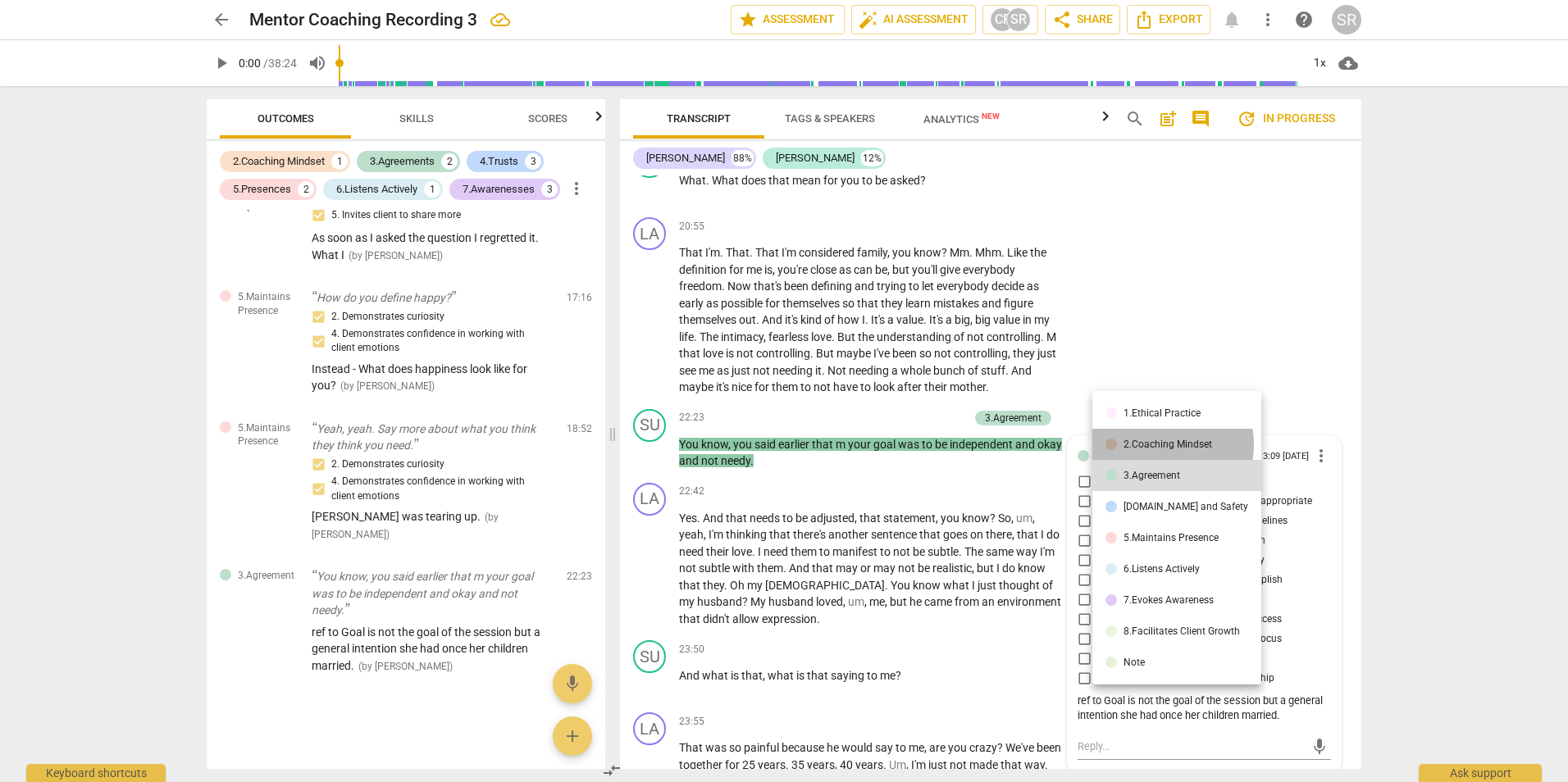
click at [1153, 444] on div "2.Coaching Mindset" at bounding box center [1167, 444] width 88 height 10
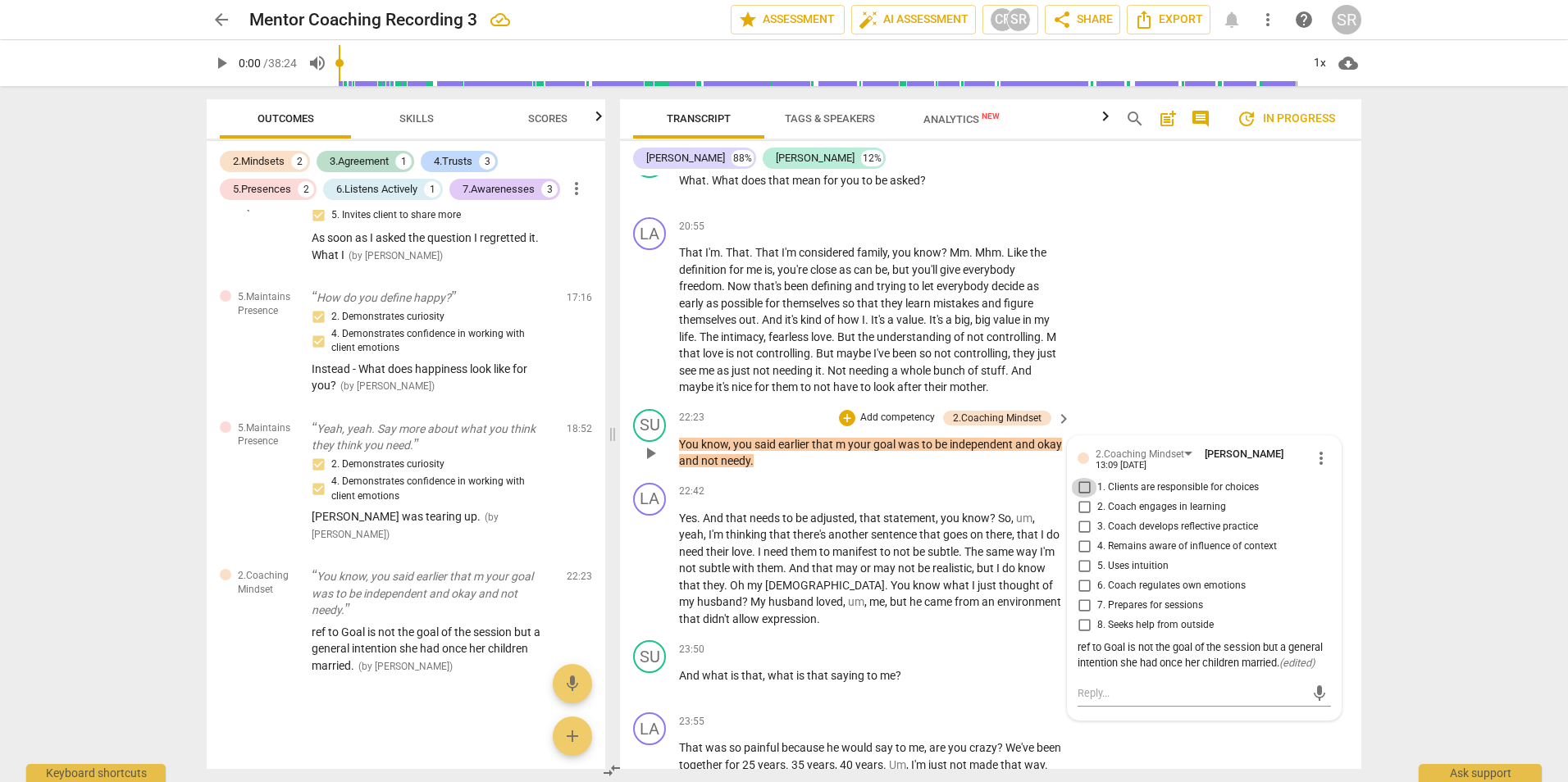
click at [1079, 498] on input "1. Clients are responsible for choices" at bounding box center [1084, 488] width 26 height 20
click at [1083, 536] on input "3. Coach develops reflective practice" at bounding box center [1084, 527] width 26 height 20
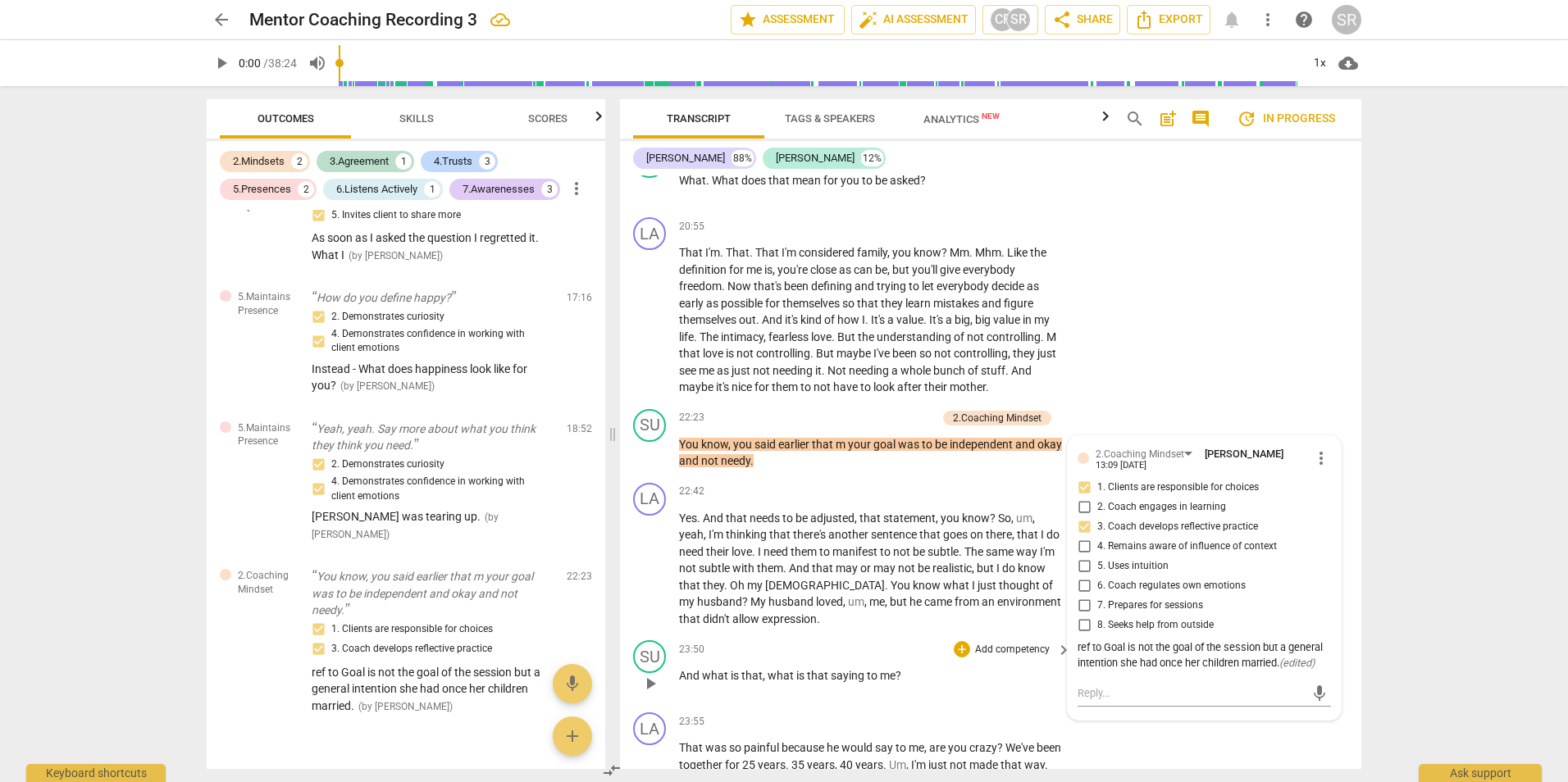
click at [1017, 657] on p "Add competency" at bounding box center [1012, 650] width 78 height 15
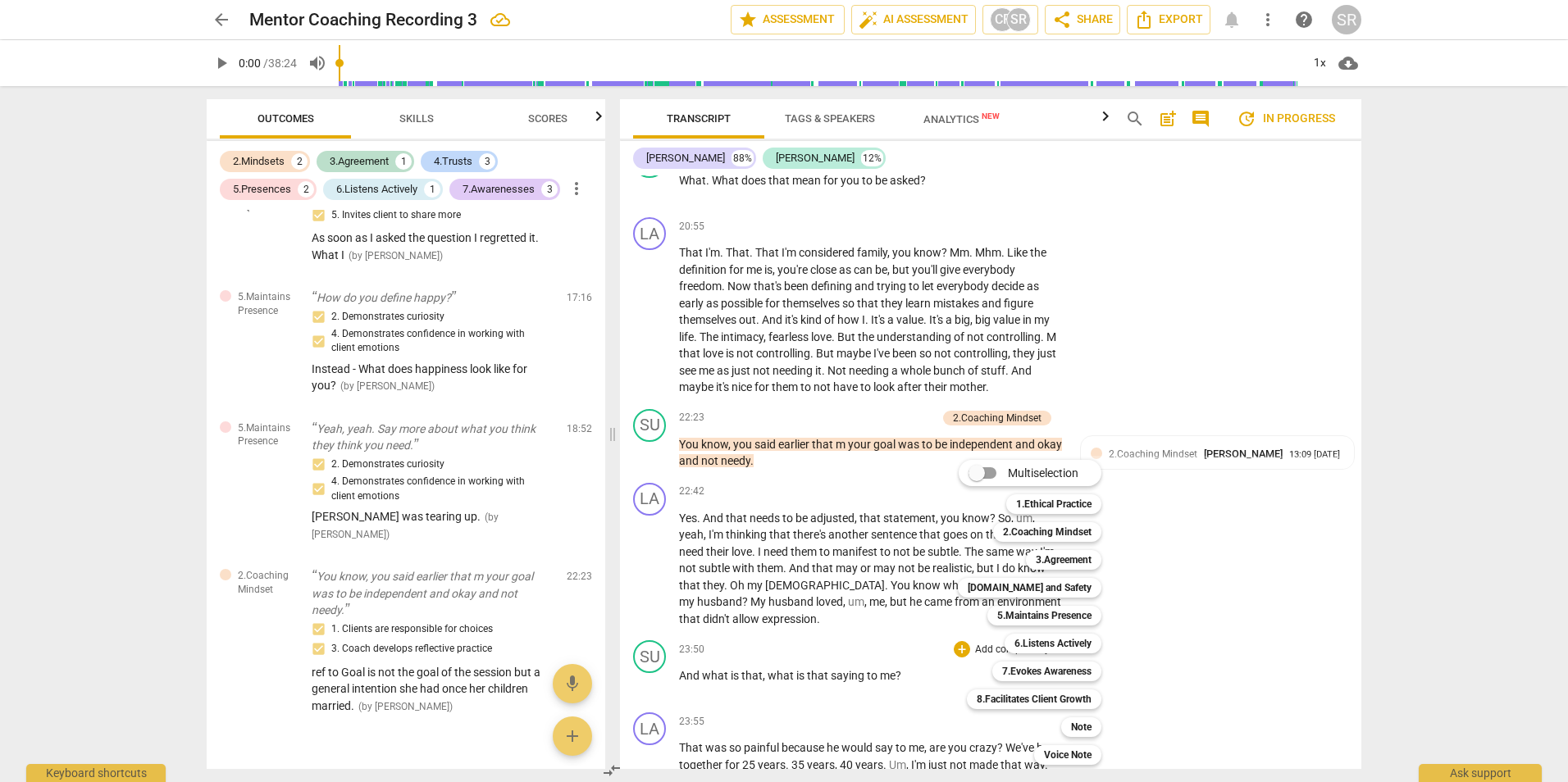
drag, startPoint x: 1360, startPoint y: 563, endPoint x: 1366, endPoint y: 607, distance: 44.4
click at [1366, 607] on div at bounding box center [784, 391] width 1568 height 782
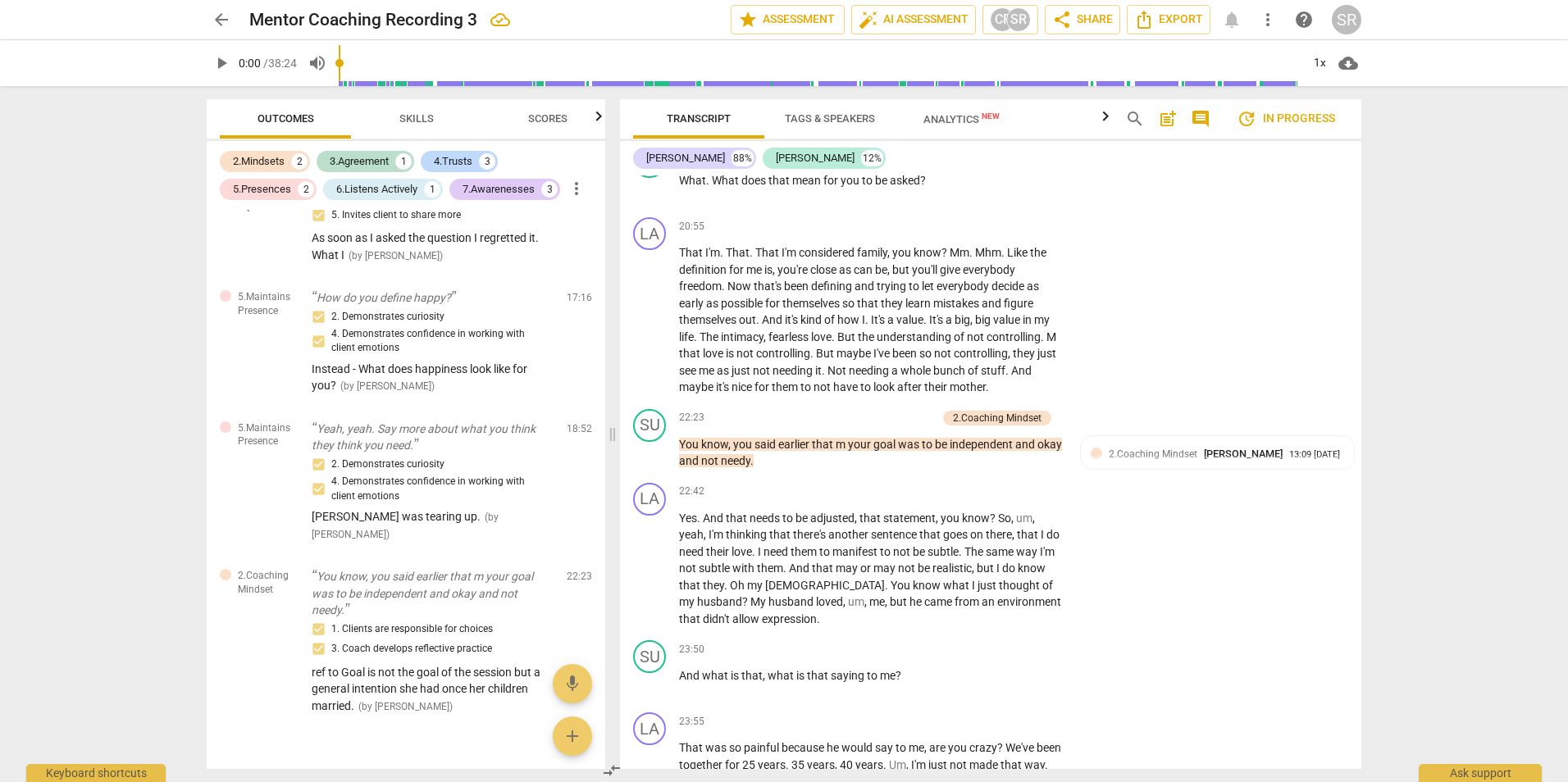
click at [1463, 238] on div "arrow_back Mentor Coaching Recording 3 edit star Assessment auto_fix_high AI As…" at bounding box center [784, 391] width 1568 height 782
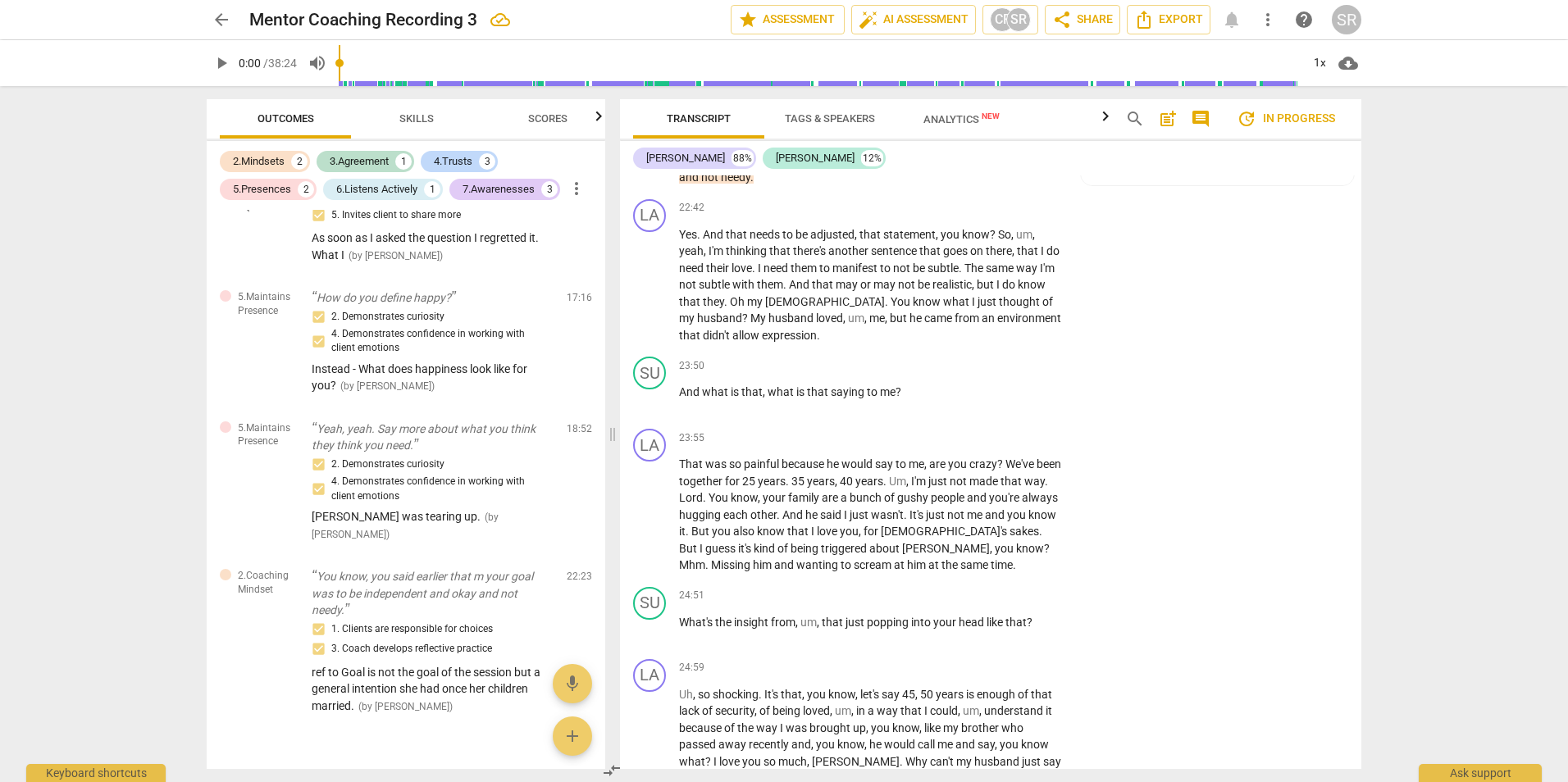
scroll to position [5304, 0]
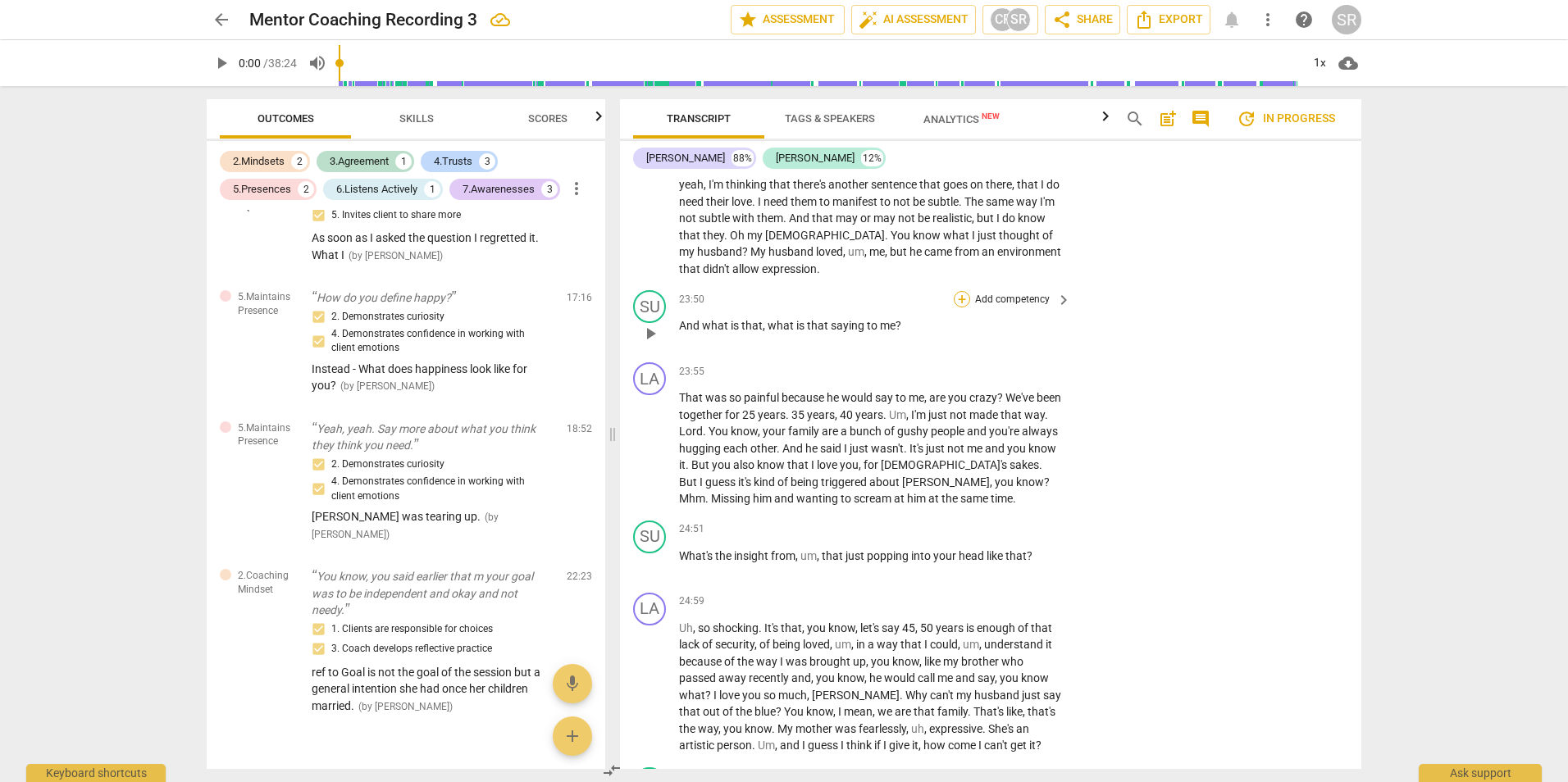
click at [956, 308] on div "+" at bounding box center [962, 299] width 17 height 17
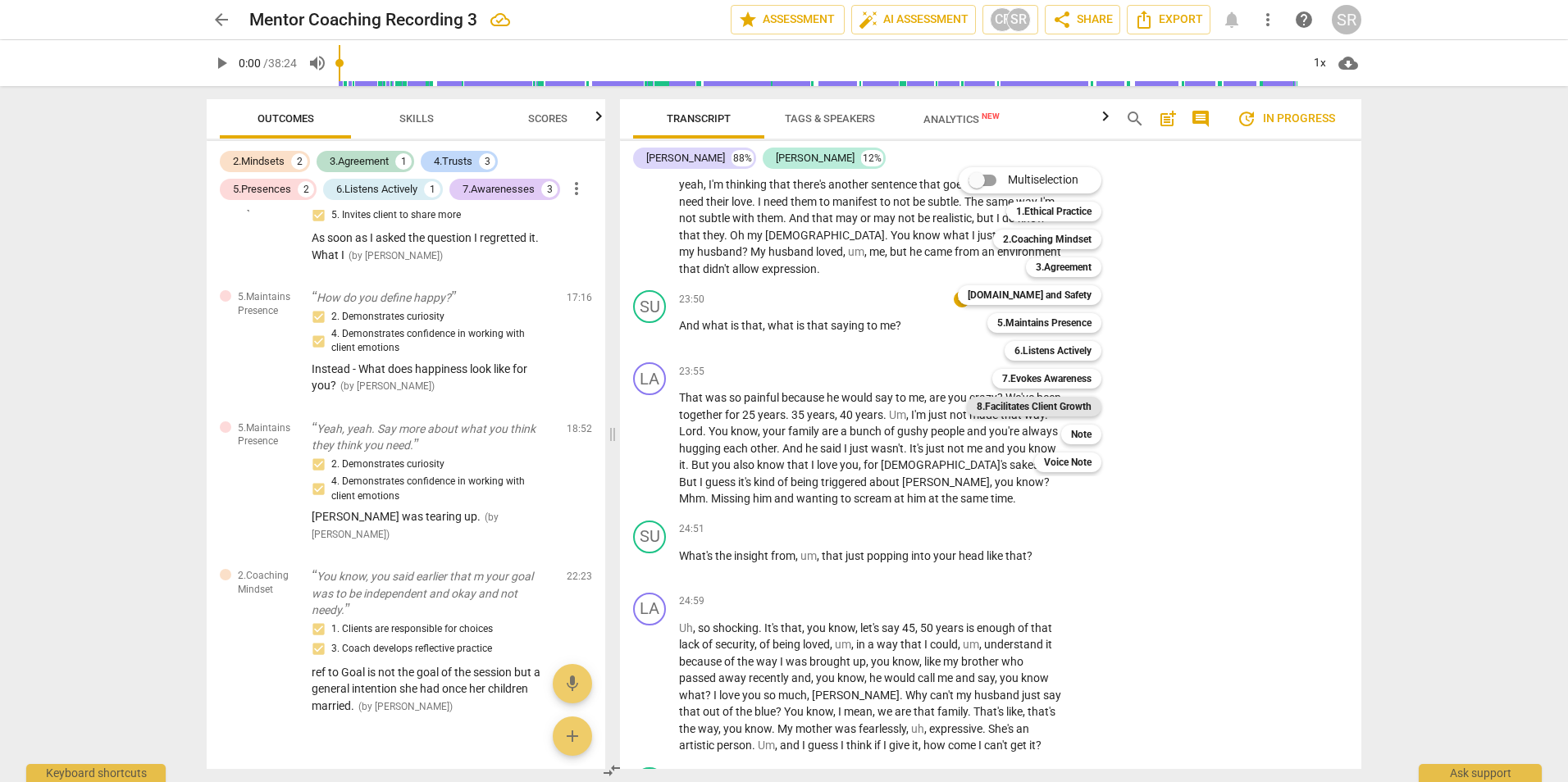
click at [1037, 406] on b "8.Facilitates Client Growth" at bounding box center [1034, 407] width 115 height 20
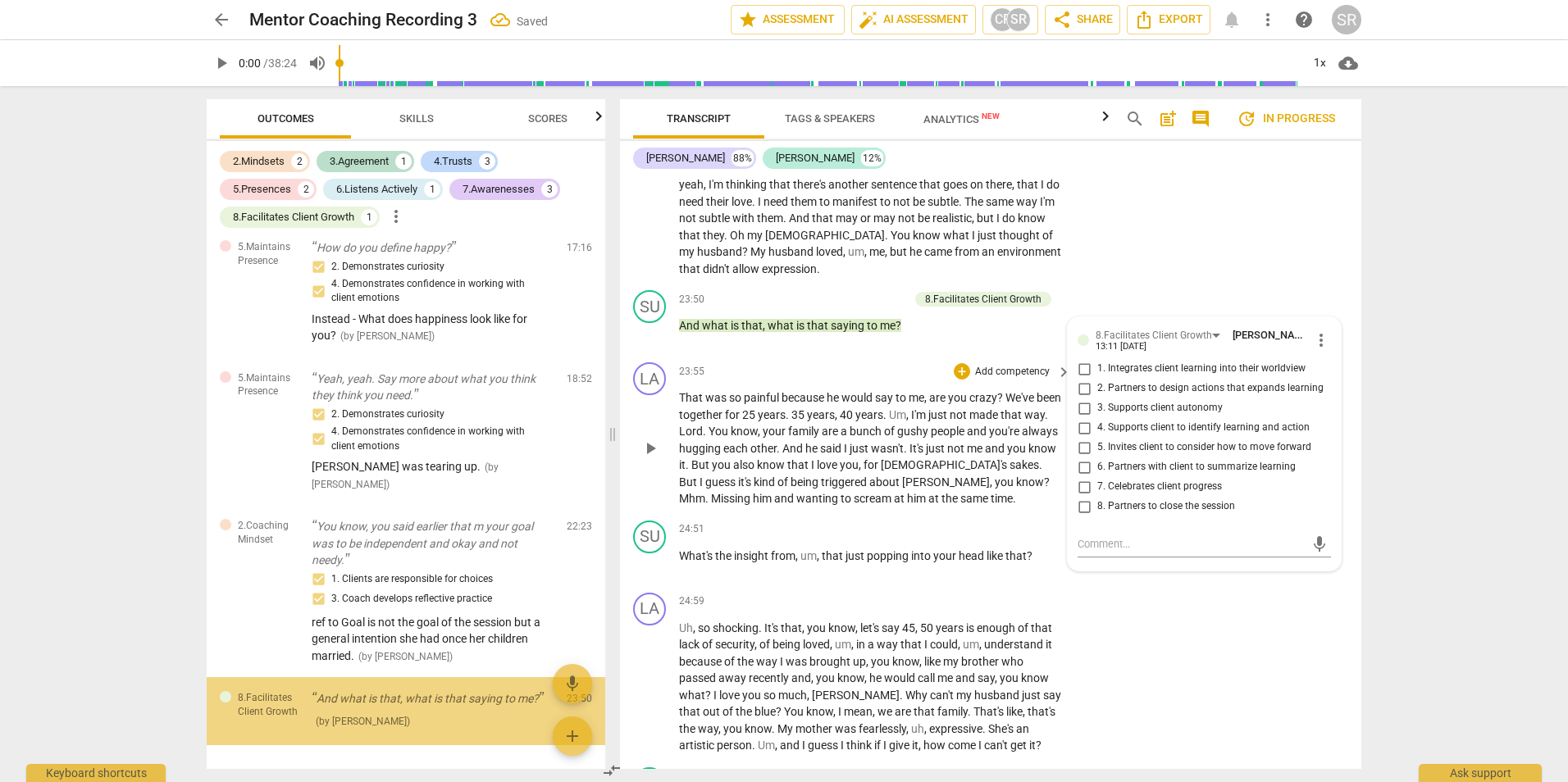
scroll to position [1314, 0]
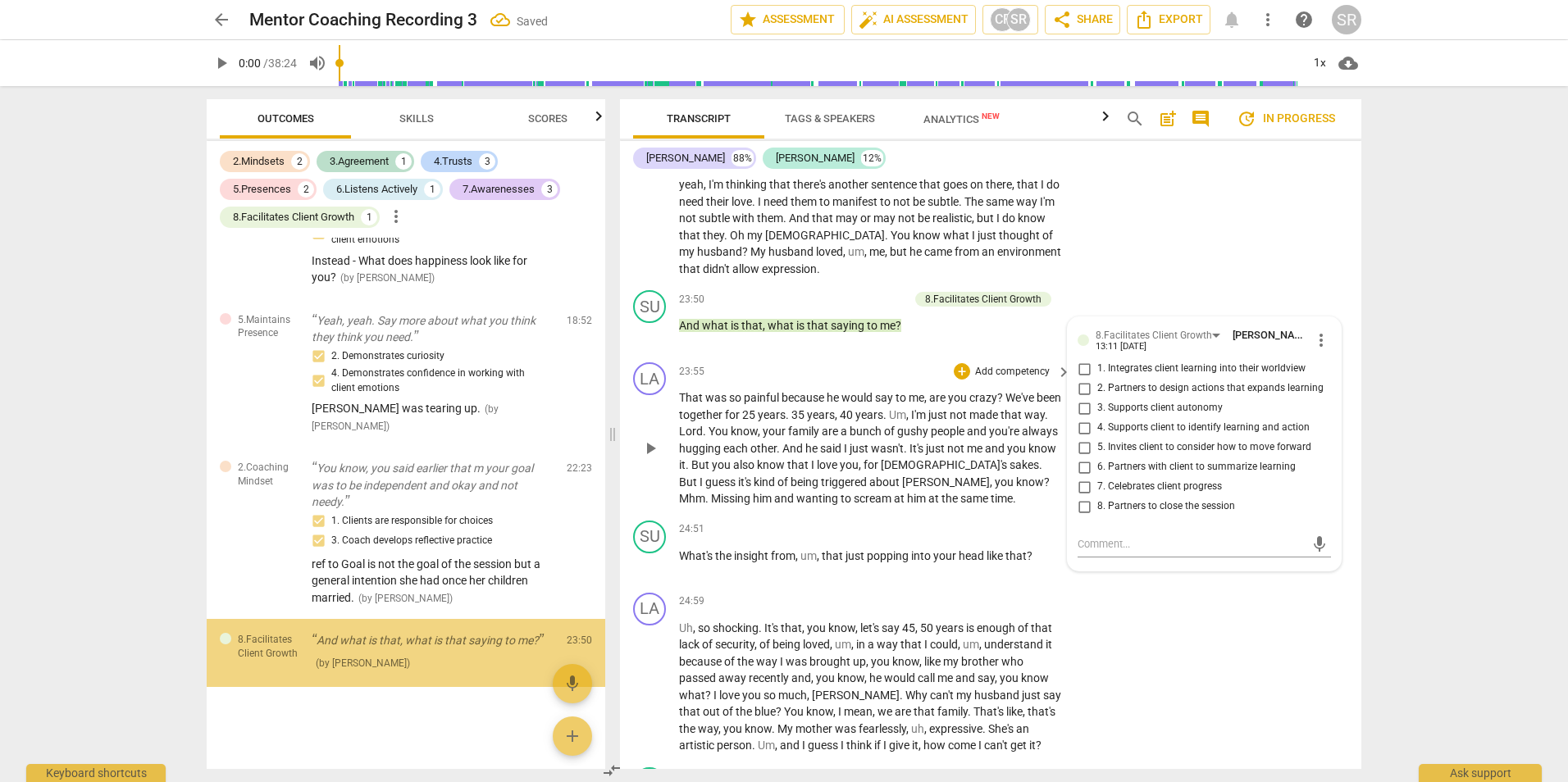
click at [1021, 379] on p "Add competency" at bounding box center [1012, 372] width 78 height 15
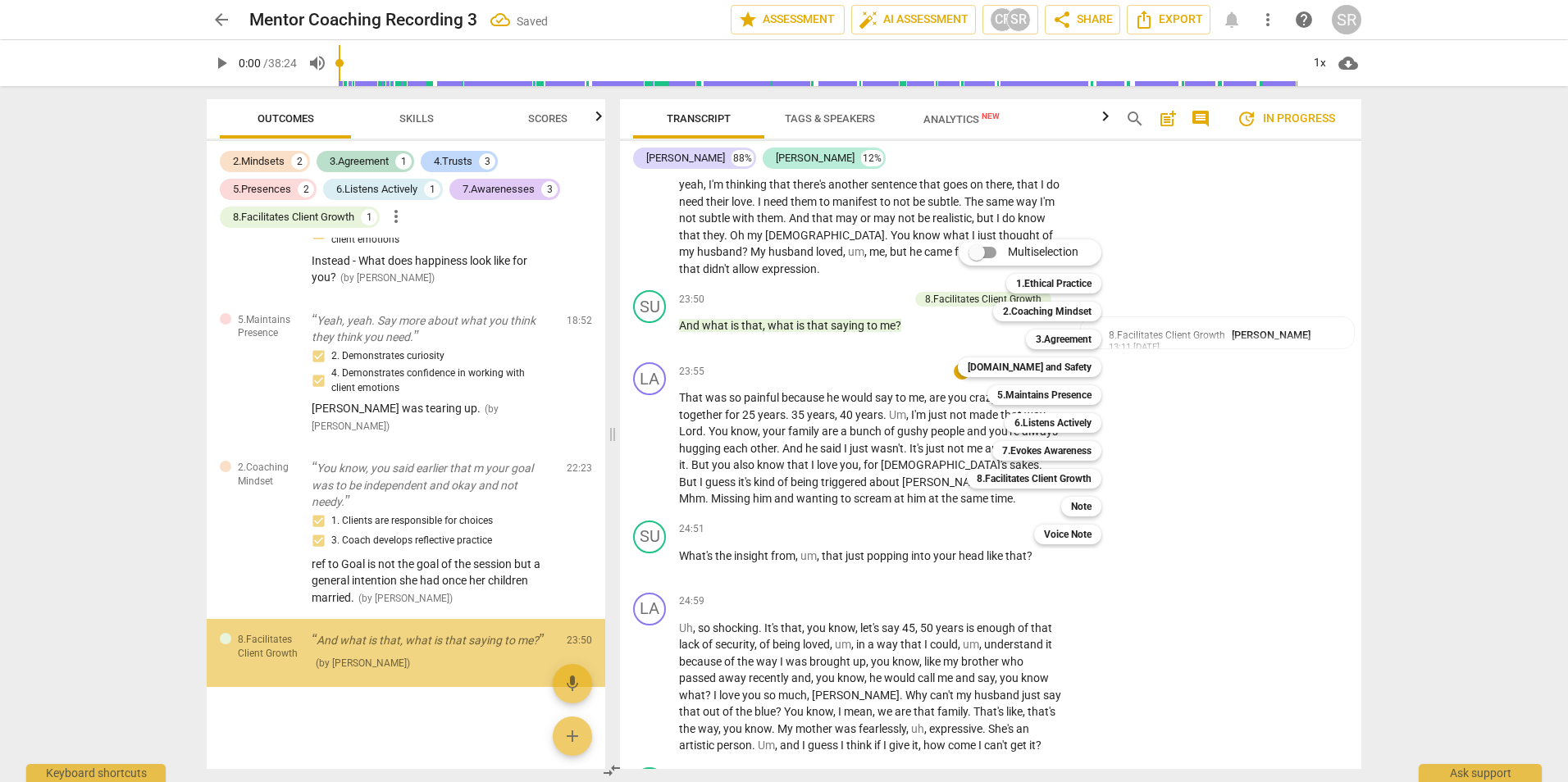
click at [1191, 384] on div at bounding box center [784, 391] width 1568 height 782
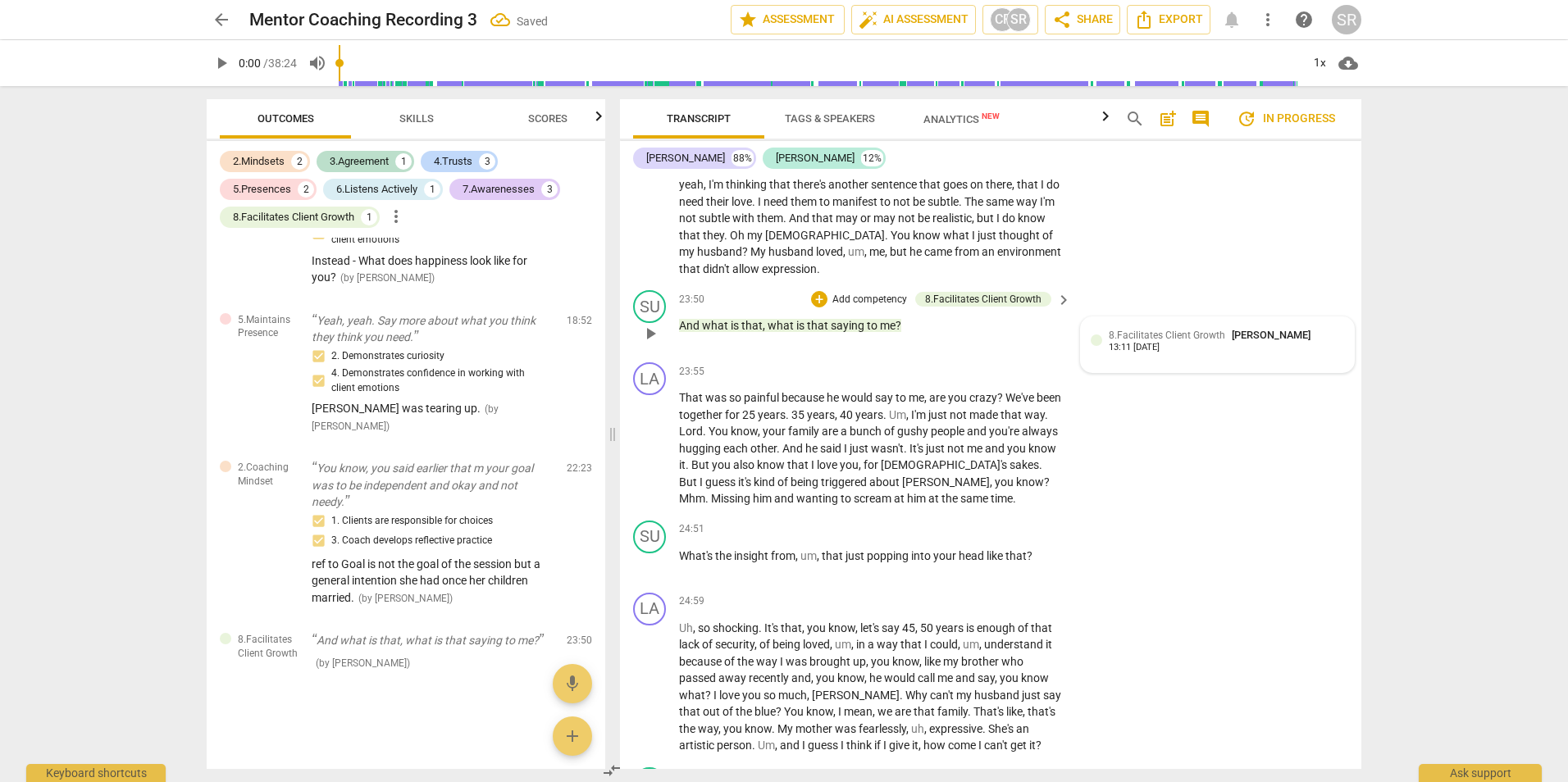
click at [1145, 341] on span "8.Facilitates Client Growth" at bounding box center [1166, 336] width 117 height 12
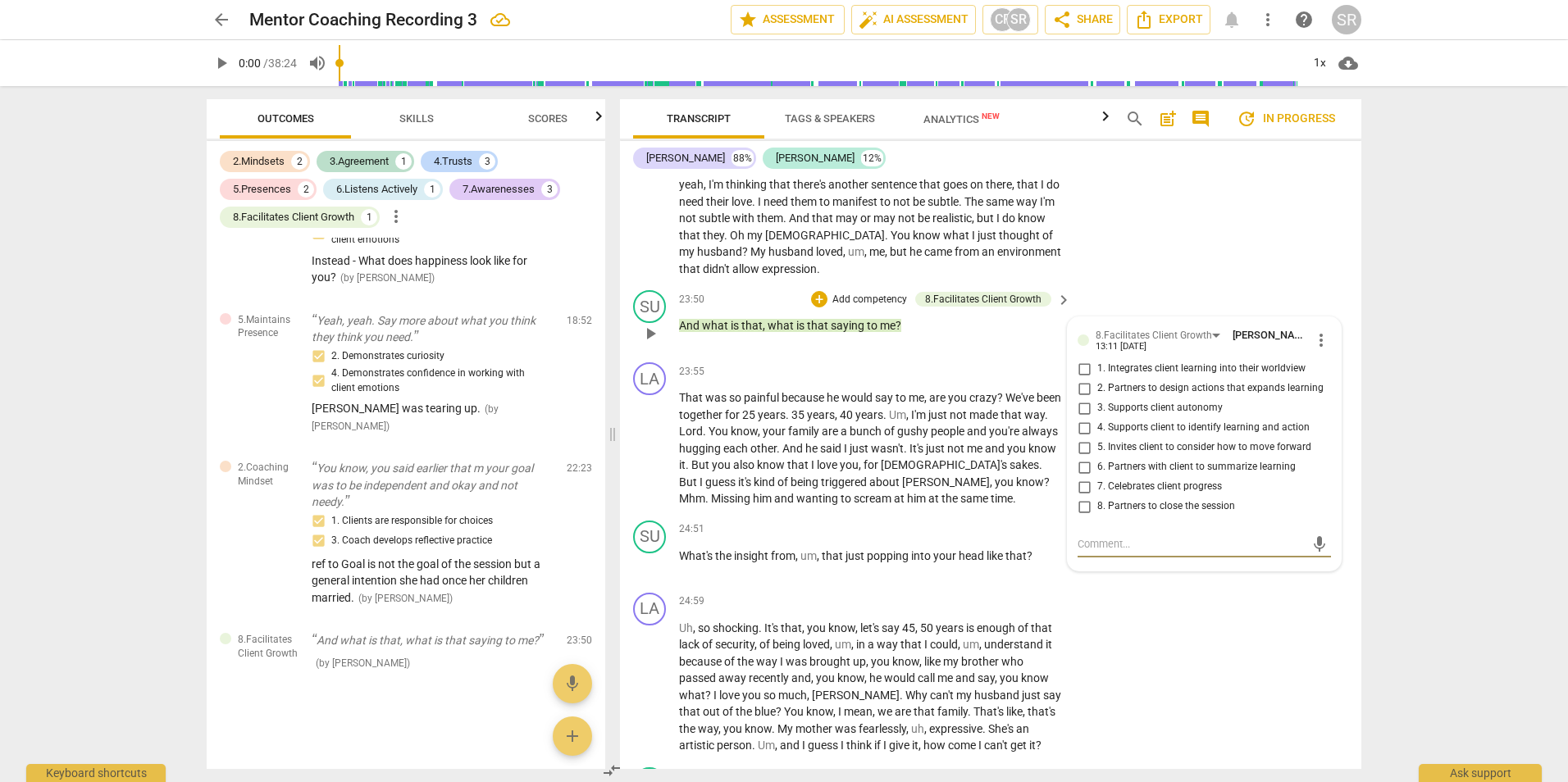
click at [1080, 437] on input "4. Supports client to identify learning and action" at bounding box center [1084, 428] width 26 height 20
click at [1080, 457] on input "5. Invites client to consider how to move forward" at bounding box center [1084, 447] width 26 height 20
click at [1096, 551] on textarea at bounding box center [1191, 543] width 227 height 16
click at [1214, 341] on div "8.Facilitates Client Growth" at bounding box center [1161, 335] width 131 height 14
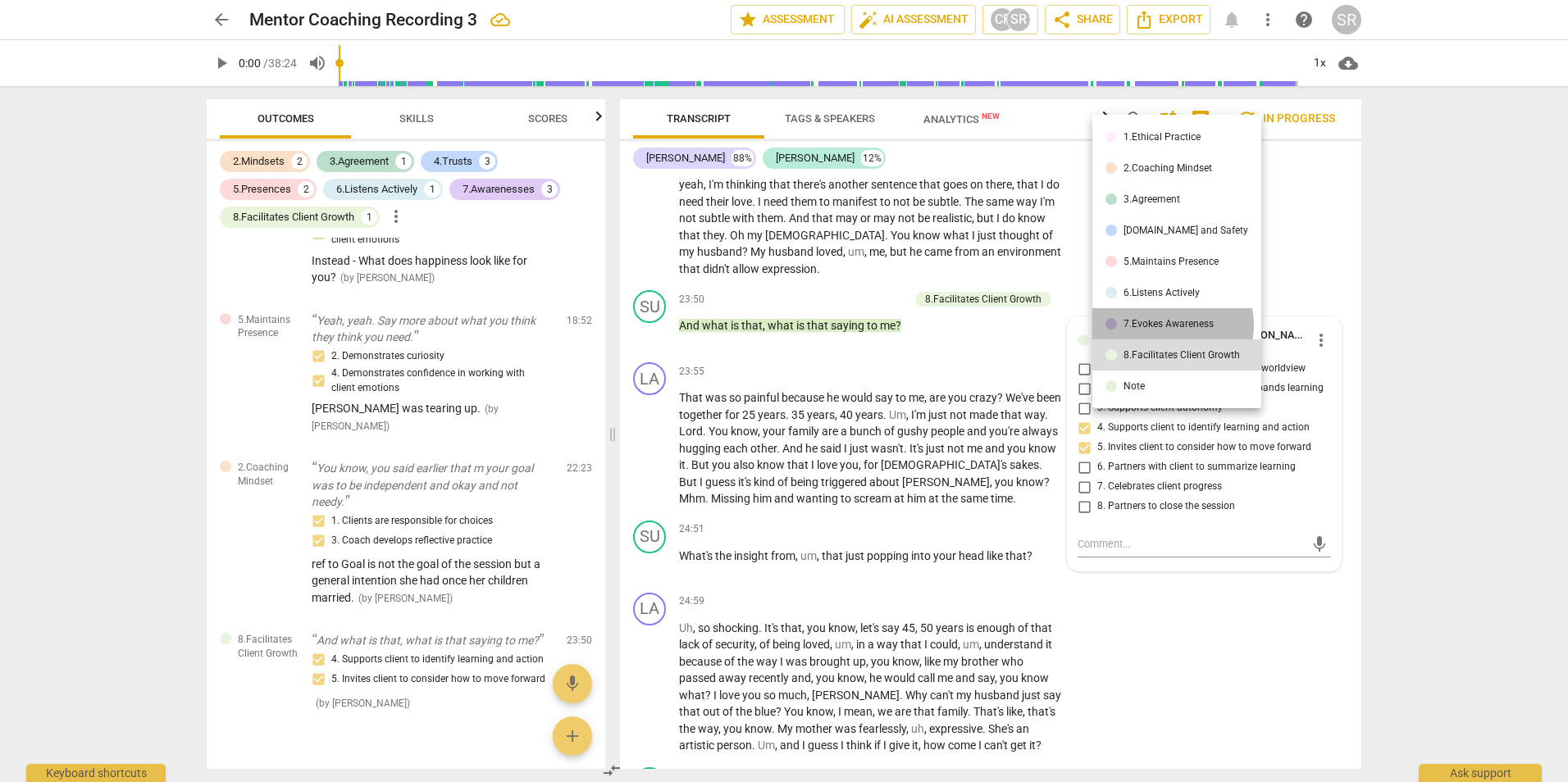
click at [1169, 325] on div "7.Evokes Awareness" at bounding box center [1168, 324] width 90 height 10
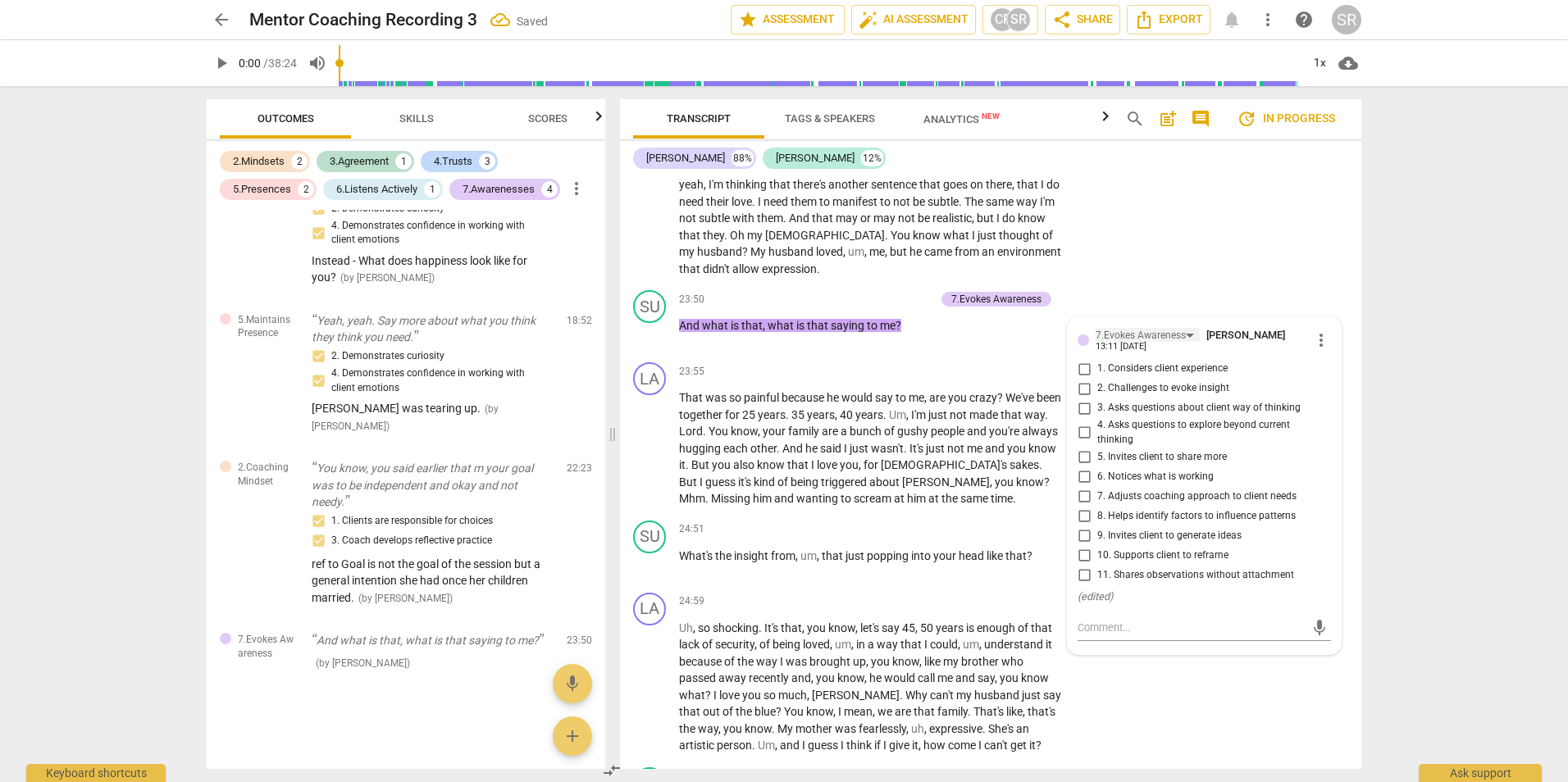
scroll to position [1286, 0]
click at [1083, 418] on input "3. Asks questions about client way of thinking" at bounding box center [1084, 408] width 26 height 20
click at [1081, 442] on input "4. Asks questions to explore beyond current thinking" at bounding box center [1084, 433] width 26 height 20
click at [1080, 466] on input "5. Invites client to share more" at bounding box center [1084, 456] width 26 height 20
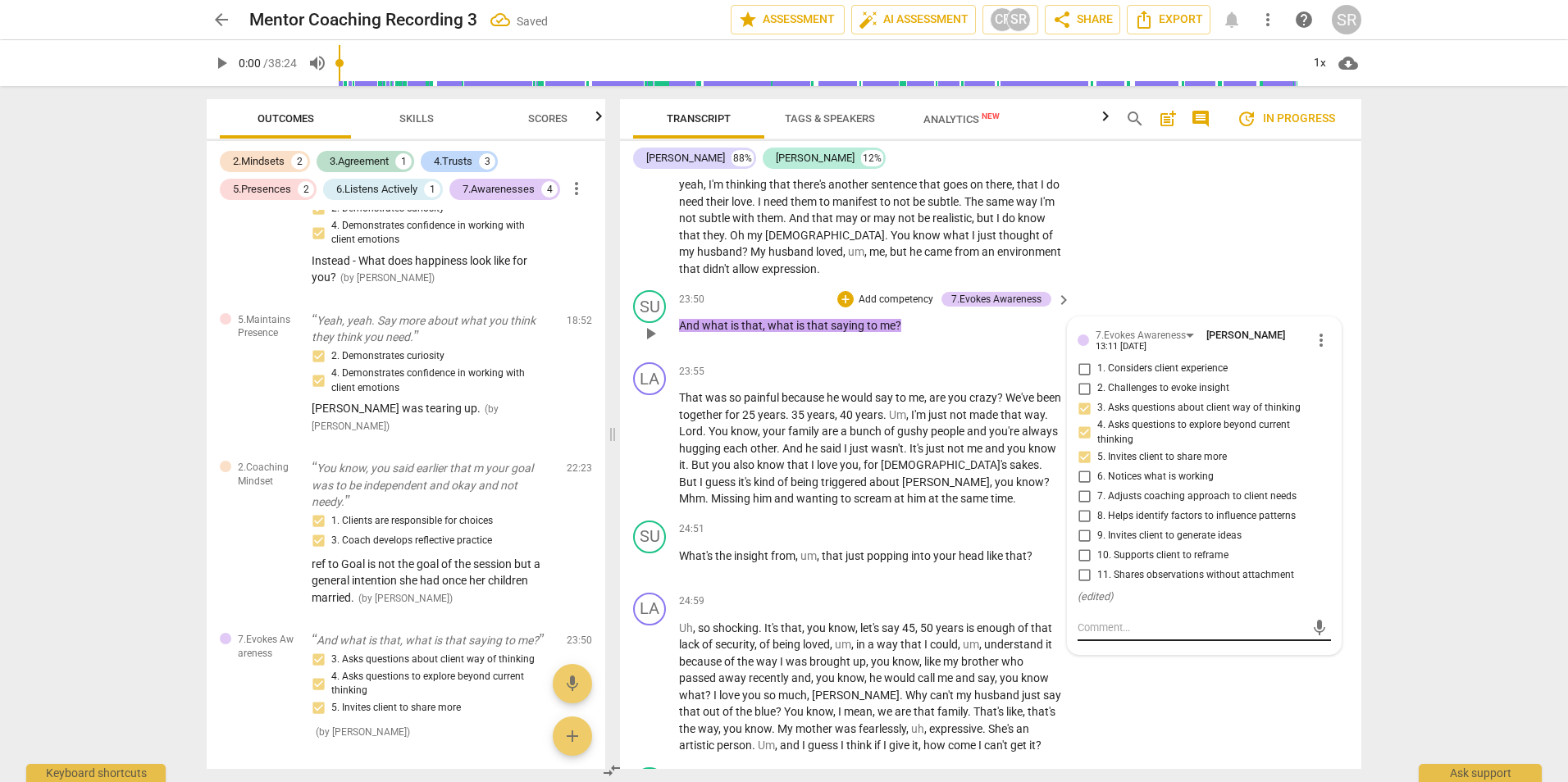
scroll to position [1314, 0]
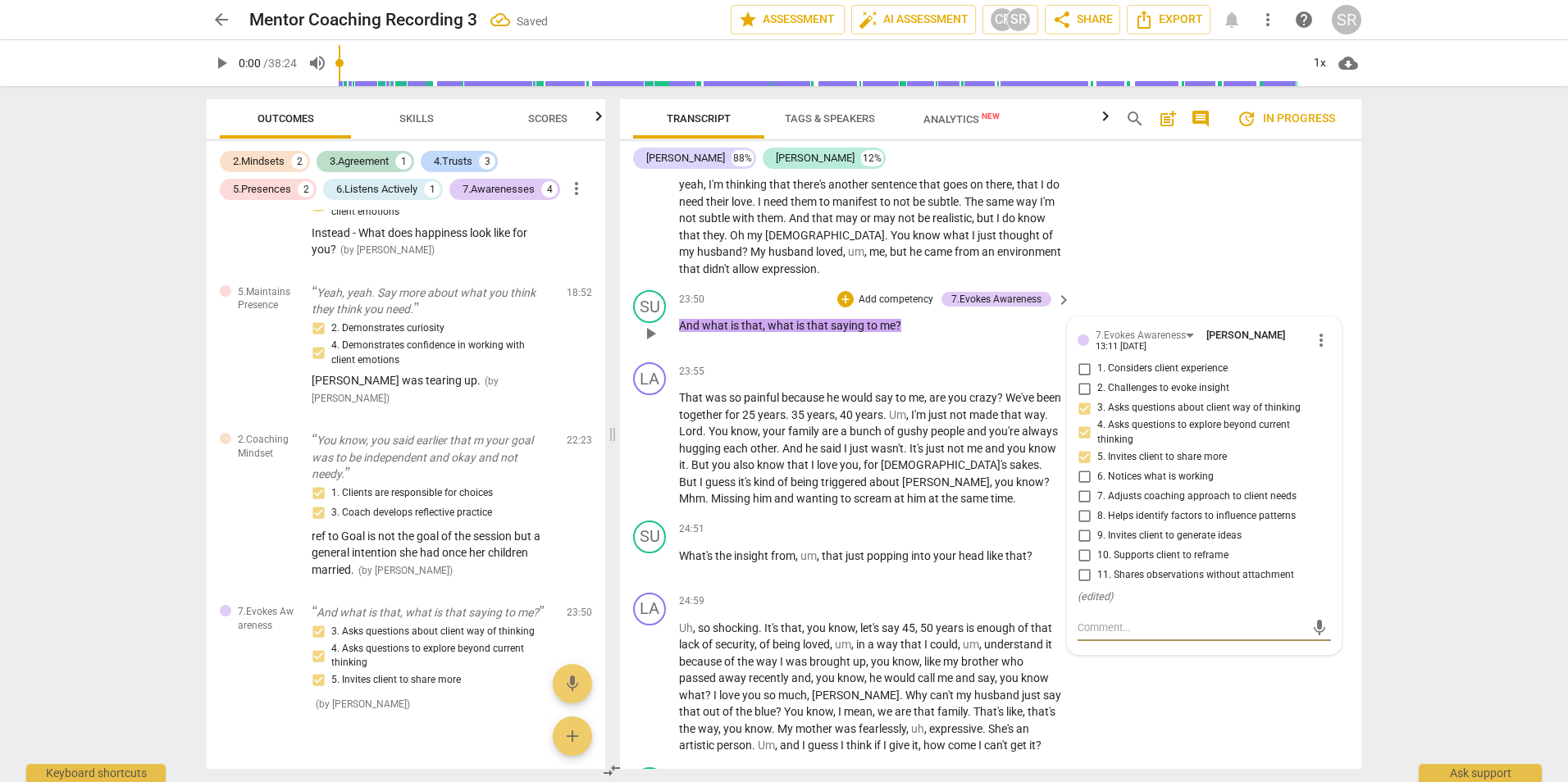
click at [1092, 635] on textarea at bounding box center [1191, 627] width 227 height 16
click at [1227, 731] on div "LA play_arrow pause 24:59 + Add competency keyboard_arrow_right Uh , so shockin…" at bounding box center [991, 673] width 741 height 174
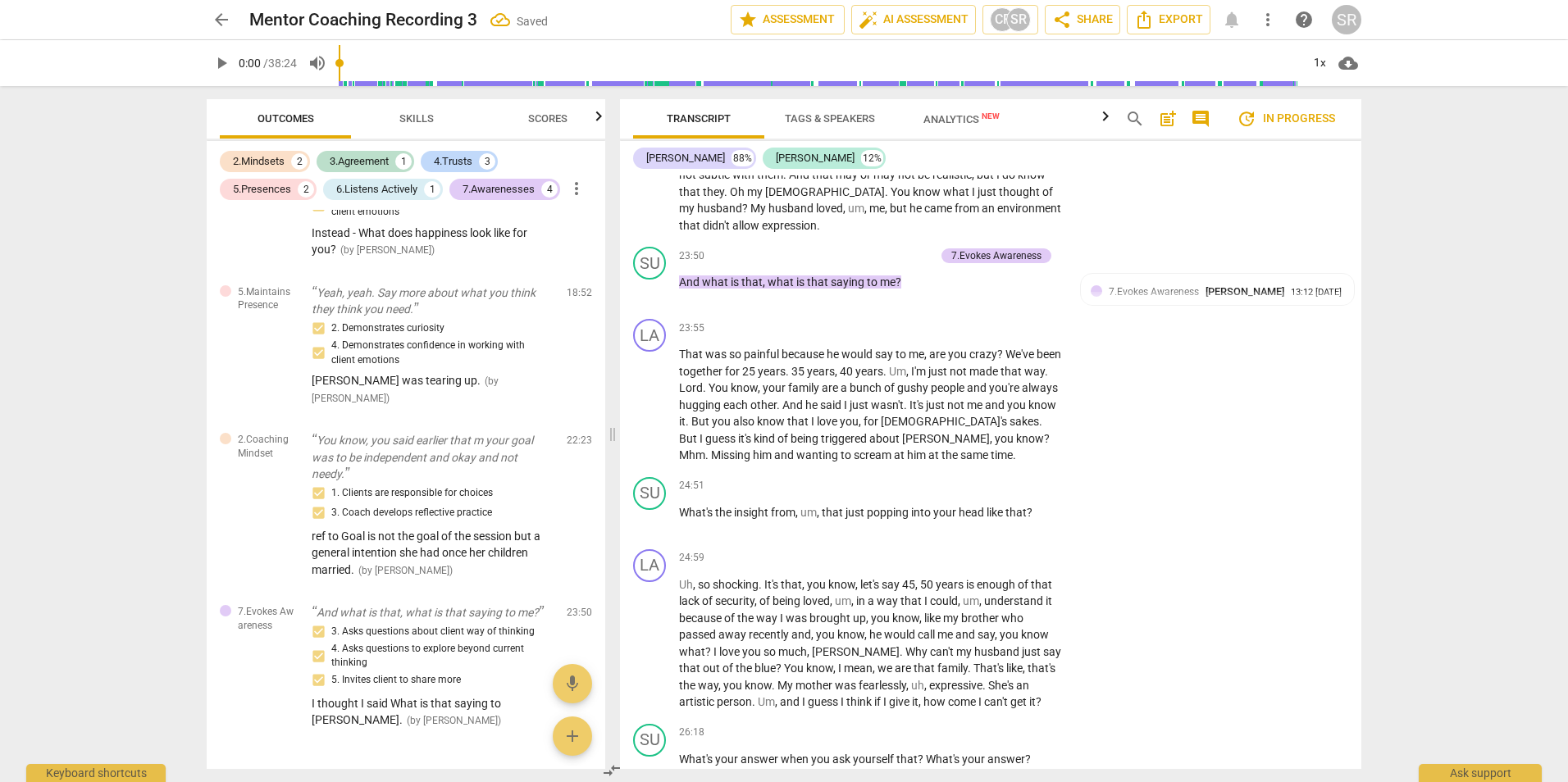
scroll to position [5391, 0]
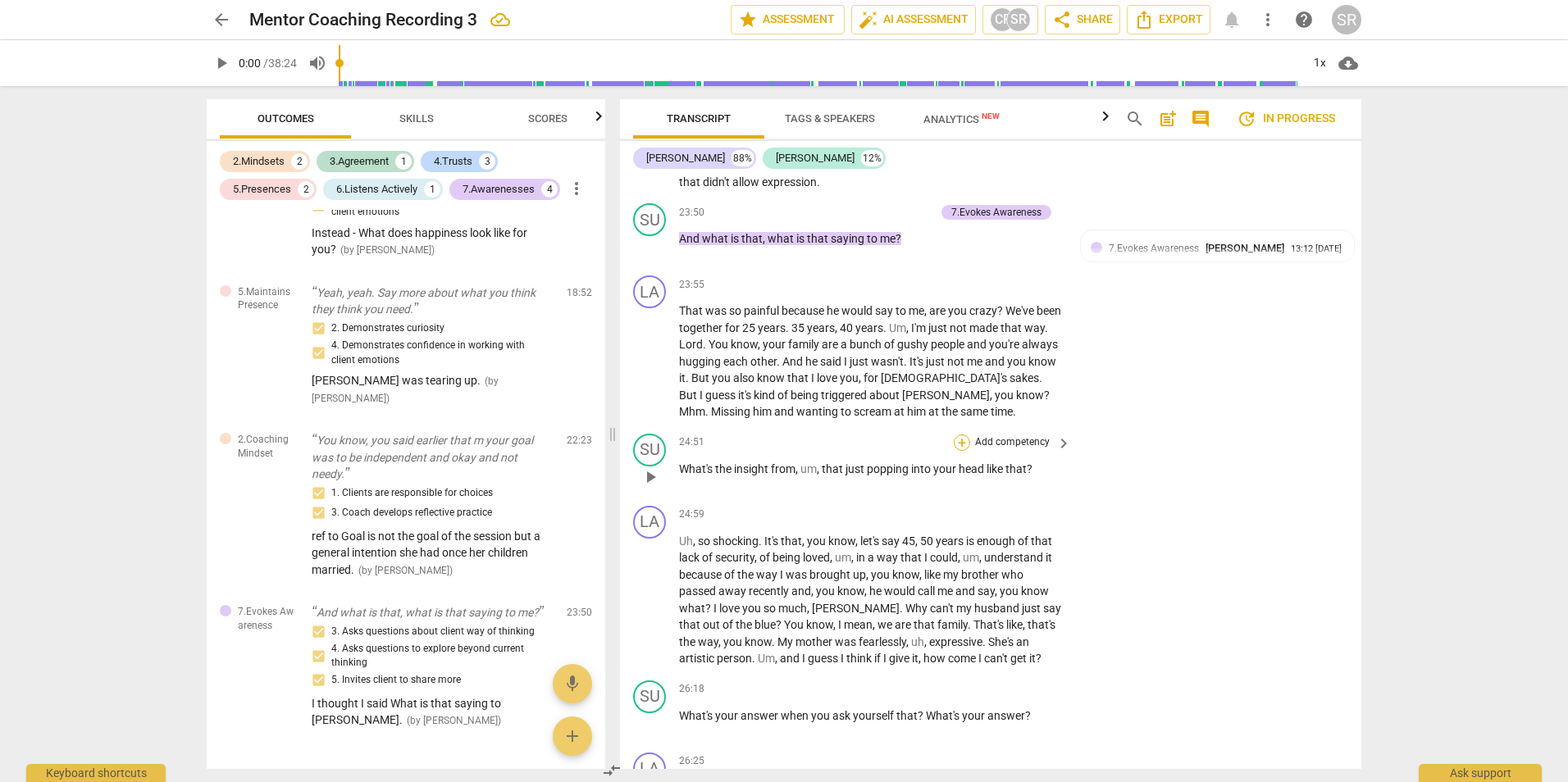
click at [964, 451] on div "+" at bounding box center [962, 442] width 17 height 17
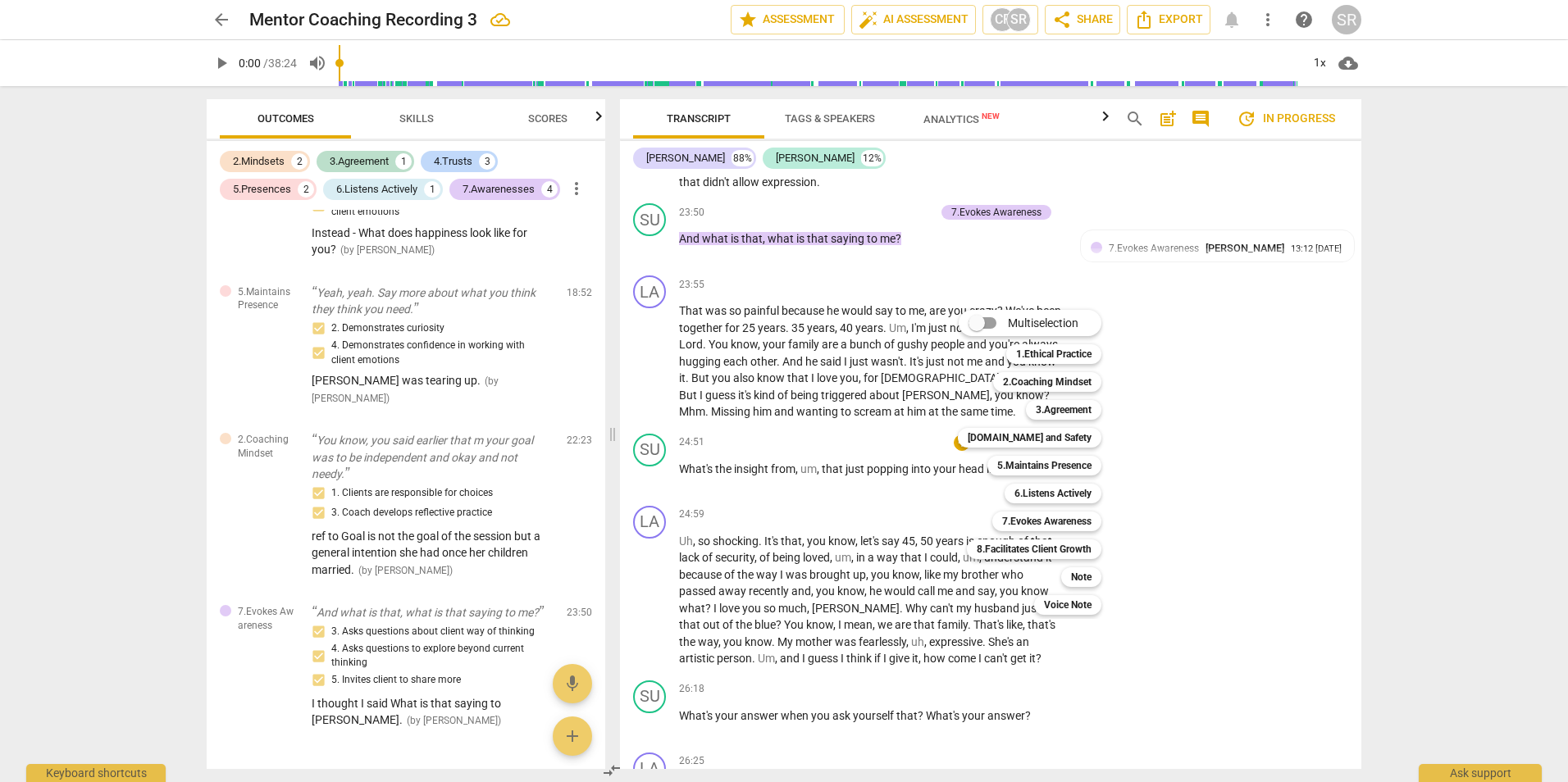
click at [911, 522] on div at bounding box center [784, 391] width 1568 height 782
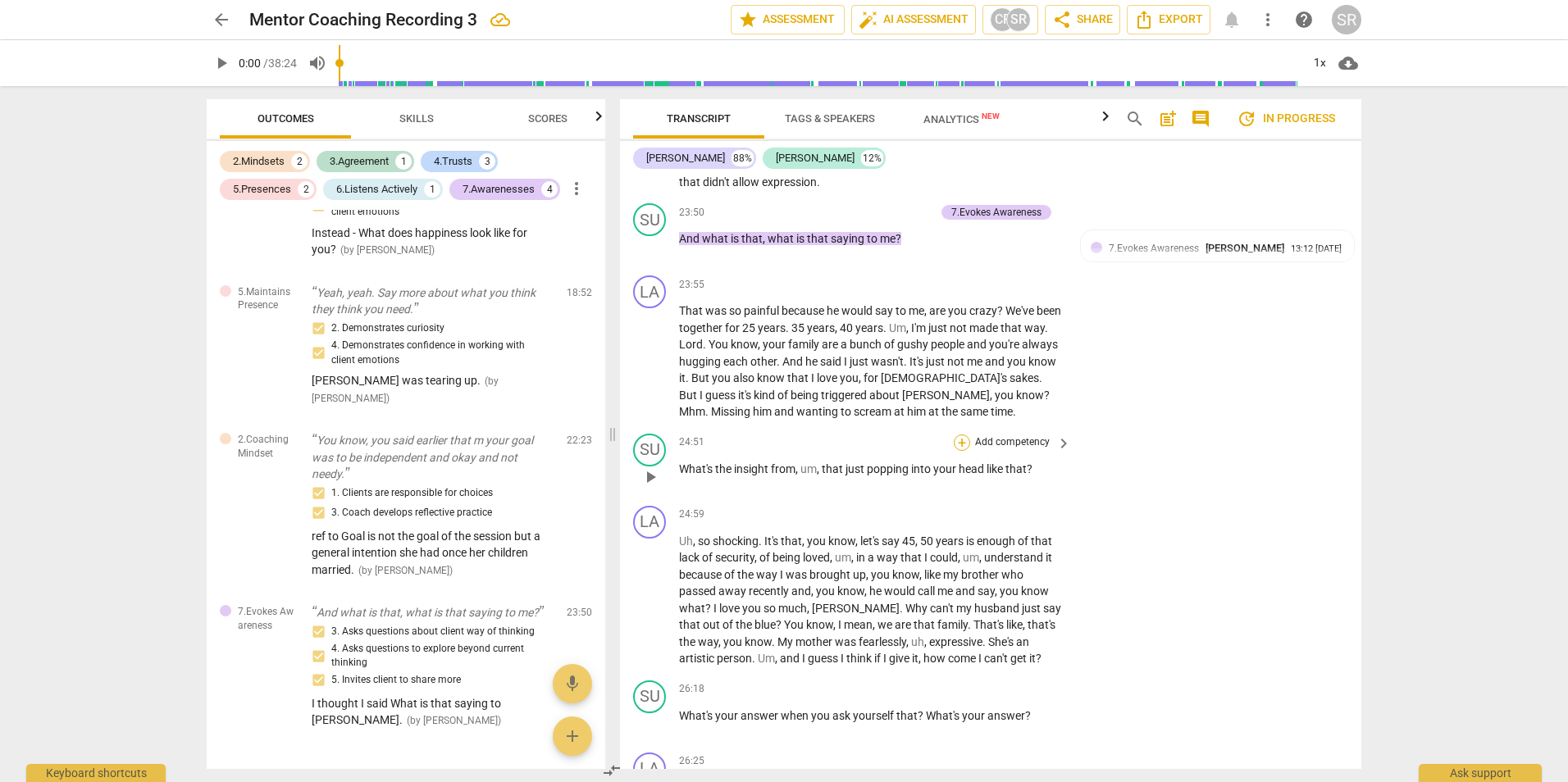
click at [960, 451] on div "+" at bounding box center [962, 442] width 17 height 17
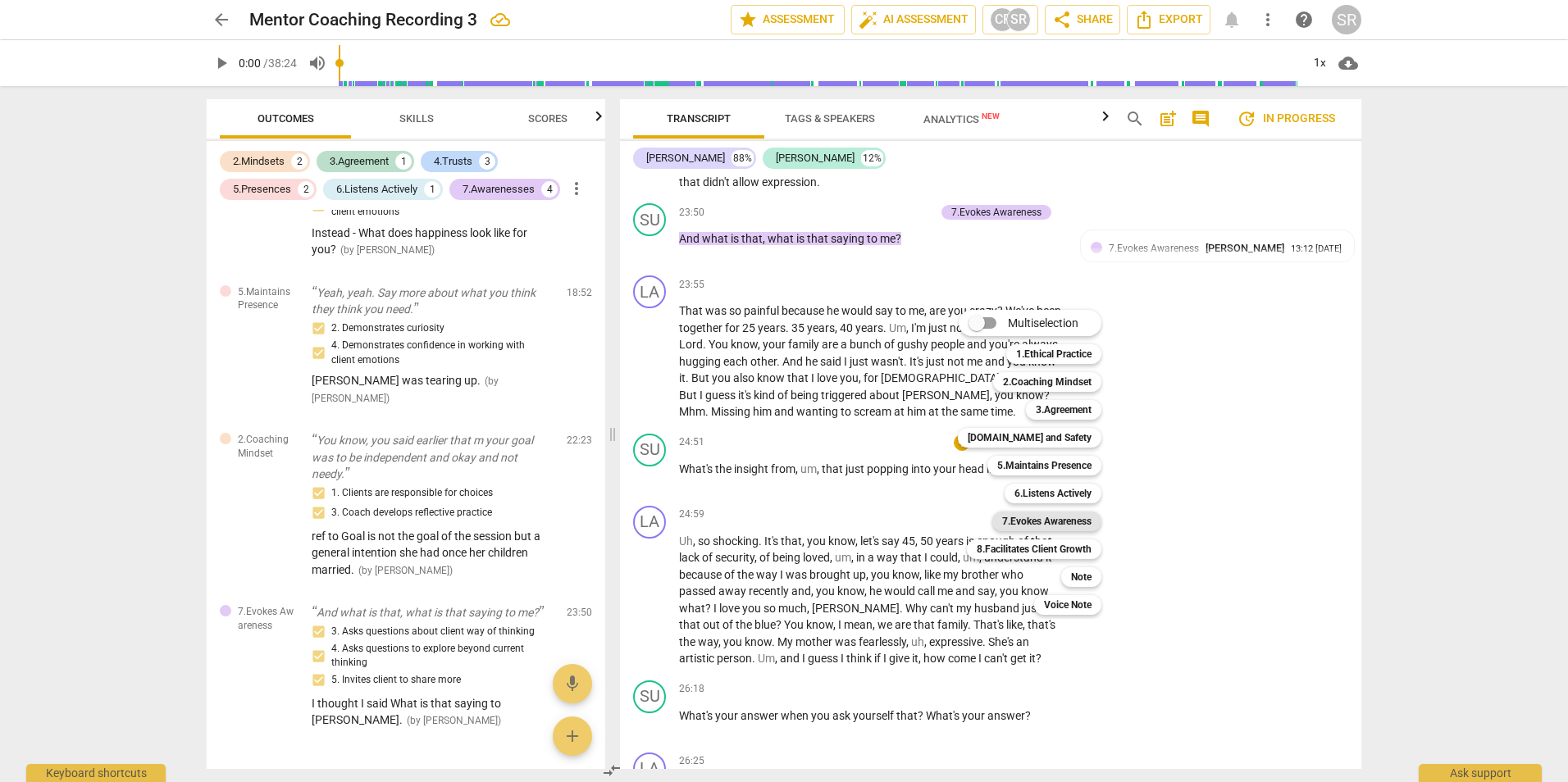
click at [1072, 517] on b "7.Evokes Awareness" at bounding box center [1047, 522] width 89 height 20
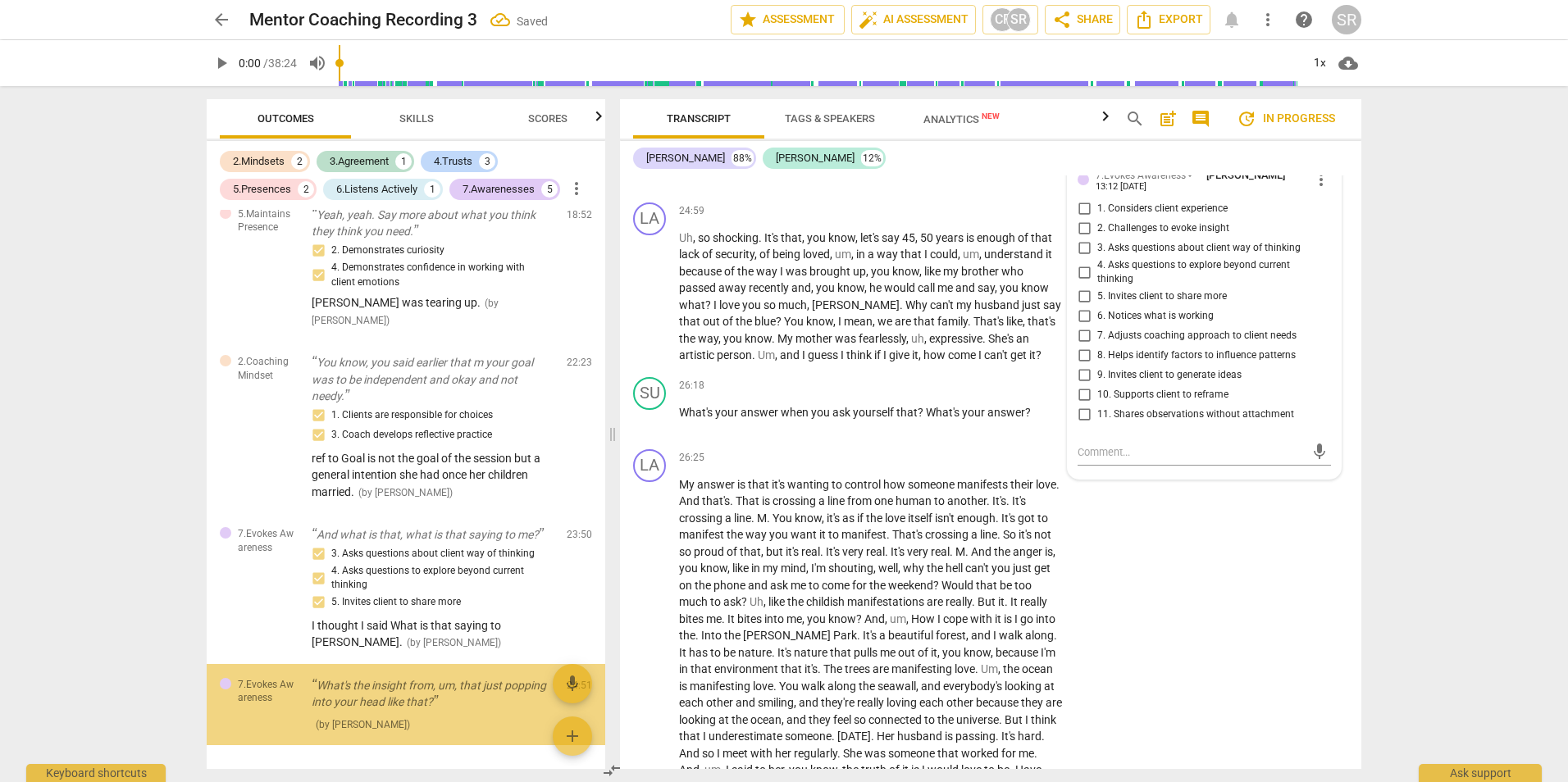
scroll to position [1450, 0]
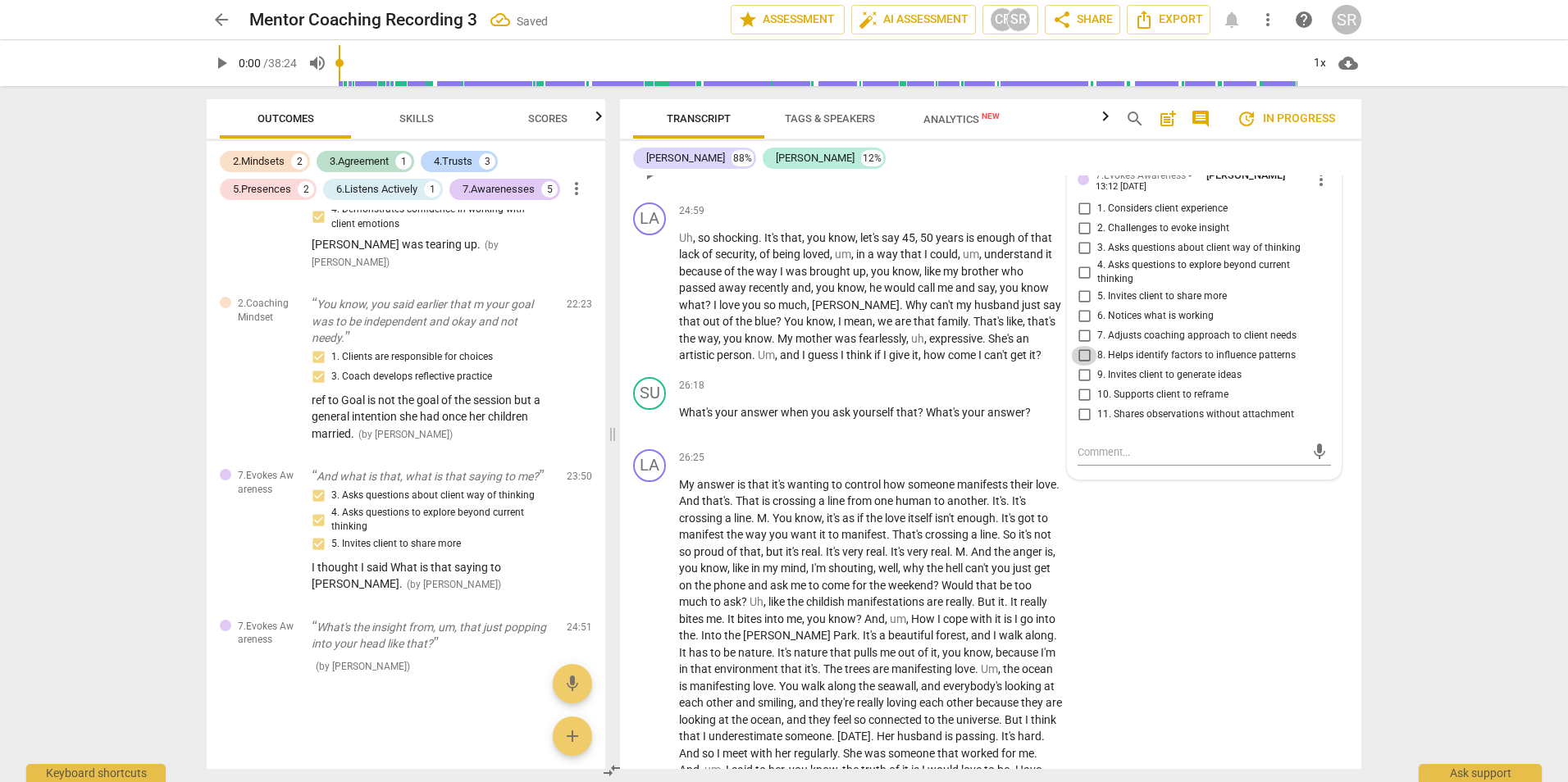
click at [1079, 365] on input "8. Helps identify factors to influence patterns" at bounding box center [1084, 355] width 26 height 20
click at [1083, 327] on input "6. Notices what is working" at bounding box center [1084, 317] width 26 height 20
click at [1081, 307] on input "5. Invites client to share more" at bounding box center [1084, 297] width 26 height 20
click at [1081, 258] on input "3. Asks questions about client way of thinking" at bounding box center [1084, 249] width 26 height 20
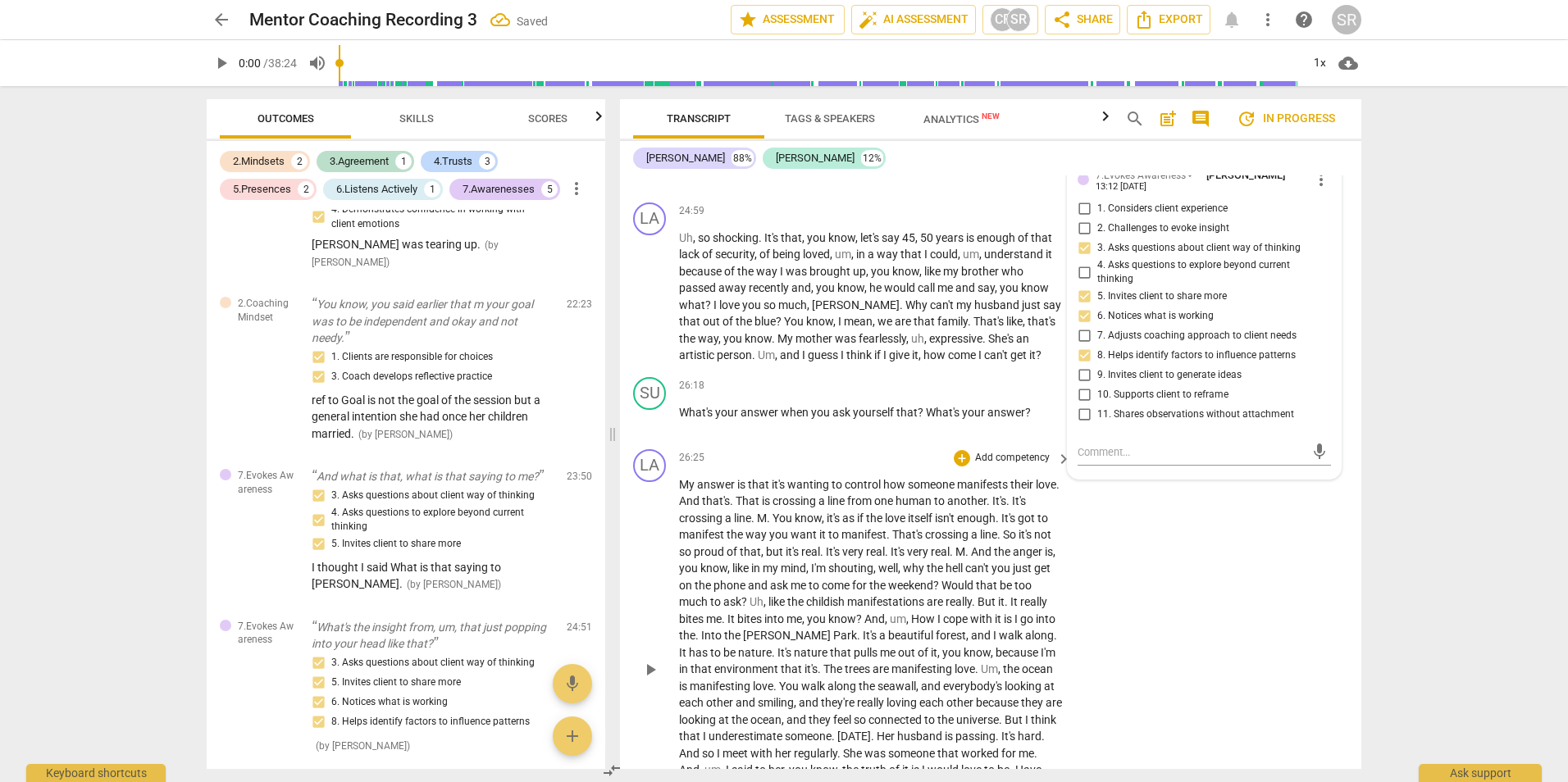
click at [1227, 576] on div "LA play_arrow pause 26:25 + Add competency keyboard_arrow_right My answer is th…" at bounding box center [991, 656] width 741 height 427
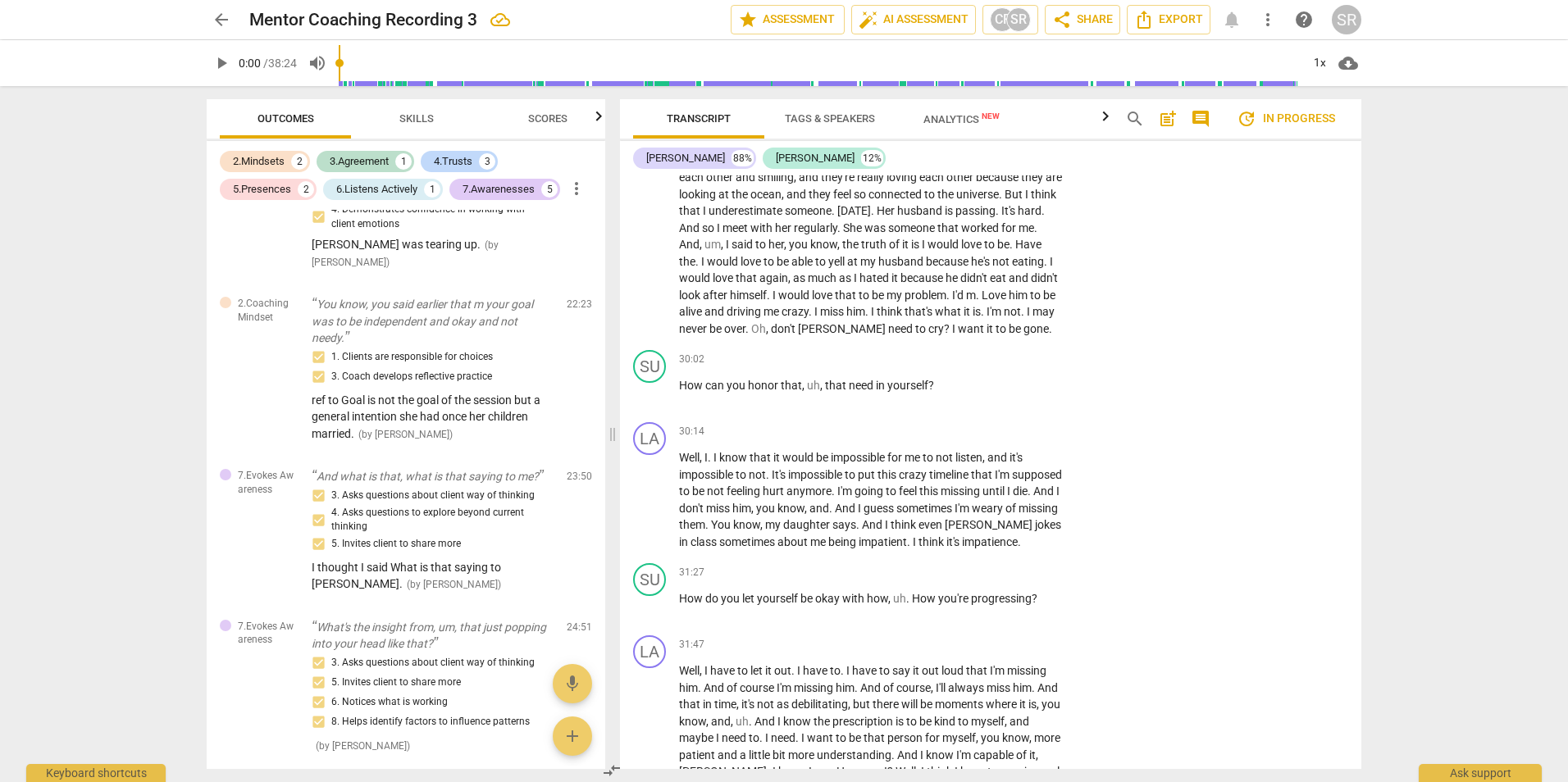
scroll to position [6230, 0]
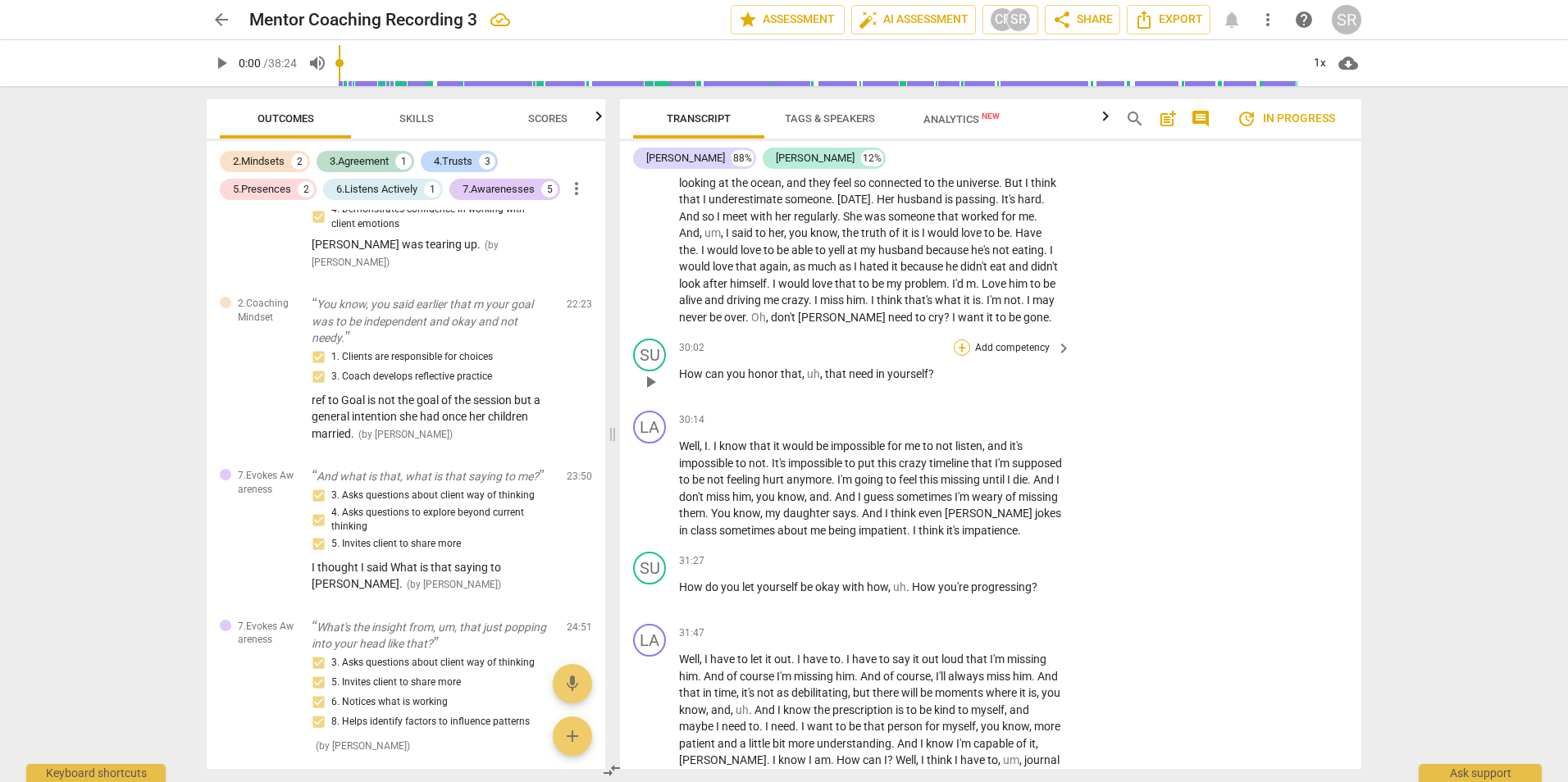
click at [963, 355] on div "+" at bounding box center [962, 347] width 17 height 17
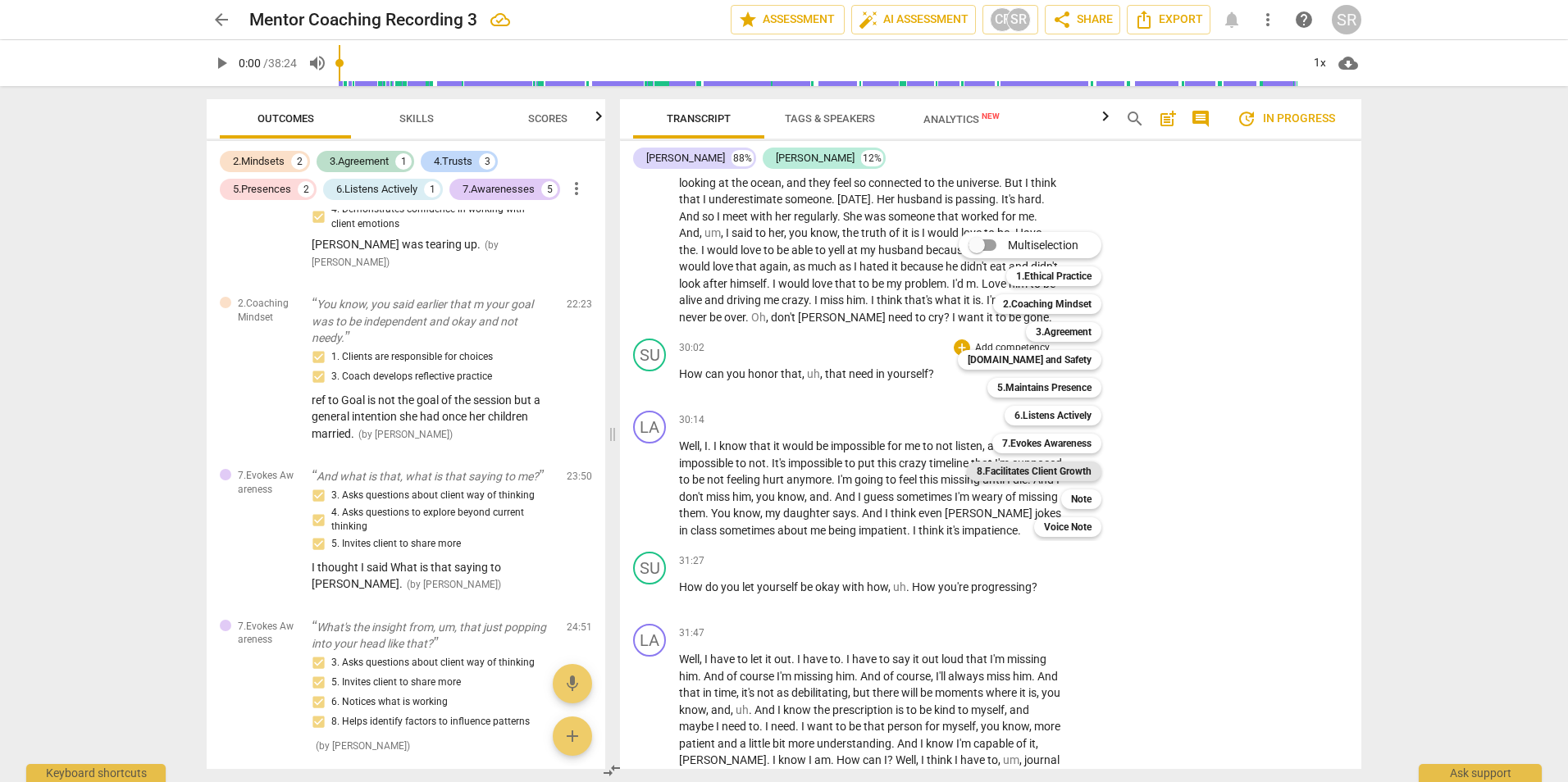
click at [1045, 468] on b "8.Facilitates Client Growth" at bounding box center [1034, 471] width 115 height 20
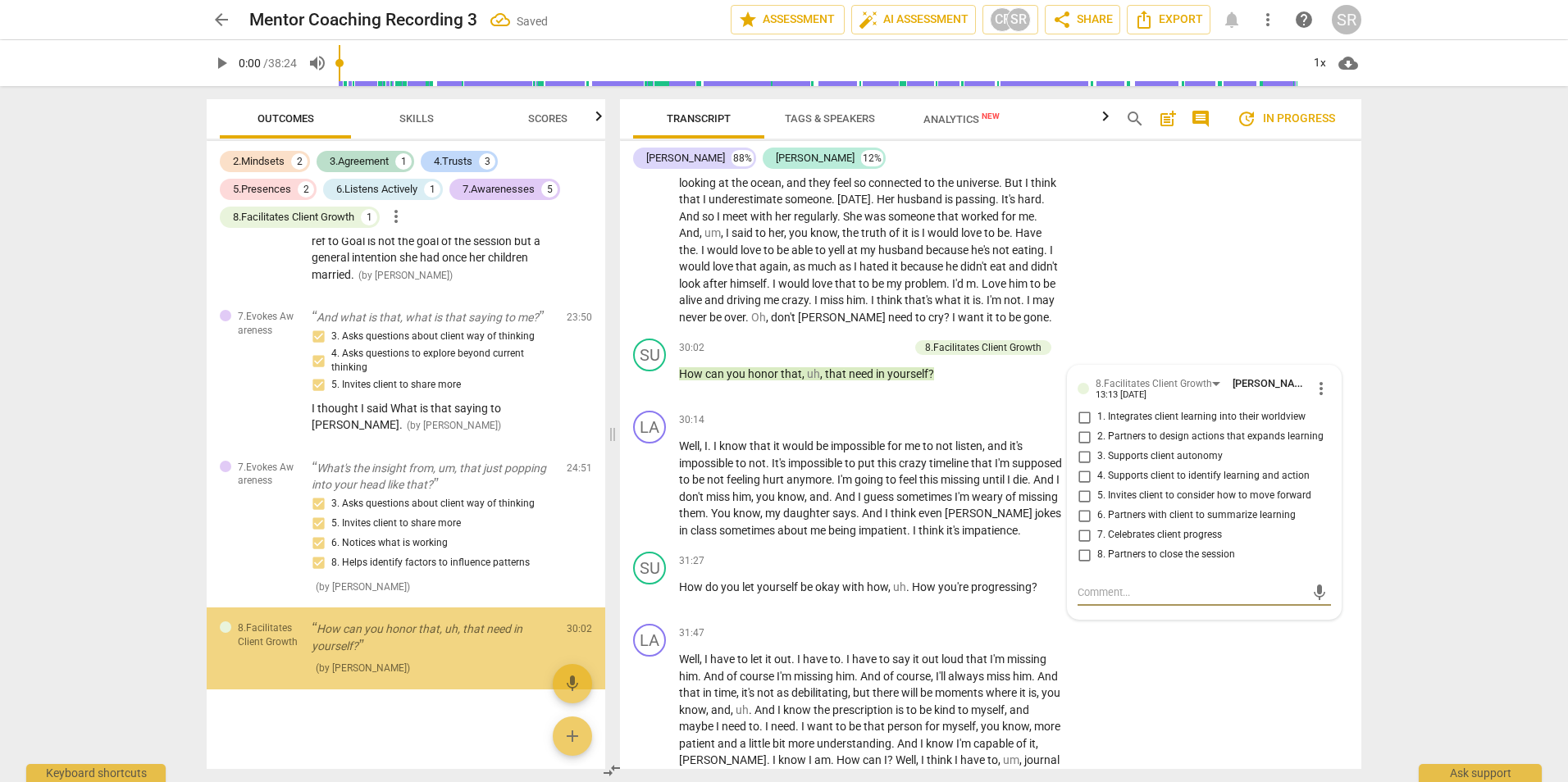
scroll to position [1639, 0]
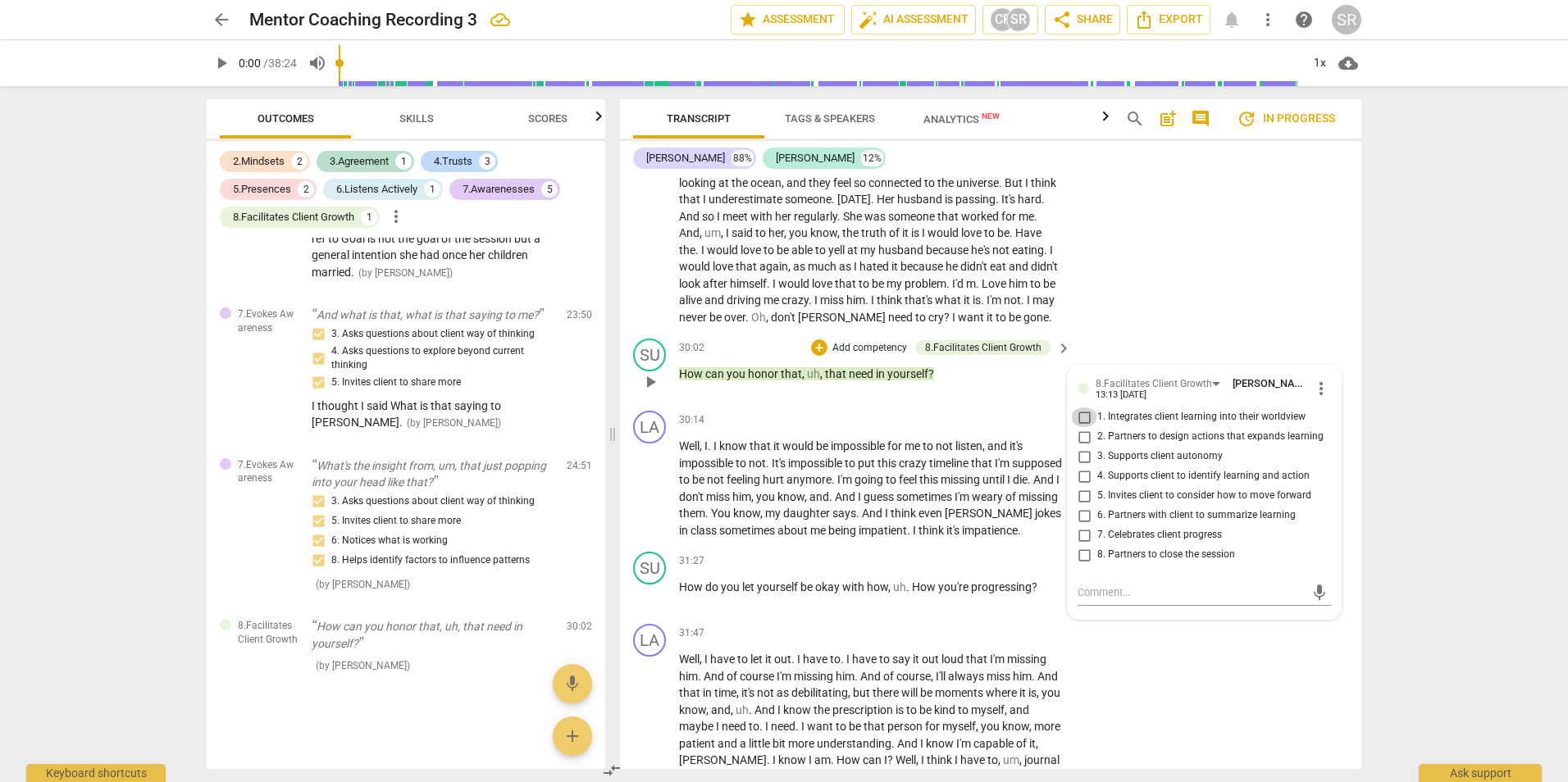
click at [1078, 427] on input "1. Integrates client learning into their worldview" at bounding box center [1084, 417] width 26 height 20
click at [1083, 545] on input "7. Celebrates client progress" at bounding box center [1084, 536] width 26 height 20
click at [1161, 709] on div "LA play_arrow pause 31:47 + Add competency keyboard_arrow_right Well , I have t…" at bounding box center [991, 722] width 741 height 208
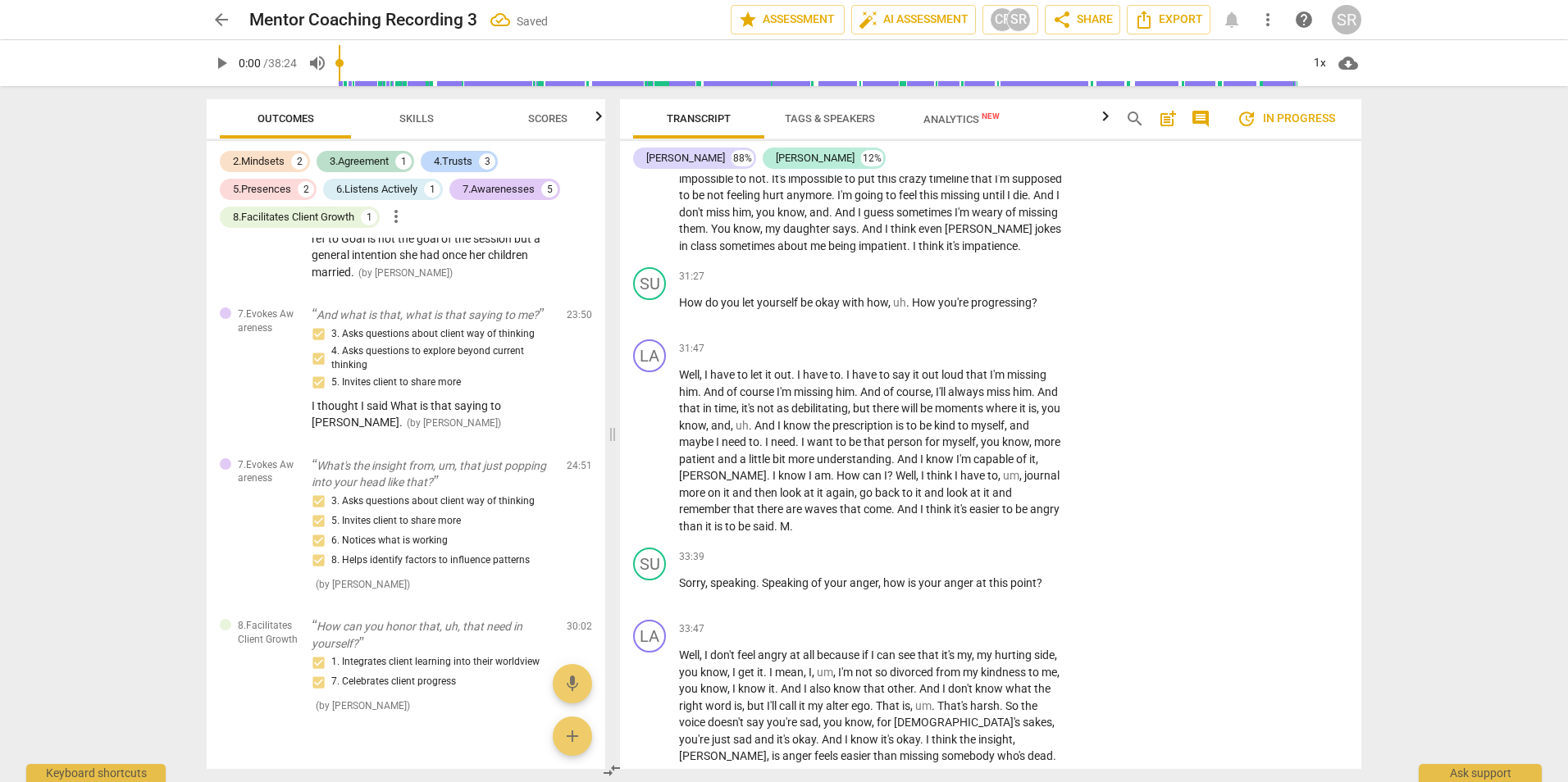
scroll to position [6502, 0]
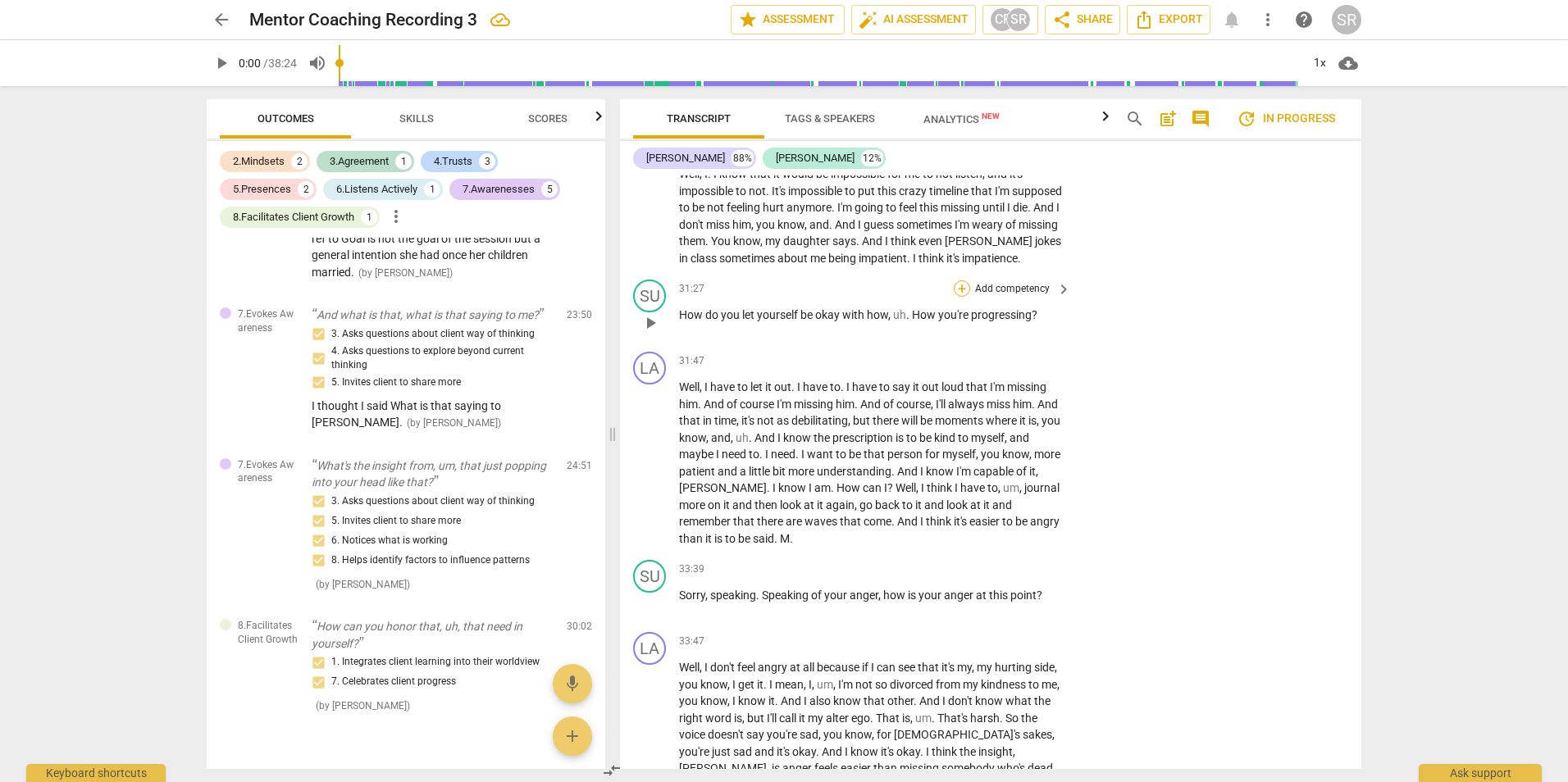
click at [958, 297] on div "+" at bounding box center [962, 288] width 17 height 17
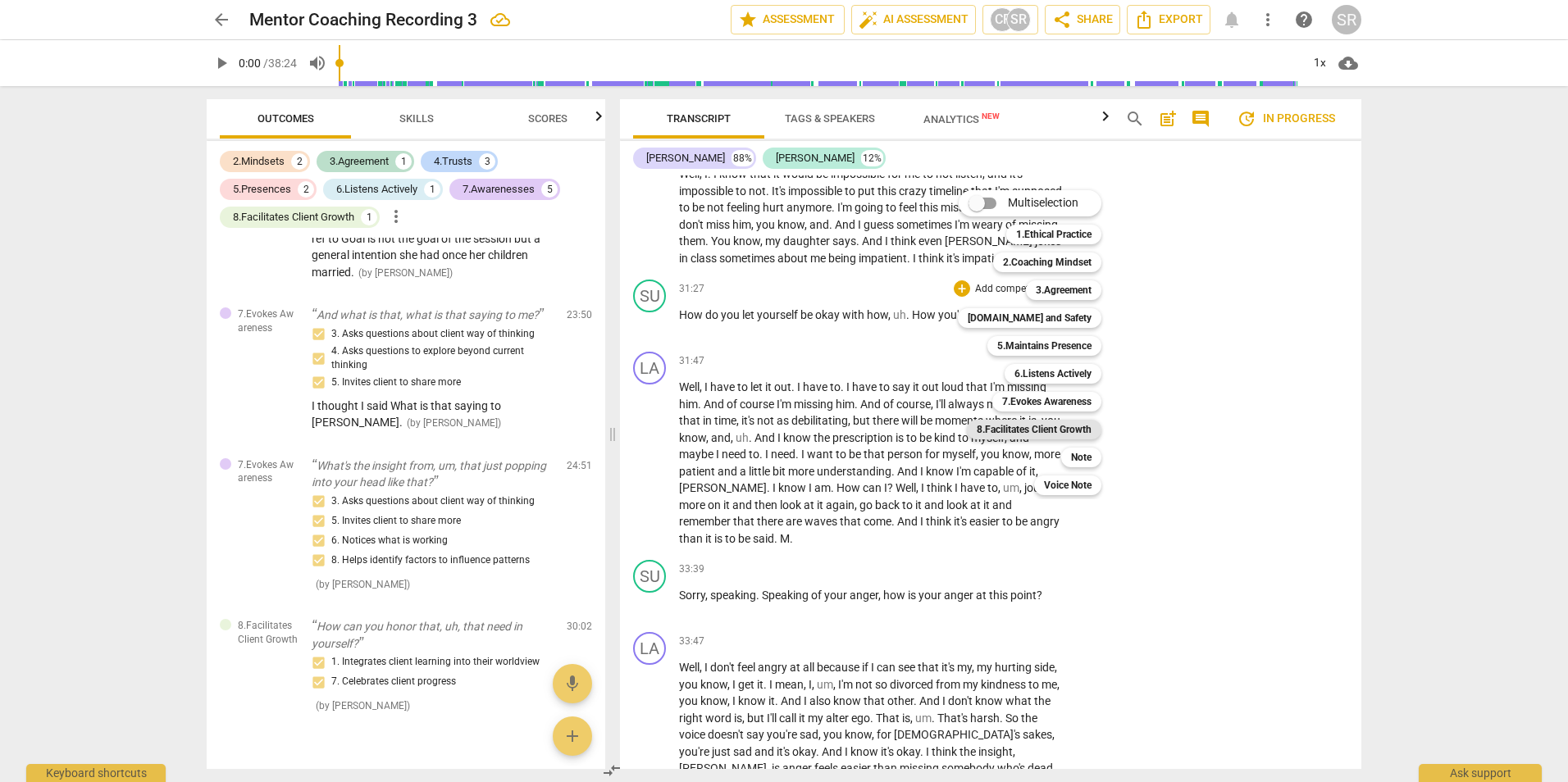
click at [1059, 430] on b "8.Facilitates Client Growth" at bounding box center [1034, 430] width 115 height 20
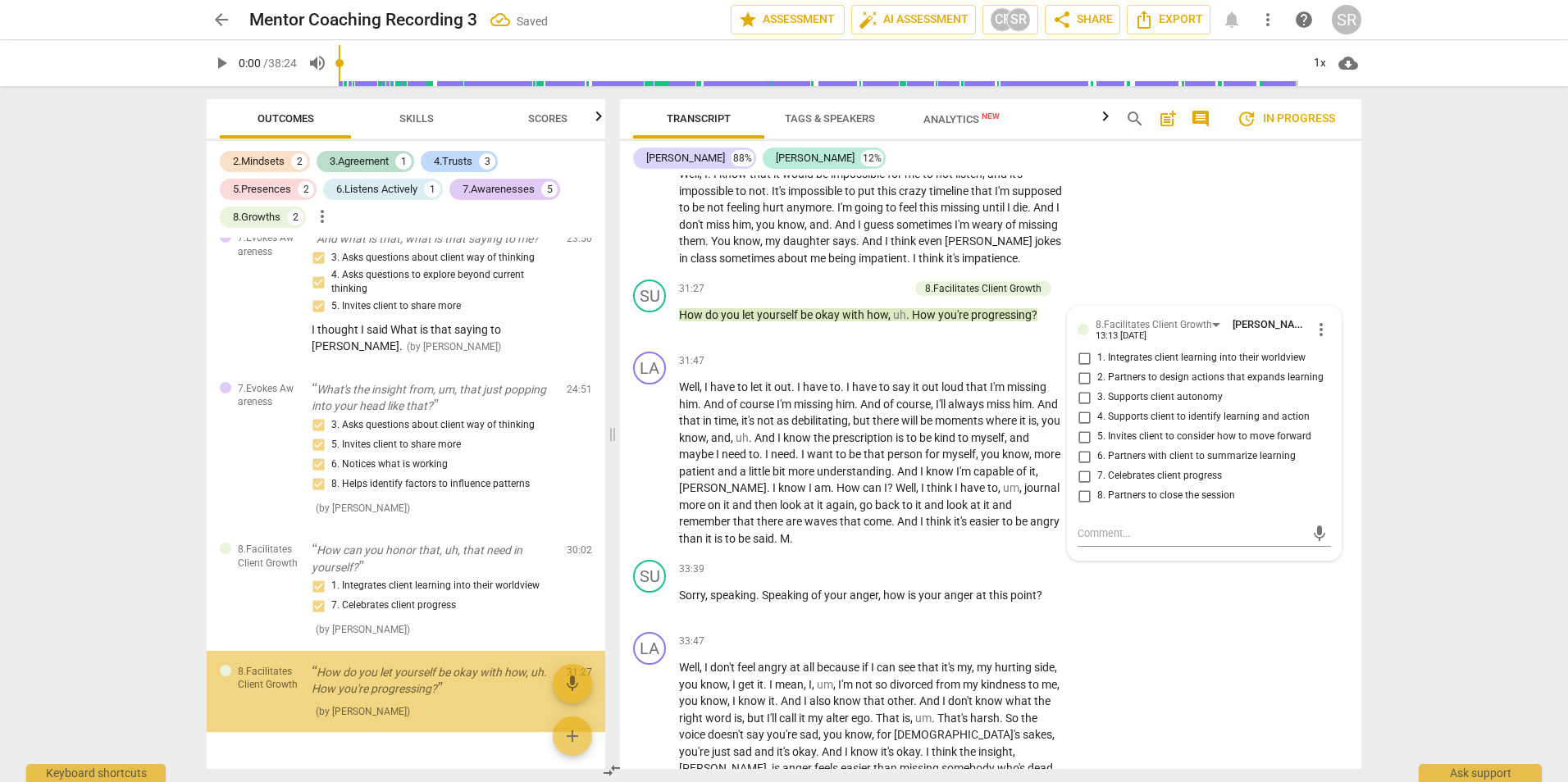
scroll to position [1761, 0]
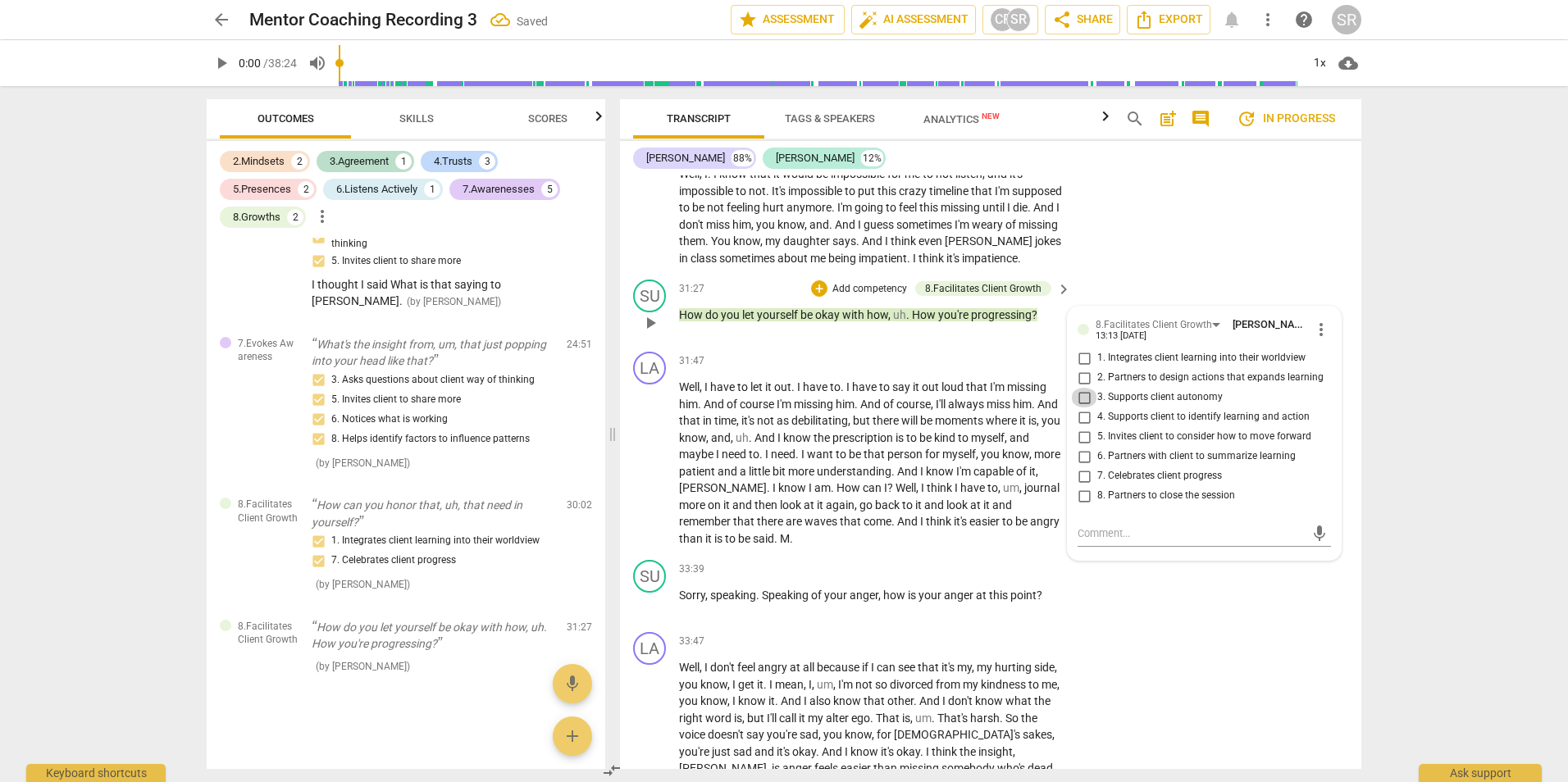
click at [1081, 408] on input "3. Supports client autonomy" at bounding box center [1084, 398] width 26 height 20
click at [1080, 427] on input "4. Supports client to identify learning and action" at bounding box center [1084, 417] width 26 height 20
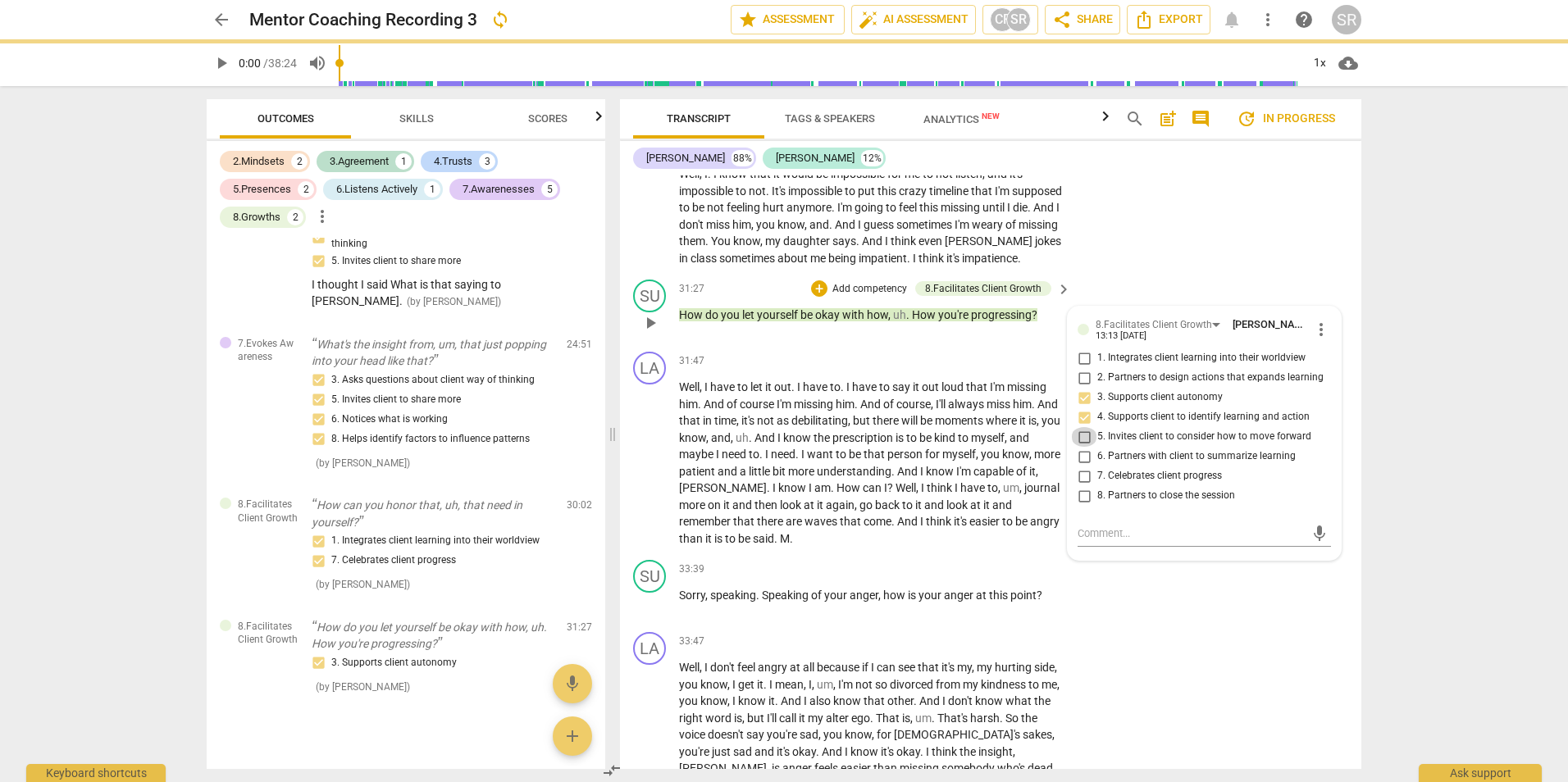
click at [1080, 446] on input "5. Invites client to consider how to move forward" at bounding box center [1084, 437] width 26 height 20
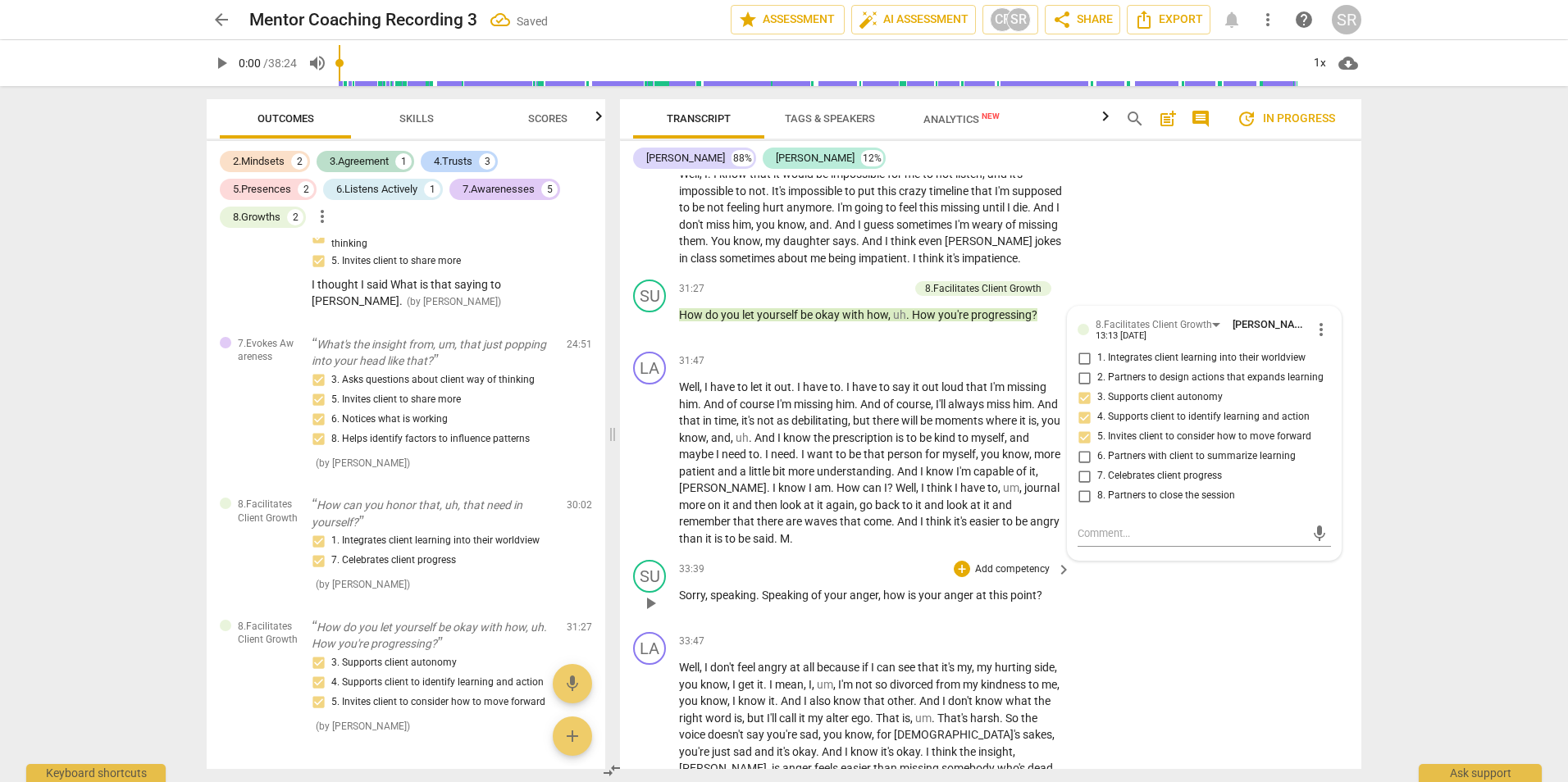
click at [1161, 625] on div "SU play_arrow pause 33:39 + Add competency keyboard_arrow_right Sorry , speakin…" at bounding box center [991, 589] width 741 height 72
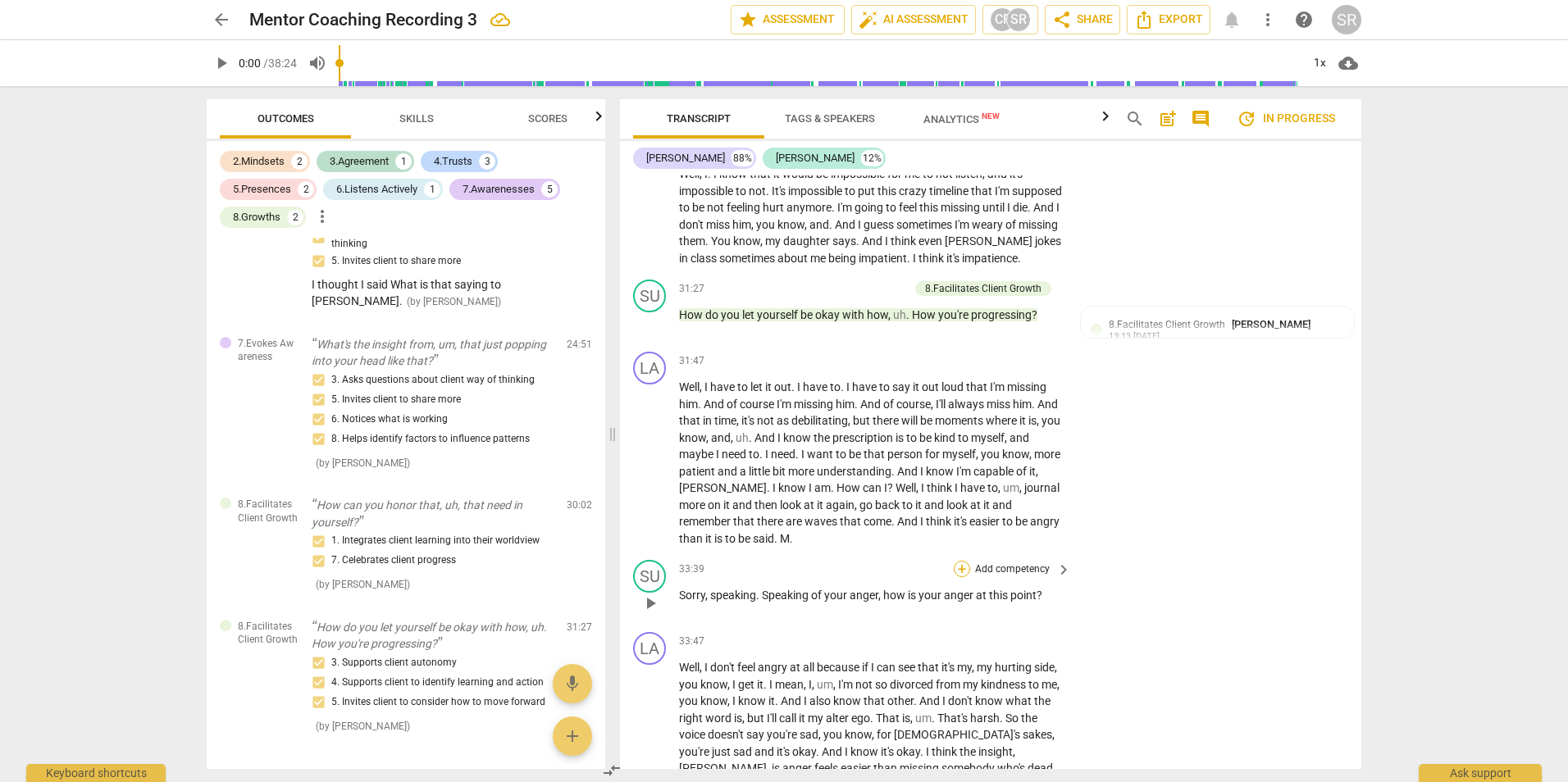
click at [960, 577] on div "+" at bounding box center [962, 569] width 17 height 17
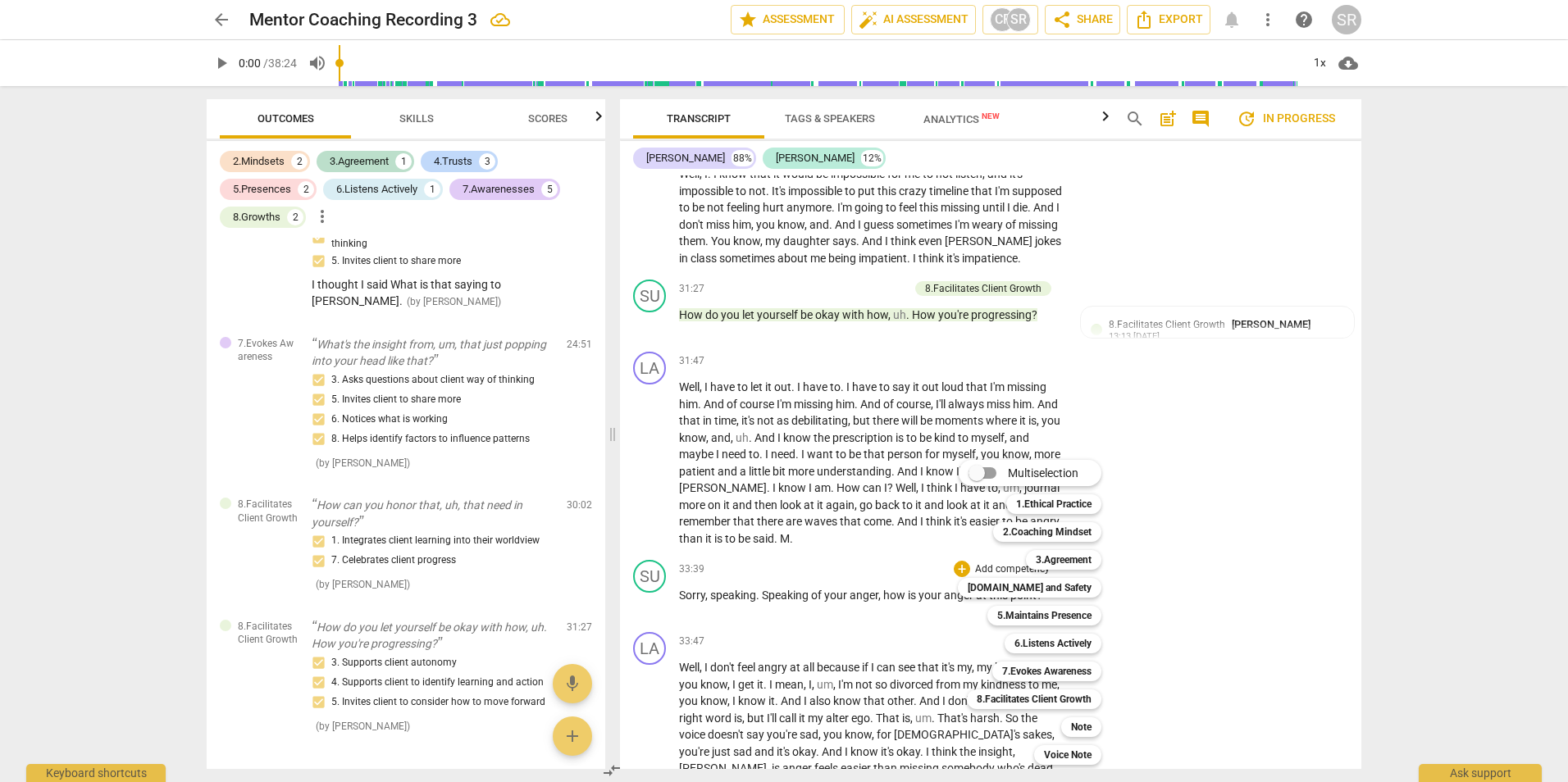
drag, startPoint x: 1359, startPoint y: 675, endPoint x: 1355, endPoint y: 702, distance: 27.3
click at [1355, 702] on div at bounding box center [784, 391] width 1568 height 782
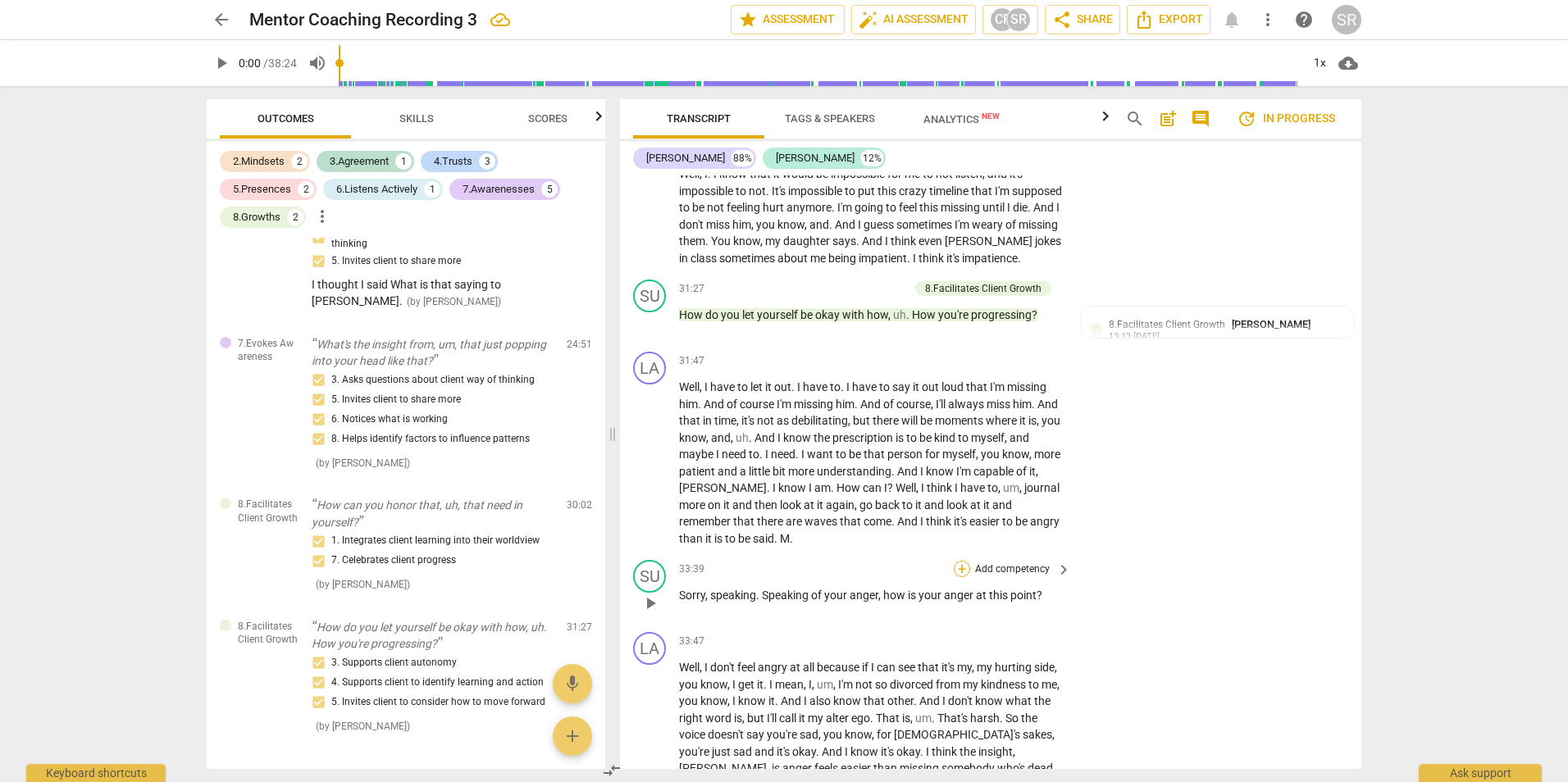
click at [961, 577] on div "+" at bounding box center [962, 569] width 17 height 17
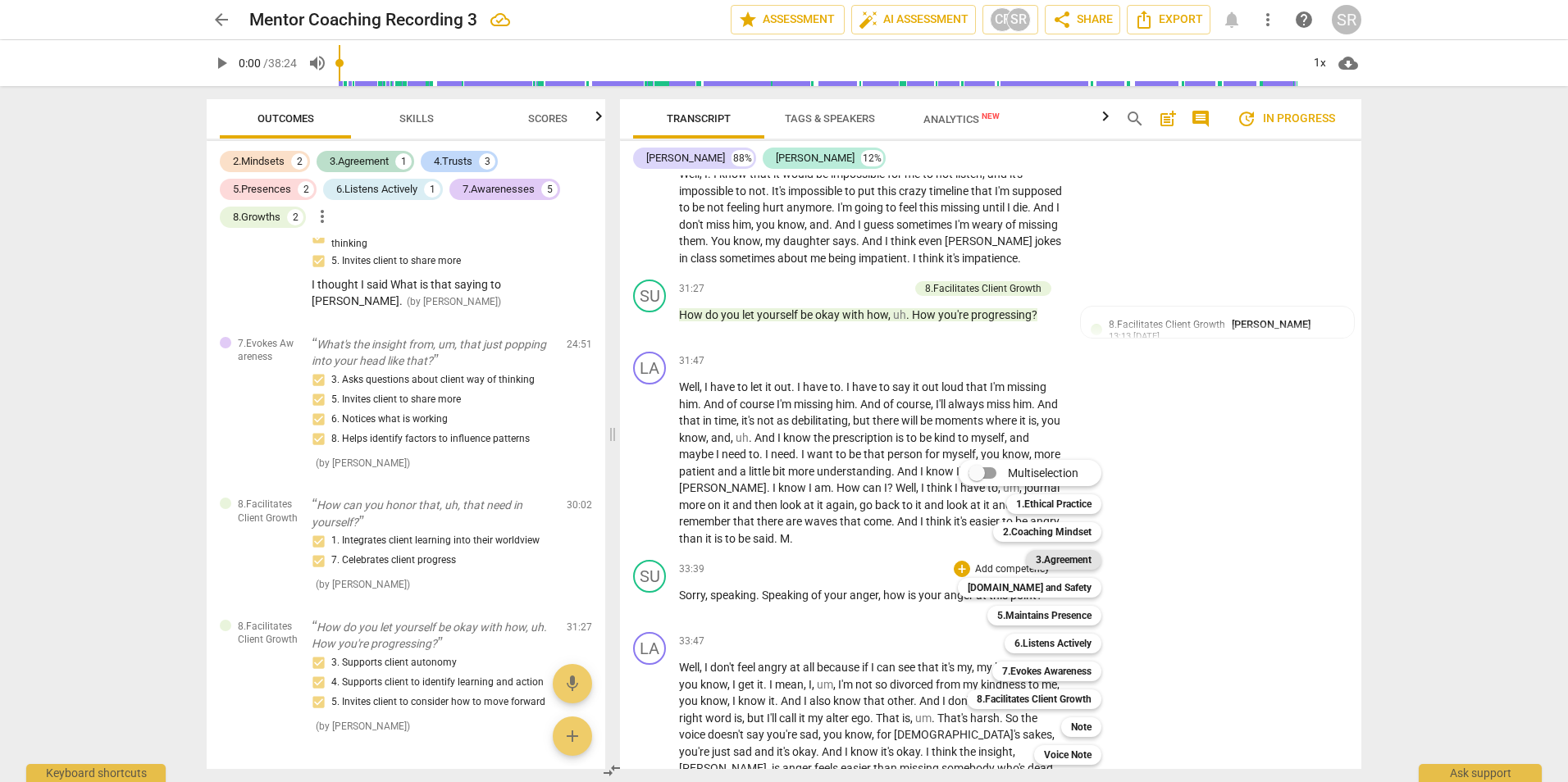
click at [1051, 556] on b "3.Agreement" at bounding box center [1063, 560] width 55 height 20
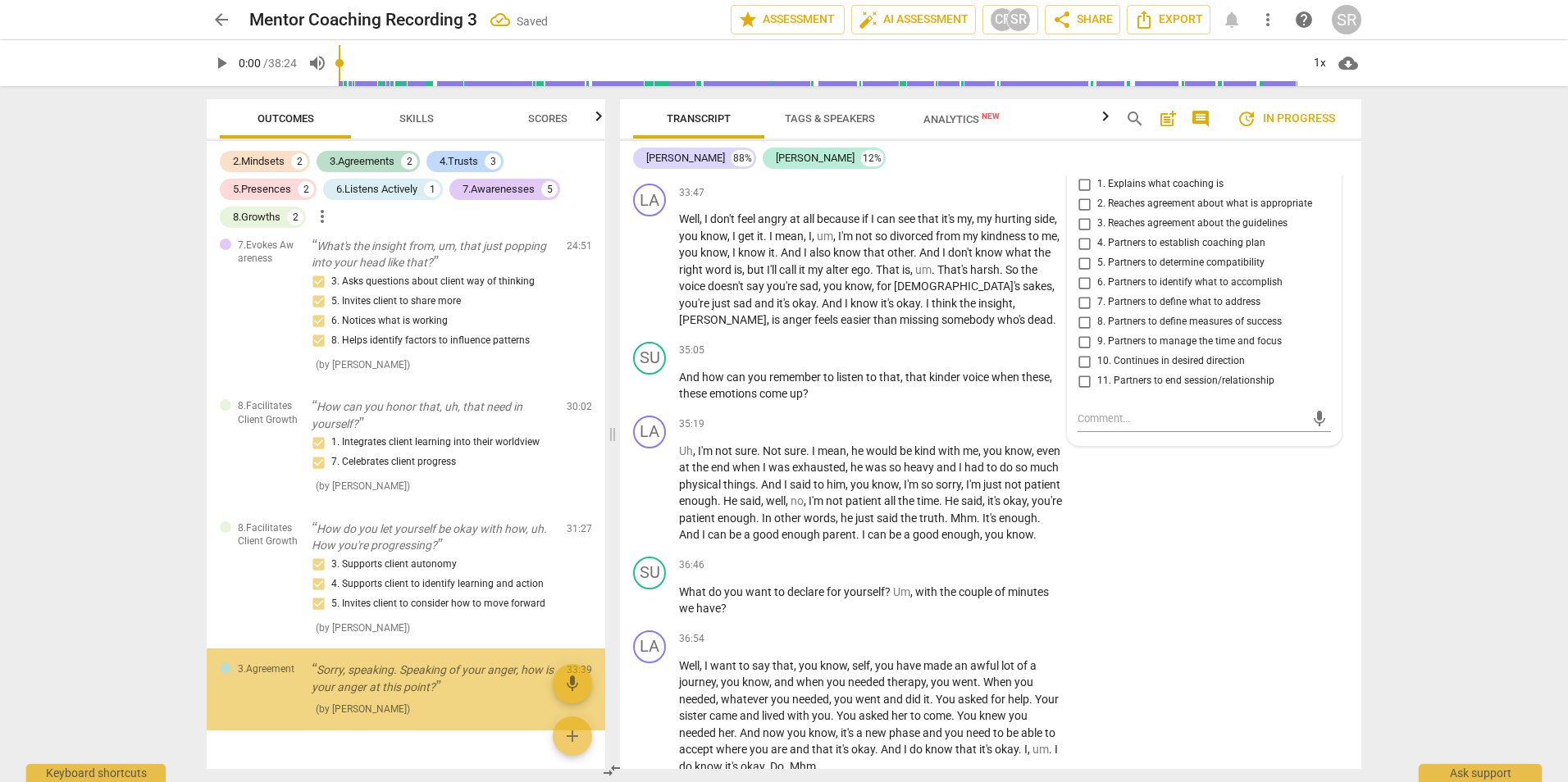
scroll to position [1911, 0]
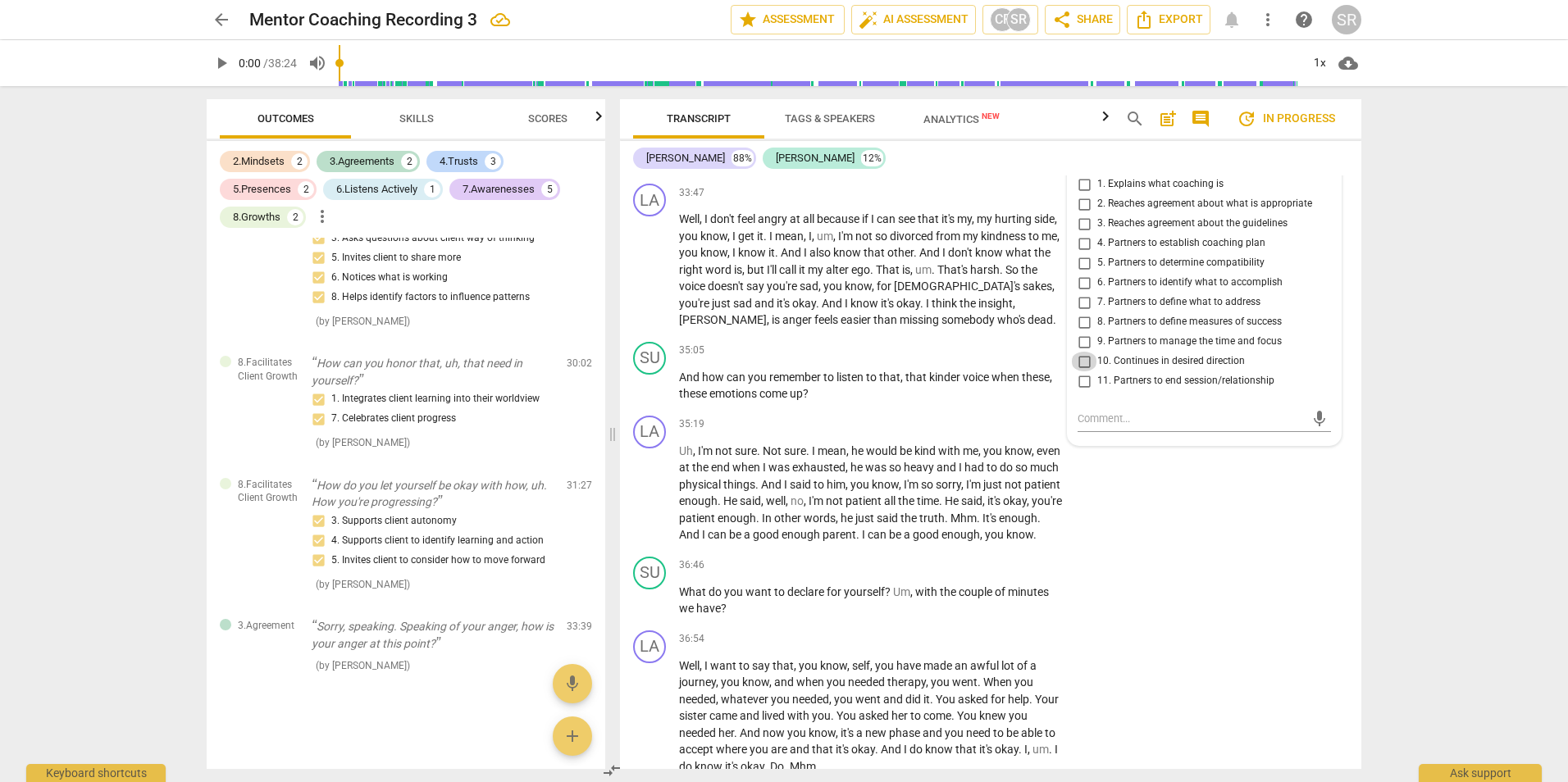
click at [1081, 371] on input "10. Continues in desired direction" at bounding box center [1084, 361] width 26 height 20
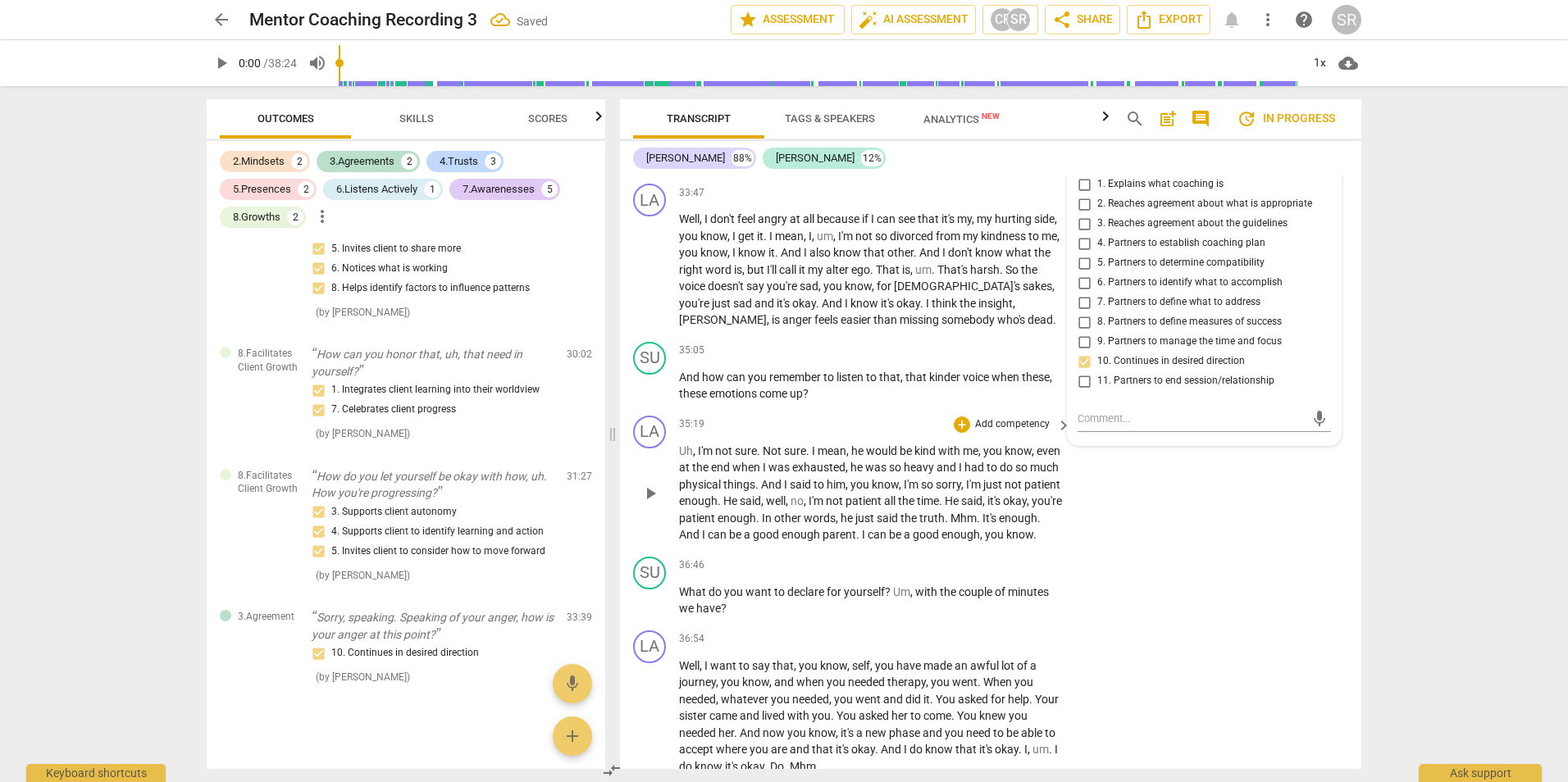
click at [1178, 550] on div "LA play_arrow pause 35:19 + Add competency keyboard_arrow_right Uh , I'm not su…" at bounding box center [991, 479] width 741 height 141
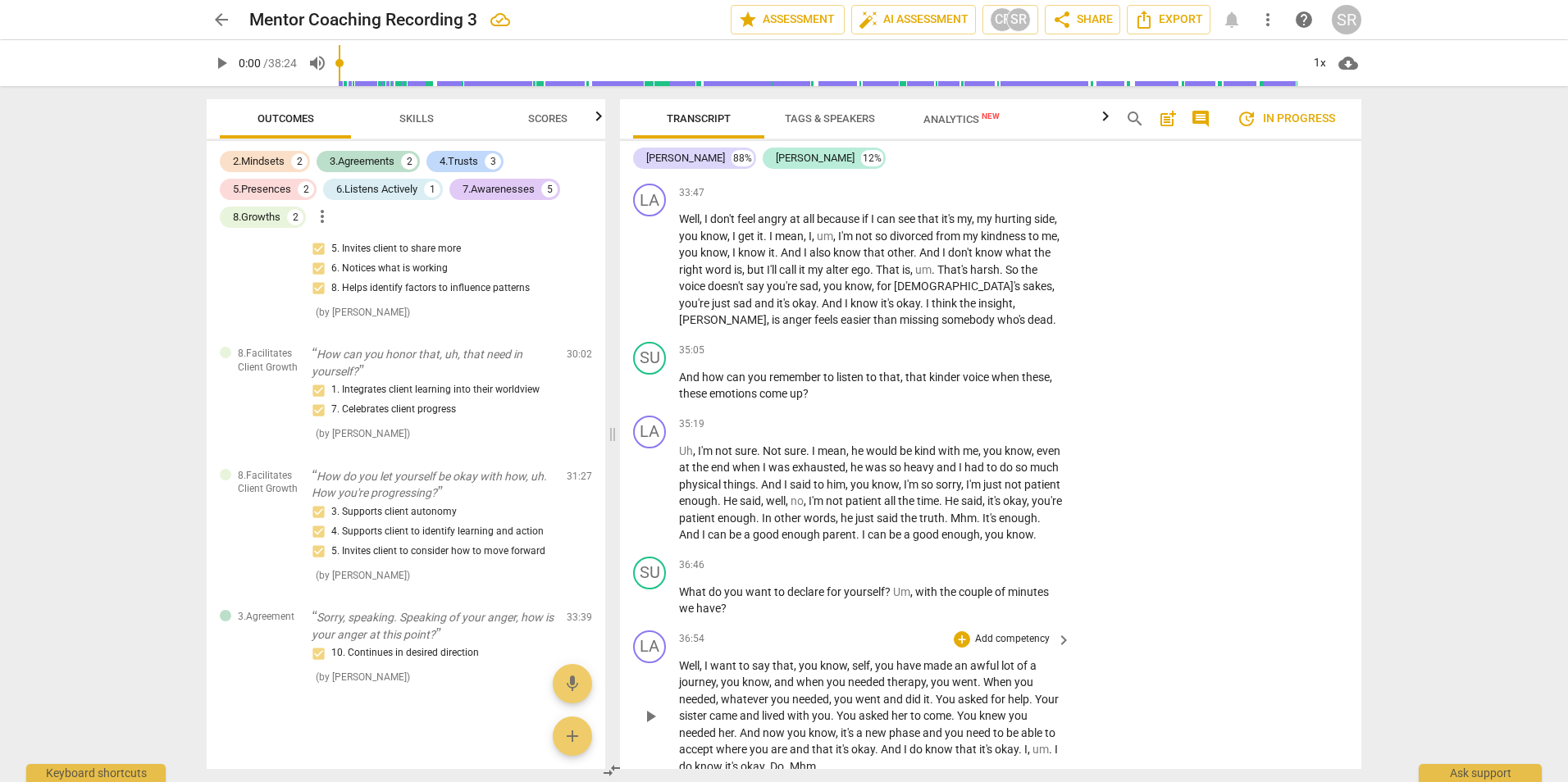
drag, startPoint x: 1361, startPoint y: 721, endPoint x: 1355, endPoint y: 736, distance: 16.2
click at [1355, 736] on div "Transcript Tags & Speakers Analytics New search post_add comment update In prog…" at bounding box center [994, 434] width 761 height 696
click at [963, 359] on div "+" at bounding box center [962, 350] width 17 height 17
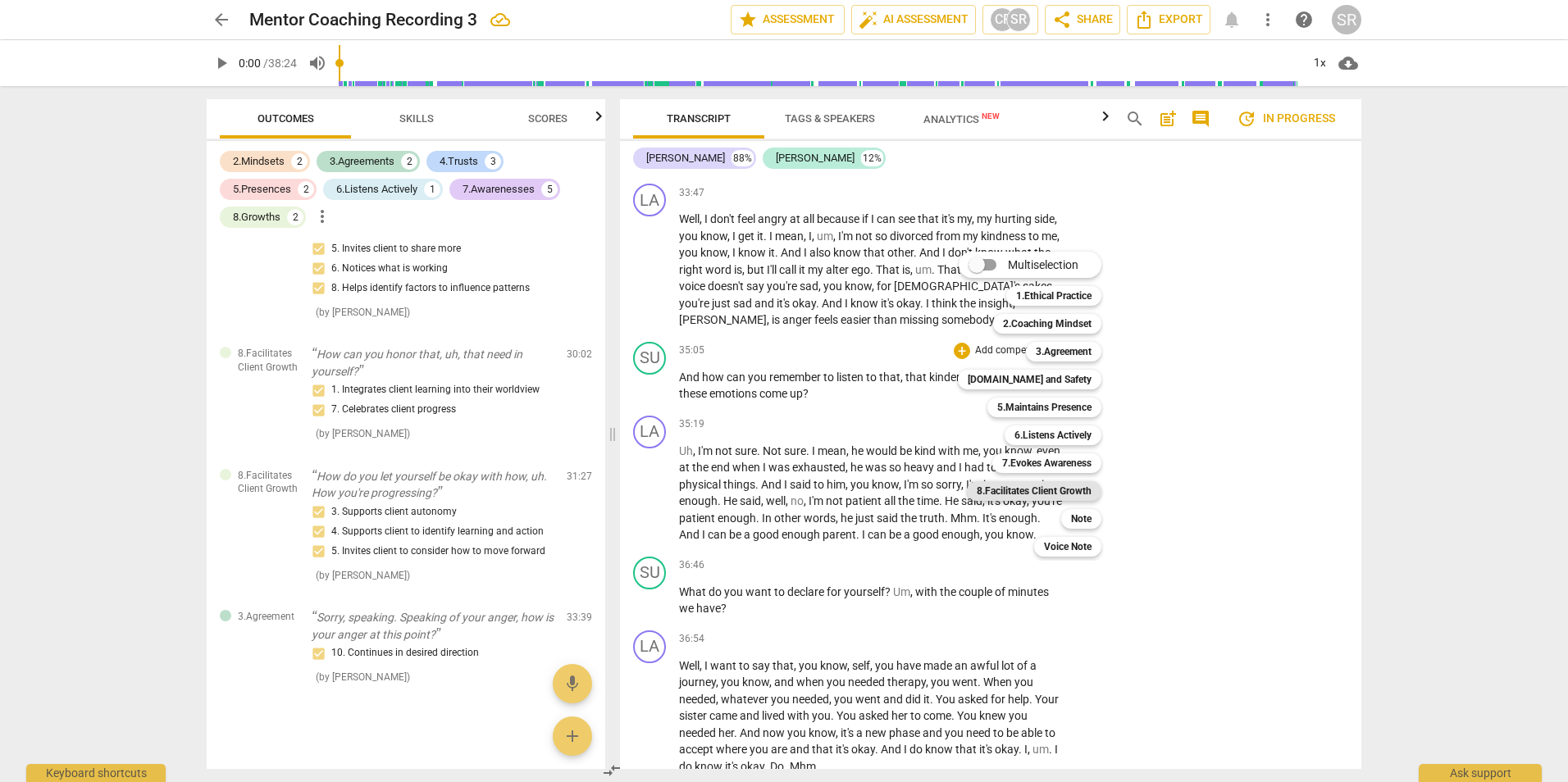
click at [1079, 486] on b "8.Facilitates Client Growth" at bounding box center [1034, 491] width 115 height 20
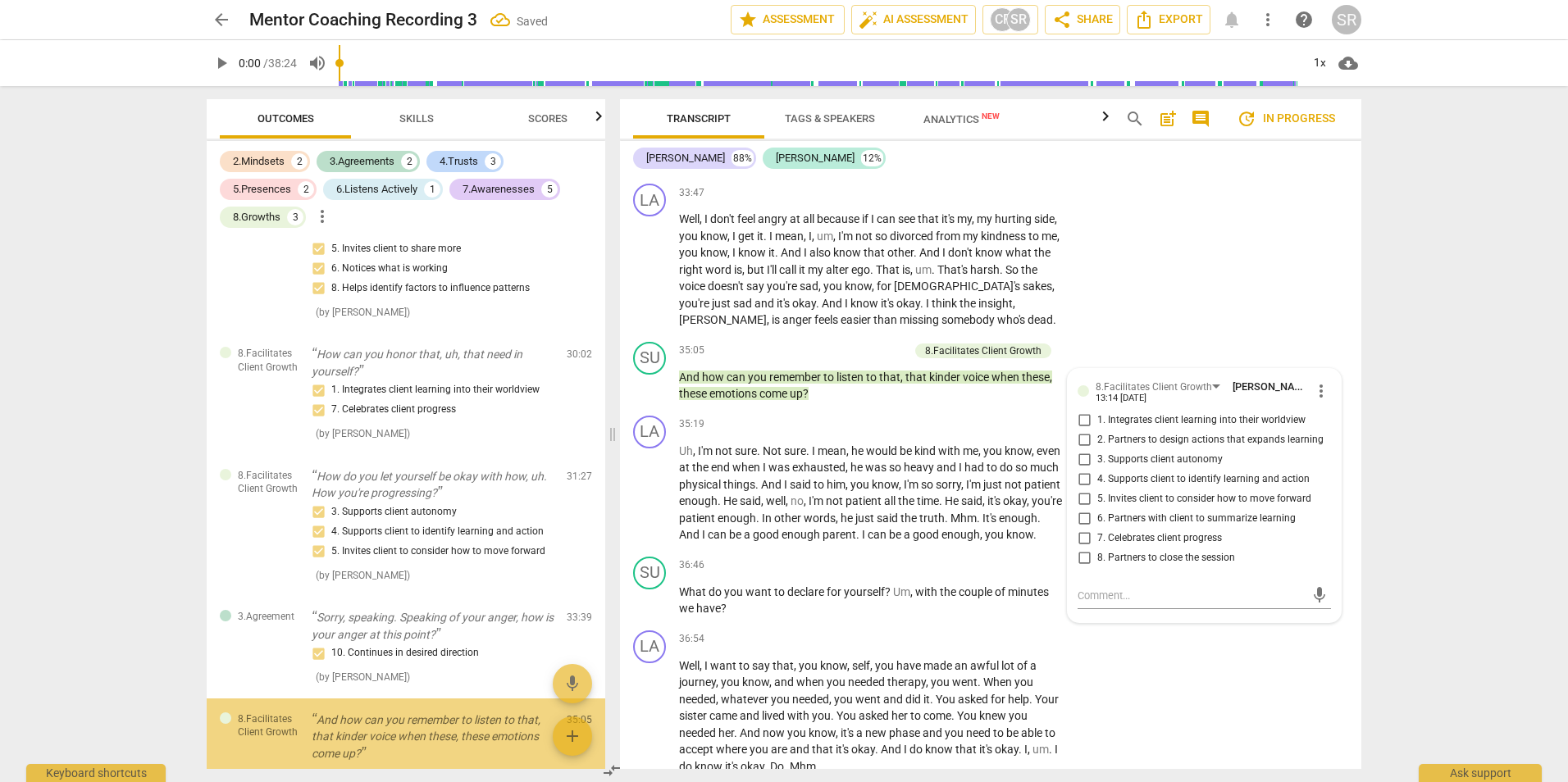
scroll to position [2030, 0]
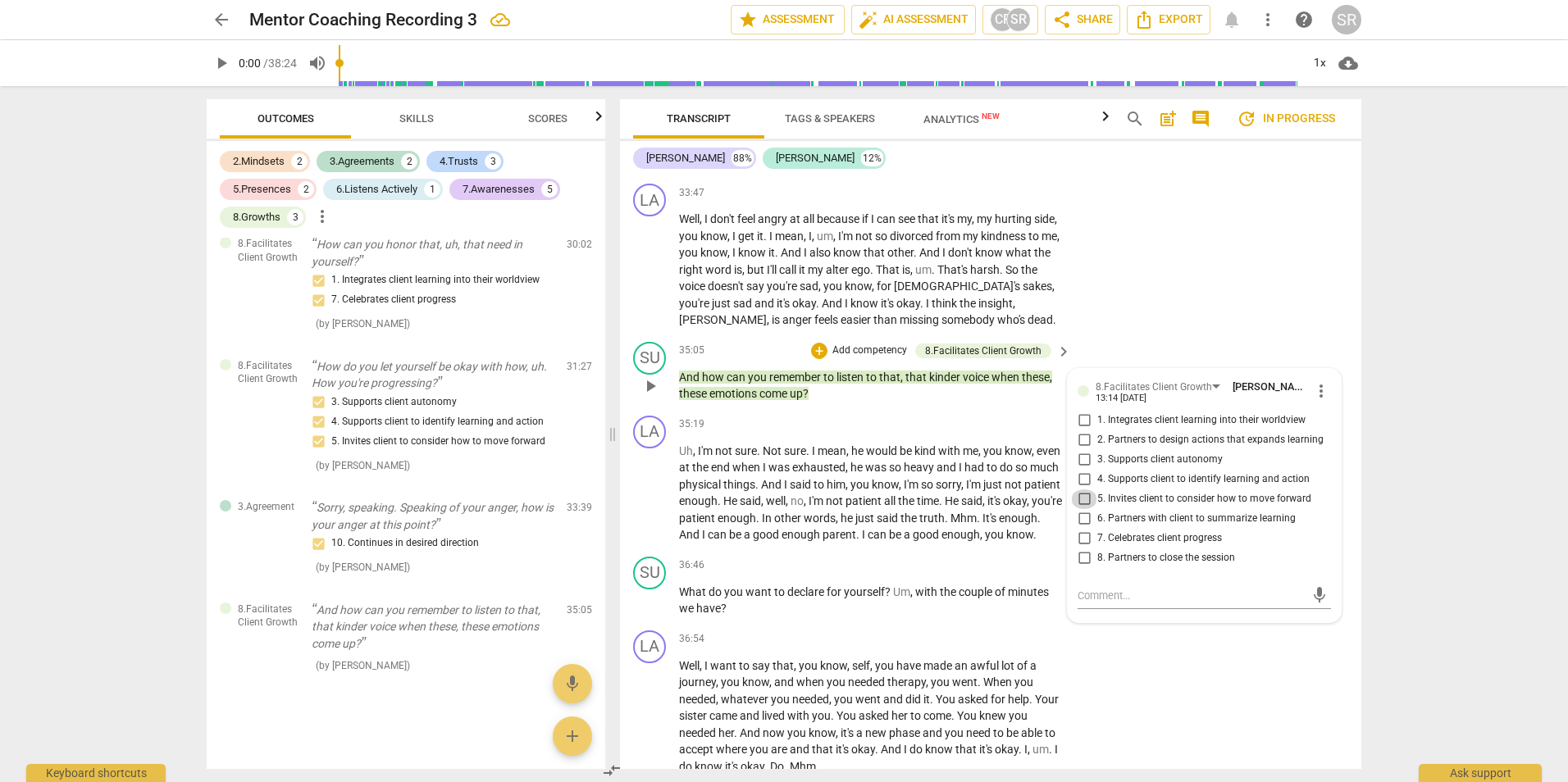
click at [1084, 509] on input "5. Invites client to consider how to move forward" at bounding box center [1084, 499] width 26 height 20
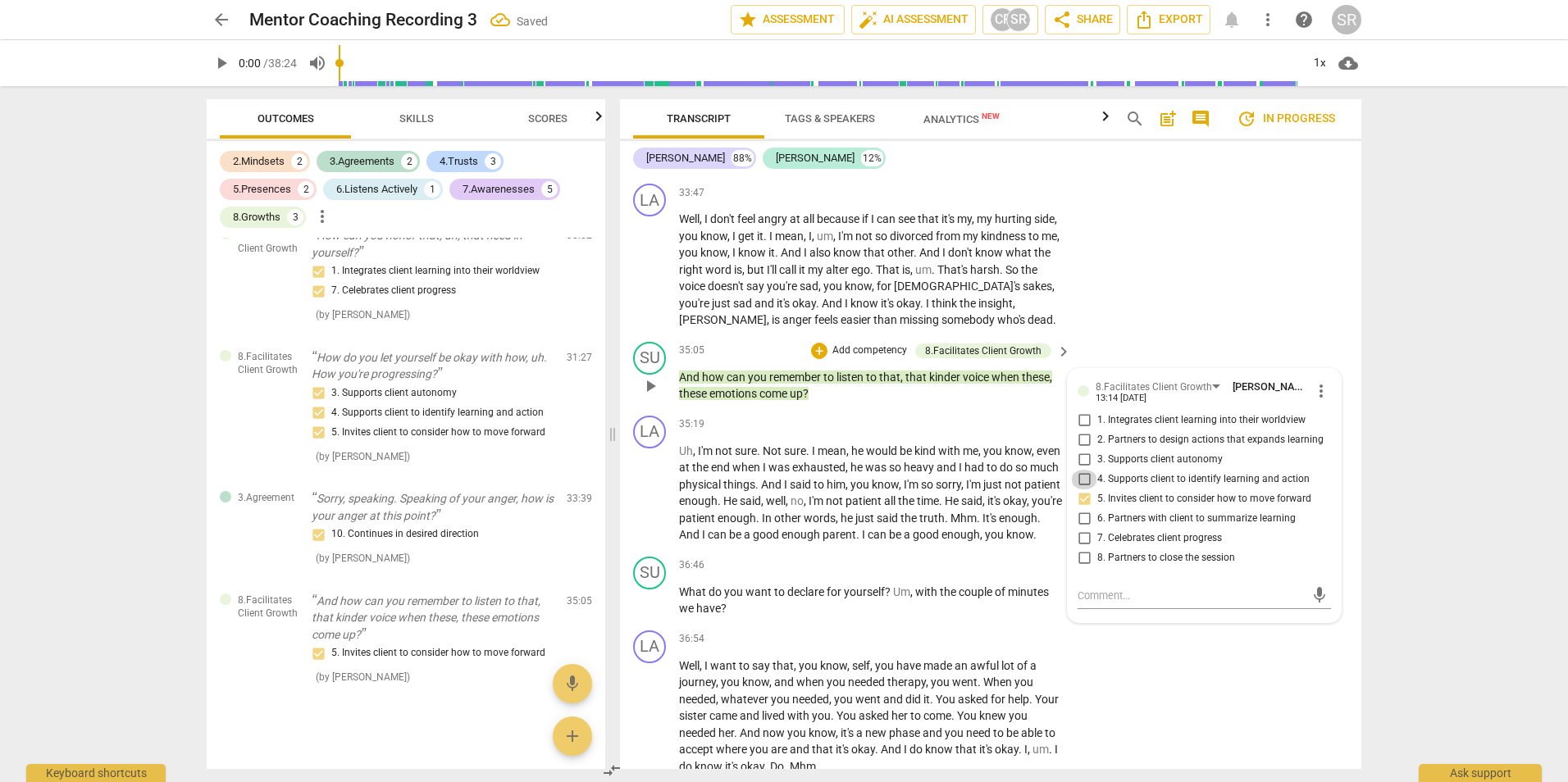
click at [1082, 489] on input "4. Supports client to identify learning and action" at bounding box center [1084, 479] width 26 height 20
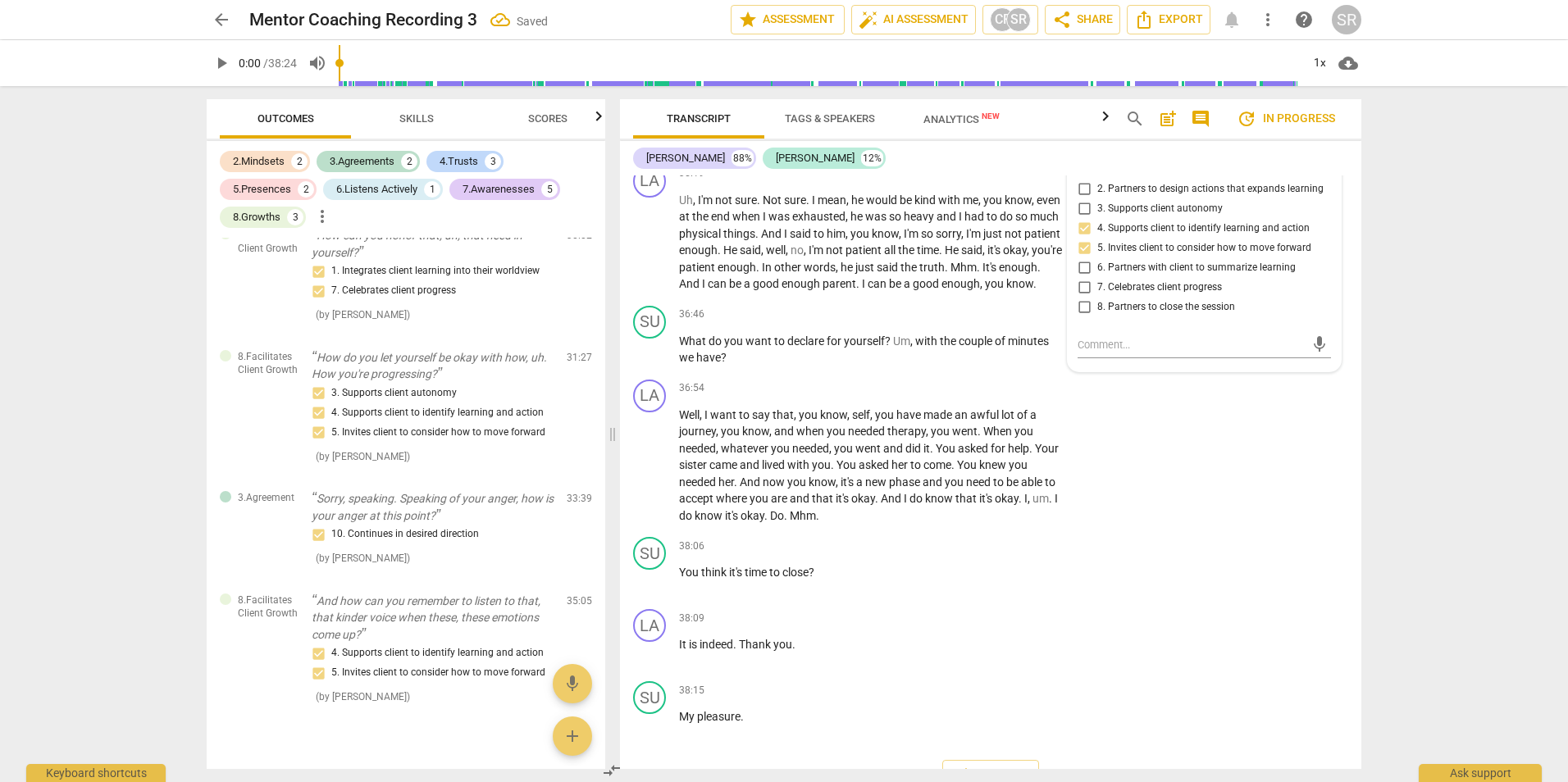
scroll to position [7213, 0]
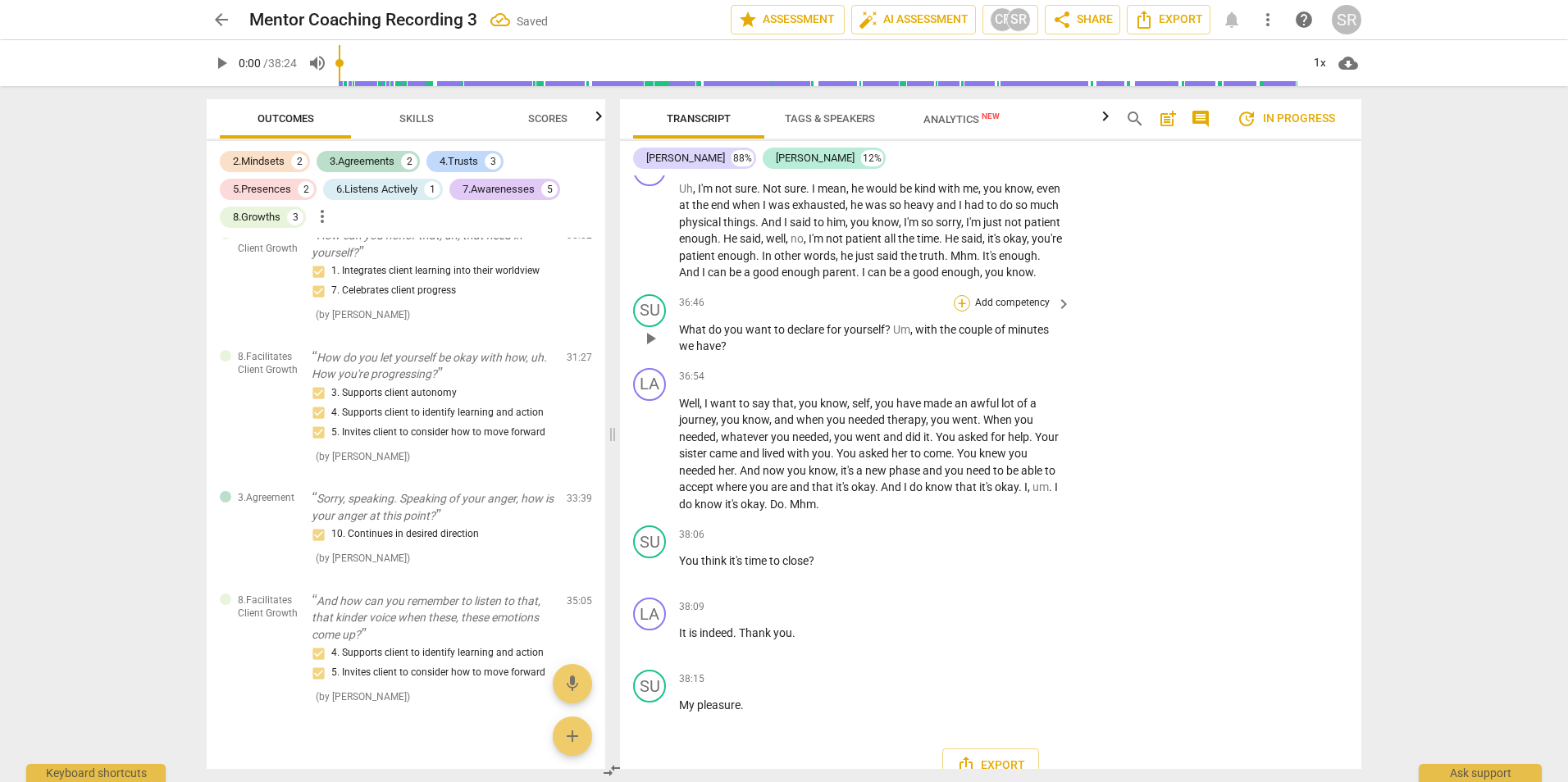
click at [965, 312] on div "+" at bounding box center [962, 303] width 17 height 17
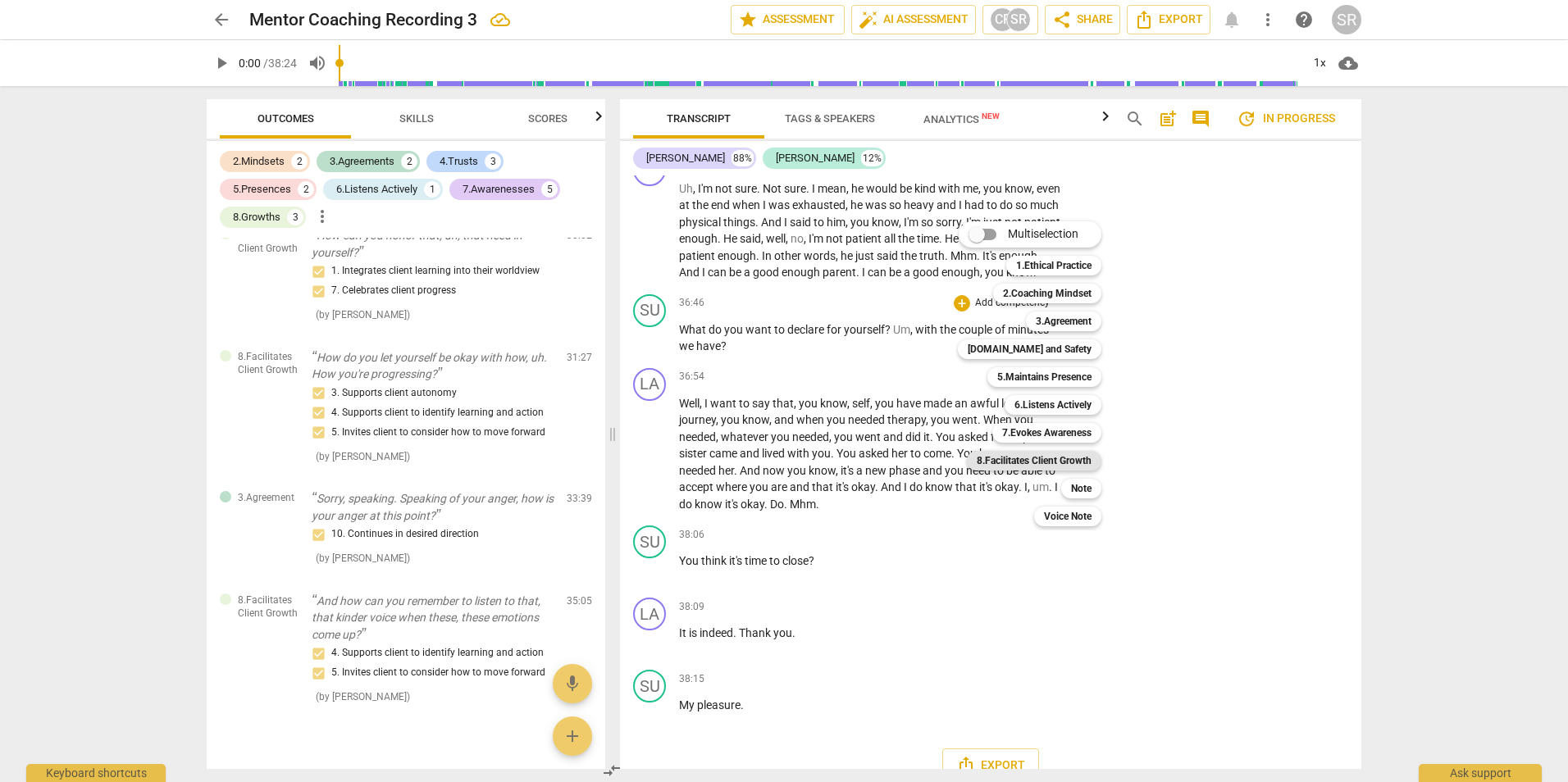
click at [1060, 457] on b "8.Facilitates Client Growth" at bounding box center [1034, 460] width 115 height 20
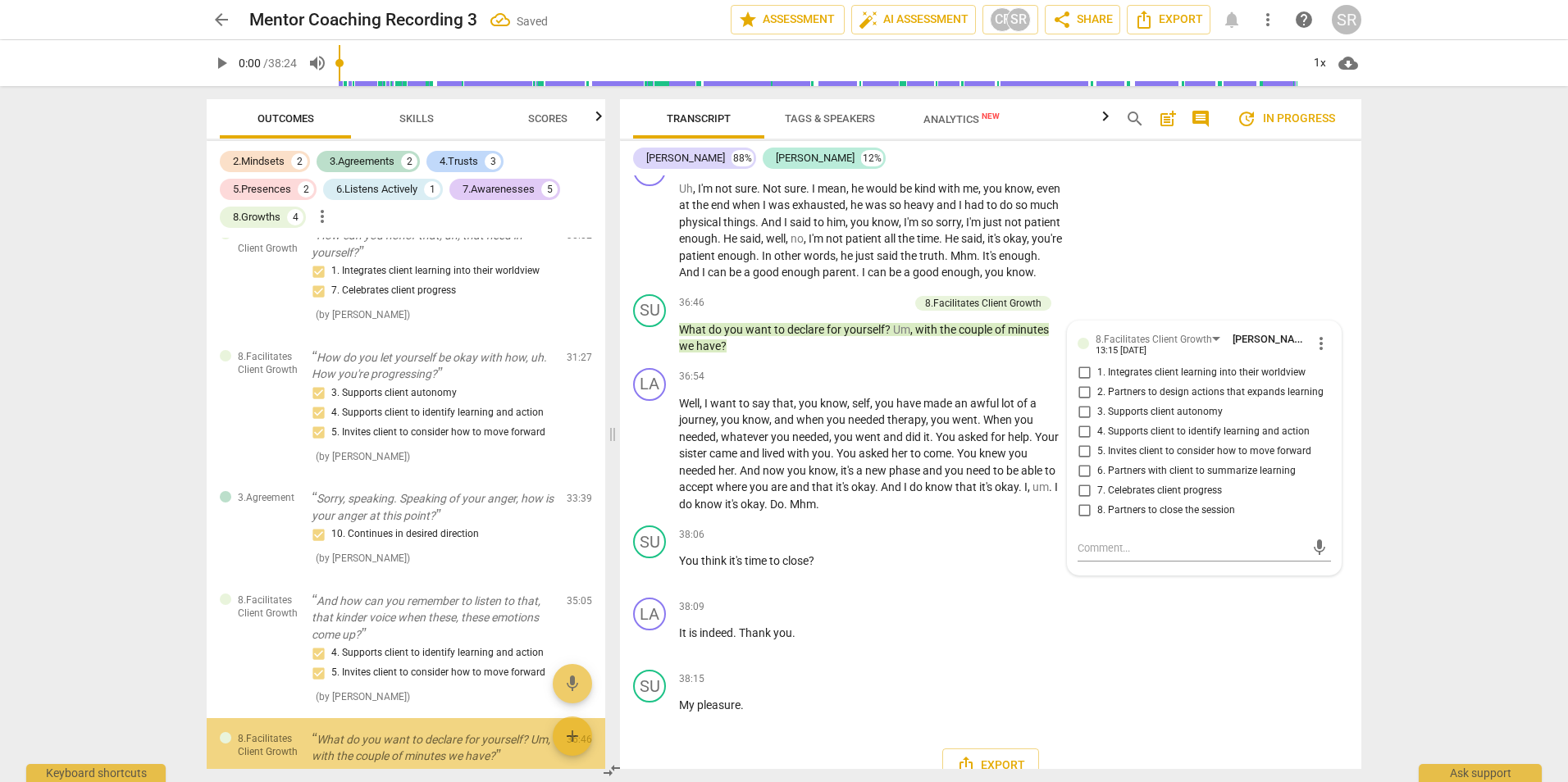
scroll to position [2161, 0]
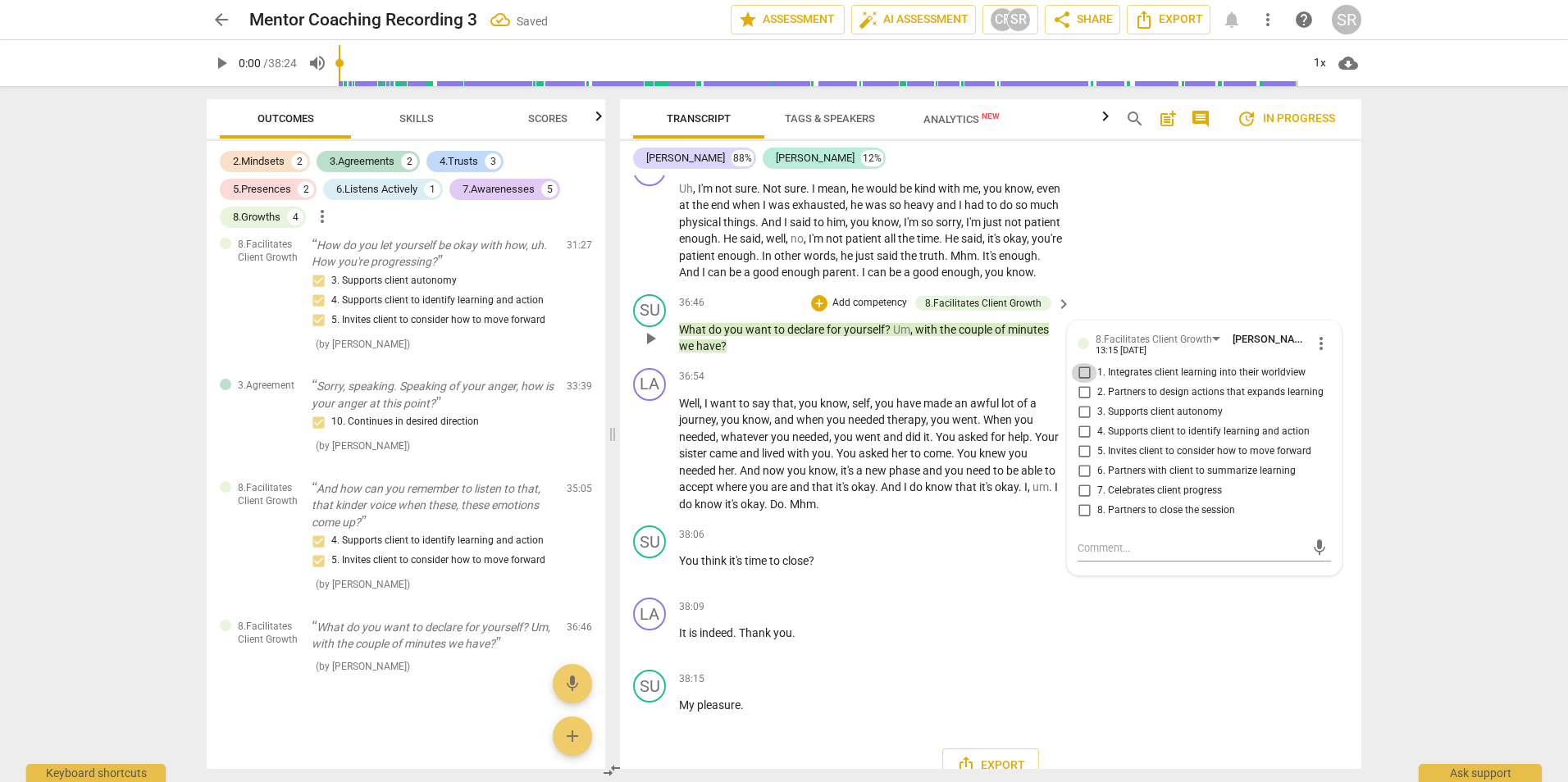
click at [1078, 383] on input "1. Integrates client learning into their worldview" at bounding box center [1084, 373] width 26 height 20
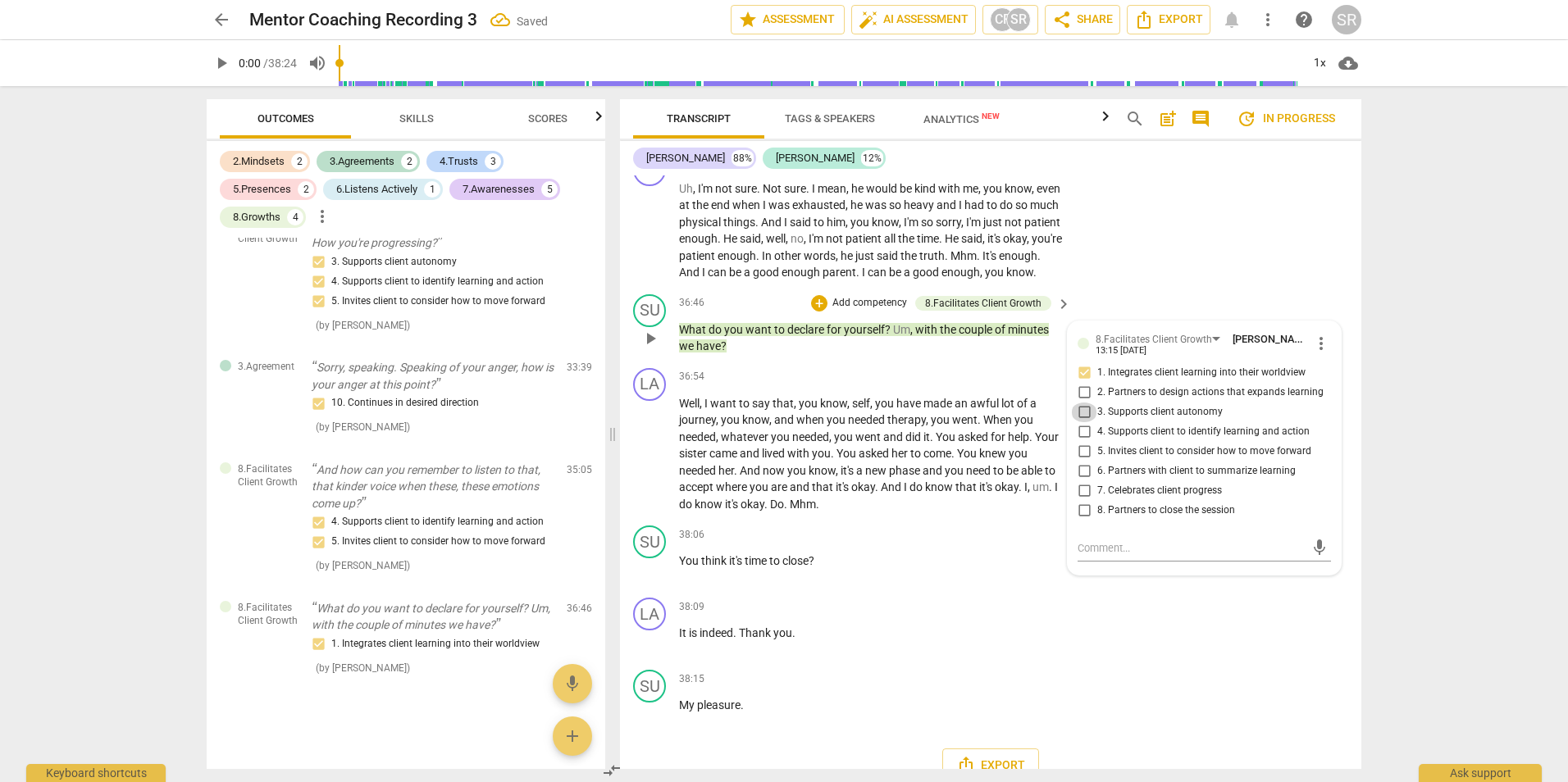
click at [1083, 422] on input "3. Supports client autonomy" at bounding box center [1084, 412] width 26 height 20
click at [1084, 481] on input "6. Partners with client to summarize learning" at bounding box center [1084, 471] width 26 height 20
click at [1156, 663] on div "LA play_arrow pause 38:09 + Add competency keyboard_arrow_right It is indeed . …" at bounding box center [991, 627] width 741 height 72
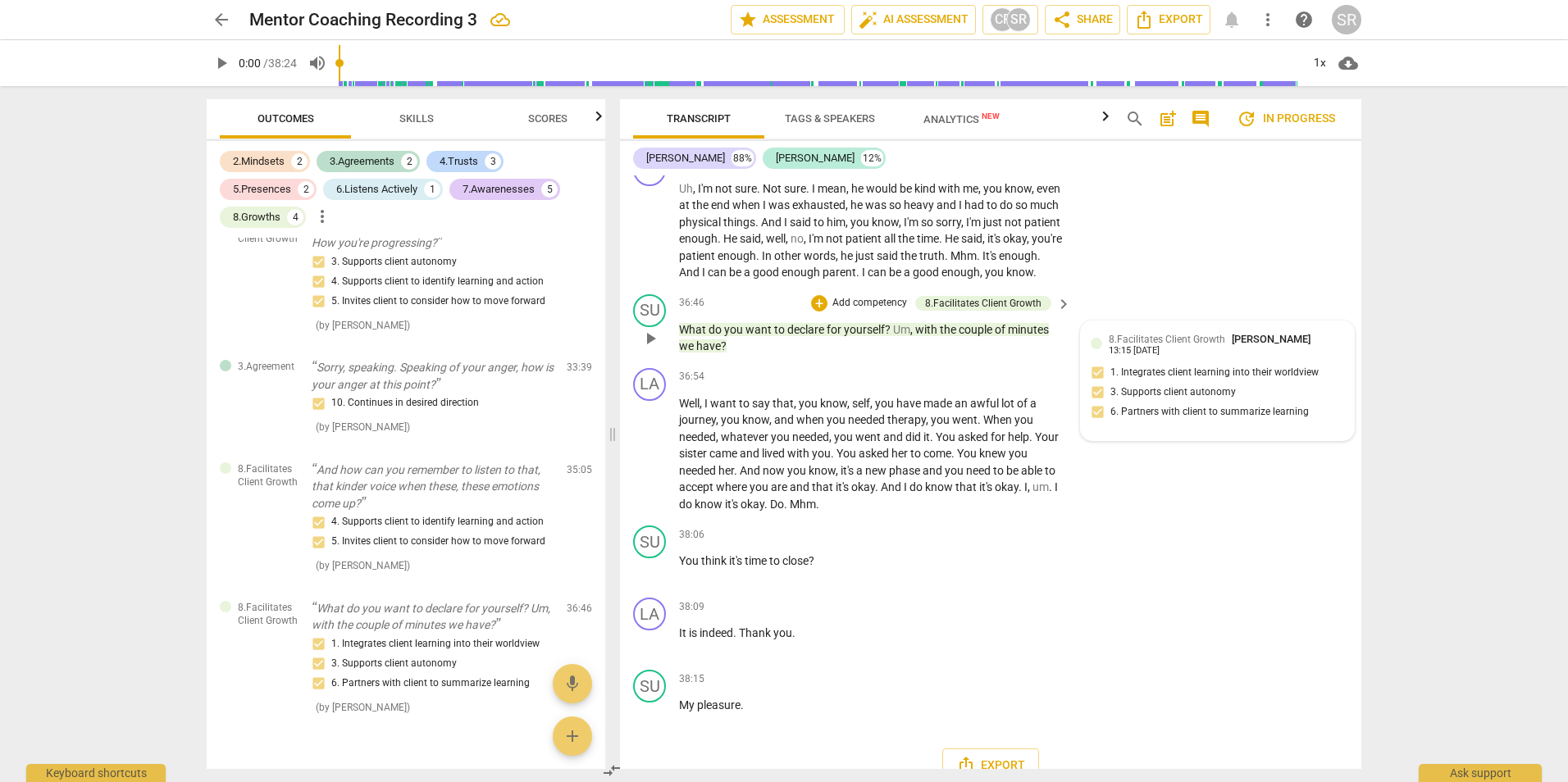
click at [1104, 356] on div "8.Facilitates Client Growth Susan Roti 13:15 08-18-2025" at bounding box center [1217, 344] width 253 height 26
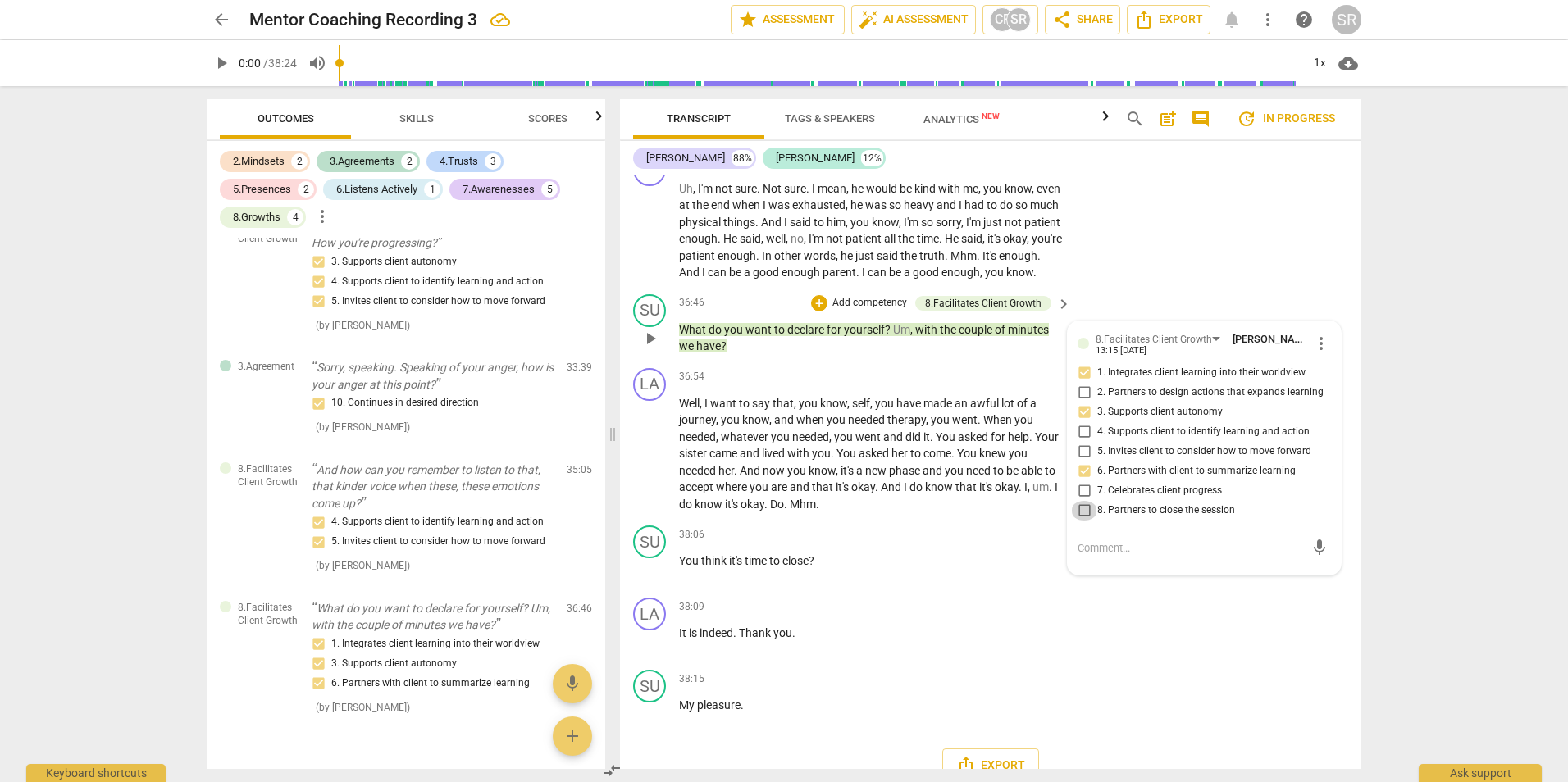
click at [1083, 521] on input "8. Partners to close the session" at bounding box center [1084, 511] width 26 height 20
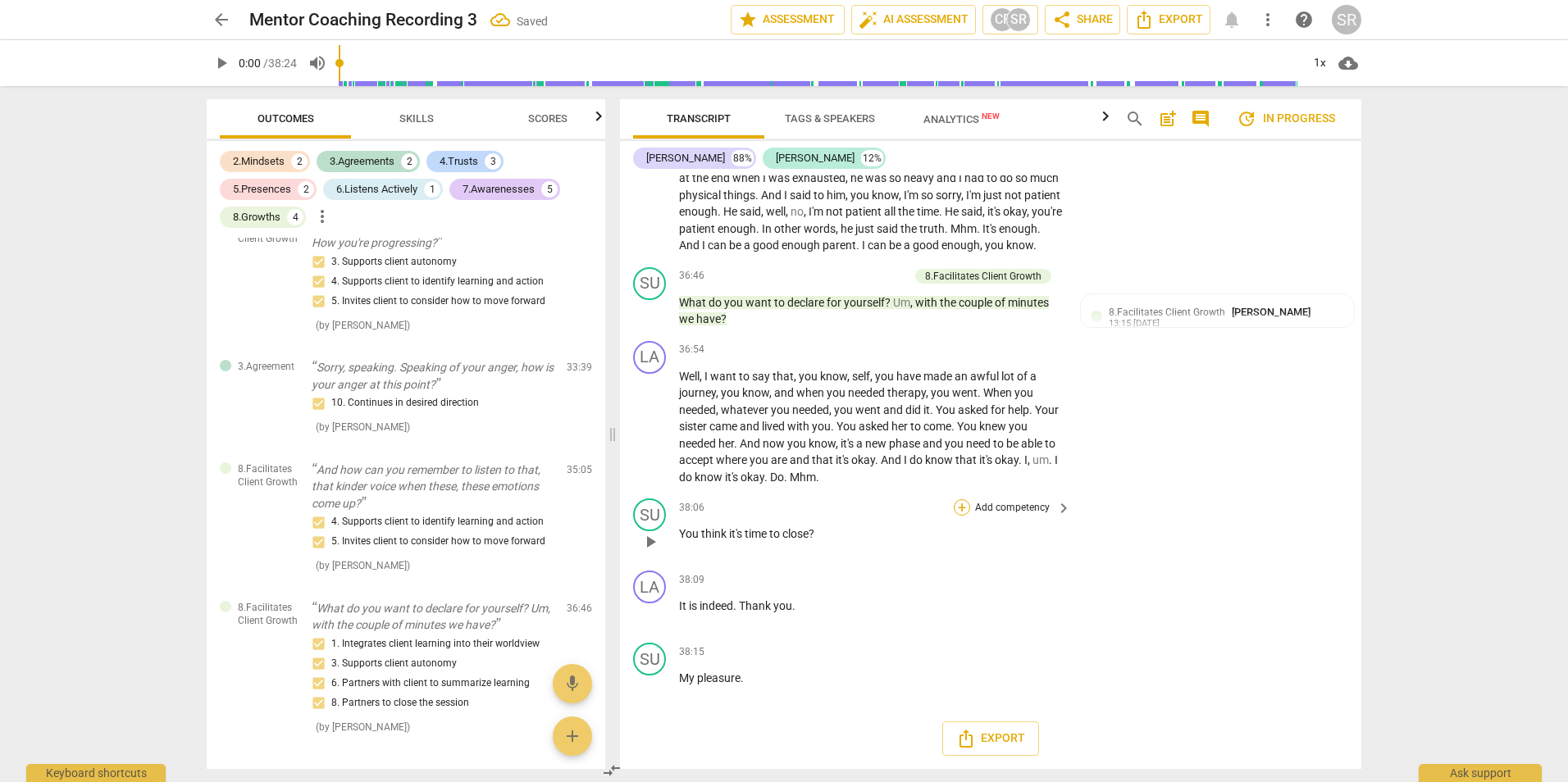
click at [965, 508] on div "+" at bounding box center [962, 508] width 17 height 17
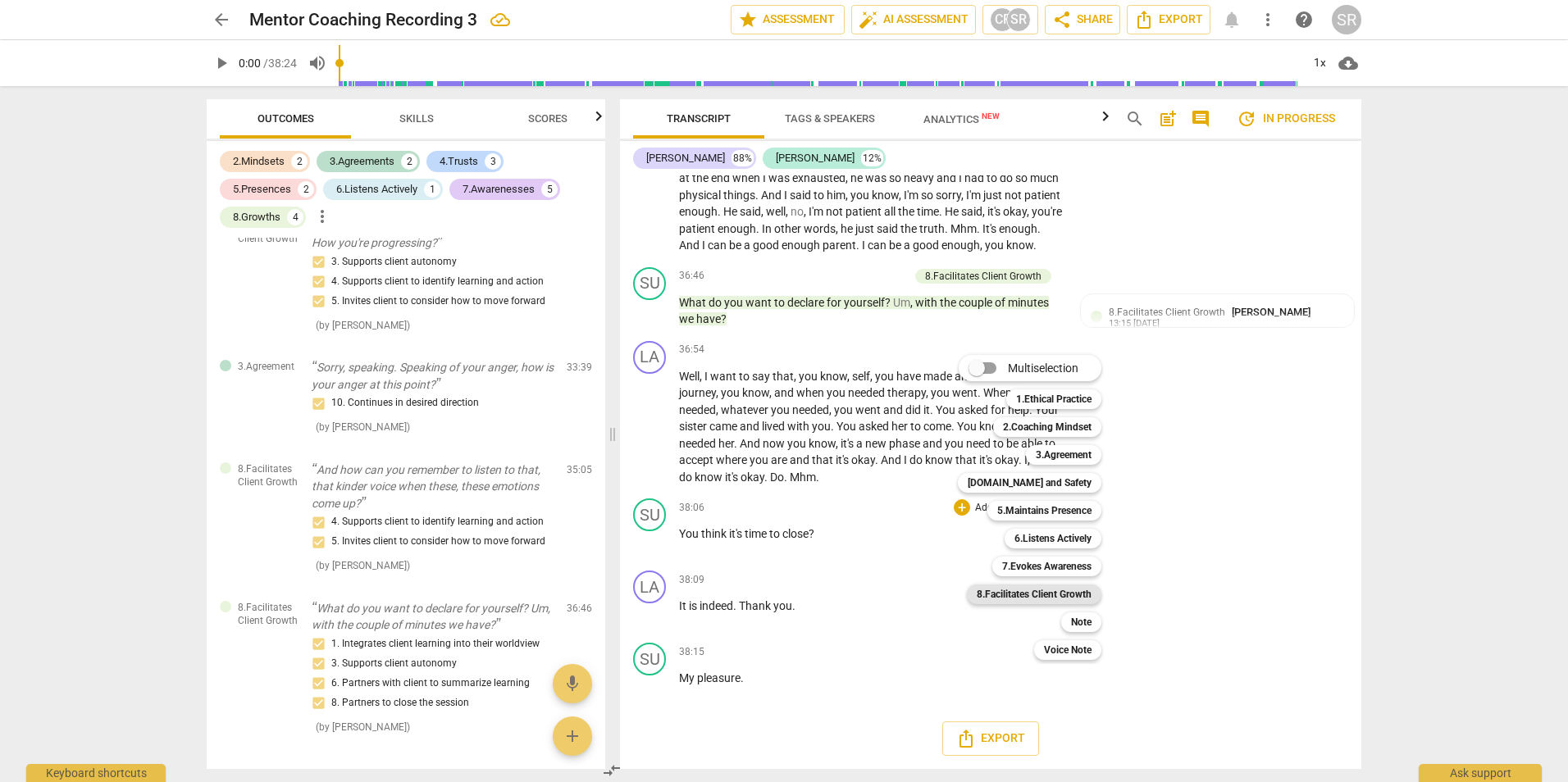
click at [1042, 598] on b "8.Facilitates Client Growth" at bounding box center [1034, 594] width 115 height 20
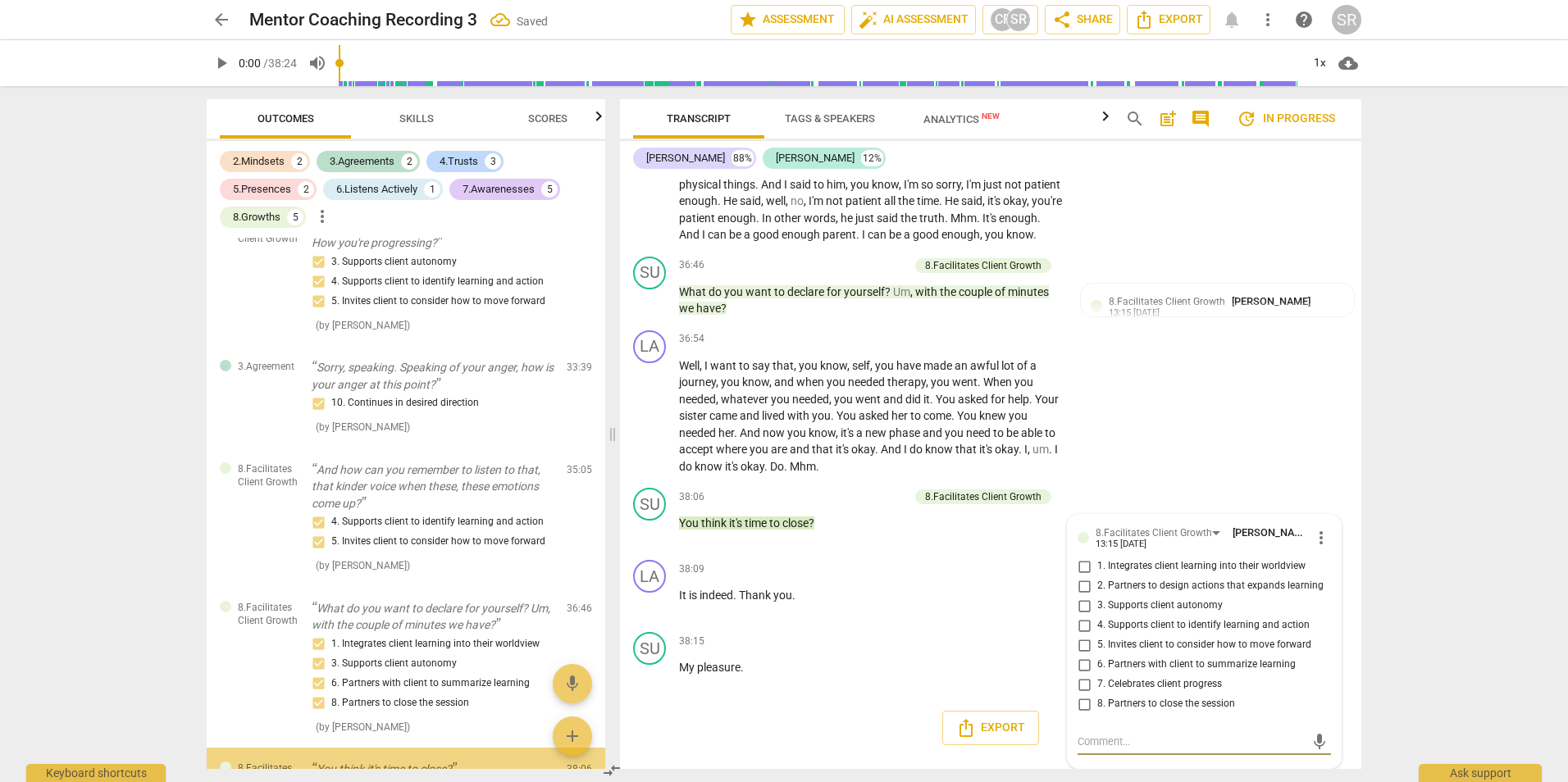
scroll to position [2308, 0]
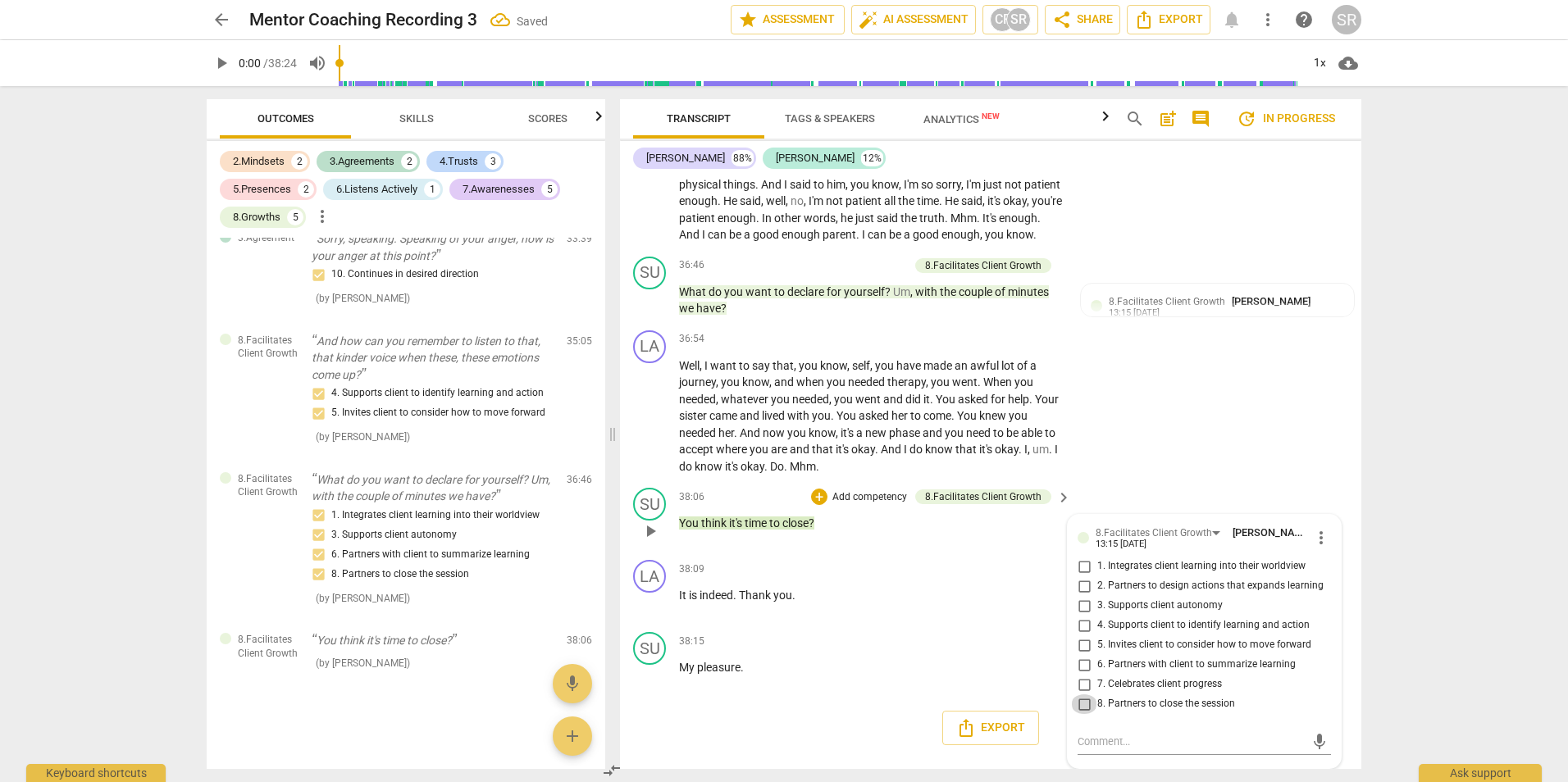
click at [1083, 713] on input "8. Partners to close the session" at bounding box center [1084, 704] width 26 height 20
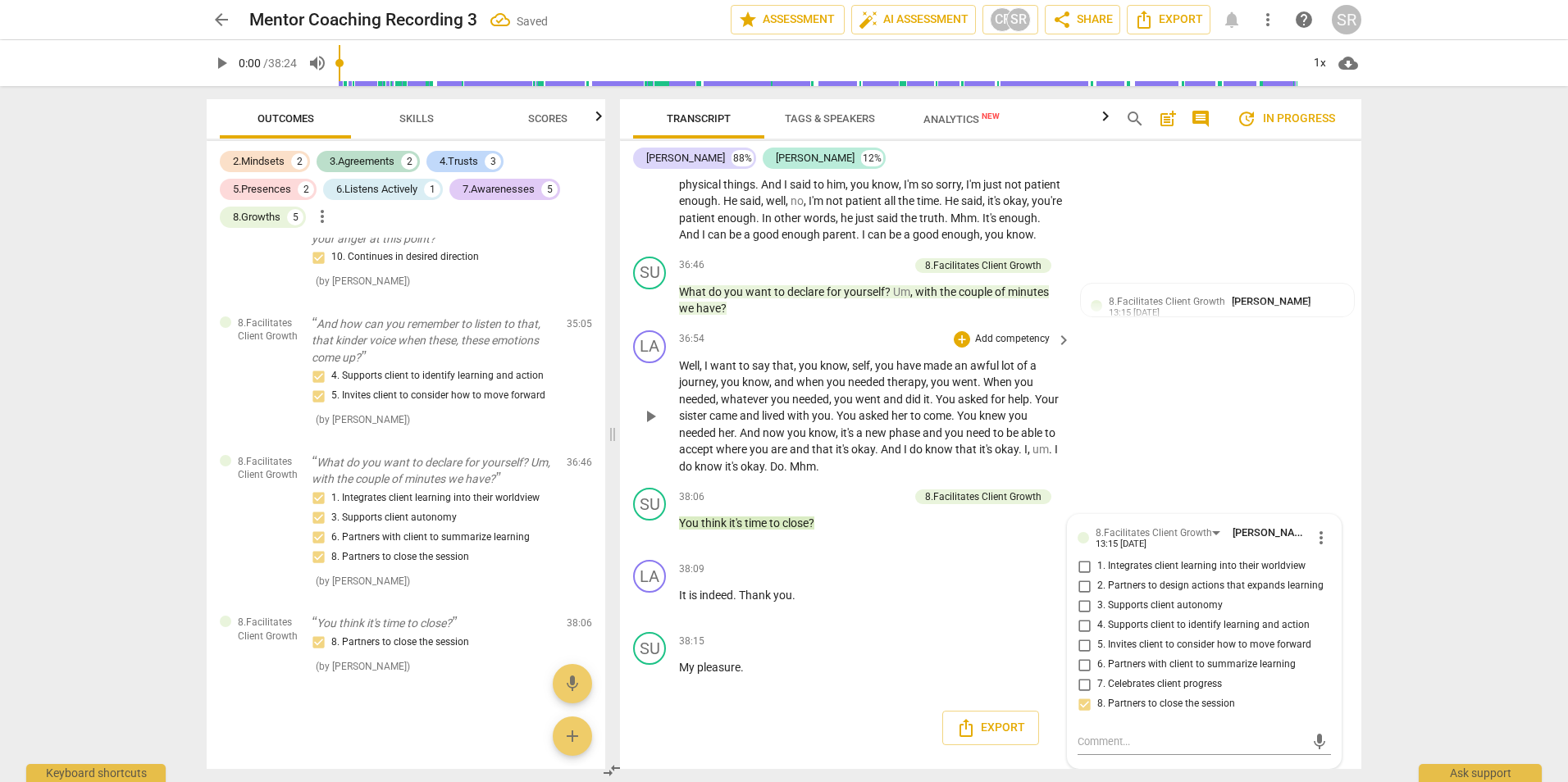
click at [1222, 432] on div "LA play_arrow pause 36:54 + Add competency keyboard_arrow_right Well , I want t…" at bounding box center [991, 403] width 741 height 158
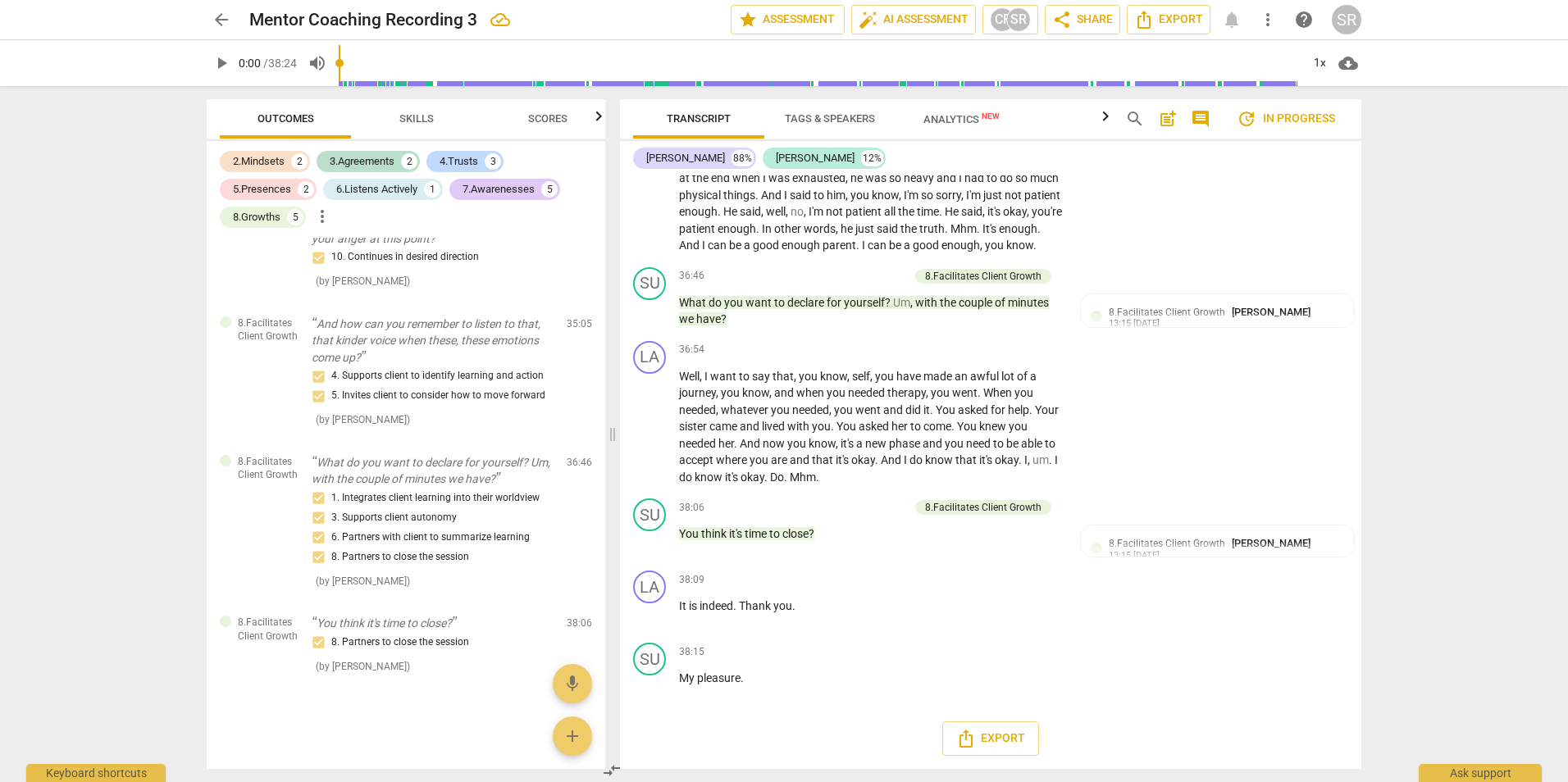
click at [1443, 445] on div "arrow_back Mentor Coaching Recording 3 edit star Assessment auto_fix_high AI As…" at bounding box center [784, 391] width 1568 height 782
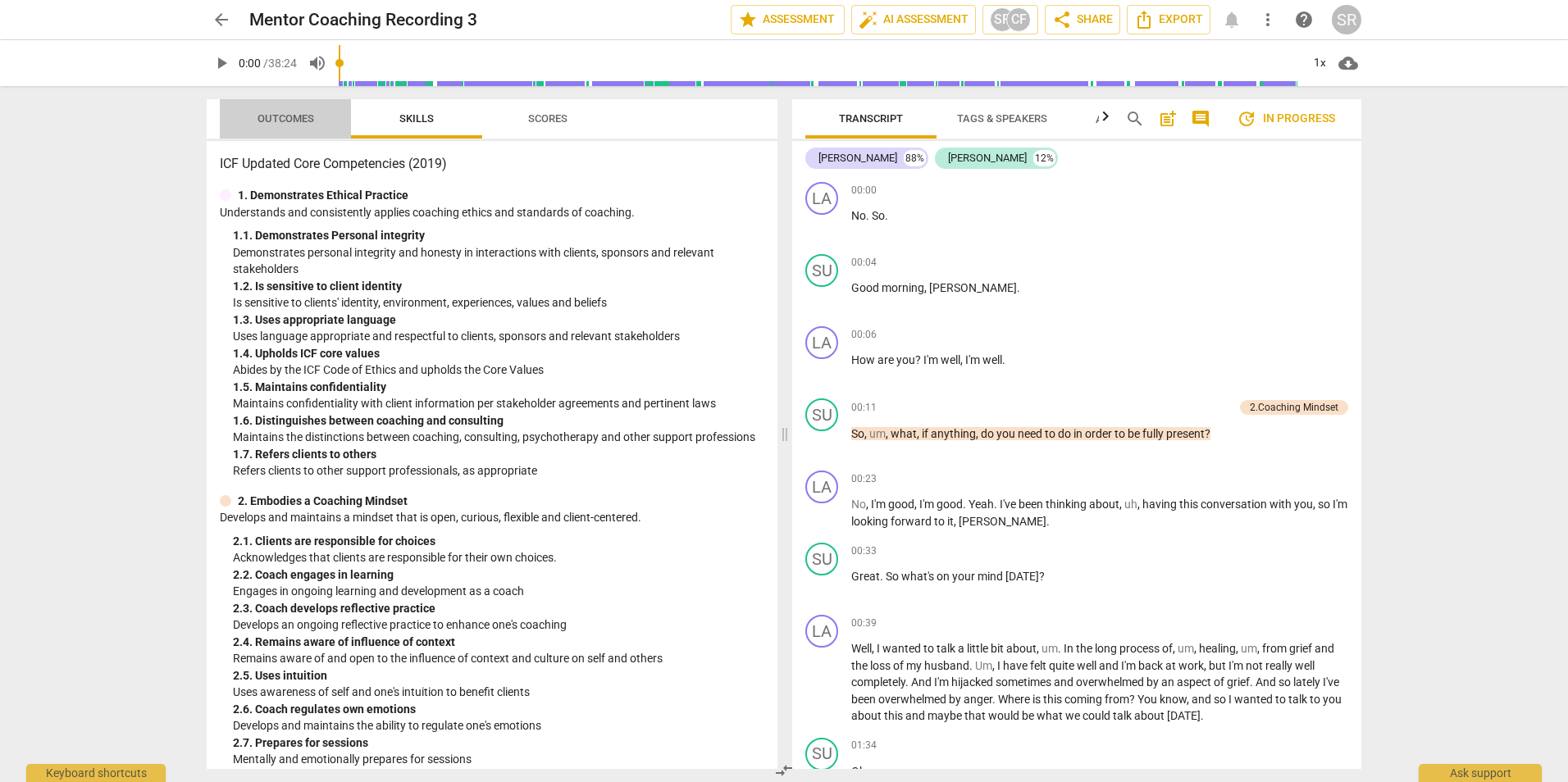
click at [282, 111] on span "Outcomes" at bounding box center [286, 119] width 96 height 22
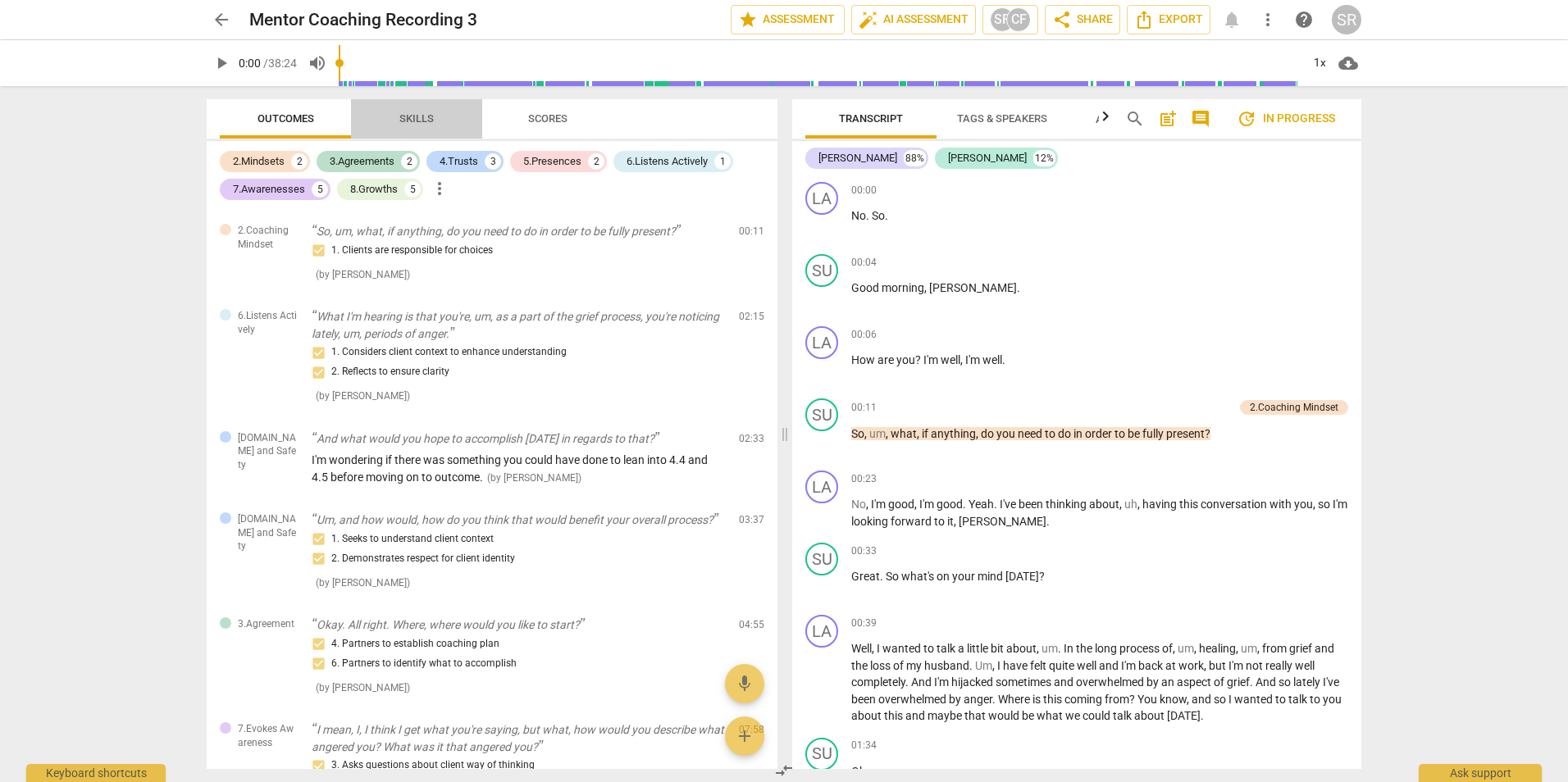
click at [414, 112] on span "Skills" at bounding box center [417, 118] width 35 height 12
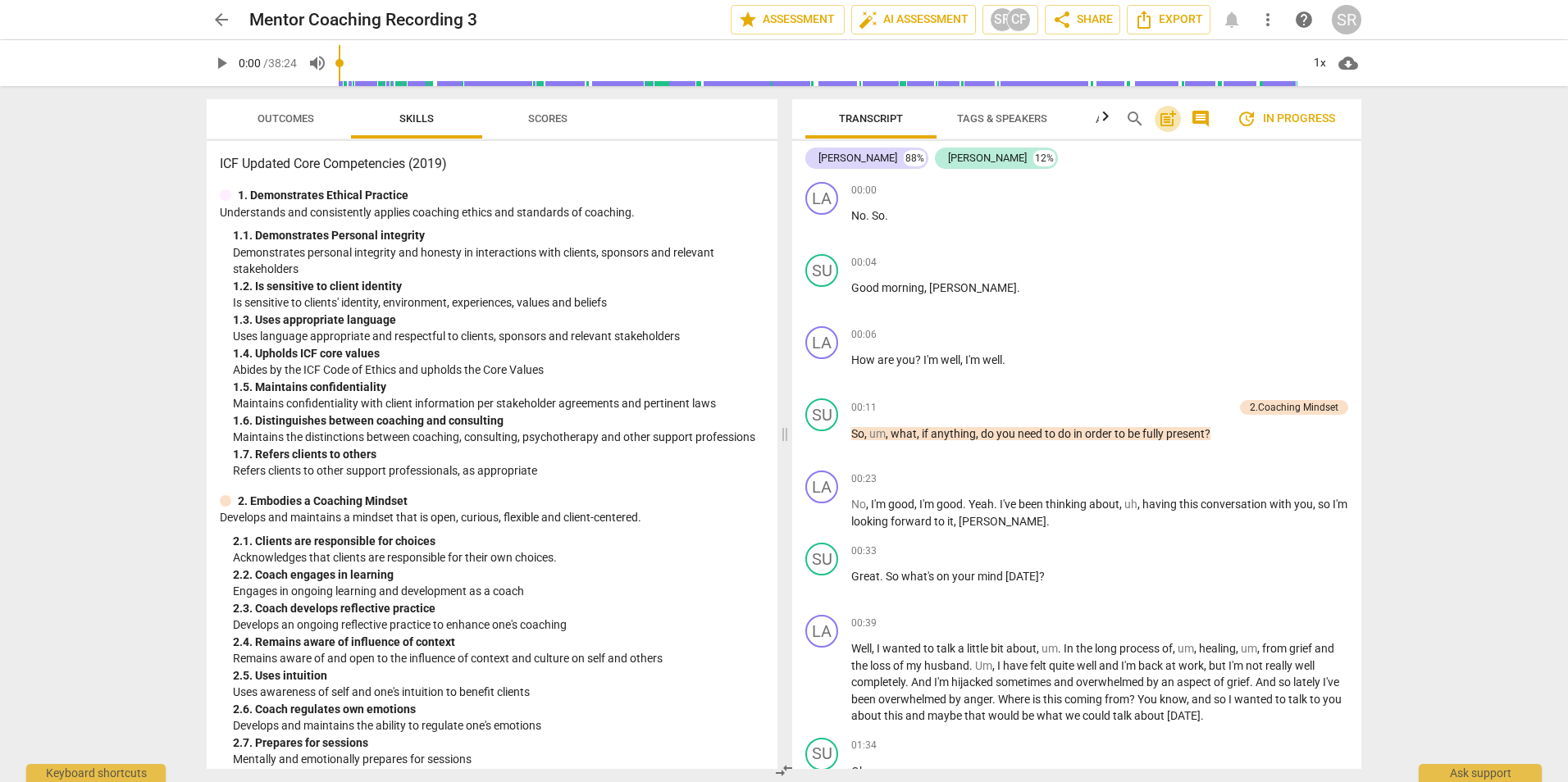
click at [1166, 116] on span "post_add" at bounding box center [1168, 119] width 20 height 20
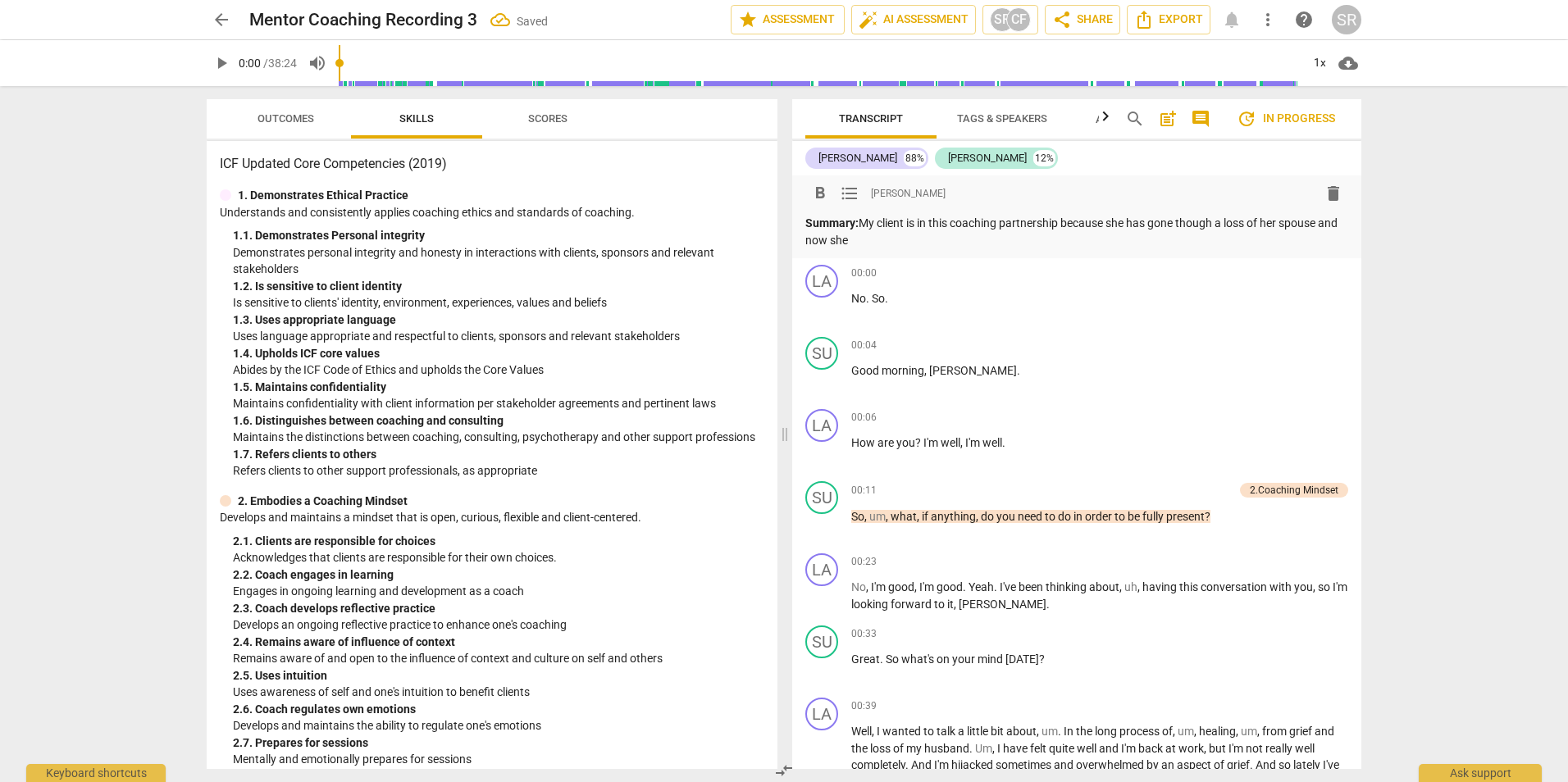
click at [1115, 222] on p "Summary: My client is in this coaching partnership because she has gone though …" at bounding box center [1077, 231] width 543 height 34
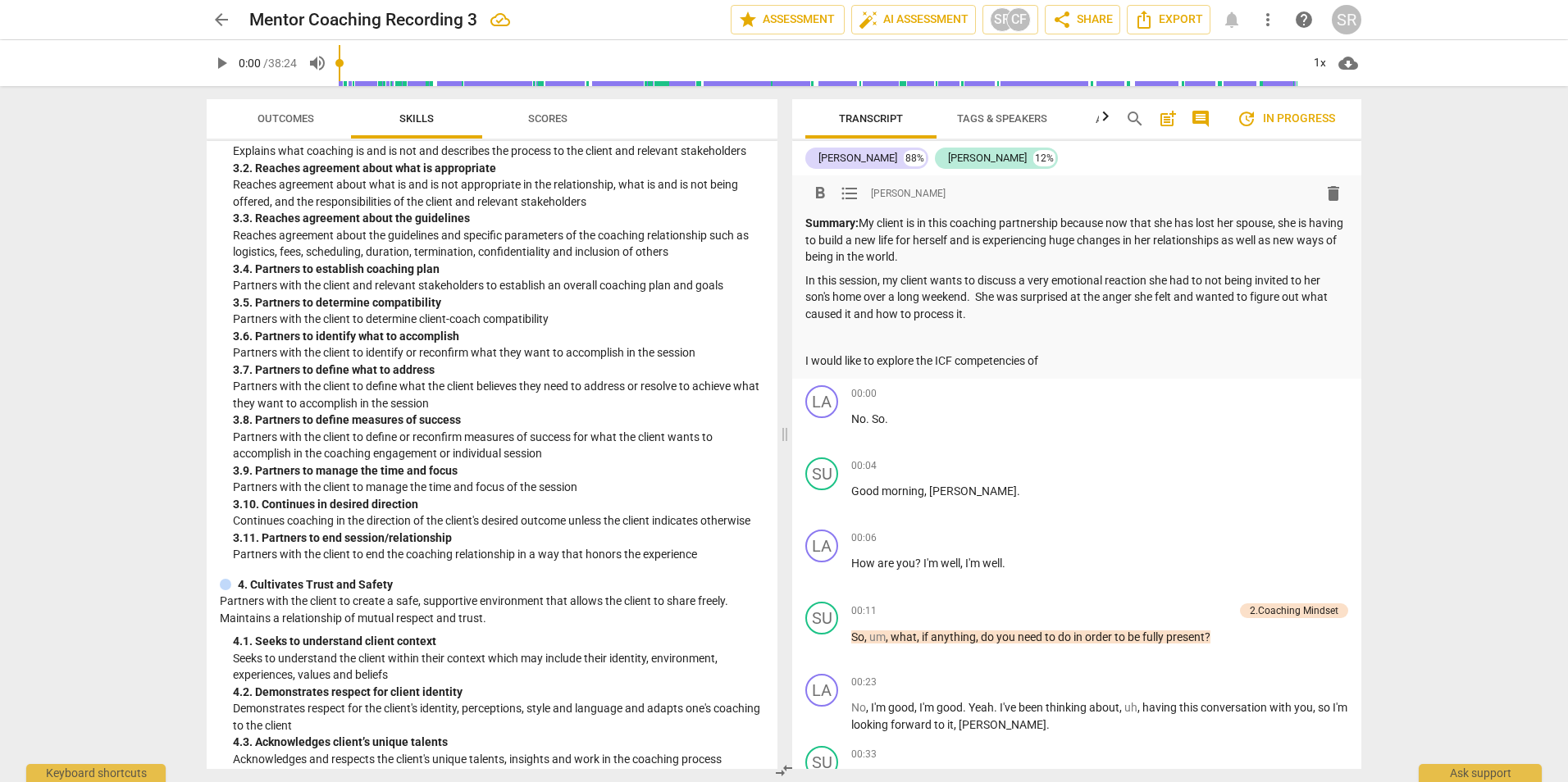
scroll to position [766, 0]
click at [1124, 350] on div "Summary: My client is in this coaching partnership because now that she has los…" at bounding box center [1077, 292] width 543 height 154
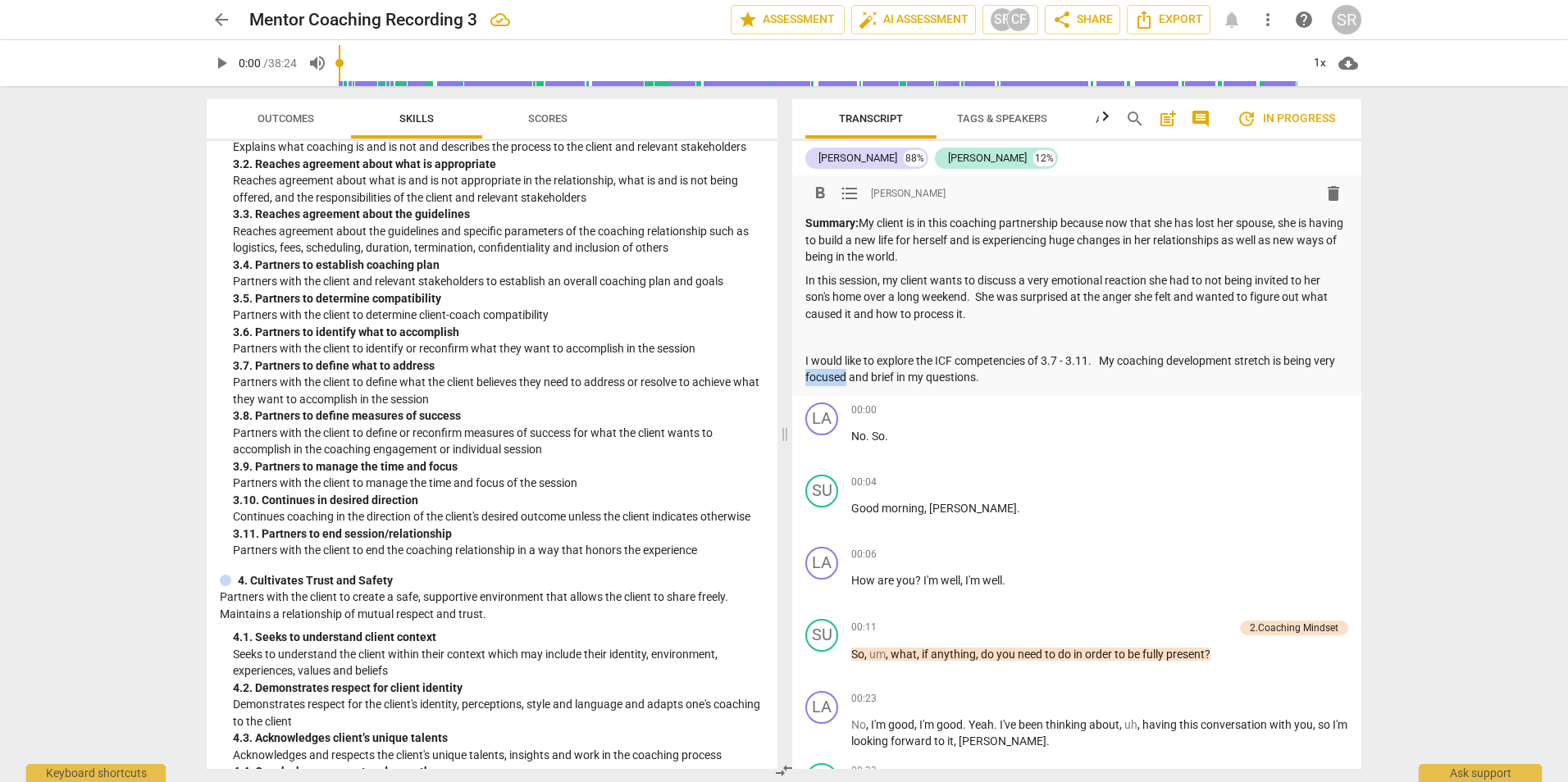
drag, startPoint x: 829, startPoint y: 373, endPoint x: 869, endPoint y: 373, distance: 40.0
click at [869, 373] on p "I would like to explore the ICF competencies of 3.7 - 3.11. My coaching develop…" at bounding box center [1077, 369] width 543 height 34
click at [1011, 376] on p "I would like to explore the ICF competencies of 3.7 - 3.11. My coaching develop…" at bounding box center [1077, 369] width 543 height 34
click at [1176, 22] on span "Export" at bounding box center [1168, 20] width 69 height 20
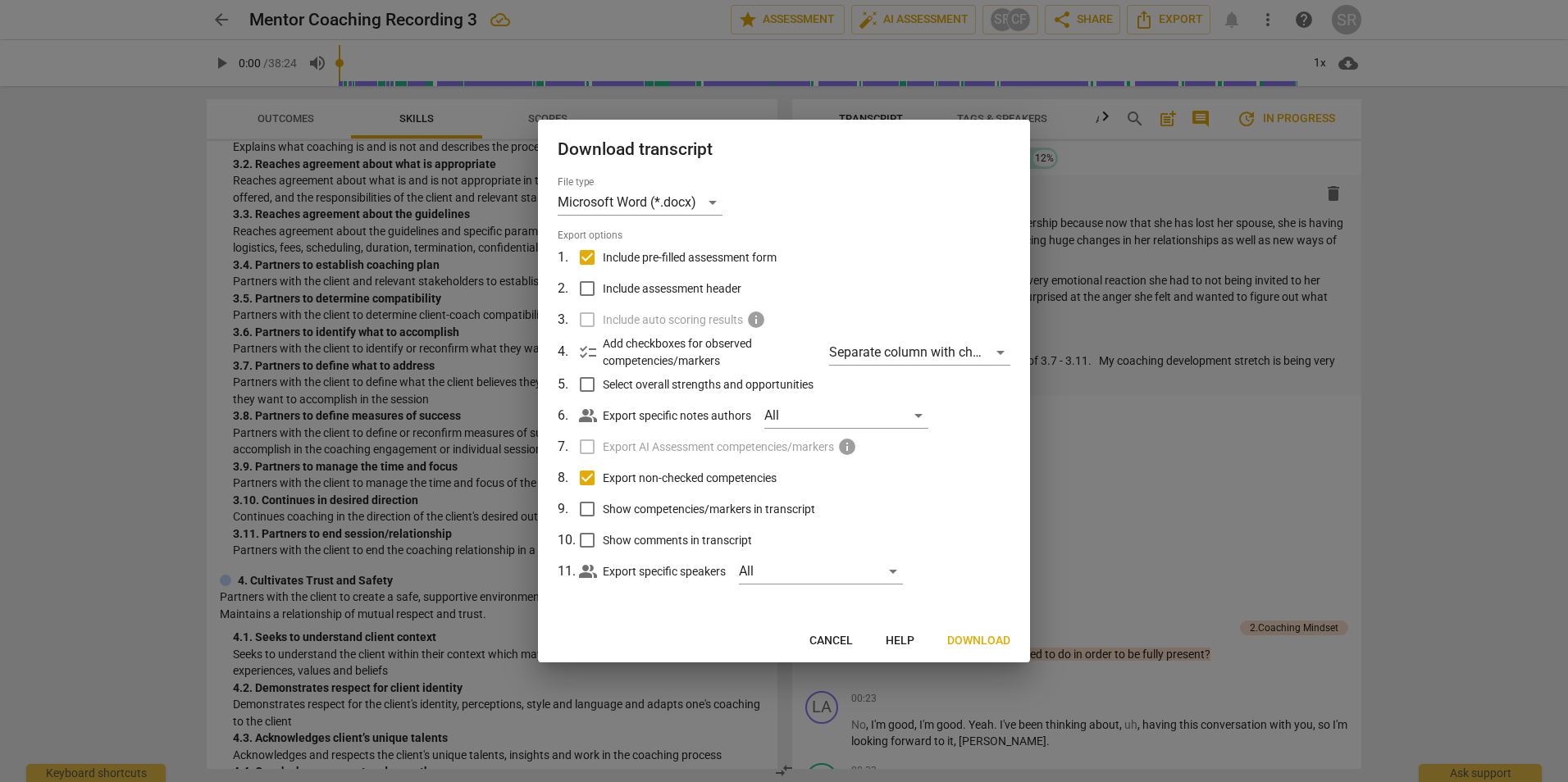
click at [1517, 279] on div at bounding box center [784, 391] width 1568 height 782
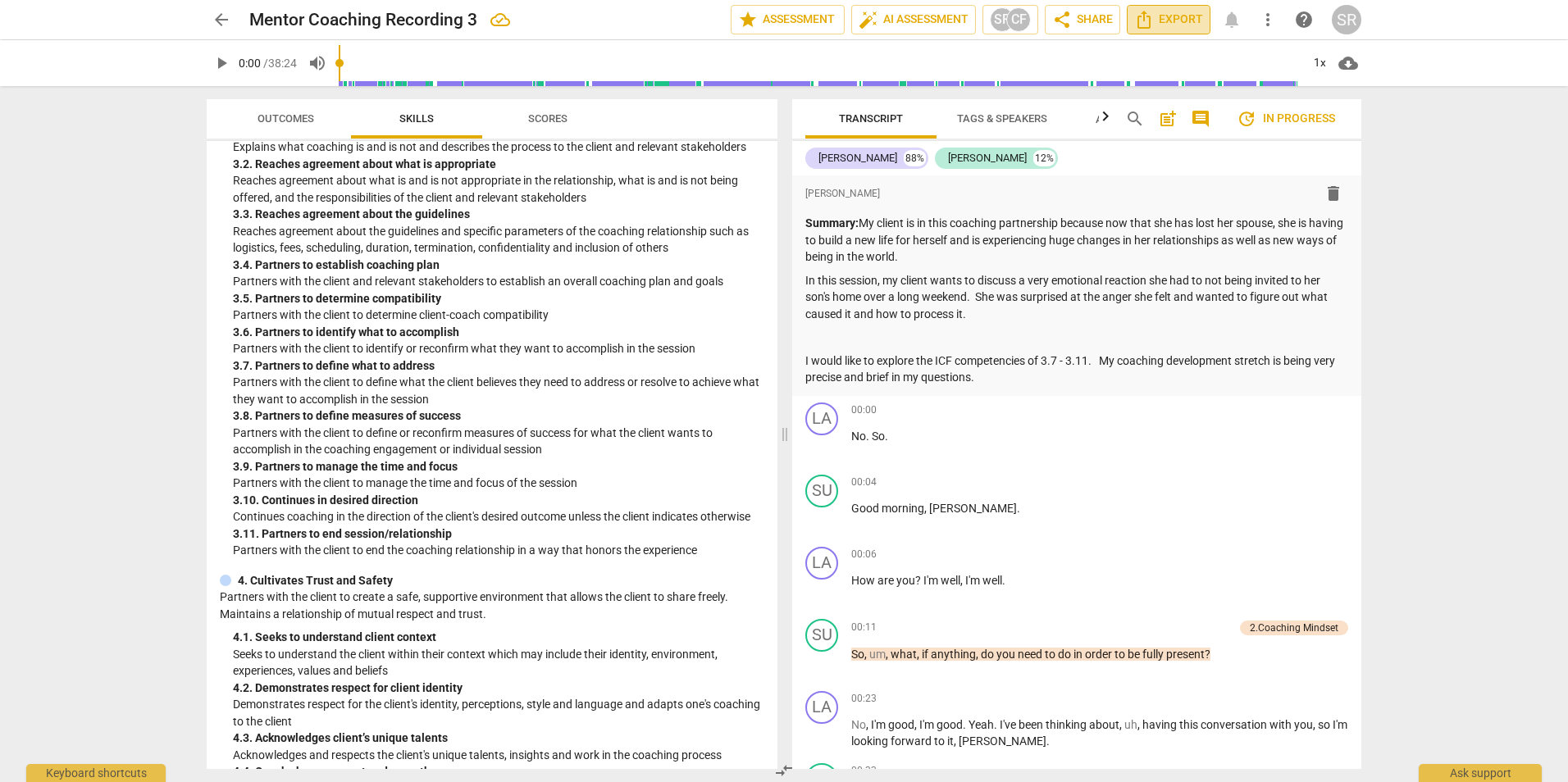
click at [1175, 15] on span "Export" at bounding box center [1168, 20] width 69 height 20
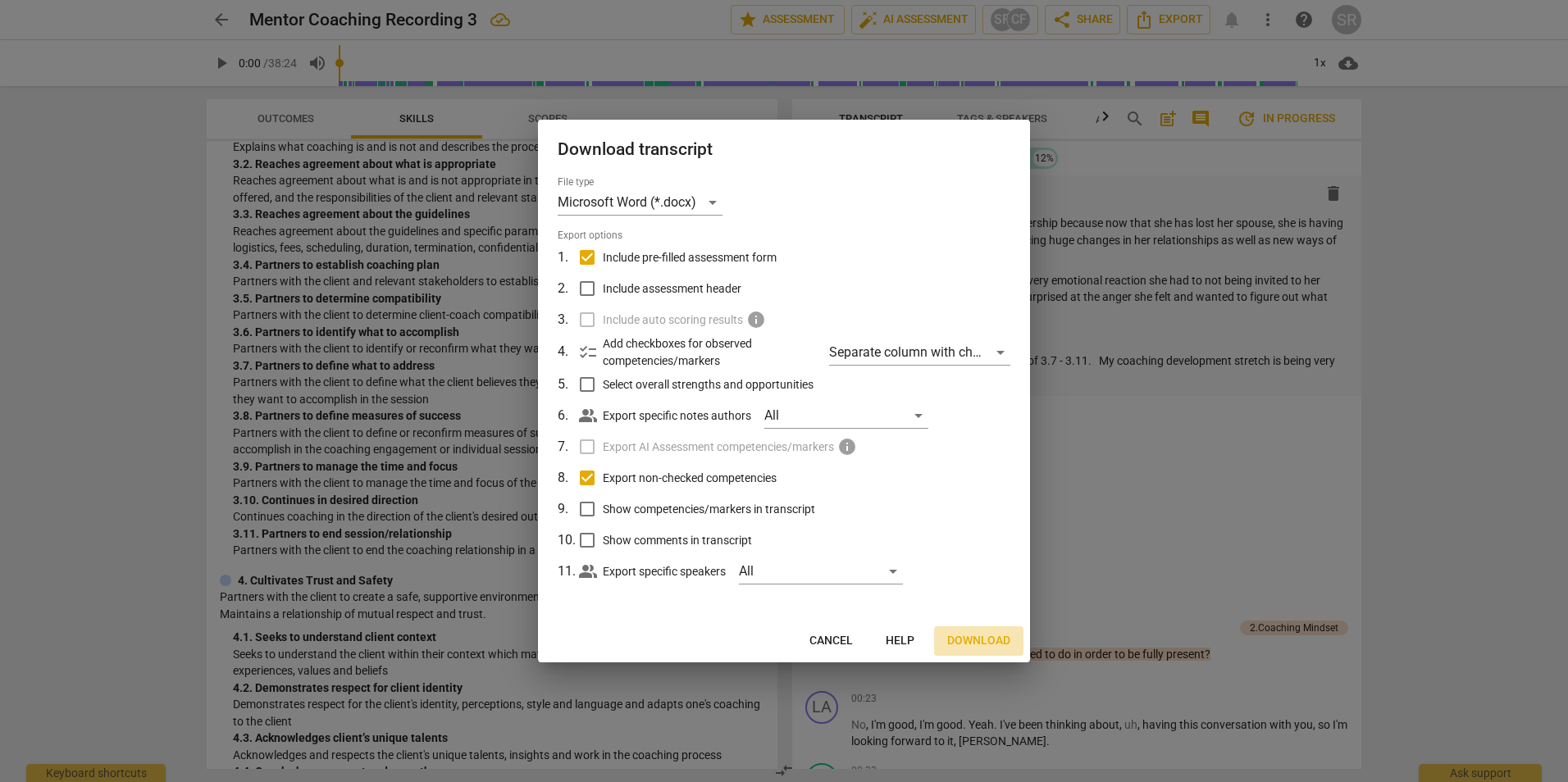
click at [978, 638] on span "Download" at bounding box center [978, 641] width 63 height 17
